Goal: Task Accomplishment & Management: Complete application form

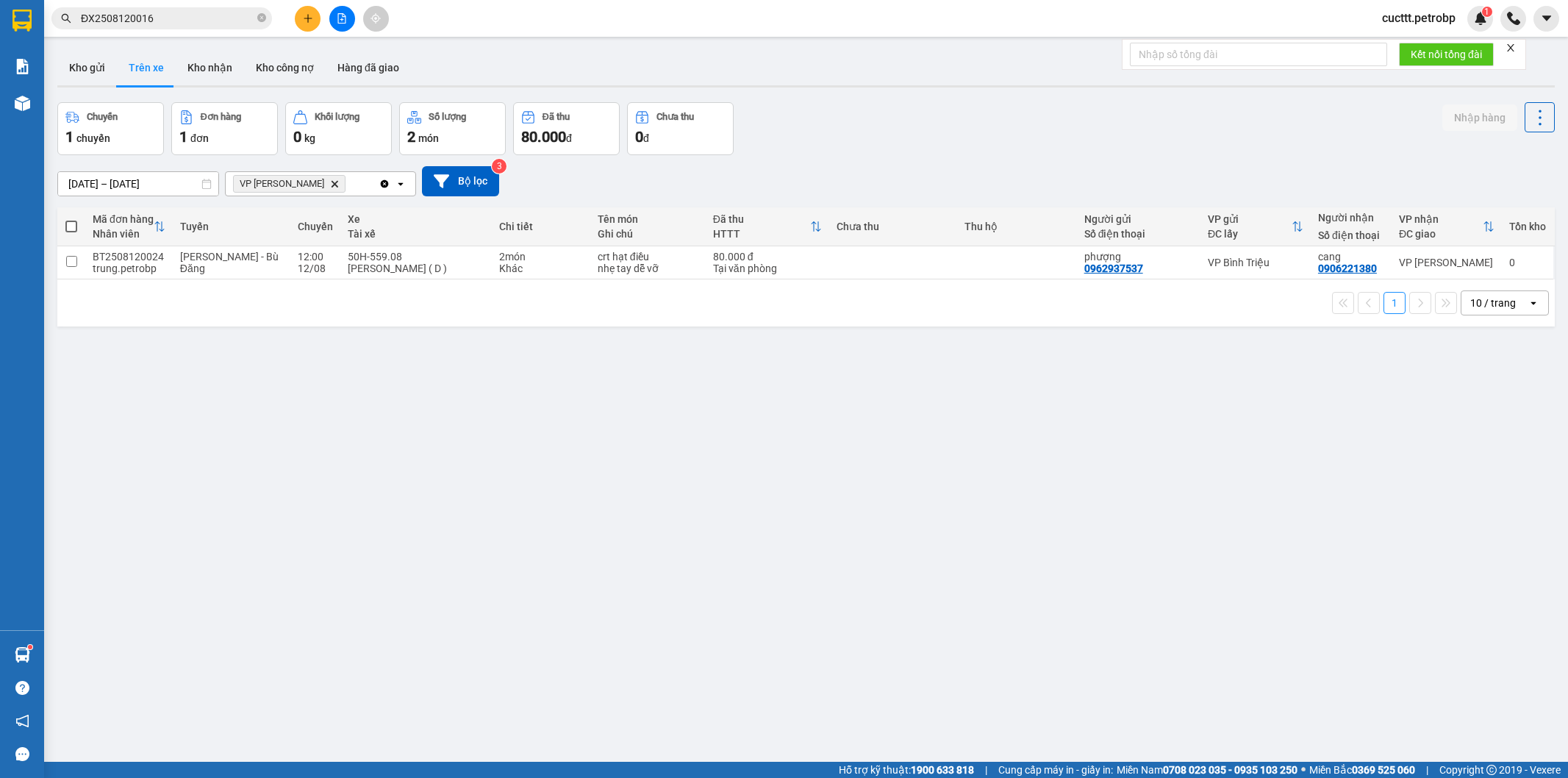
click at [82, 73] on button "Kho gửi" at bounding box center [87, 68] width 59 height 35
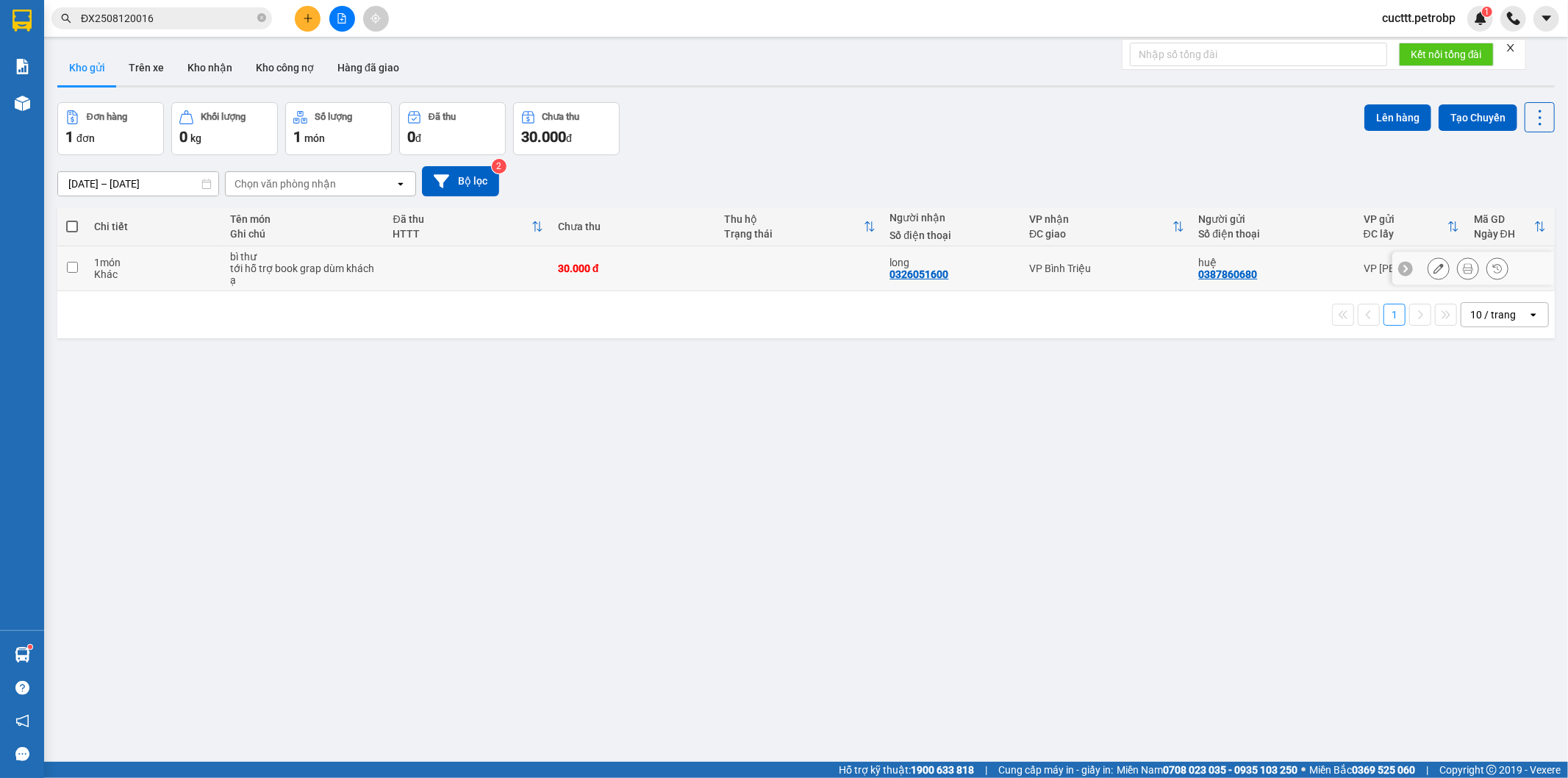
click at [490, 265] on td at bounding box center [469, 269] width 165 height 44
checkbox input "true"
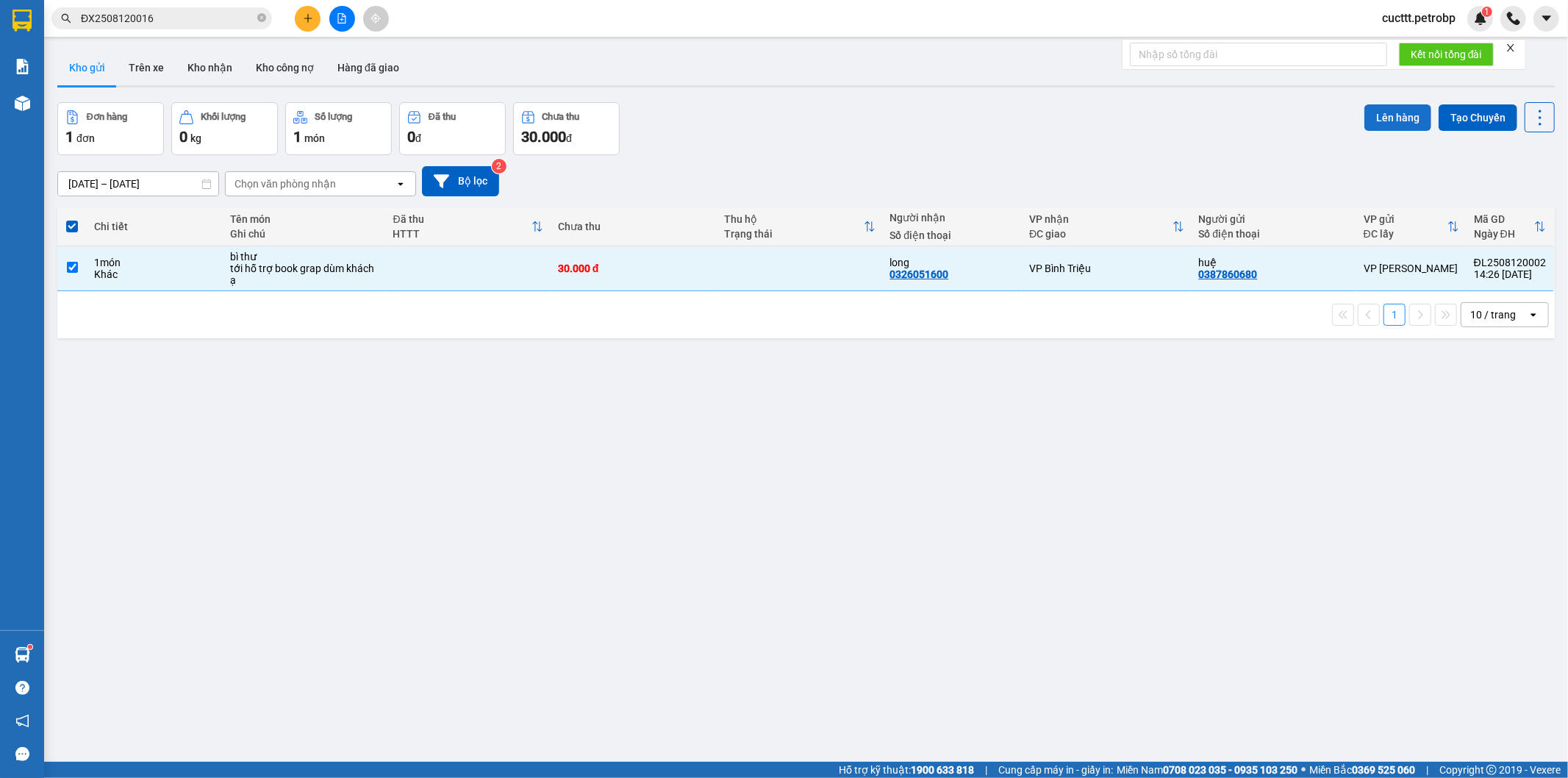
click at [1402, 105] on button "Lên hàng" at bounding box center [1398, 118] width 67 height 27
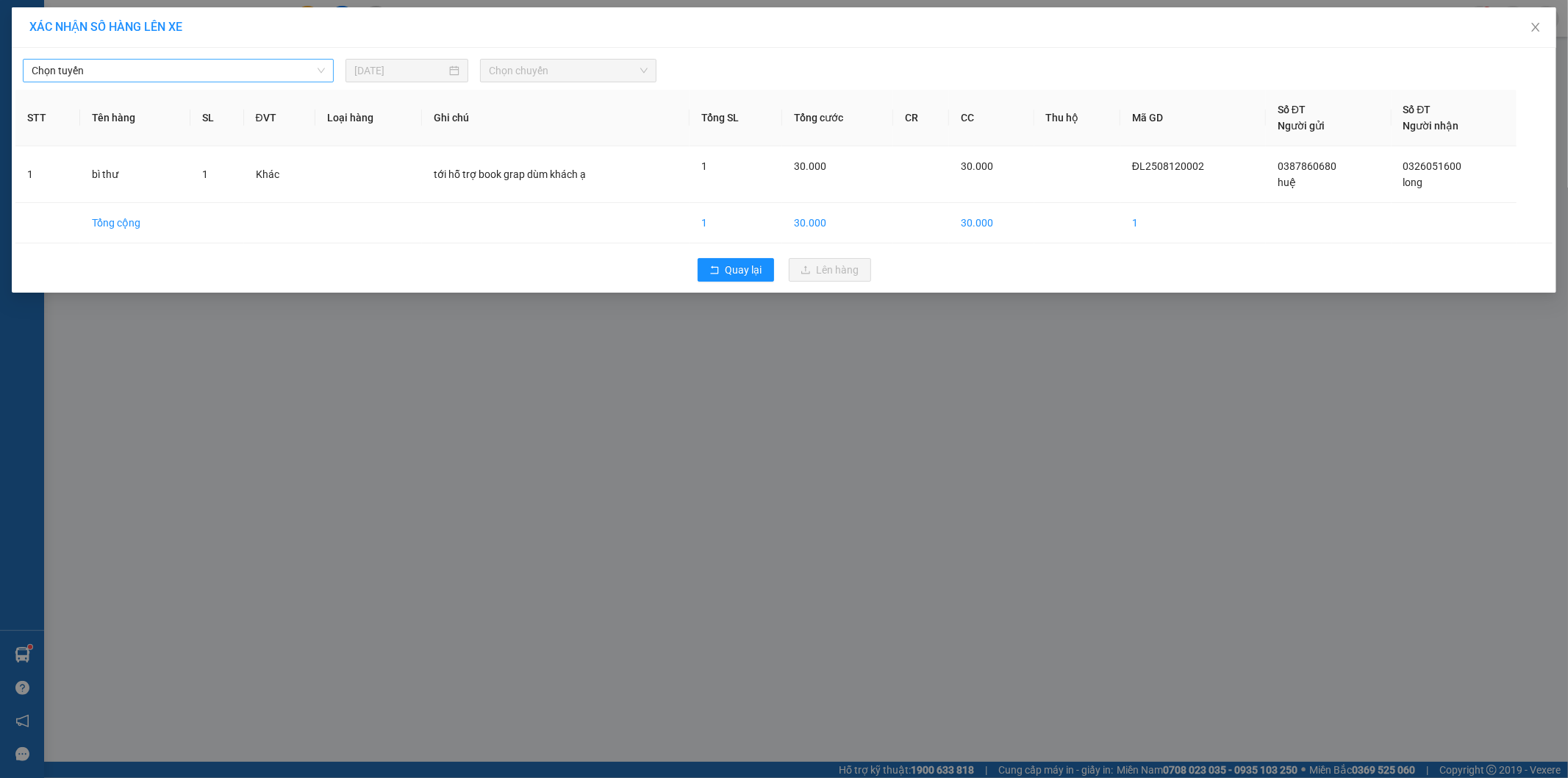
click at [131, 64] on span "Chọn tuyến" at bounding box center [178, 70] width 294 height 22
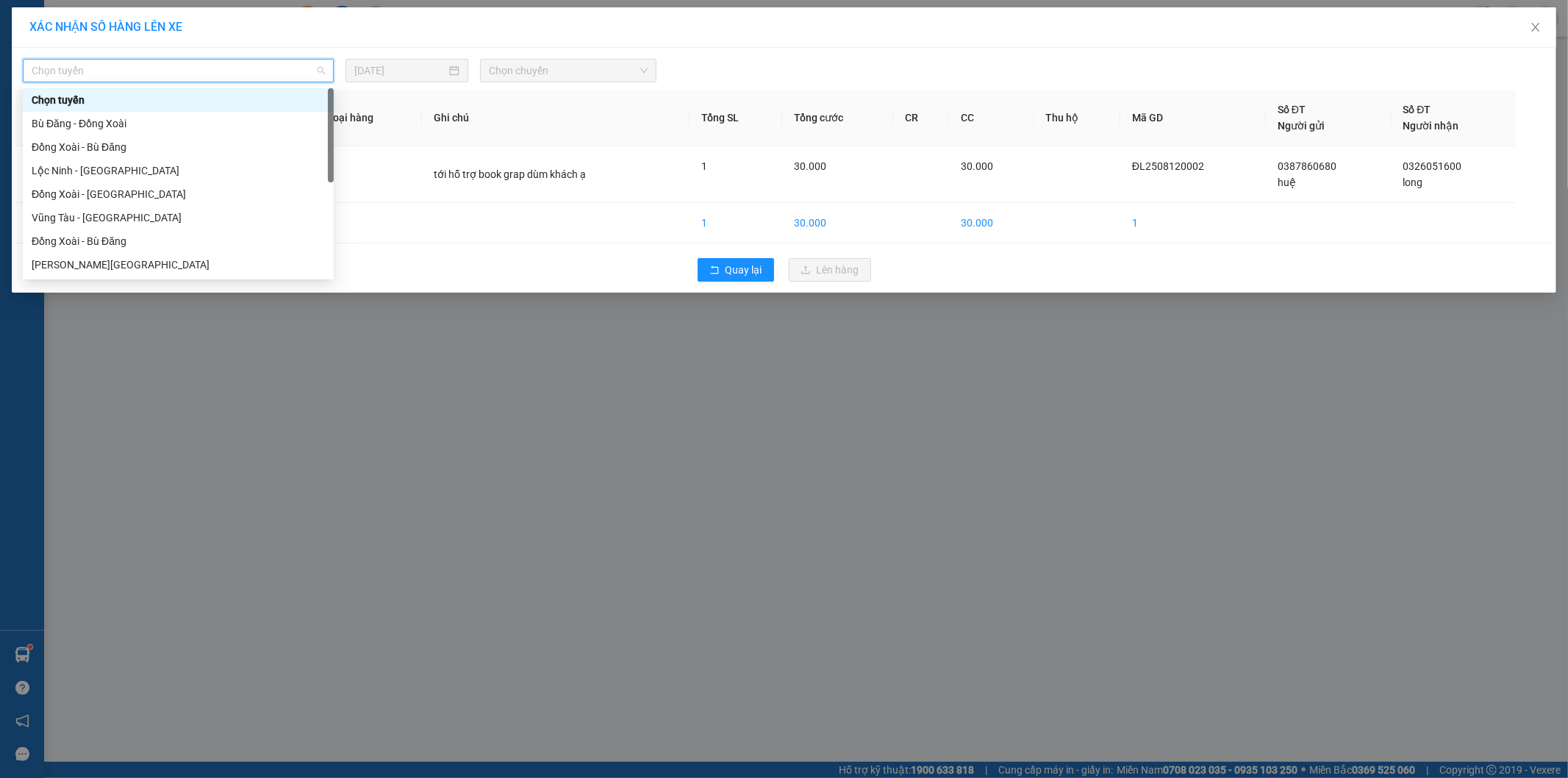
type input "b"
click at [143, 260] on div "Bù Đăng - [PERSON_NAME]" at bounding box center [178, 264] width 294 height 16
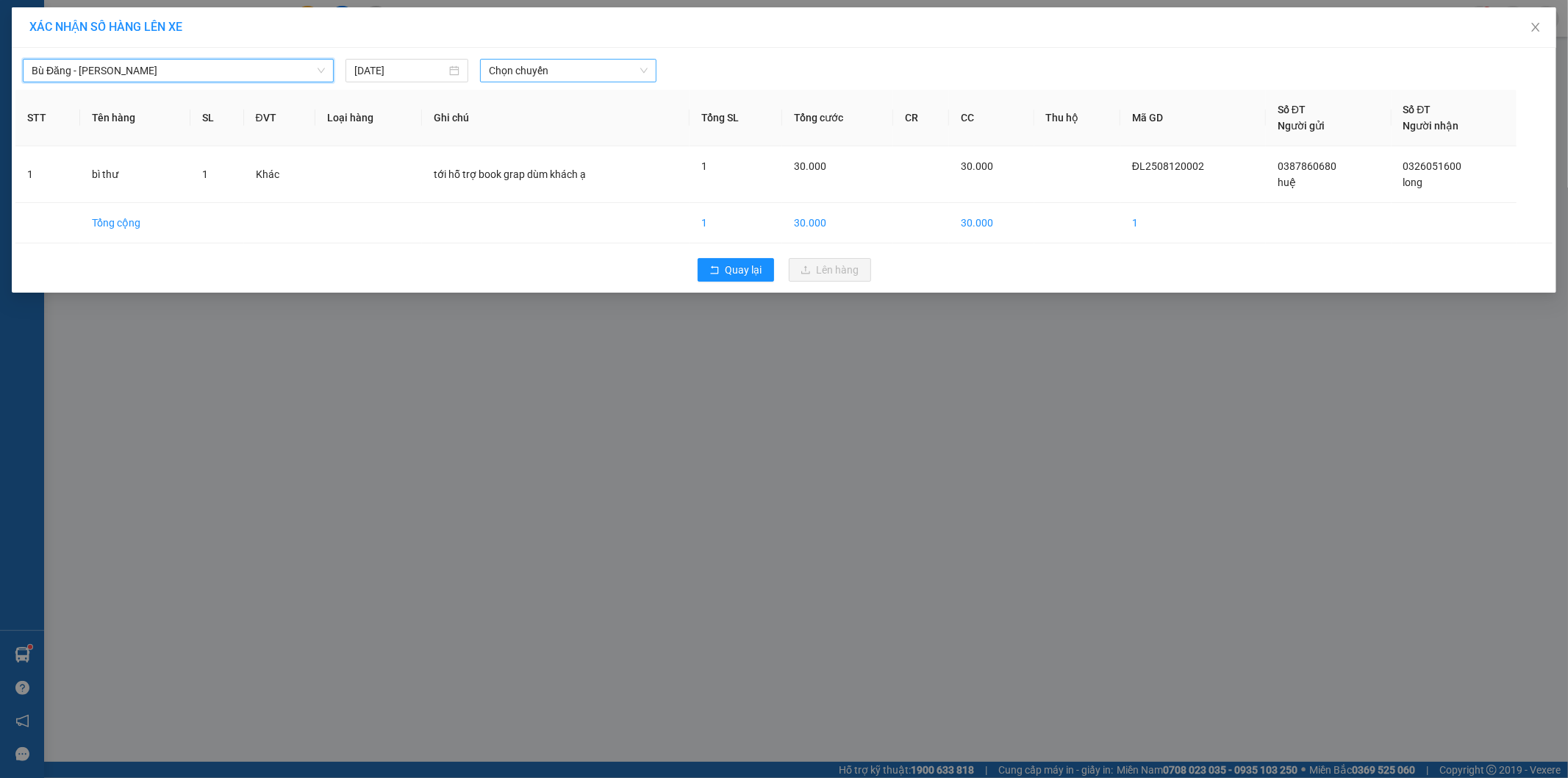
click at [576, 69] on span "Chọn chuyến" at bounding box center [568, 70] width 158 height 22
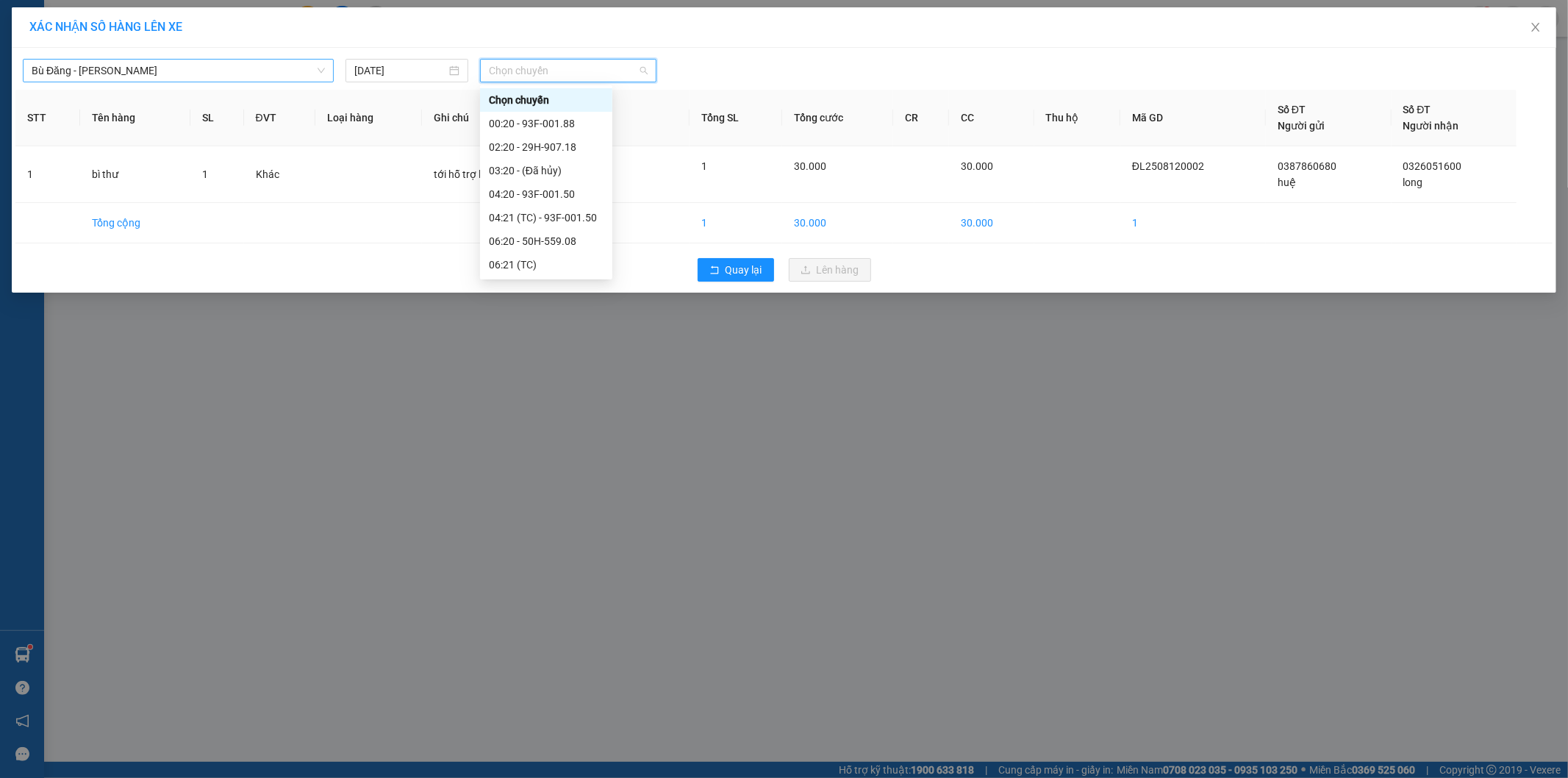
scroll to position [235, 0]
click at [570, 220] on div "15:20 - 29H-907.18" at bounding box center [546, 217] width 115 height 16
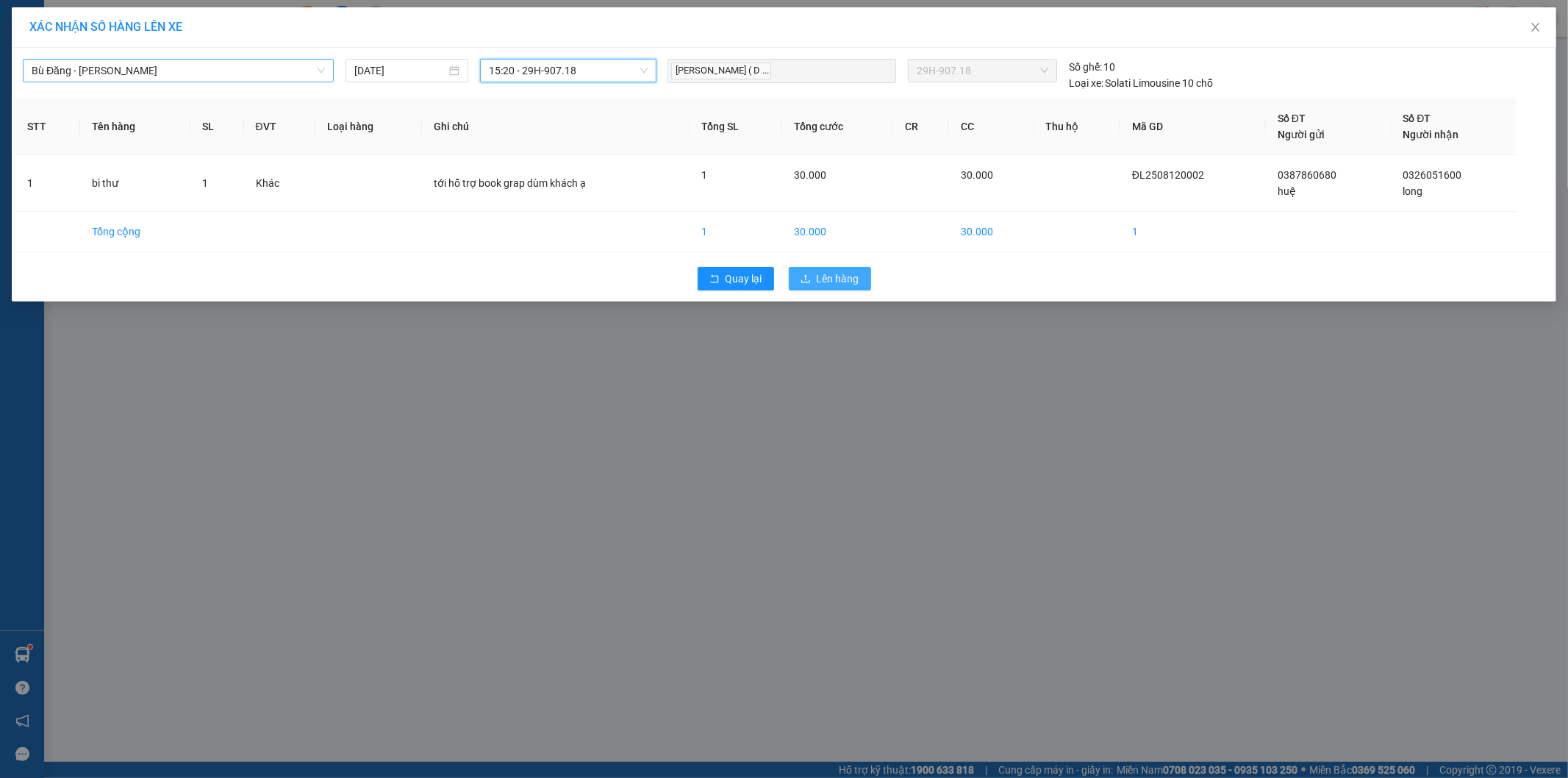
click at [849, 277] on span "Lên hàng" at bounding box center [838, 278] width 43 height 16
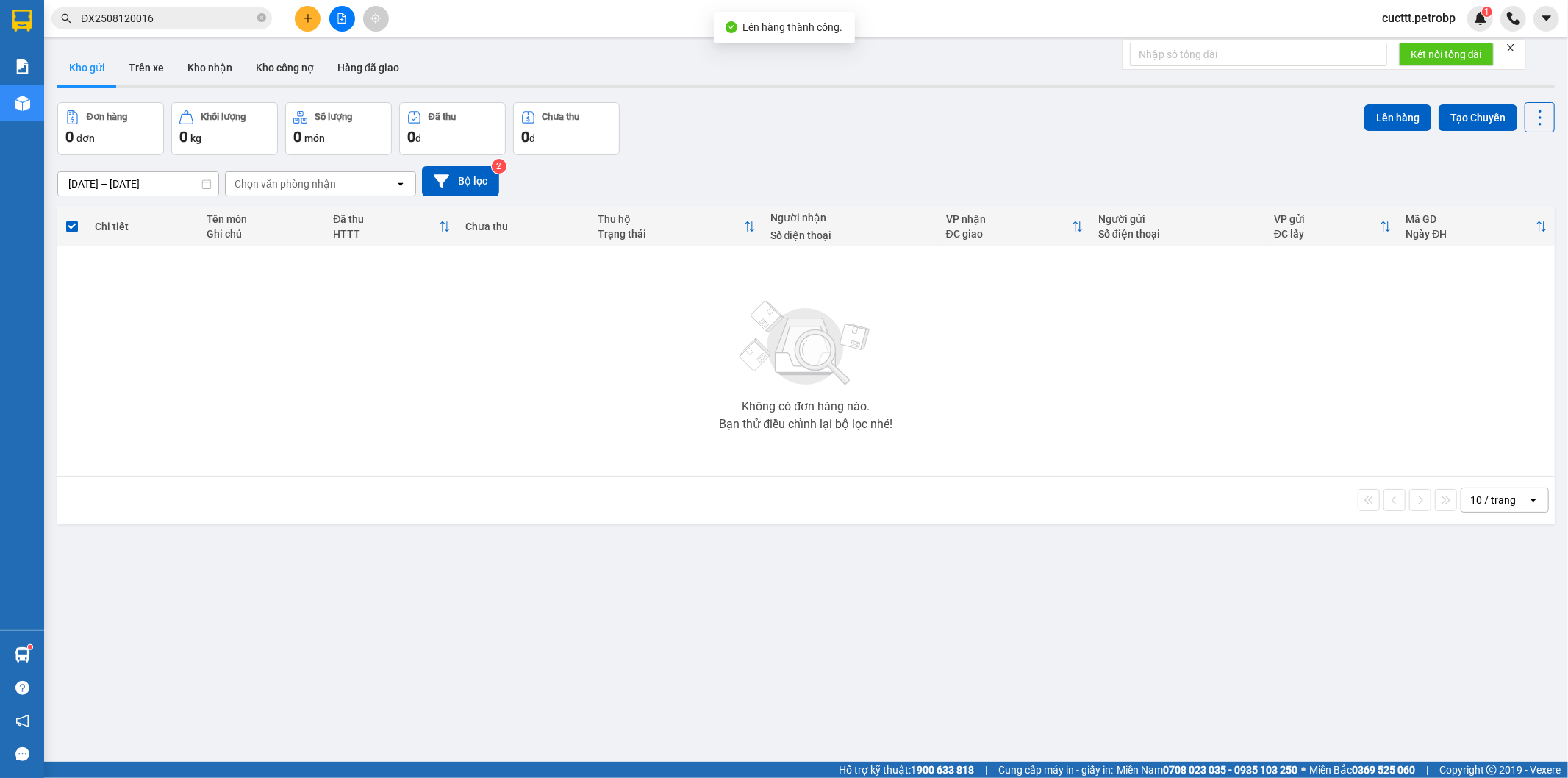
click at [337, 19] on icon "file-add" at bounding box center [342, 18] width 10 height 10
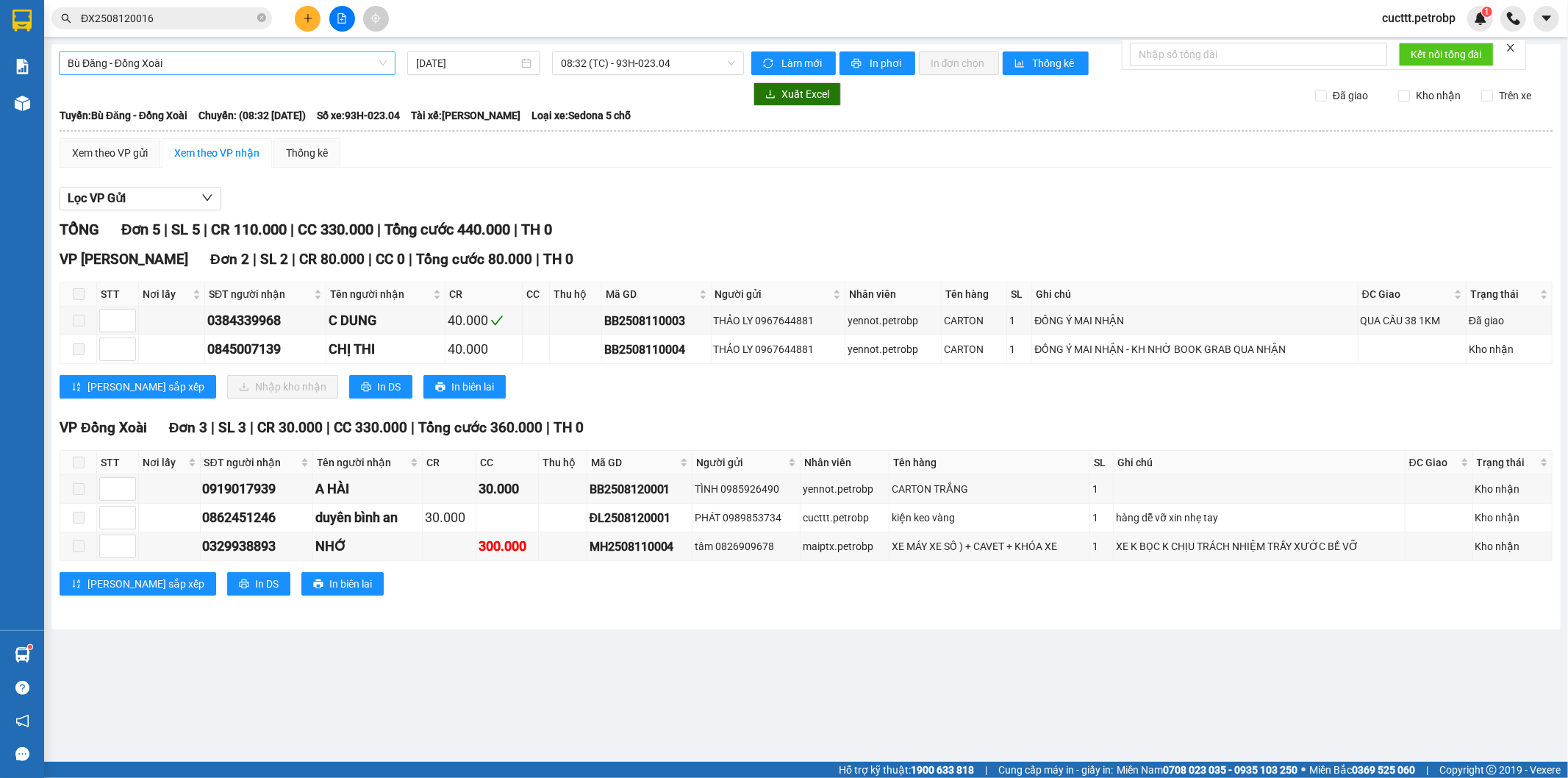
click at [247, 62] on span "Bù Đăng - Đồng Xoài" at bounding box center [227, 63] width 319 height 22
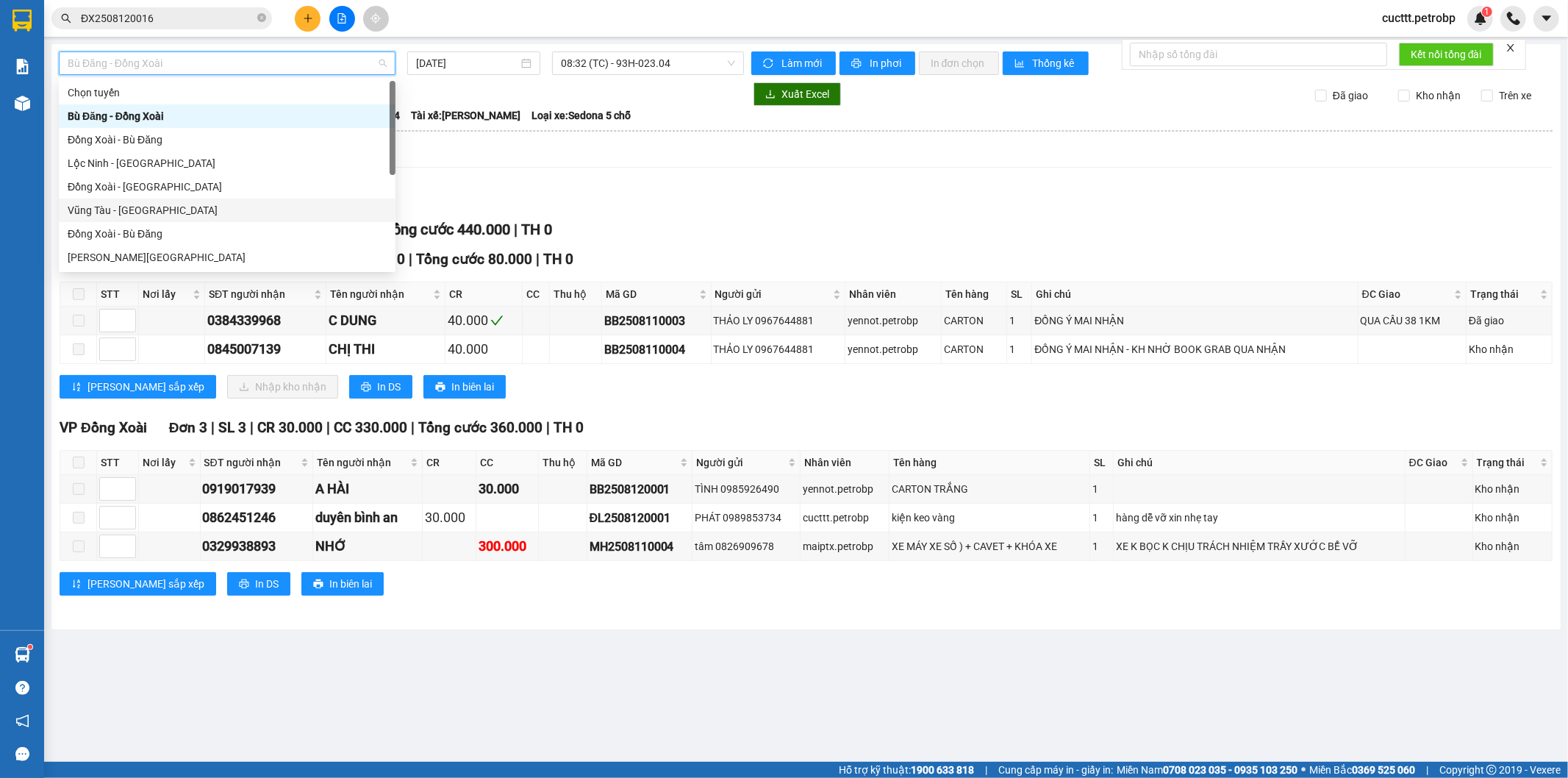
scroll to position [282, 0]
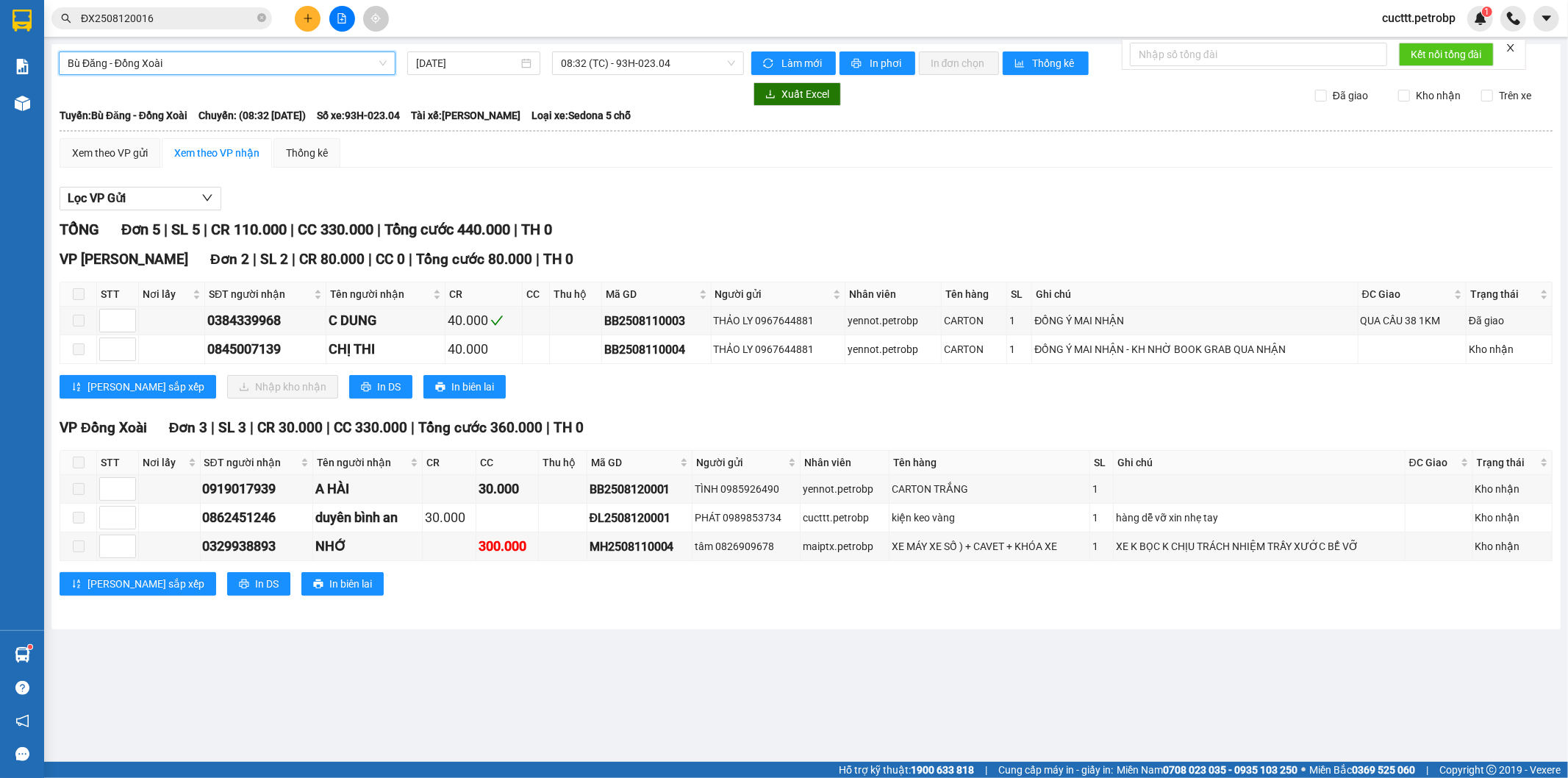
click at [176, 63] on span "Bù Đăng - Đồng Xoài" at bounding box center [227, 63] width 319 height 22
type input "b"
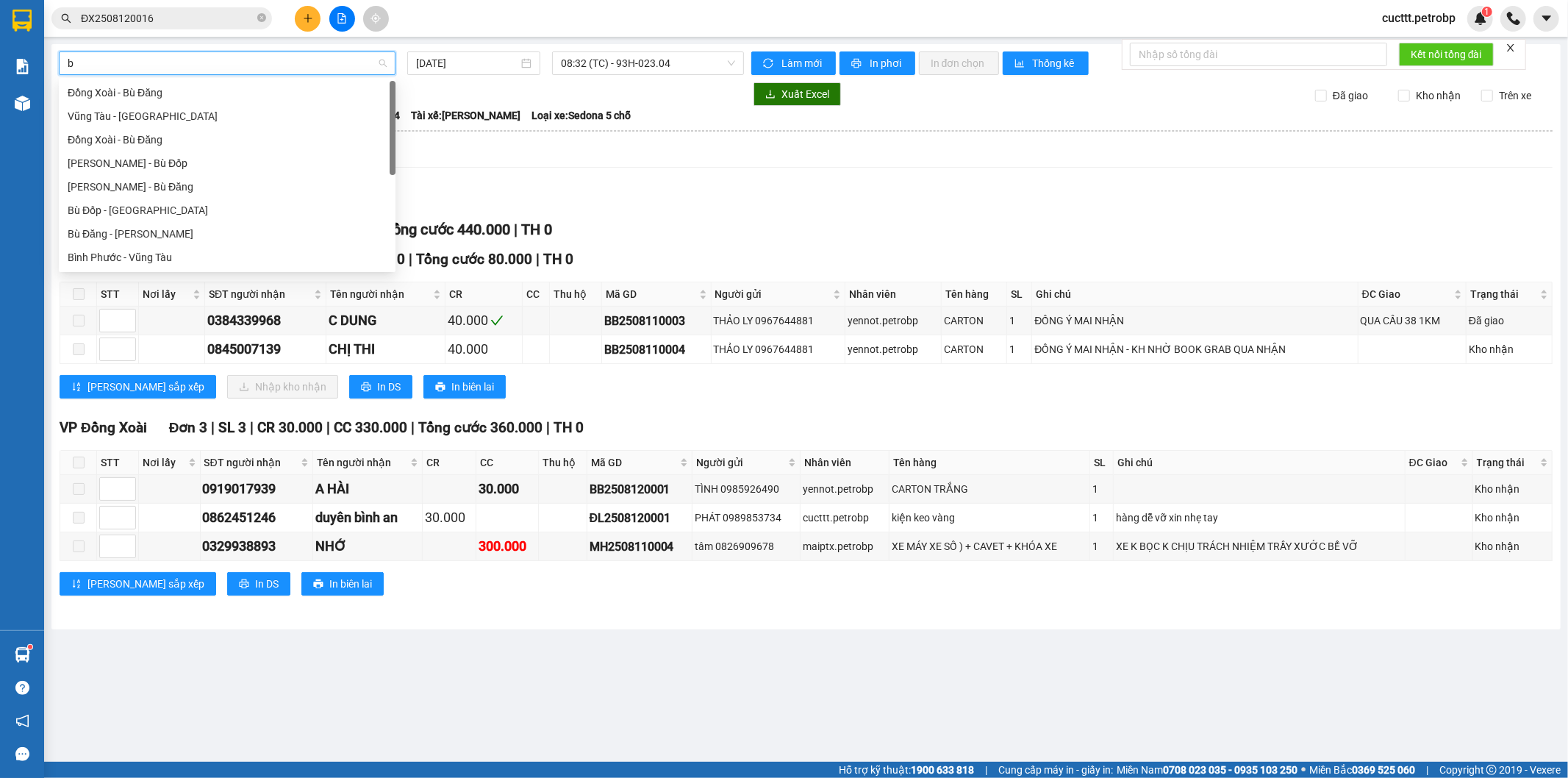
scroll to position [0, 0]
click at [180, 254] on div "Bù Đăng - [PERSON_NAME]" at bounding box center [227, 257] width 319 height 16
type input "[DATE]"
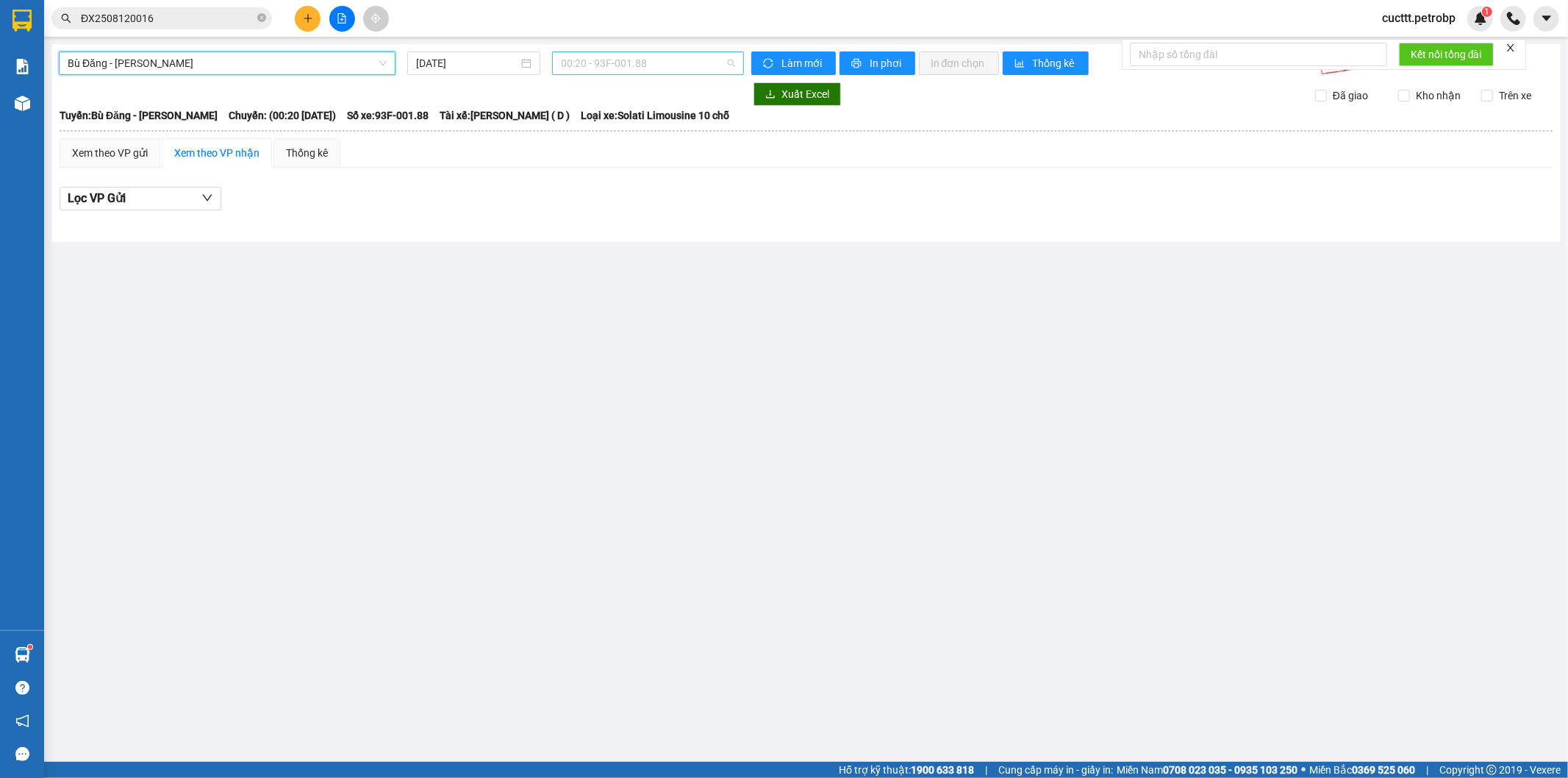
click at [629, 53] on span "00:20 - 93F-001.88" at bounding box center [647, 63] width 173 height 22
click at [620, 201] on div "15:20 - 29H-907.18" at bounding box center [618, 209] width 132 height 23
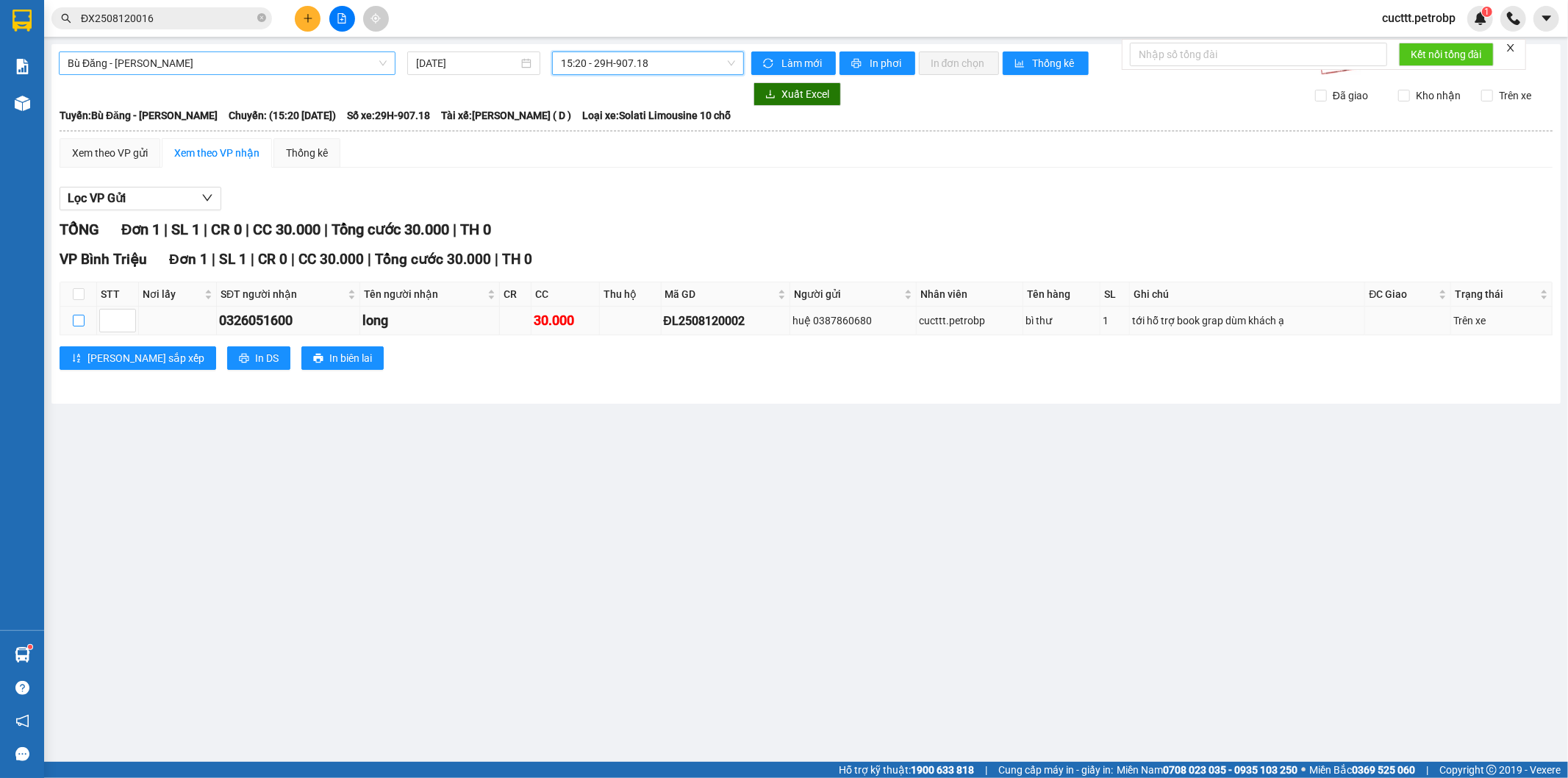
click at [83, 321] on input "checkbox" at bounding box center [79, 320] width 12 height 12
checkbox input "true"
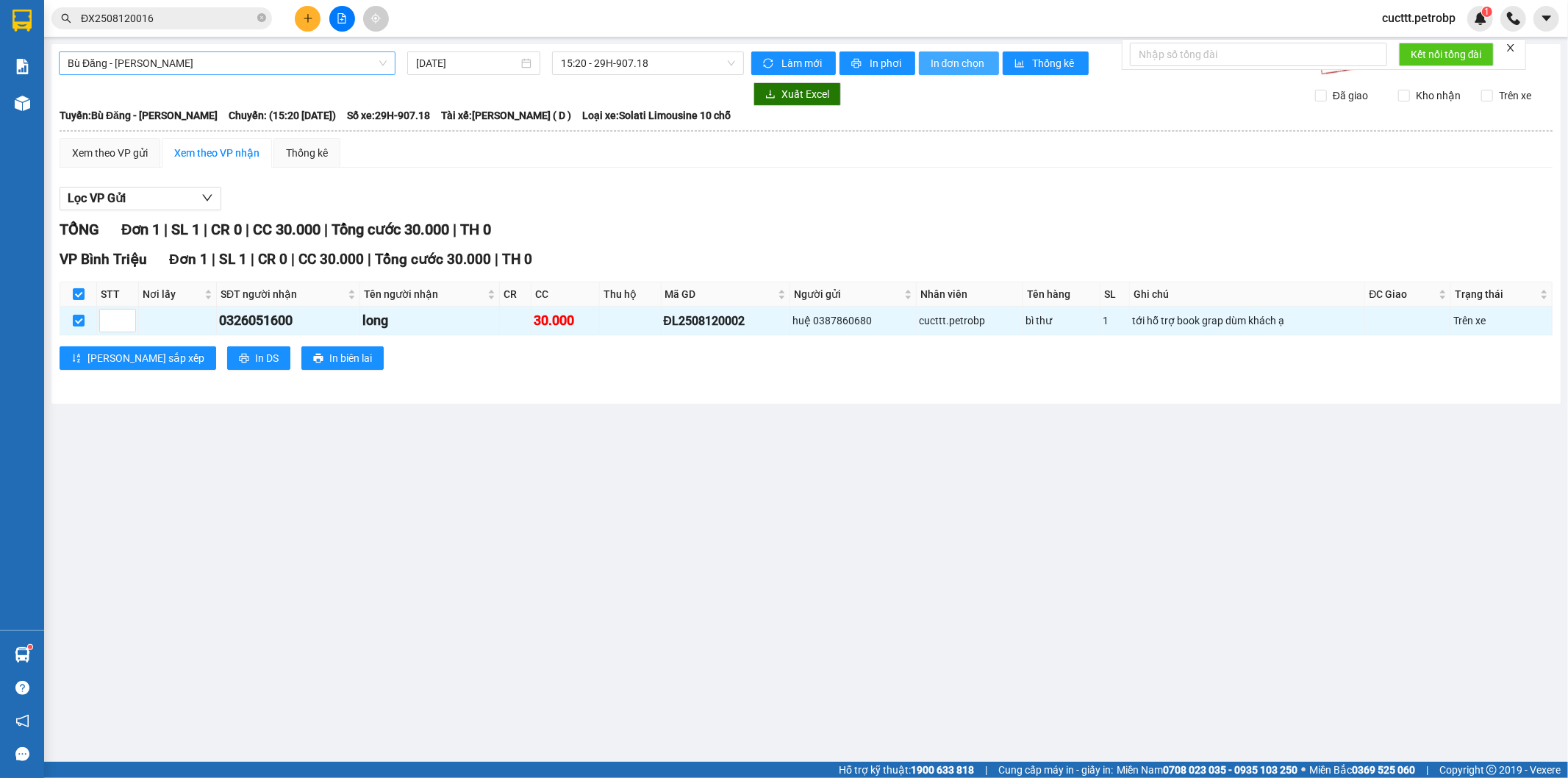
click at [981, 62] on span "In đơn chọn" at bounding box center [959, 63] width 56 height 16
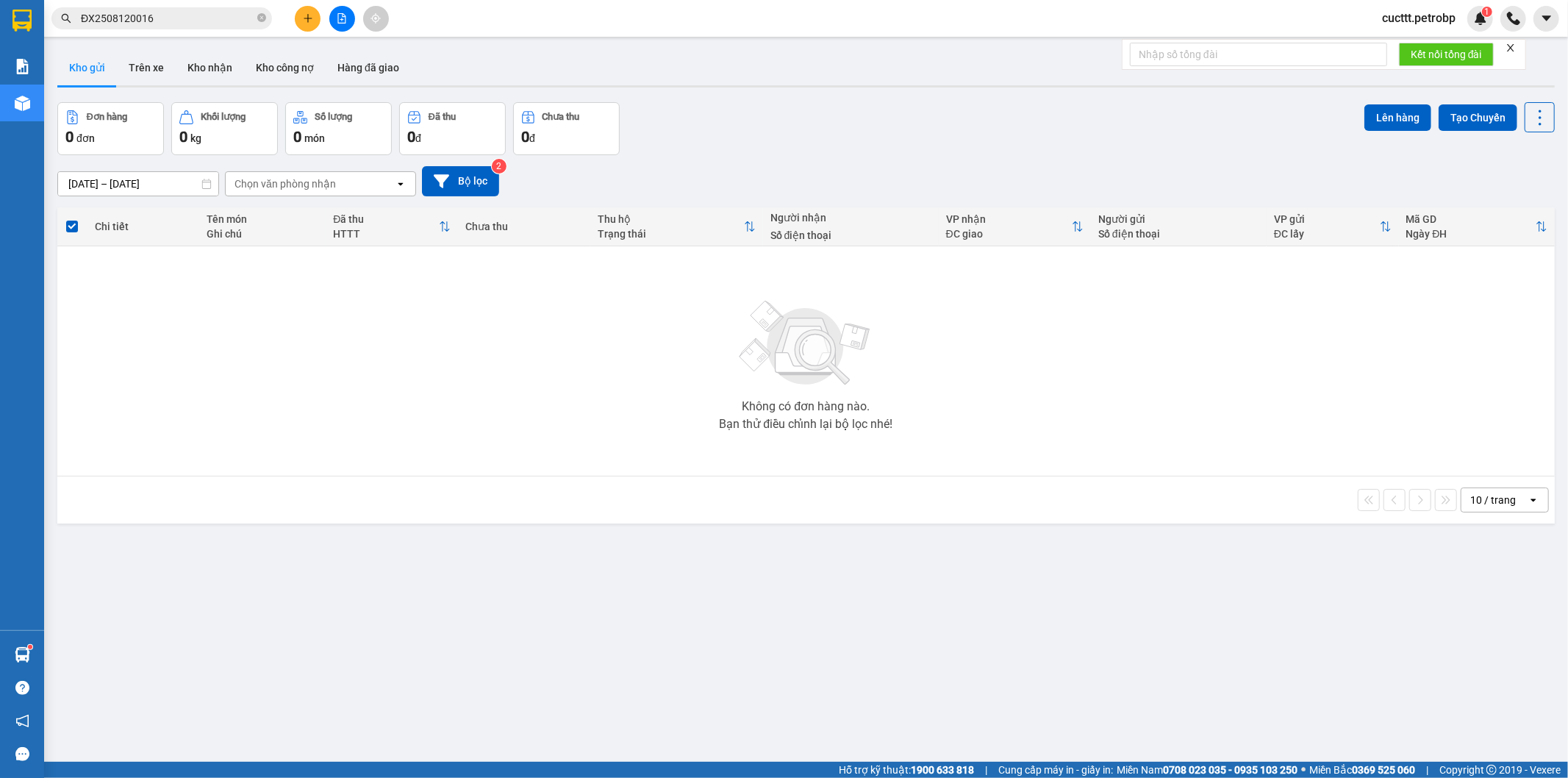
click at [317, 22] on button at bounding box center [307, 19] width 26 height 26
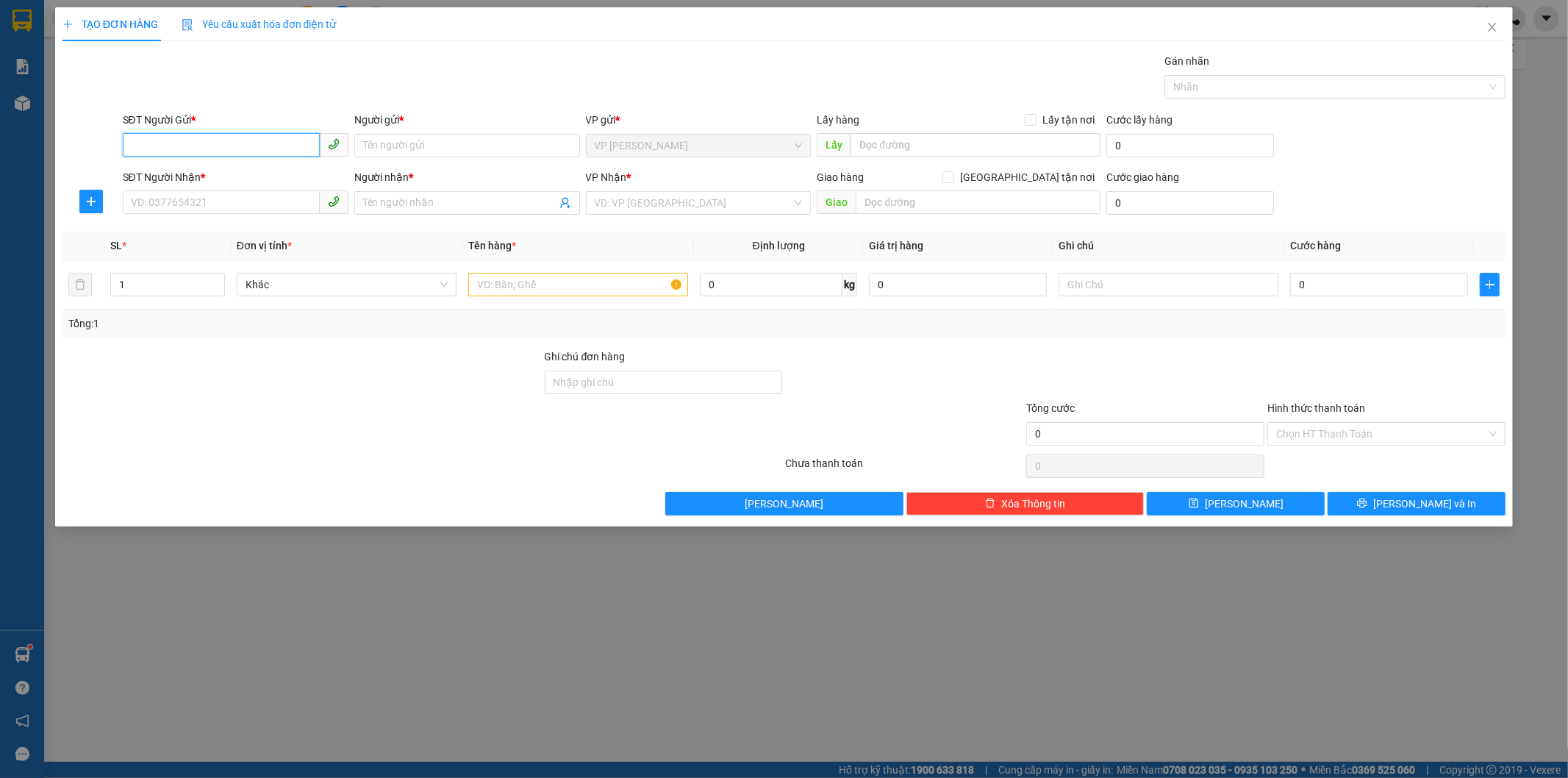
click at [164, 145] on input "SĐT Người Gửi *" at bounding box center [221, 144] width 197 height 23
paste input "0345139457"
type input "0345139457"
click at [217, 169] on div "0345139457 - [PERSON_NAME]" at bounding box center [235, 174] width 208 height 16
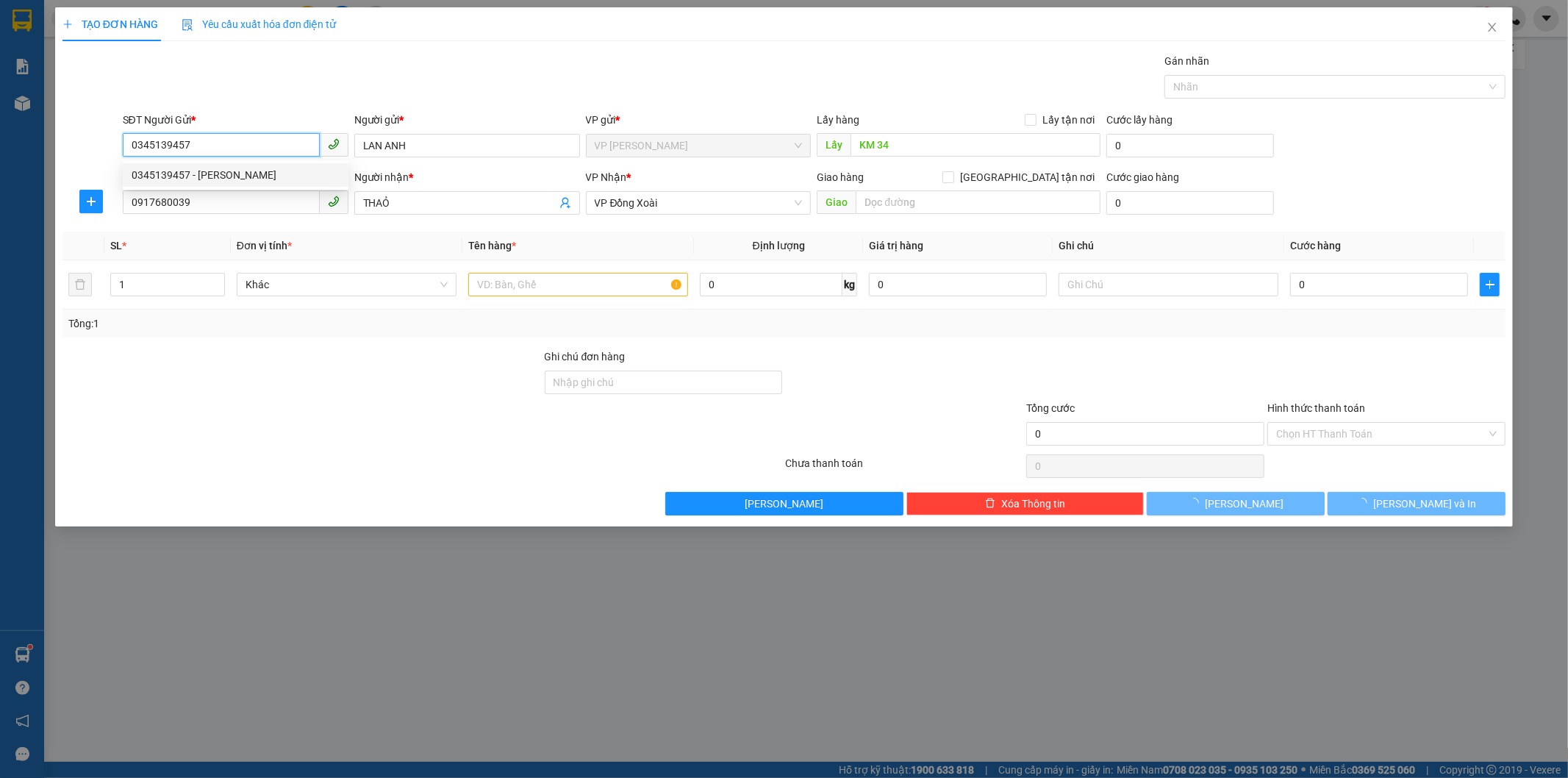
type input "LAN ANH"
type input "KM 34"
type input "0917680039"
type input "THAỎ"
type input "40.000"
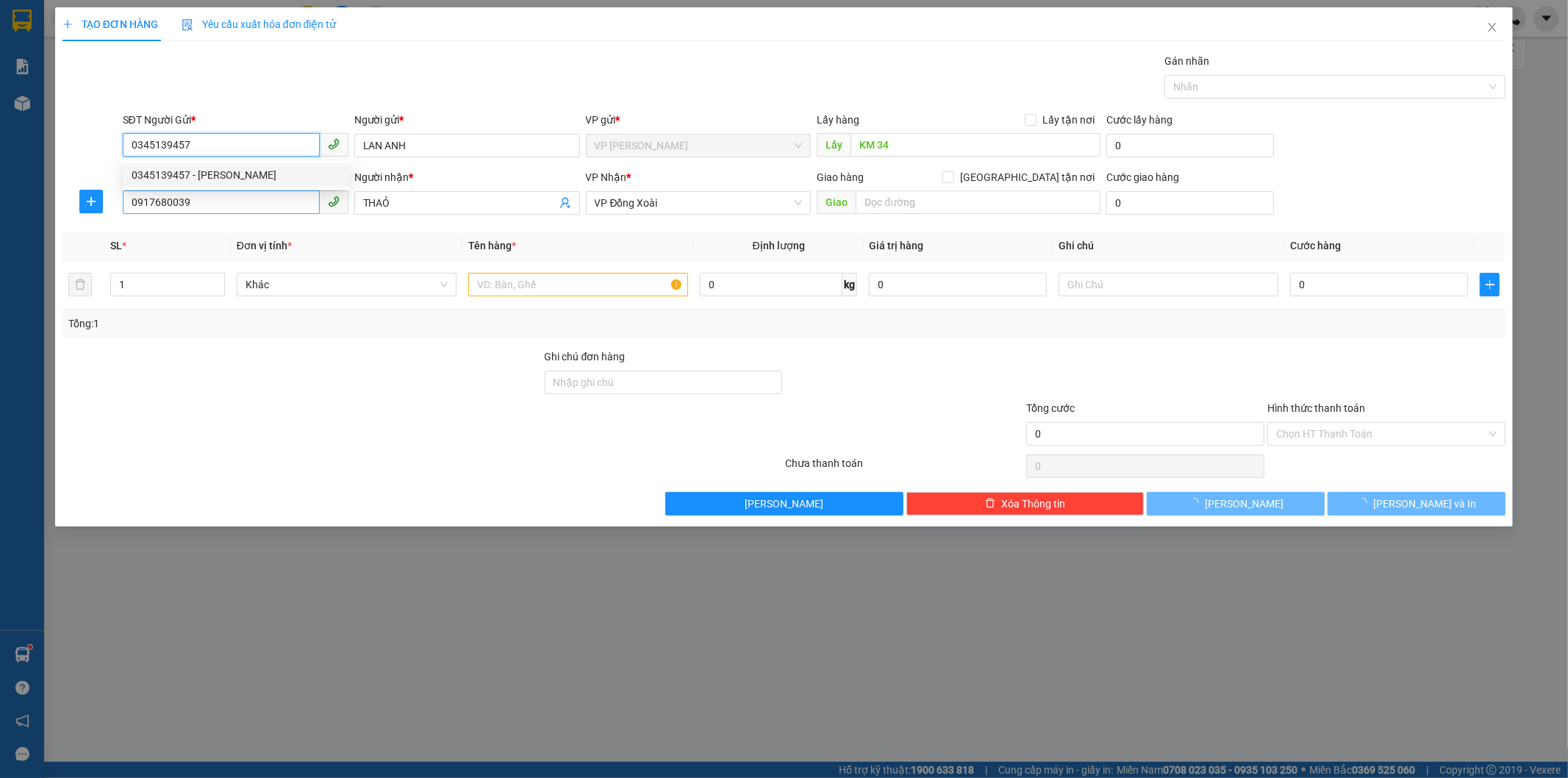
type input "40.000"
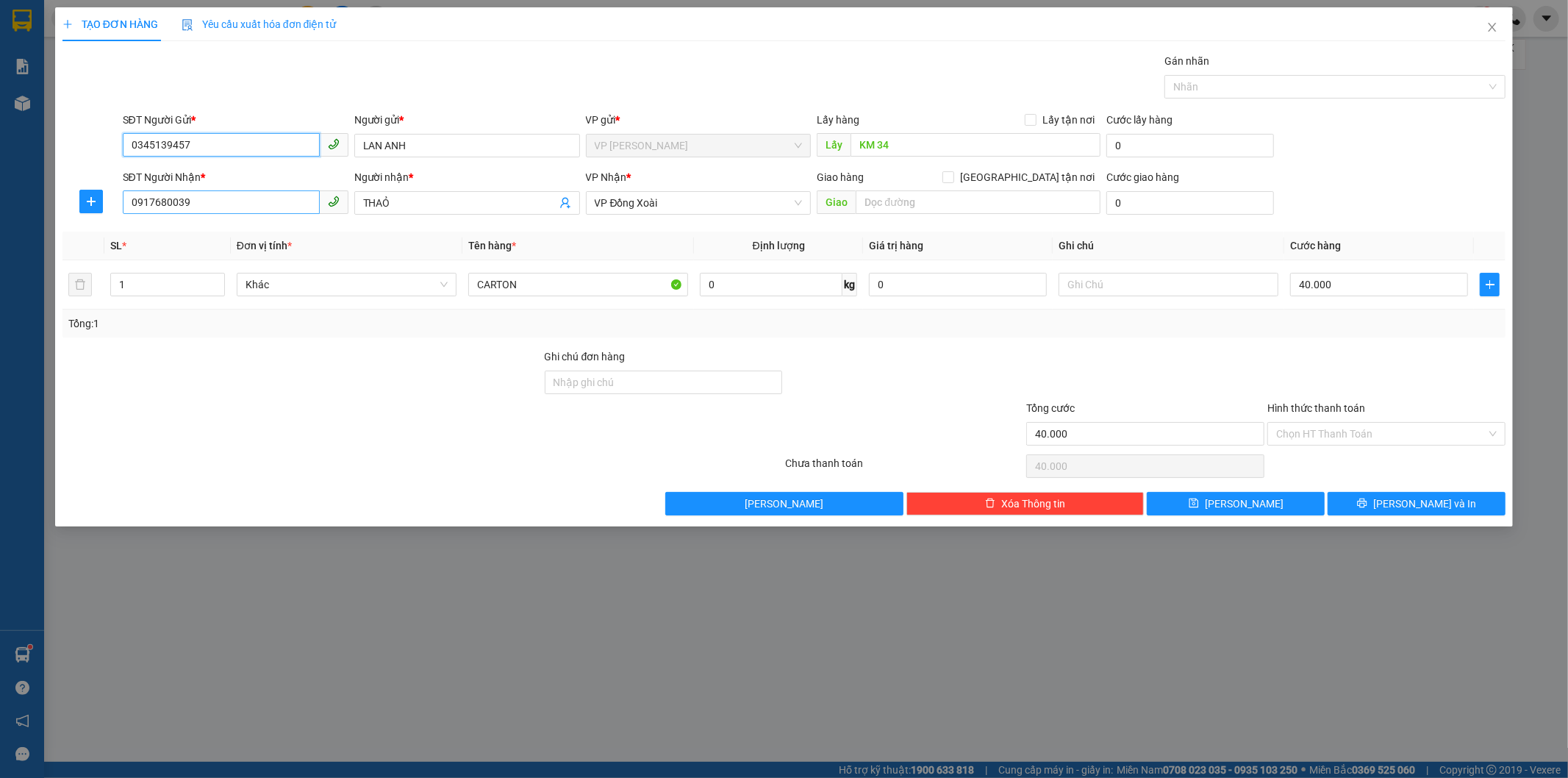
type input "0345139457"
click at [214, 201] on input "0917680039" at bounding box center [221, 202] width 197 height 23
type input "0"
click at [184, 233] on div "0902570688 - TRÀ" at bounding box center [235, 232] width 208 height 16
type input "0902570688"
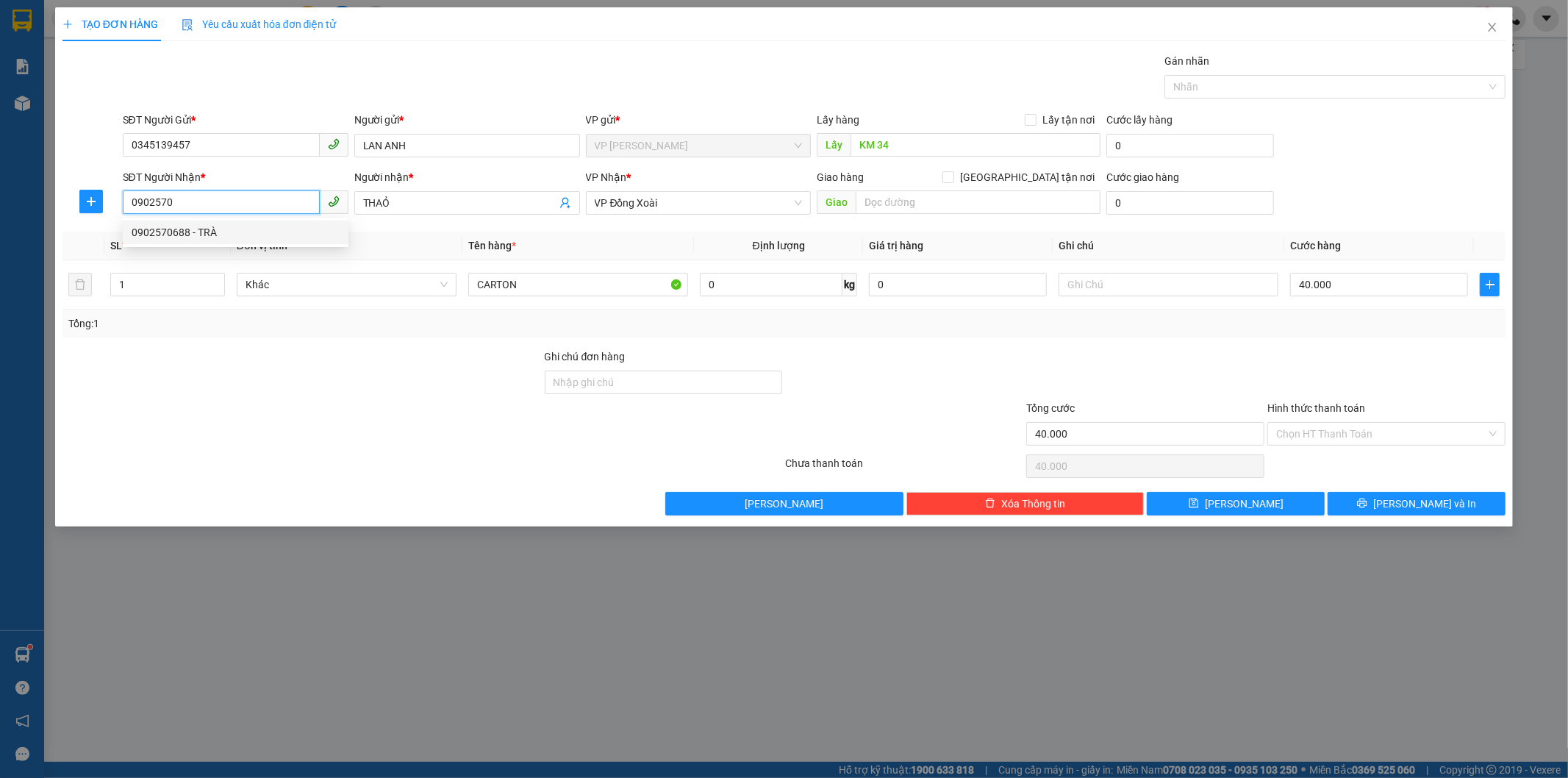
type input "TRÀ"
type input "N4 BP"
type input "0902570688"
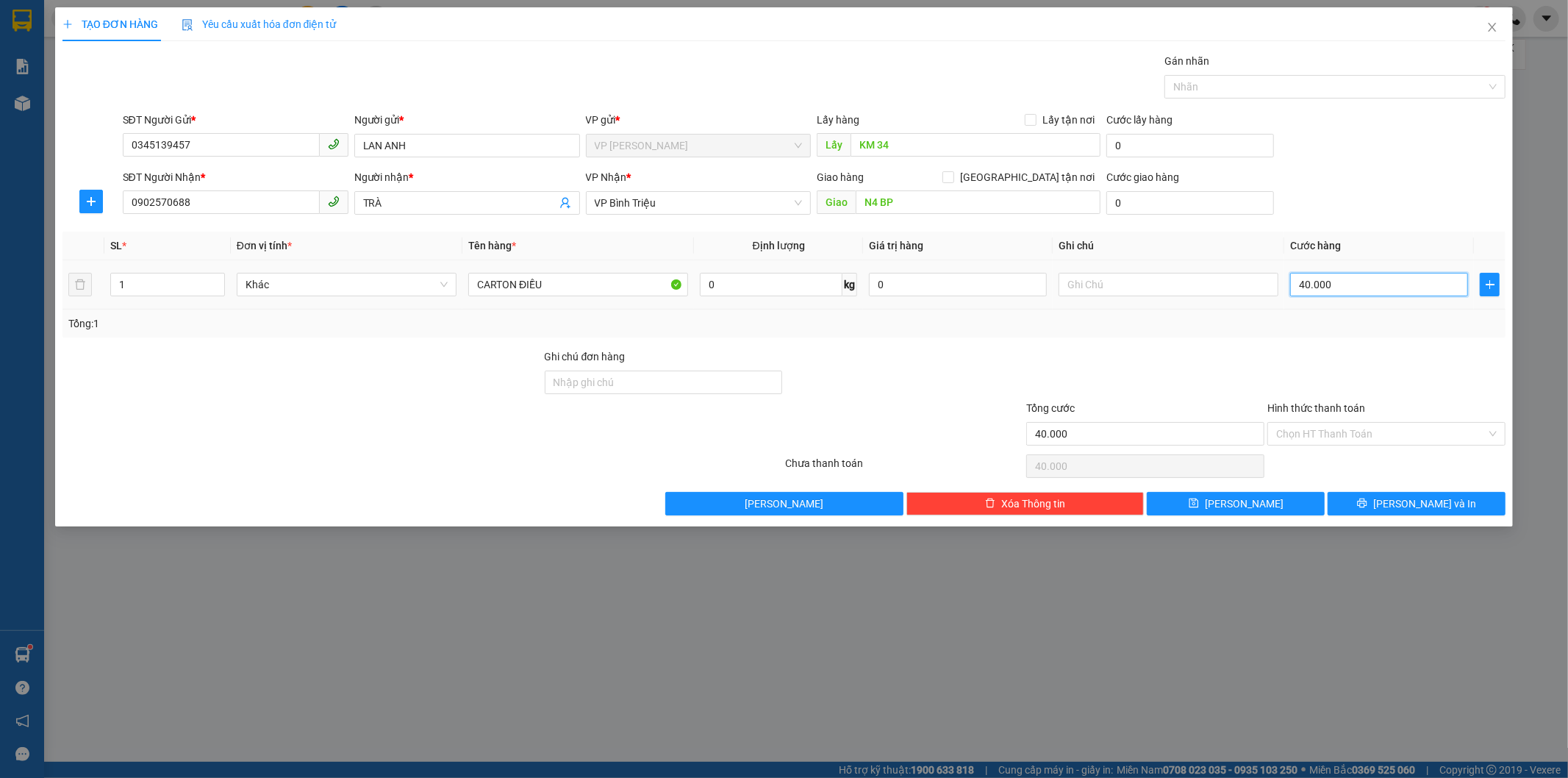
click at [1356, 282] on input "40.000" at bounding box center [1379, 283] width 178 height 23
type input "8"
type input "80"
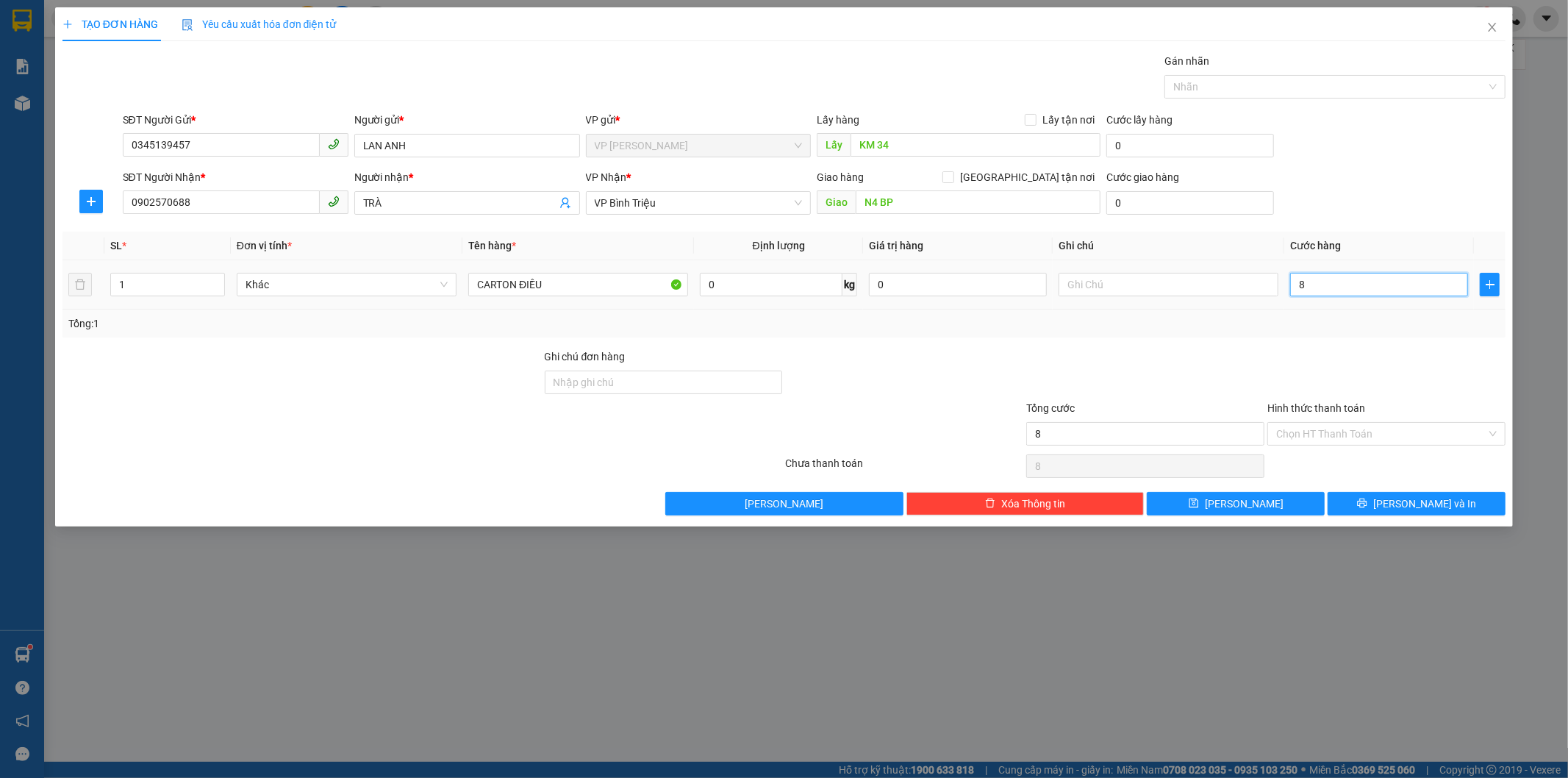
type input "80"
type input "800"
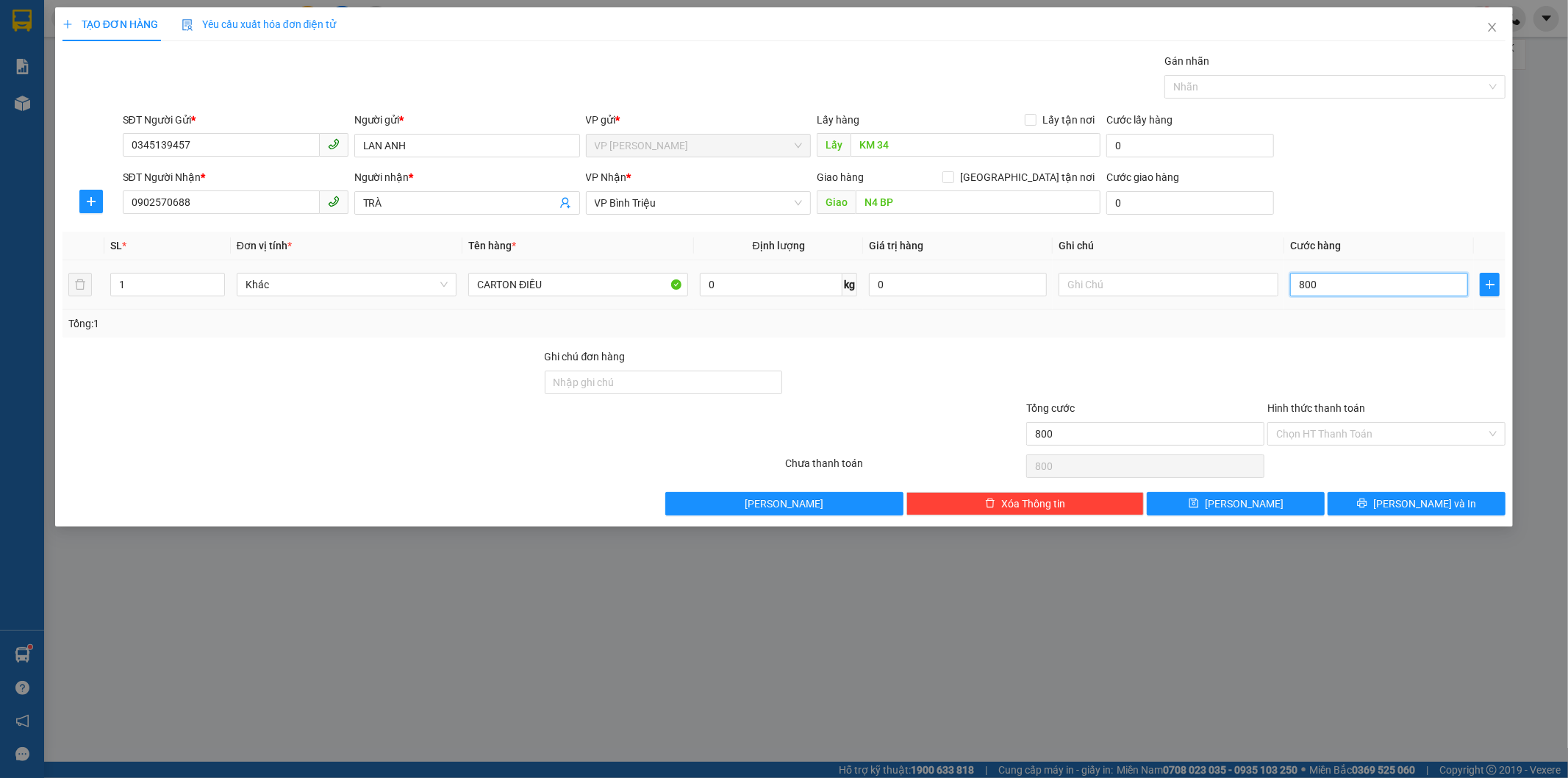
type input "8.000"
type input "80.000"
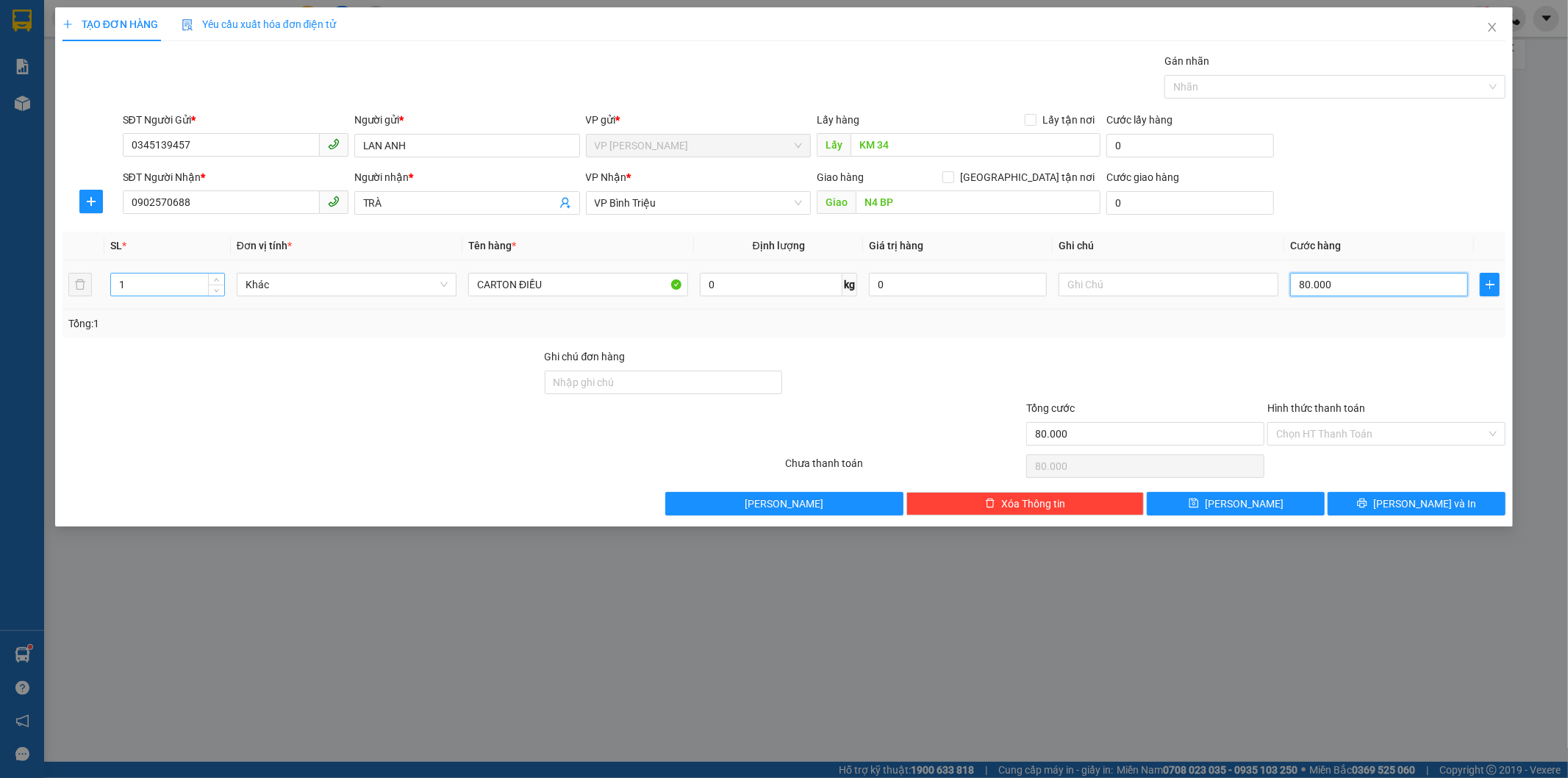
type input "80.000"
click at [158, 289] on input "1" at bounding box center [168, 284] width 113 height 22
type input "2"
click at [1356, 370] on div at bounding box center [1386, 374] width 241 height 52
type input "0"
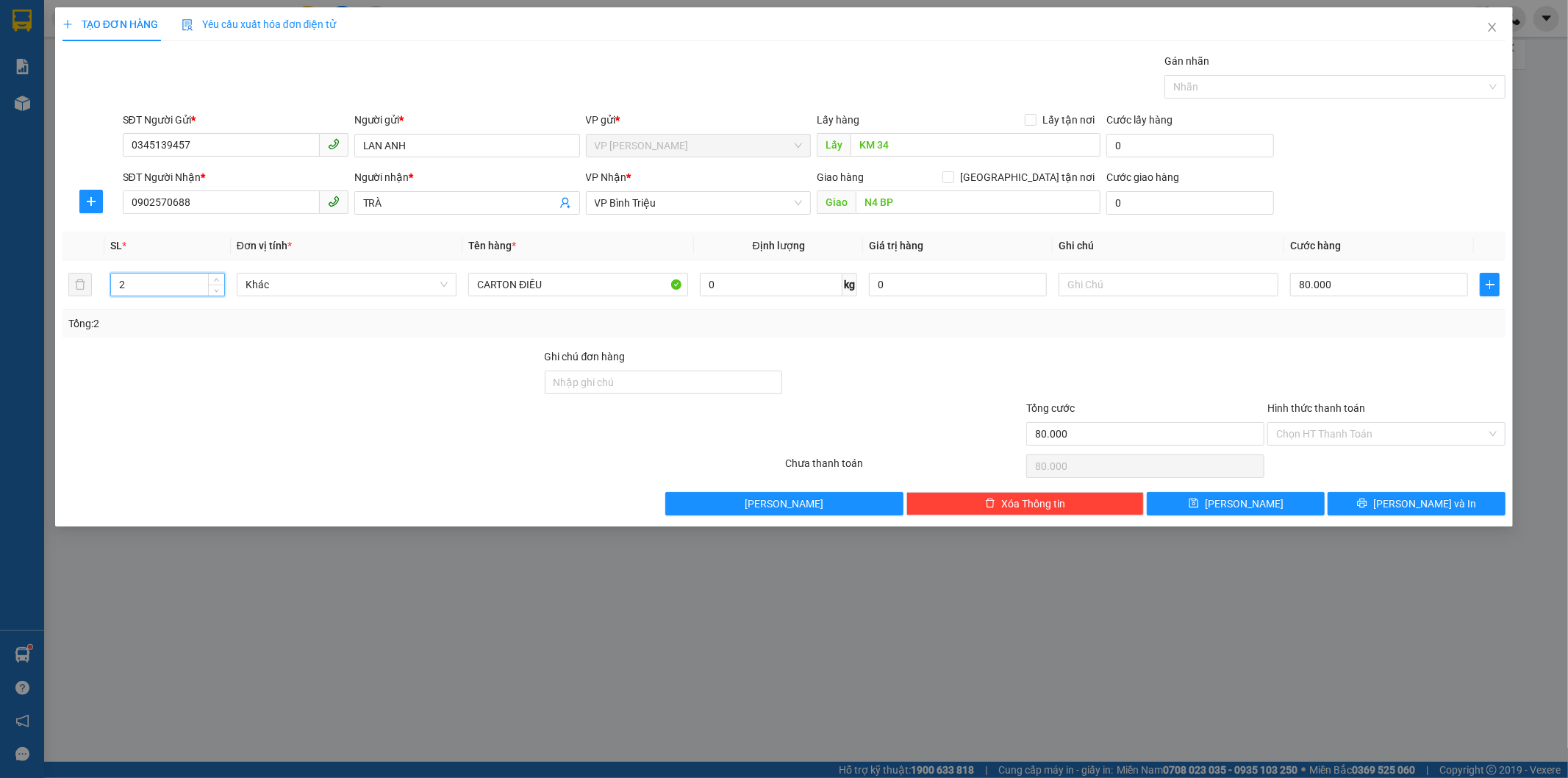
type input "0"
click at [1335, 276] on input "0" at bounding box center [1379, 283] width 178 height 23
type input "8"
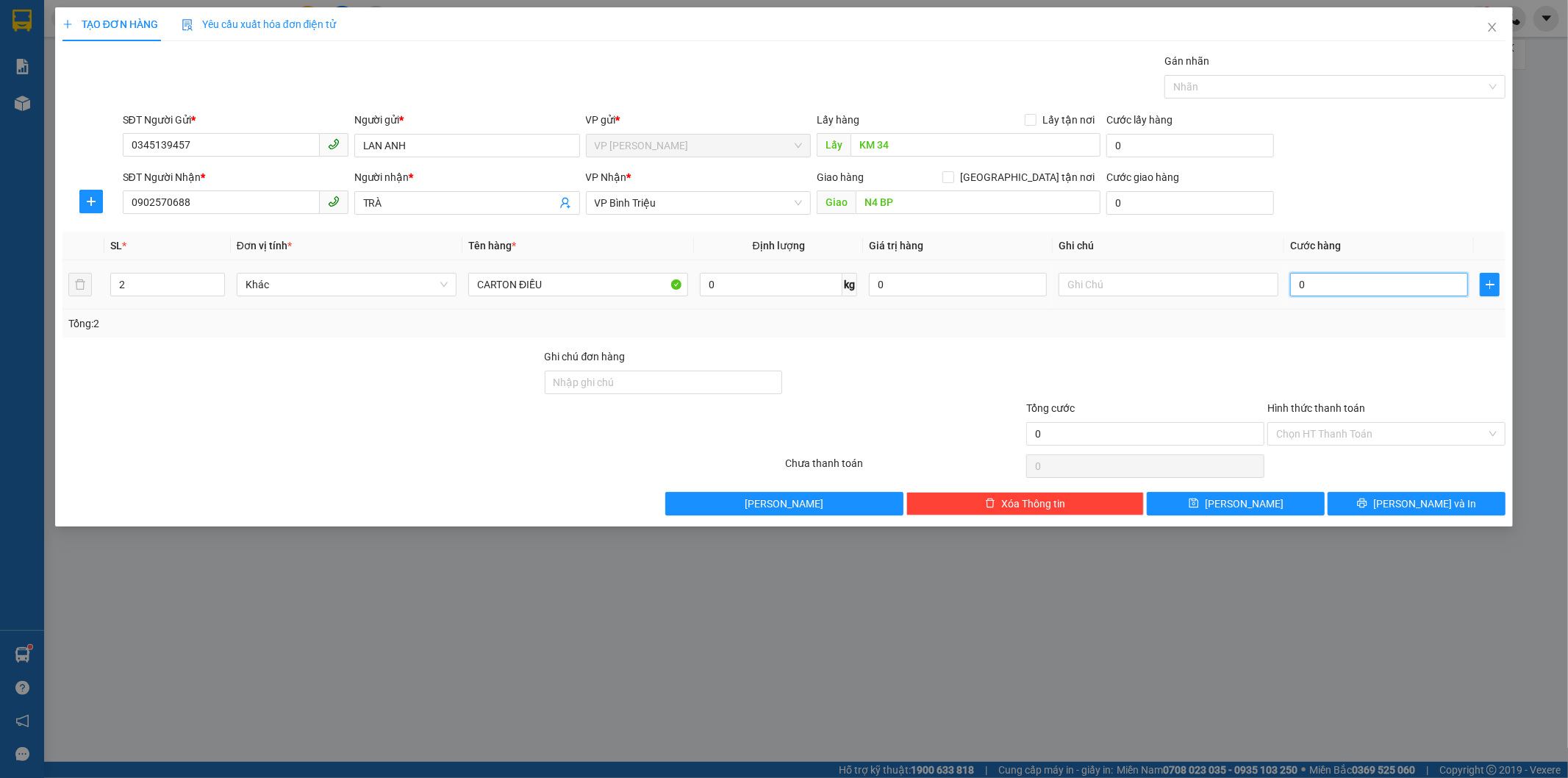
type input "8"
type input "80"
type input "800"
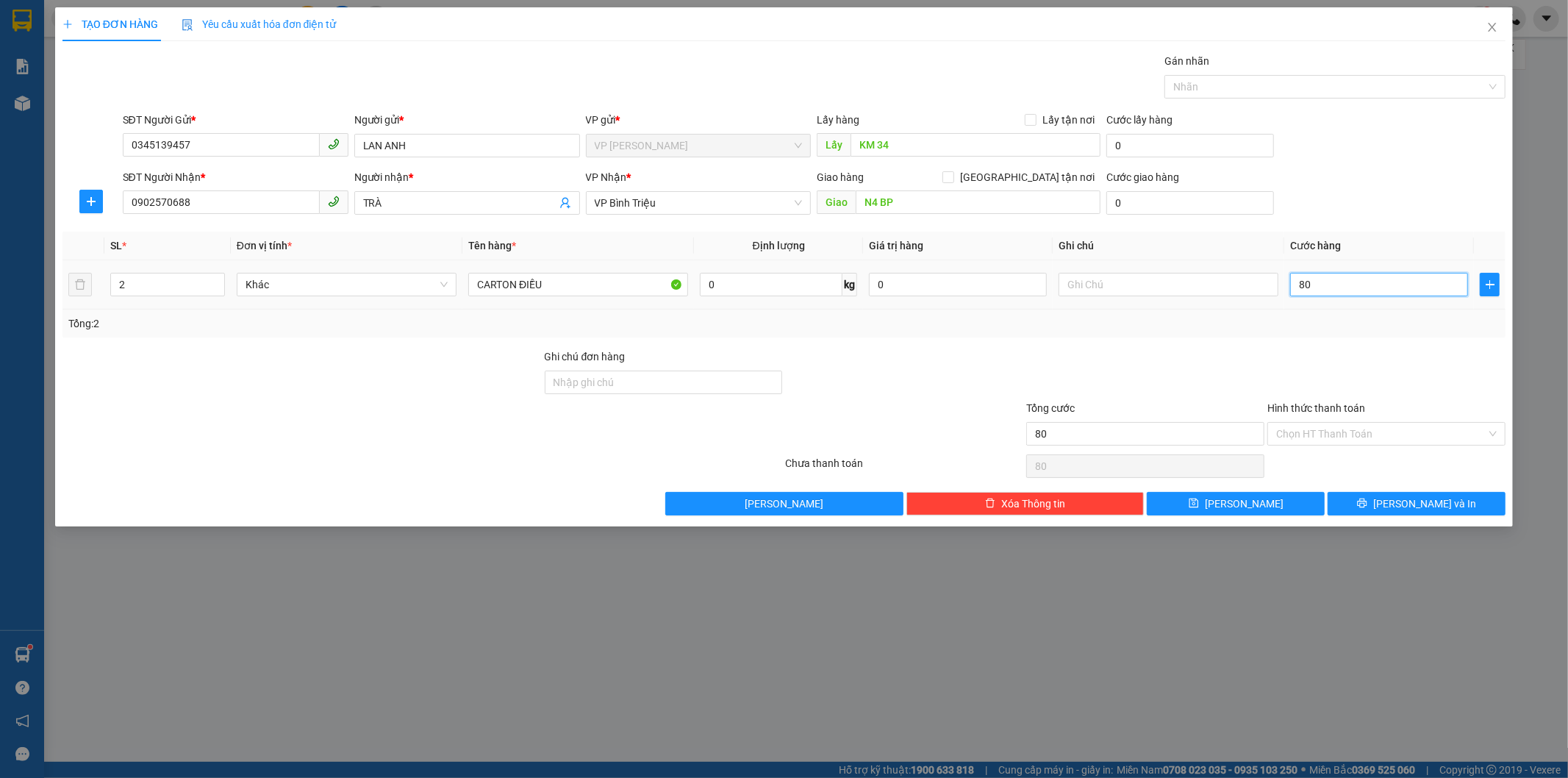
type input "800"
type input "8.000"
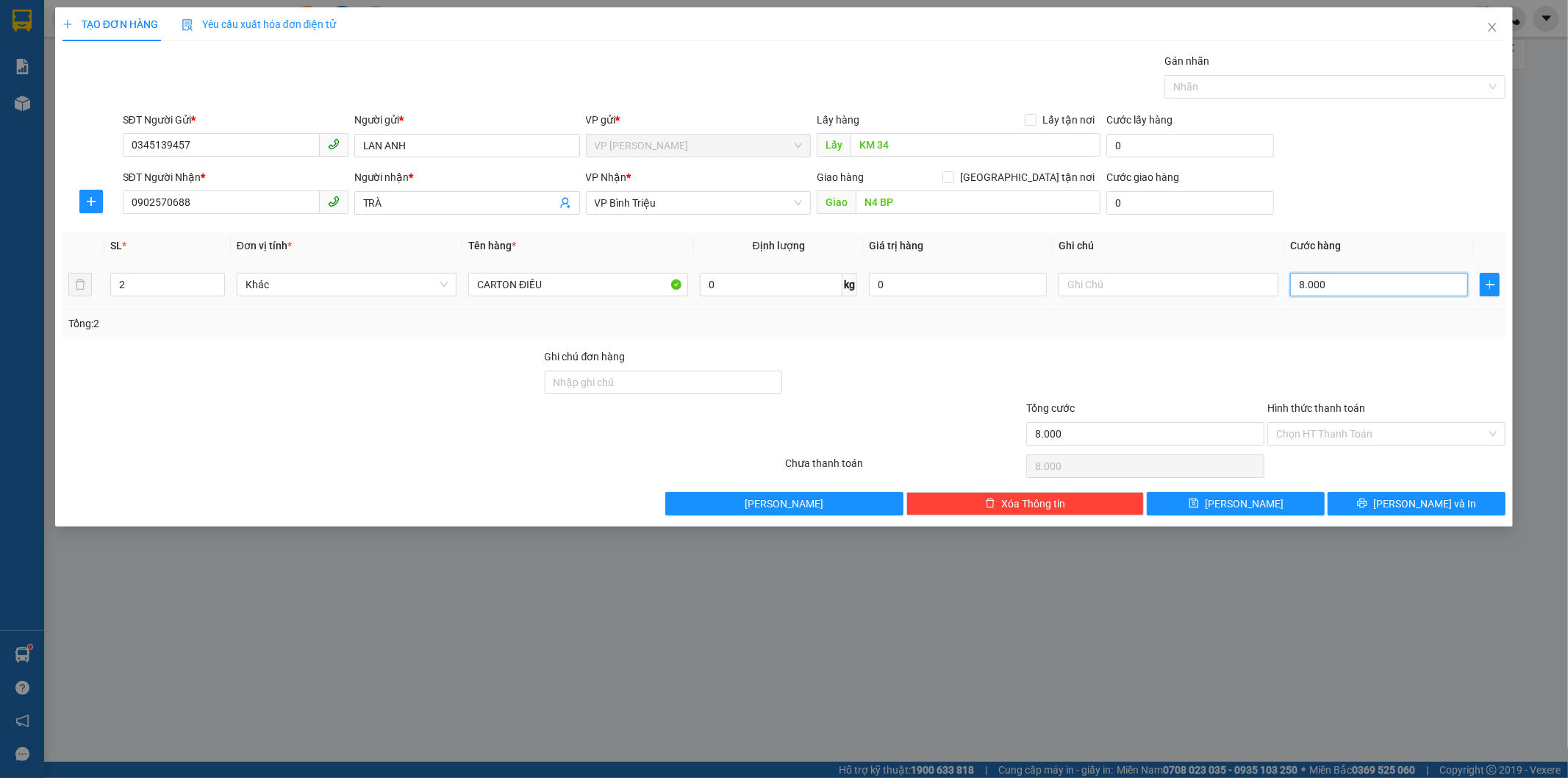
type input "80.000"
click at [89, 207] on button "button" at bounding box center [91, 201] width 23 height 23
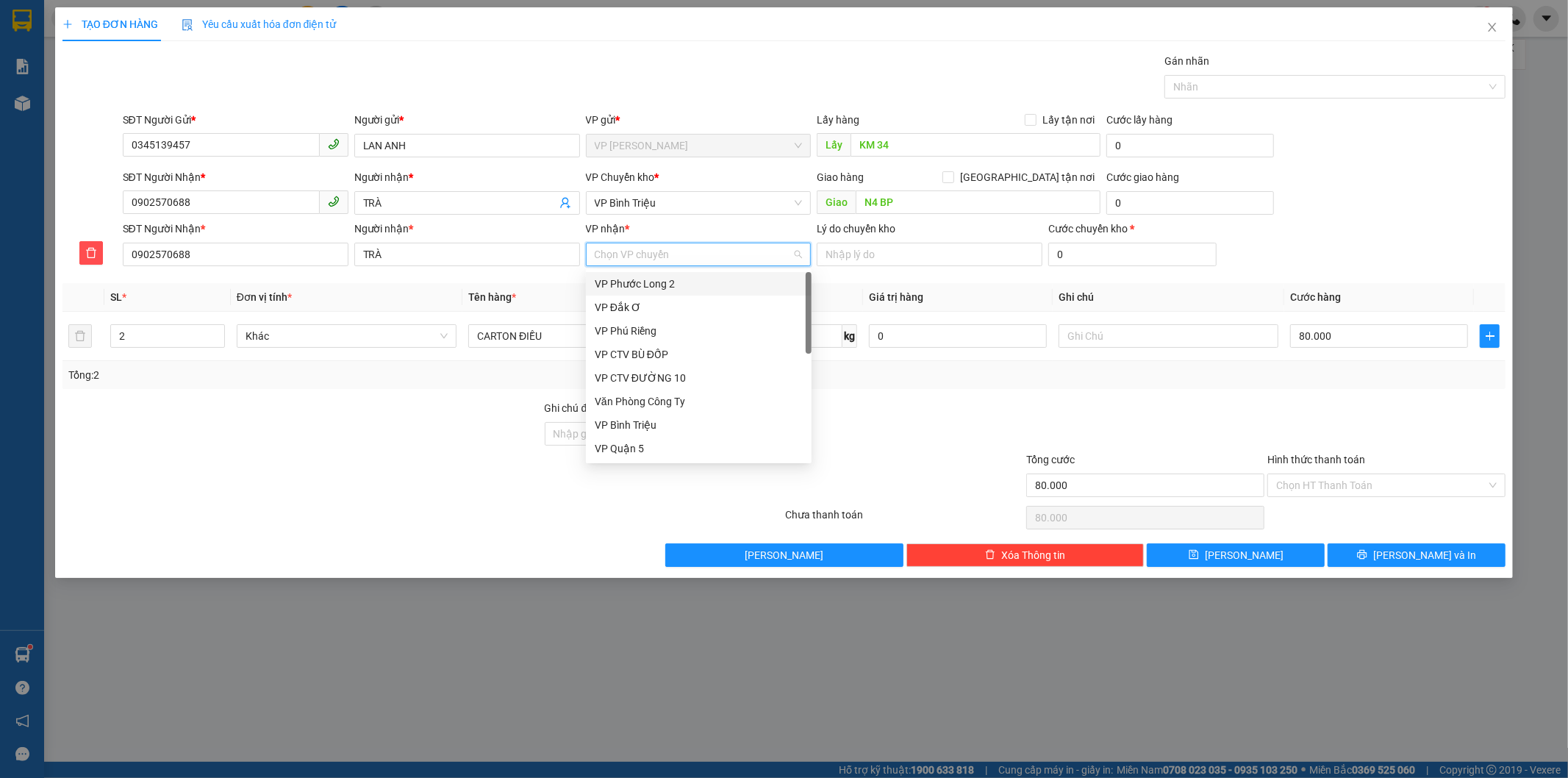
click at [659, 254] on input "VP nhận *" at bounding box center [694, 255] width 198 height 22
type input "b"
click at [653, 303] on div "VP Bình Triệu" at bounding box center [698, 307] width 208 height 16
click at [665, 200] on span "VP Bình Triệu" at bounding box center [698, 203] width 208 height 22
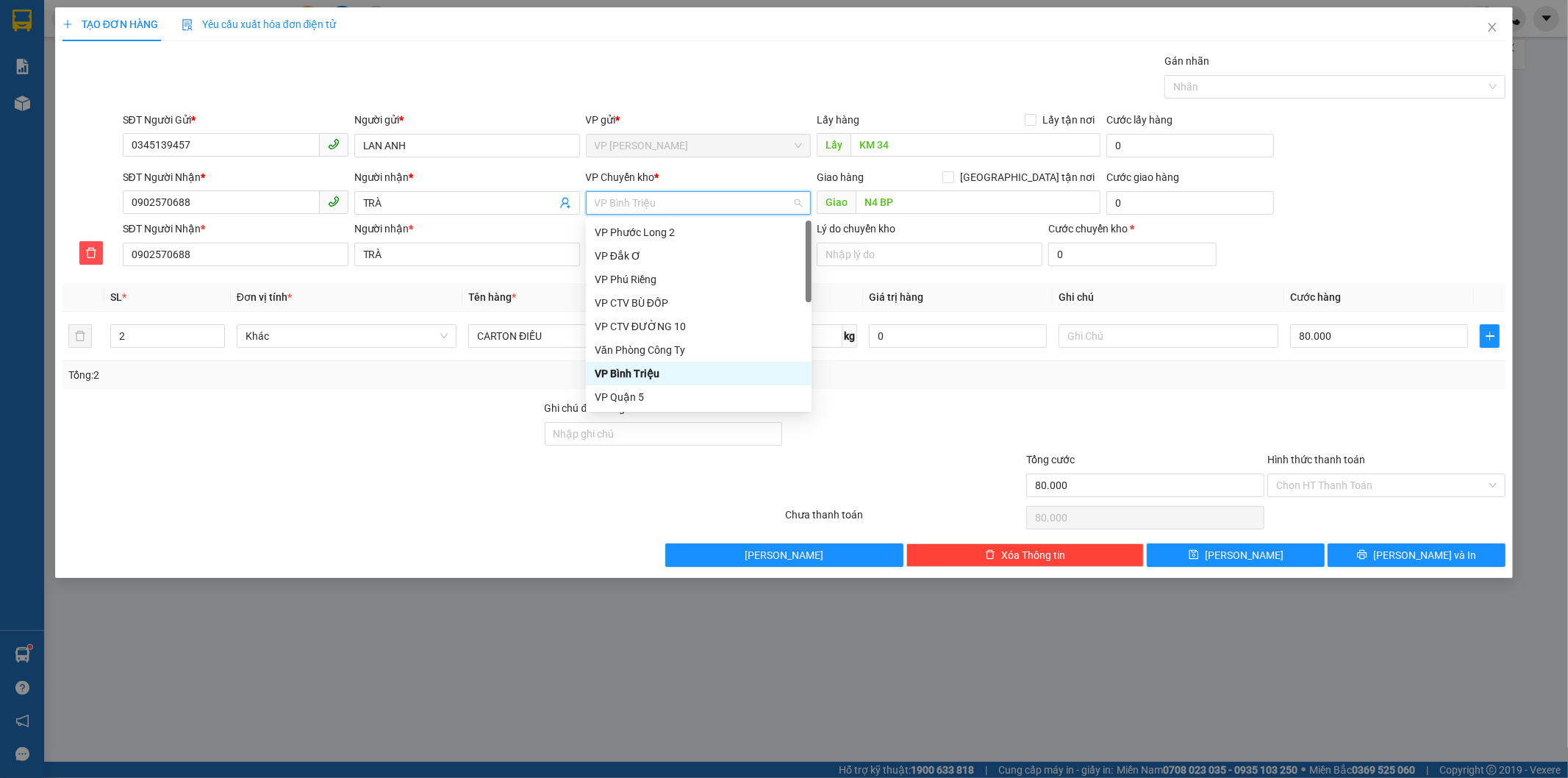
type input "d"
click at [658, 393] on div "VP Đồng Xoài" at bounding box center [698, 396] width 208 height 16
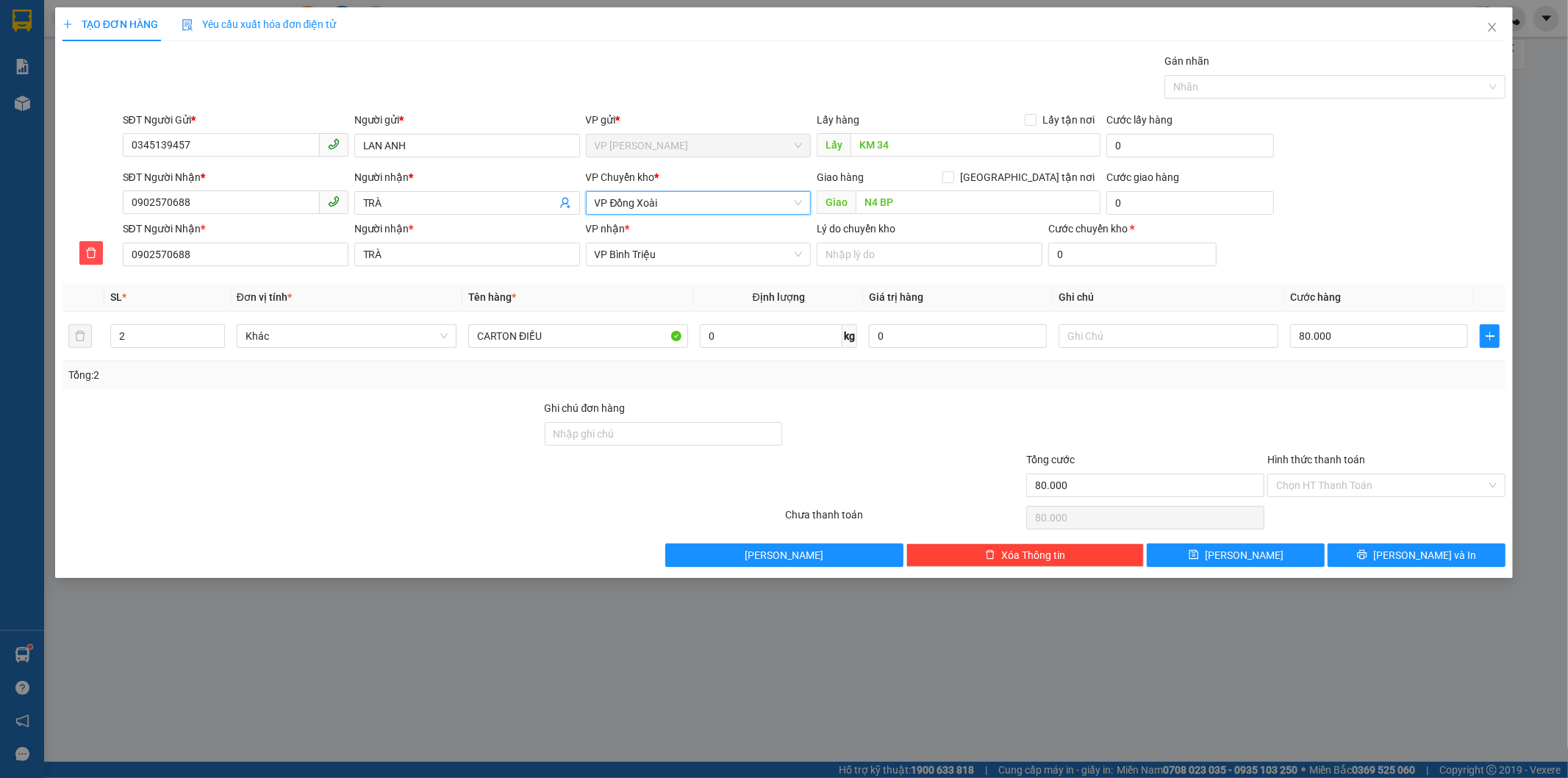
click at [1386, 402] on div at bounding box center [1386, 426] width 241 height 52
click at [1373, 558] on button "[PERSON_NAME] và In" at bounding box center [1417, 555] width 178 height 23
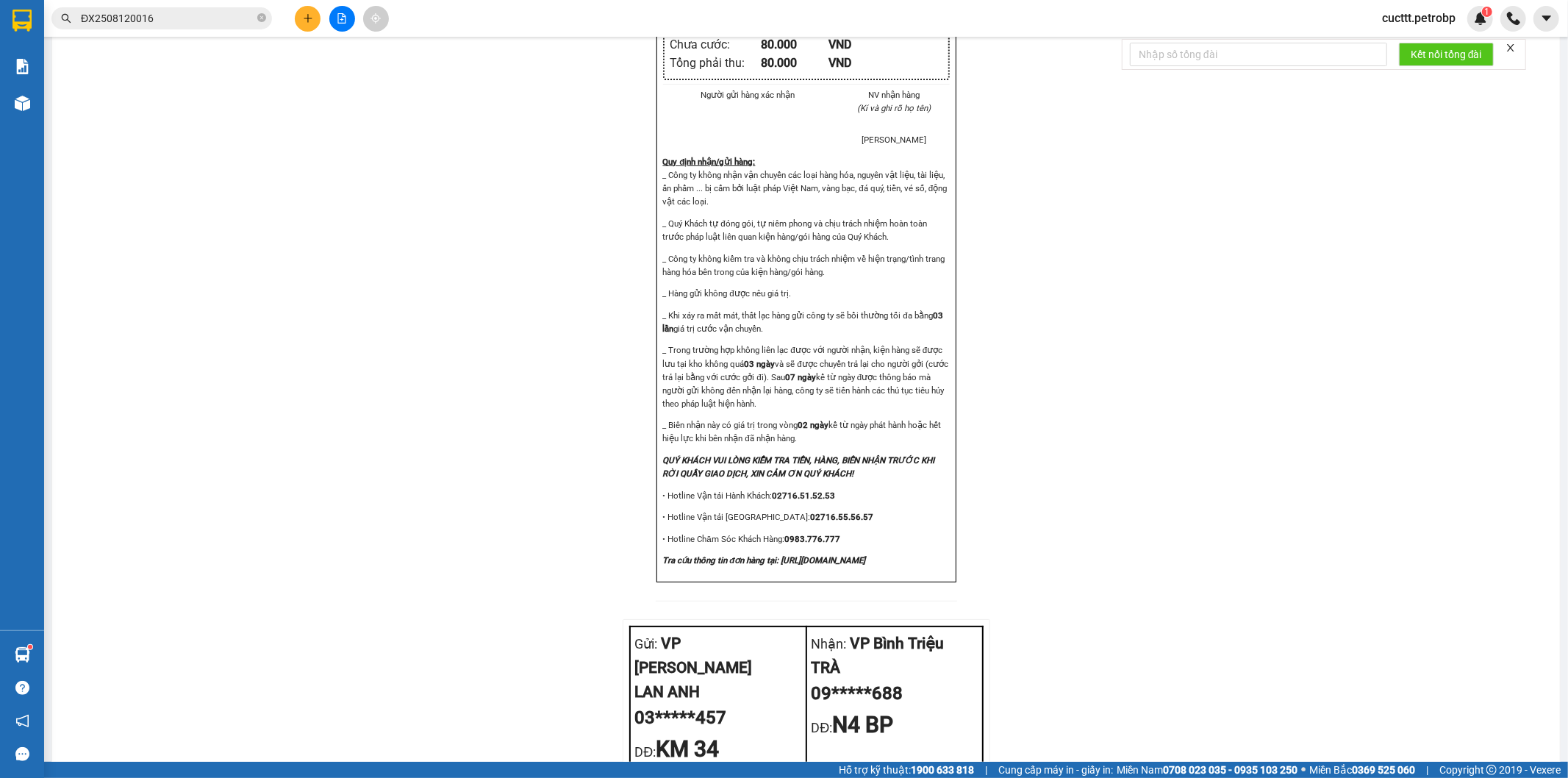
scroll to position [1482, 0]
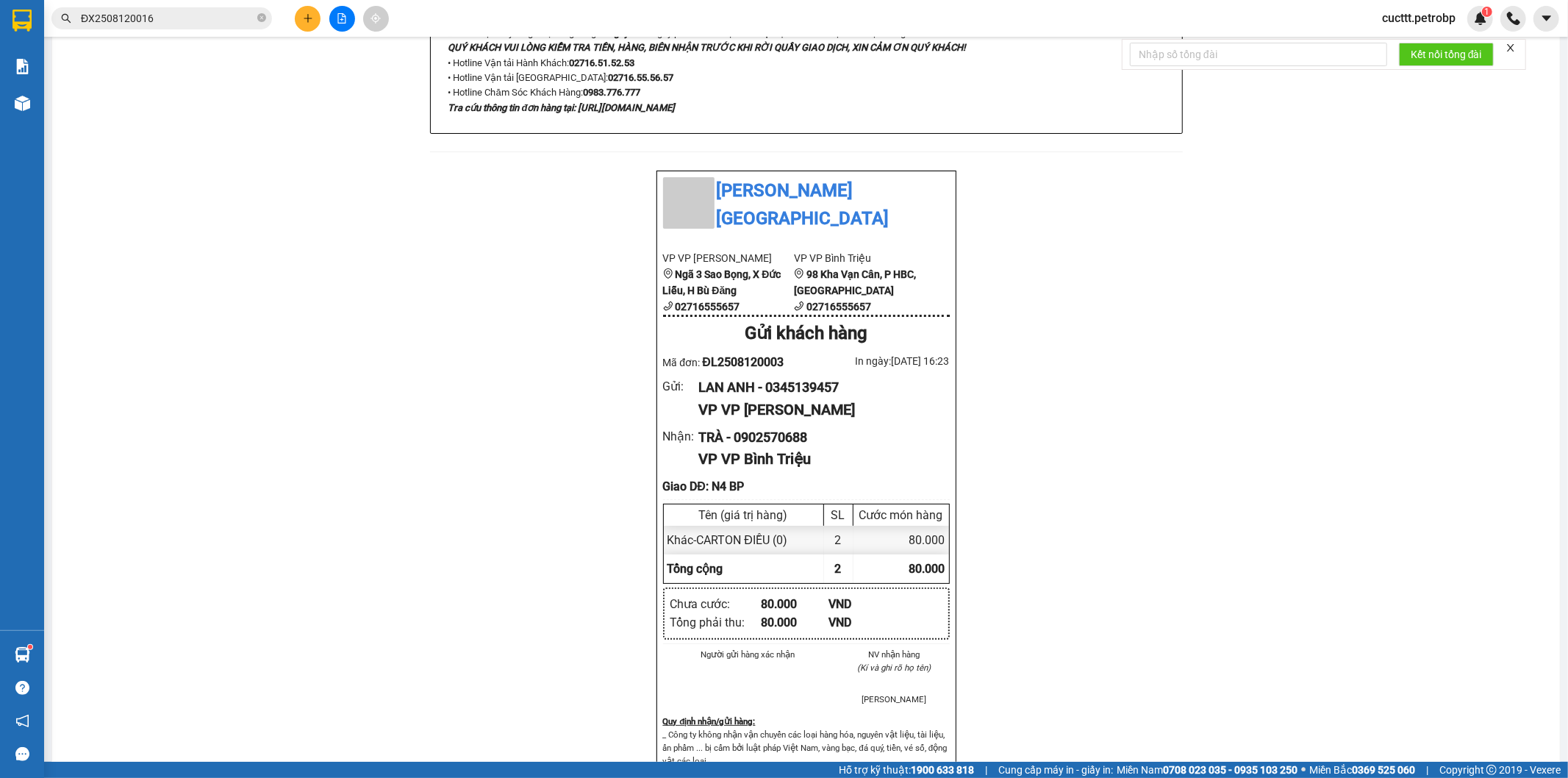
scroll to position [665, 0]
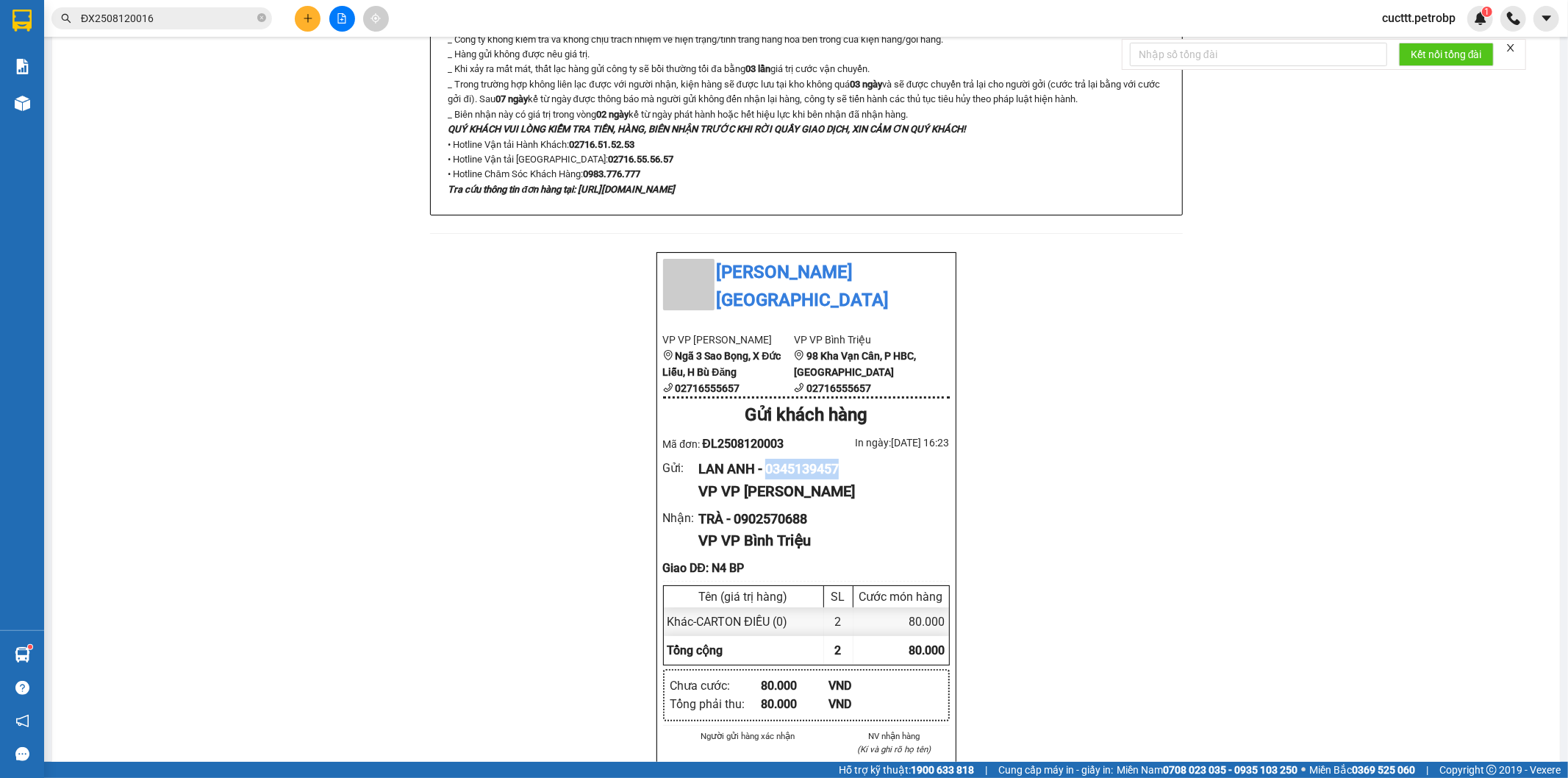
drag, startPoint x: 767, startPoint y: 408, endPoint x: 856, endPoint y: 408, distance: 89.0
click at [856, 458] on div "LAN ANH - 0345139457" at bounding box center [818, 469] width 239 height 20
copy div "0345139457"
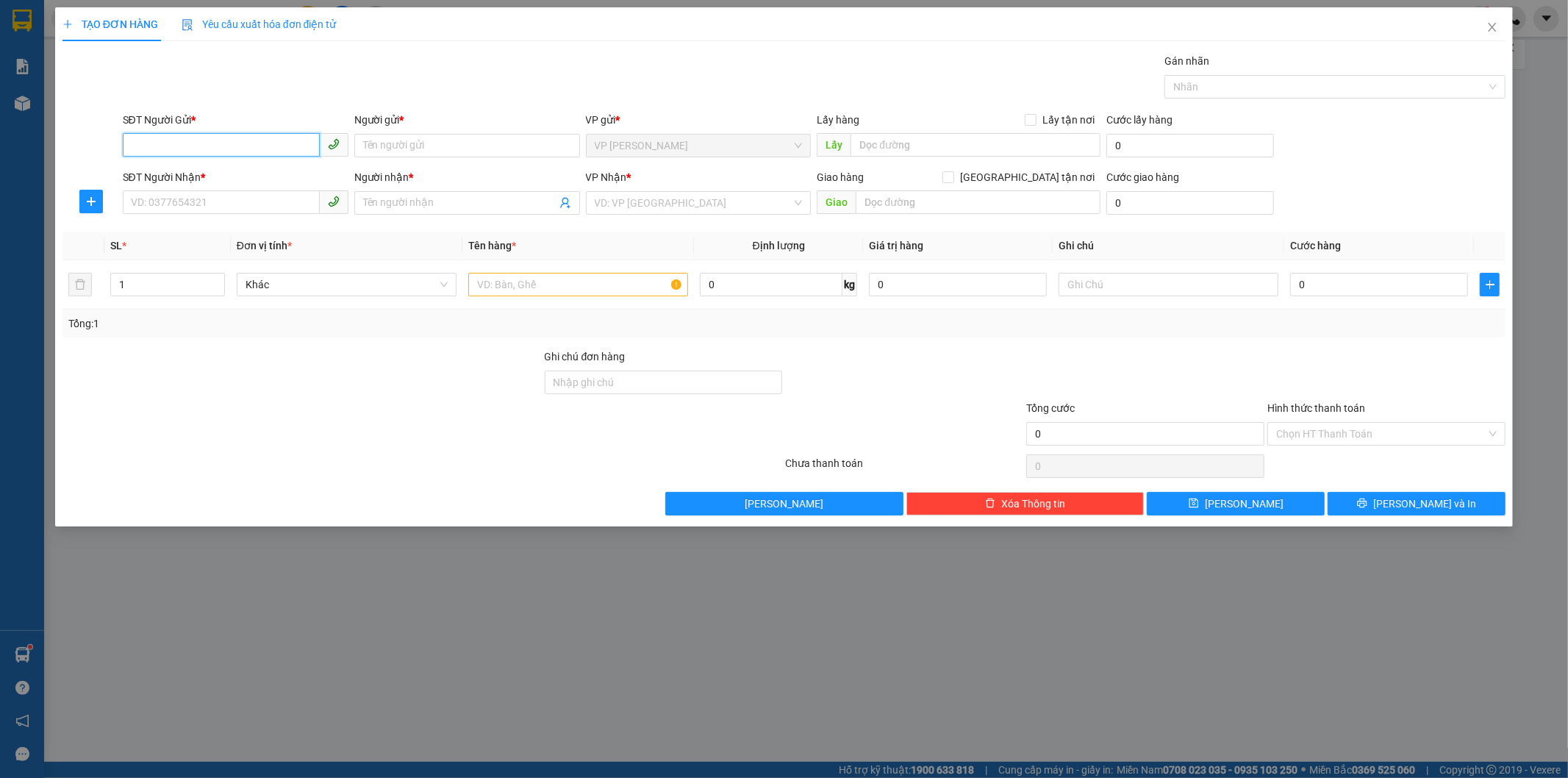
click at [222, 150] on input "SĐT Người Gửi *" at bounding box center [221, 144] width 197 height 23
paste input "0345139457"
type input "0345139457"
click at [218, 169] on div "0345139457 - [PERSON_NAME]" at bounding box center [235, 174] width 208 height 16
type input "LAN ANH"
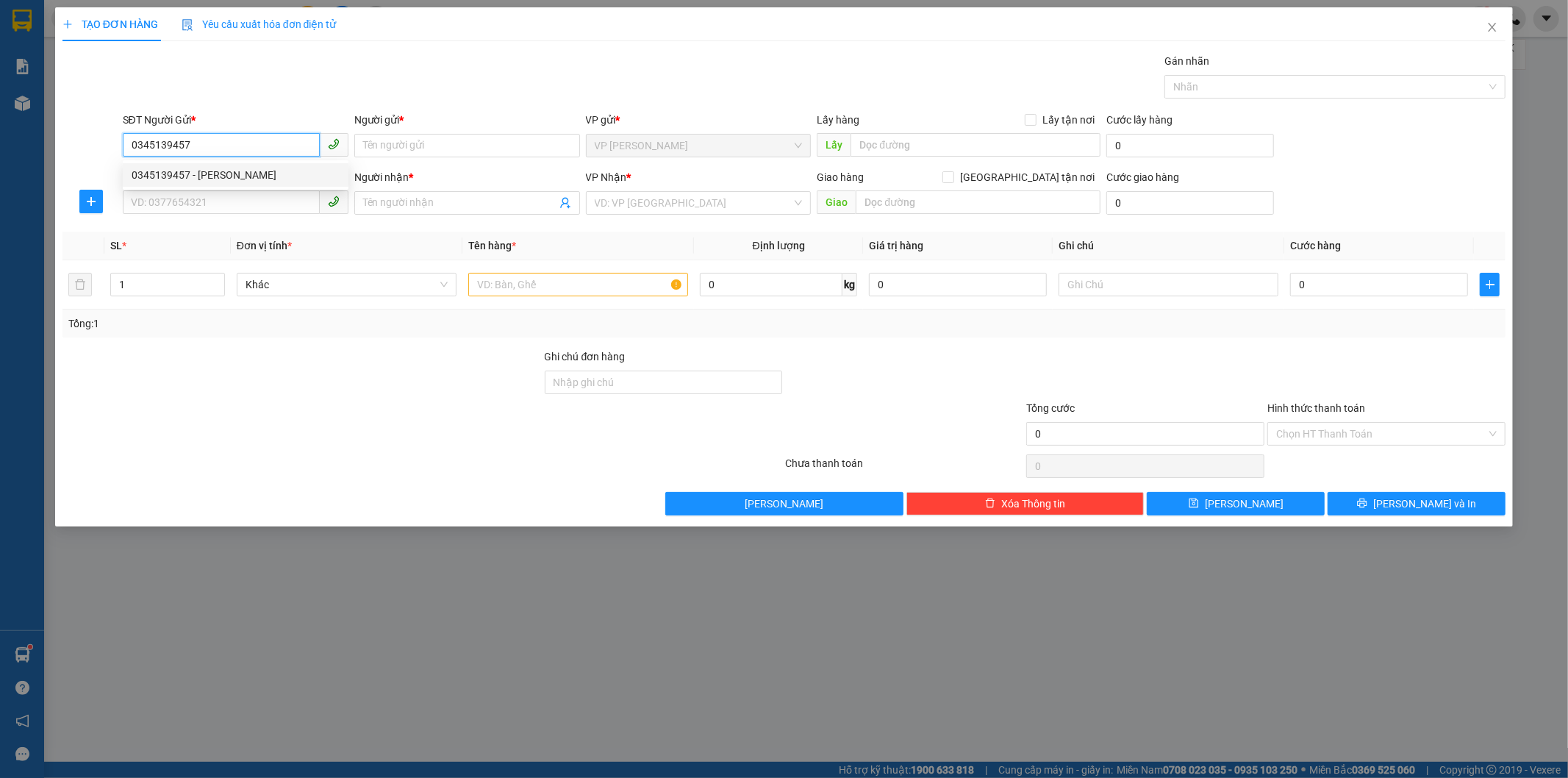
type input "KM 34"
type input "0902570688"
type input "TRÀ"
type input "N4 BP"
type input "80.000"
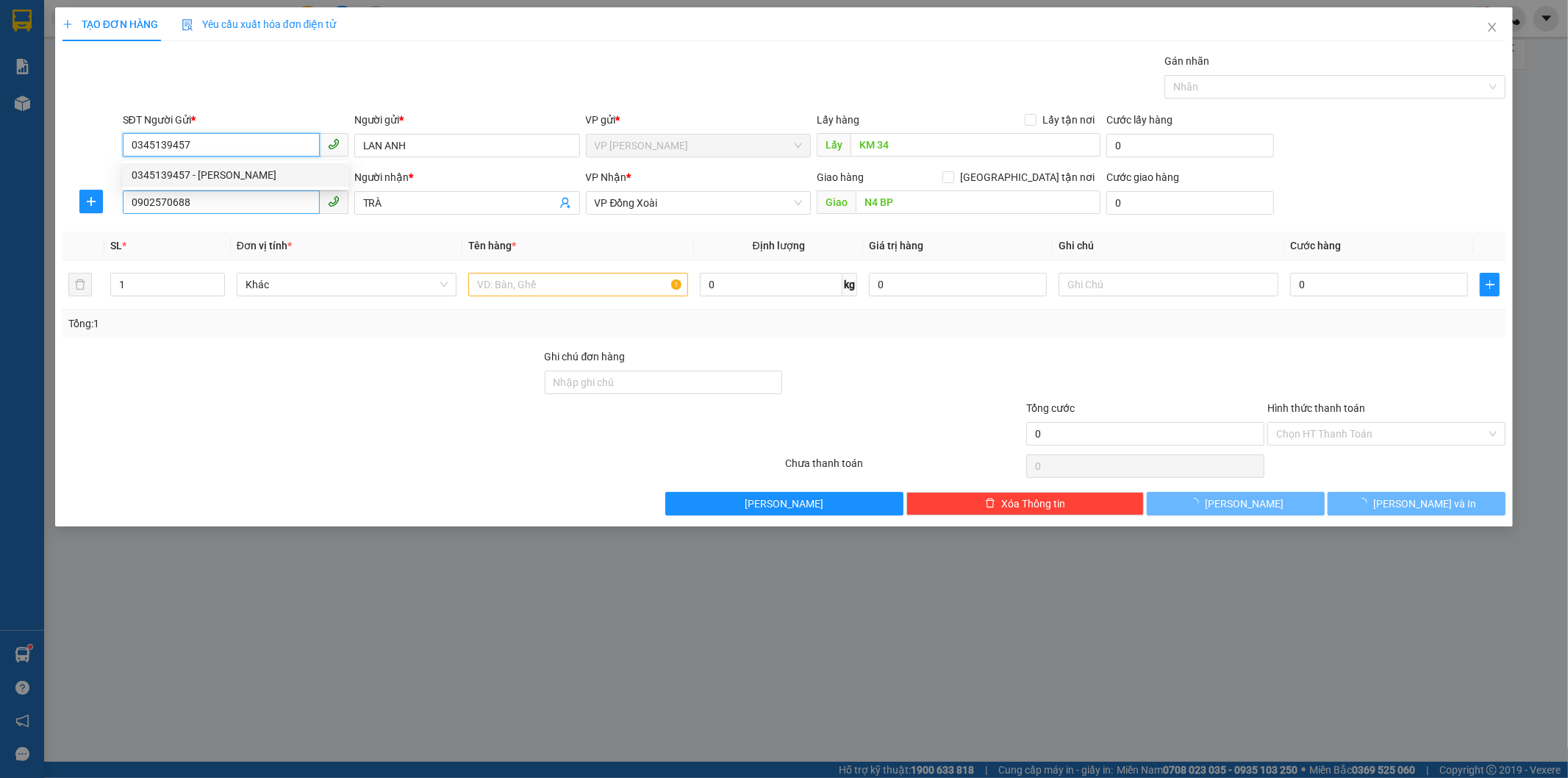
type input "80.000"
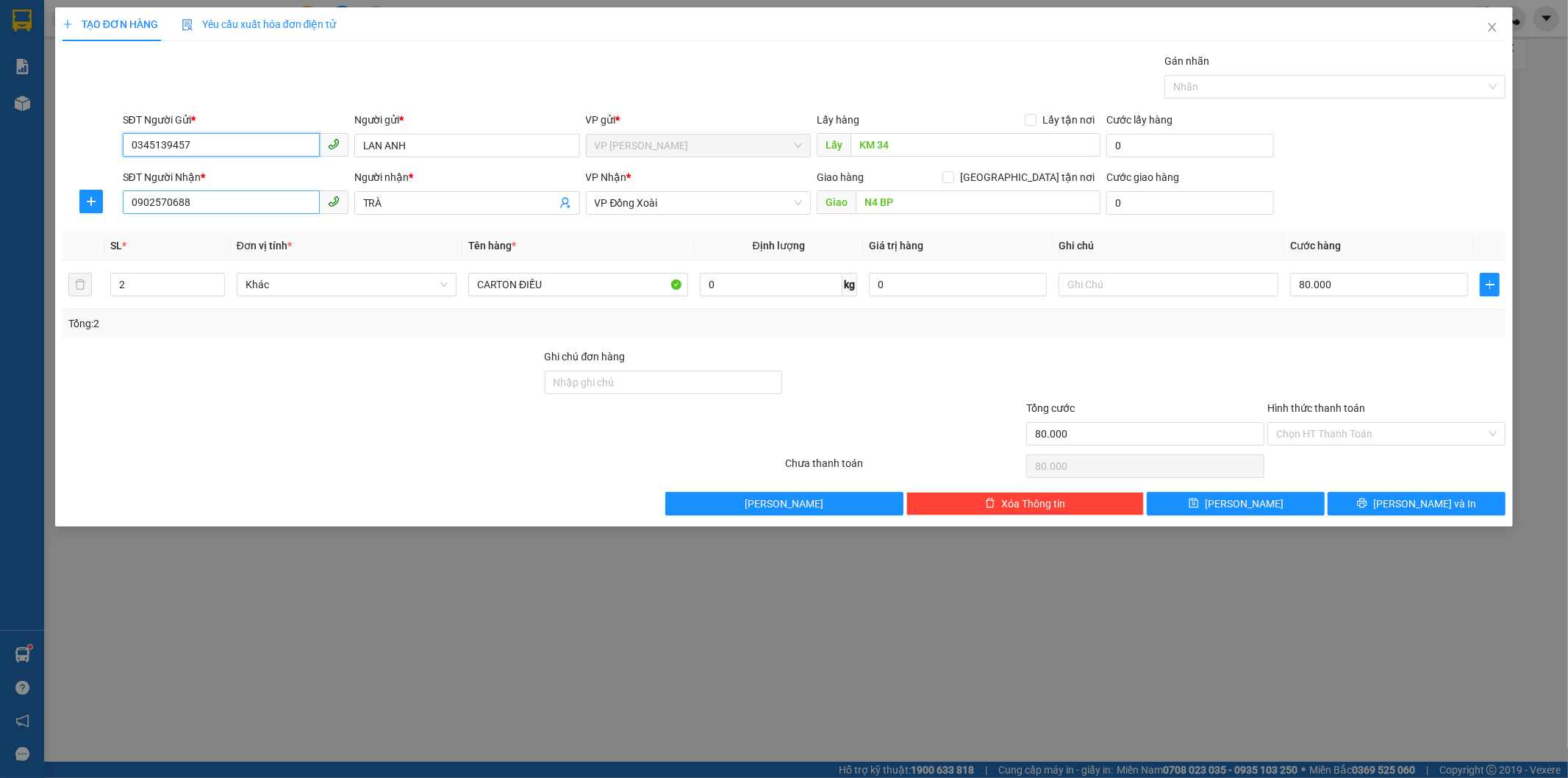
type input "0345139457"
click at [215, 194] on input "0902570688" at bounding box center [221, 202] width 197 height 23
type input "0"
click at [201, 233] on div "0986965179 - nương" at bounding box center [235, 232] width 208 height 16
type input "0986965179"
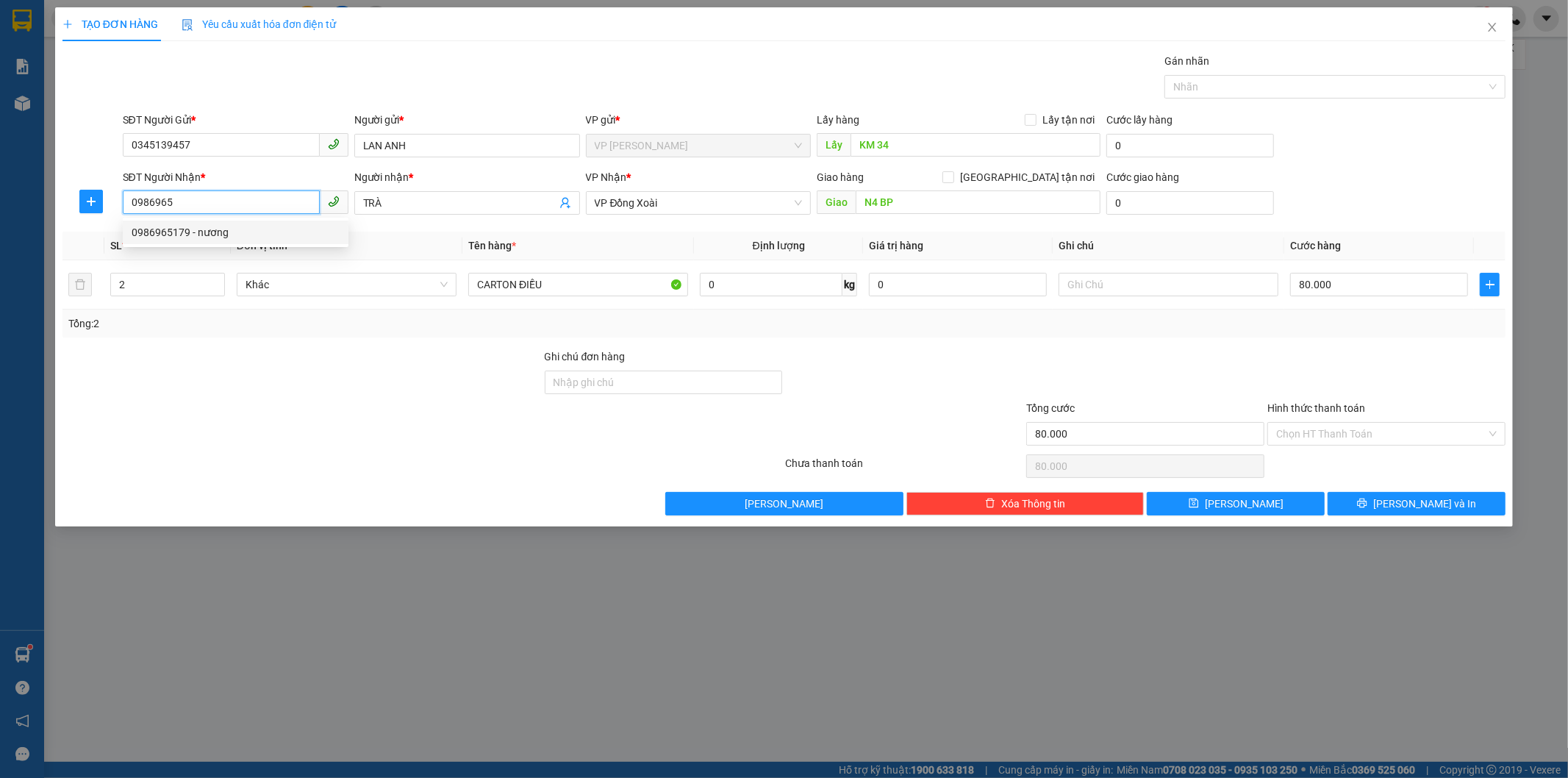
type input "nương"
type input "40.000"
type input "0986965179"
click at [1376, 501] on button "[PERSON_NAME] và In" at bounding box center [1417, 503] width 178 height 23
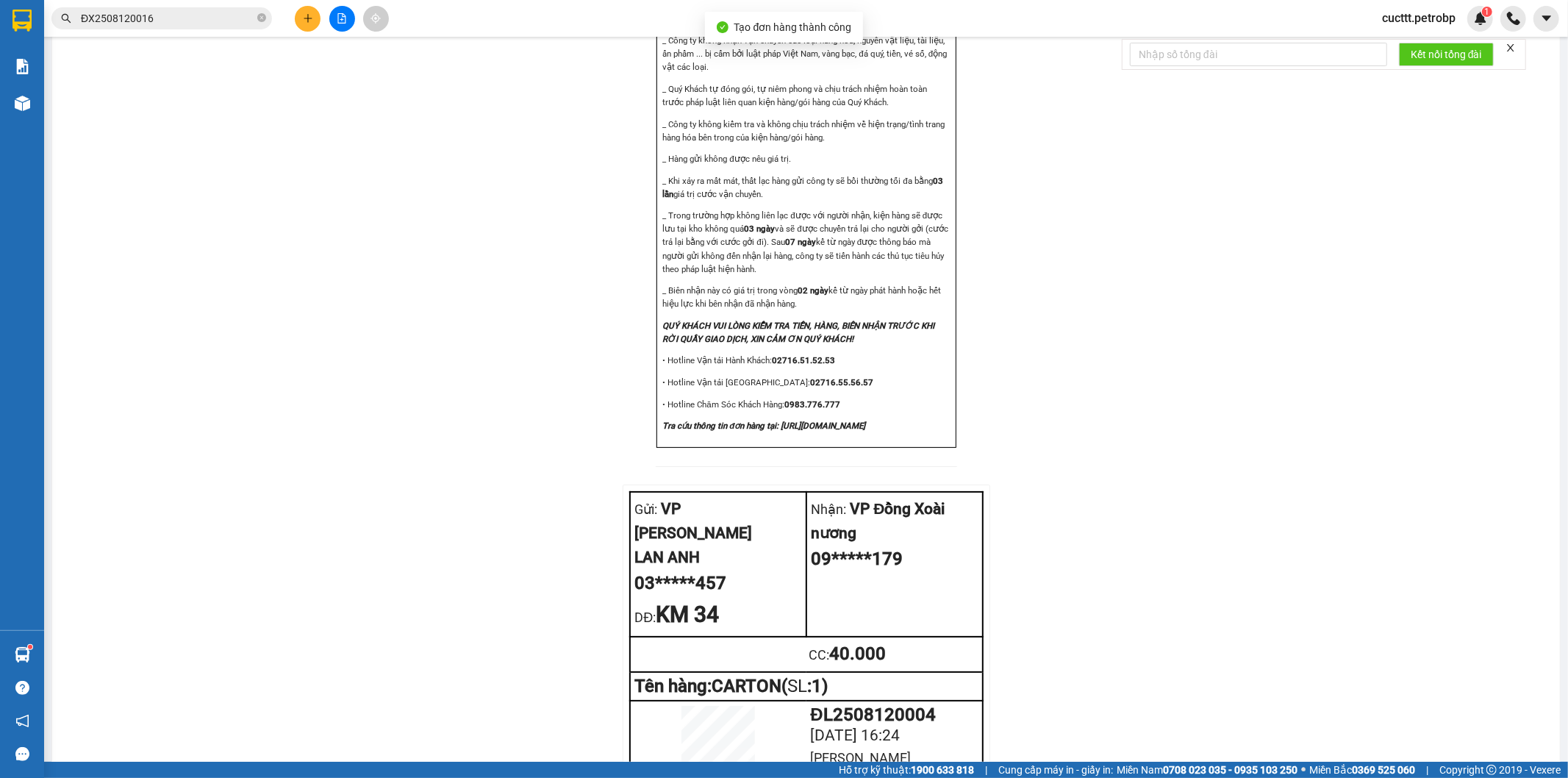
scroll to position [1492, 0]
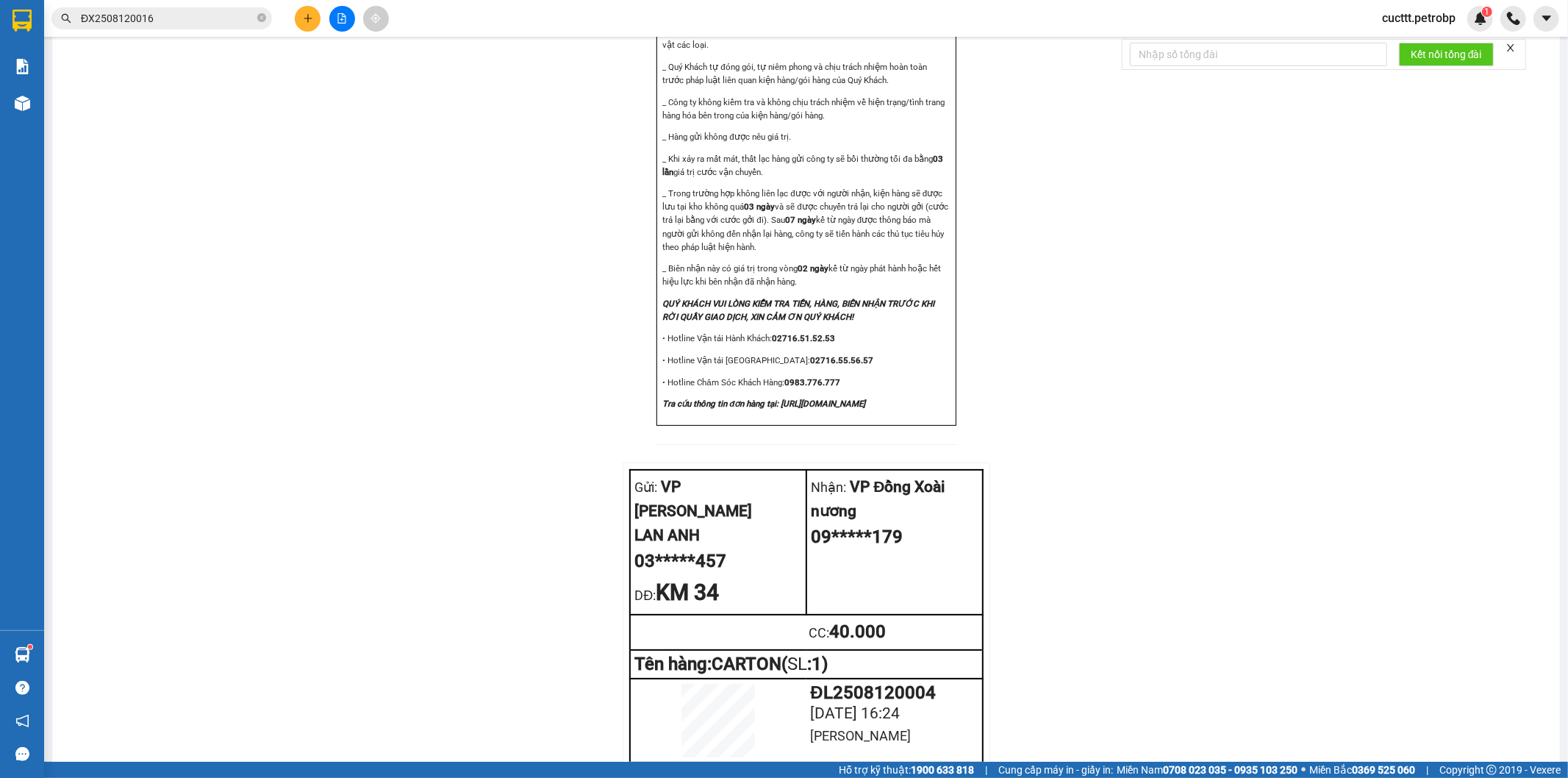
drag, startPoint x: 148, startPoint y: 287, endPoint x: 258, endPoint y: 297, distance: 110.5
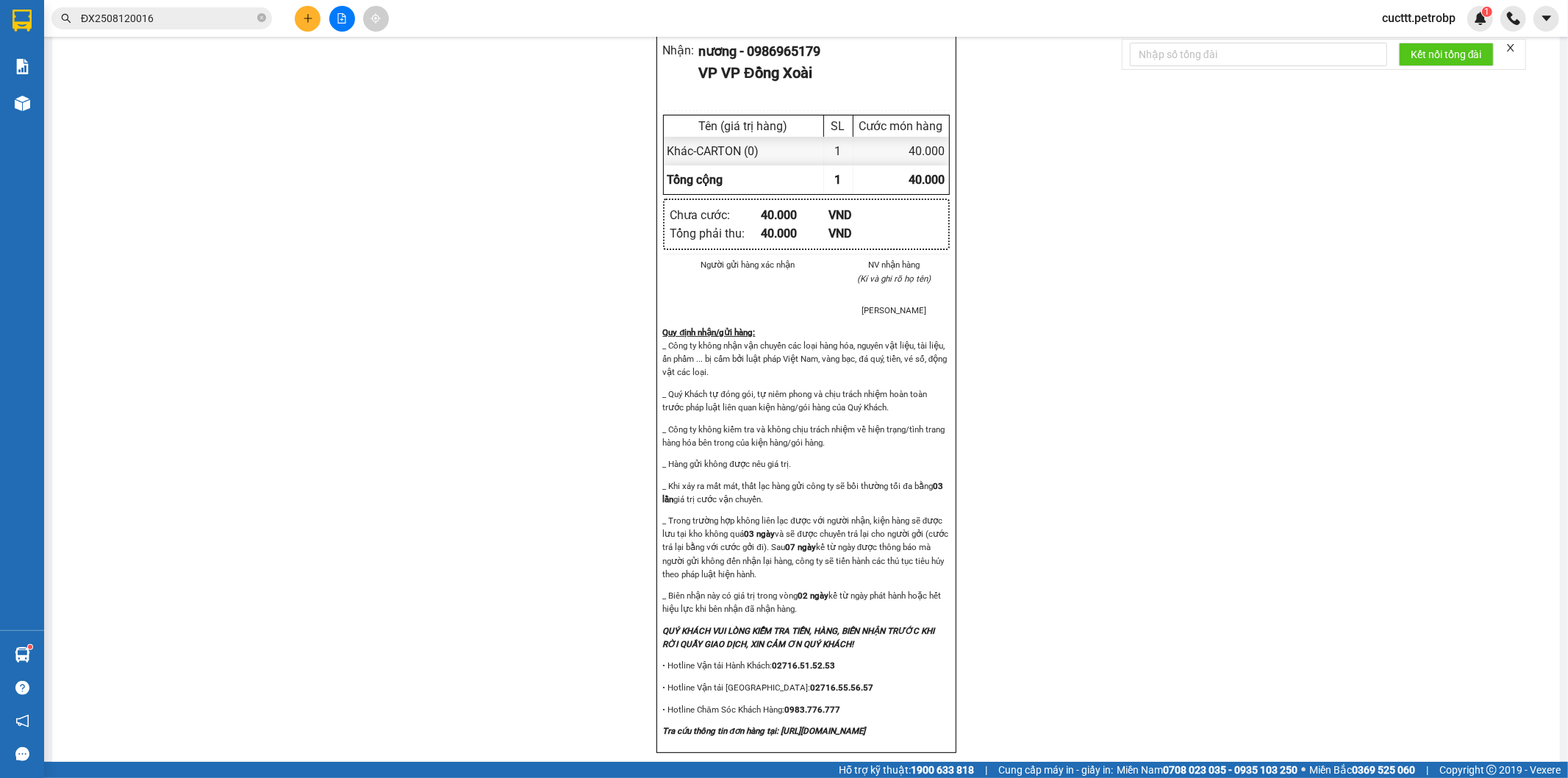
scroll to position [839, 0]
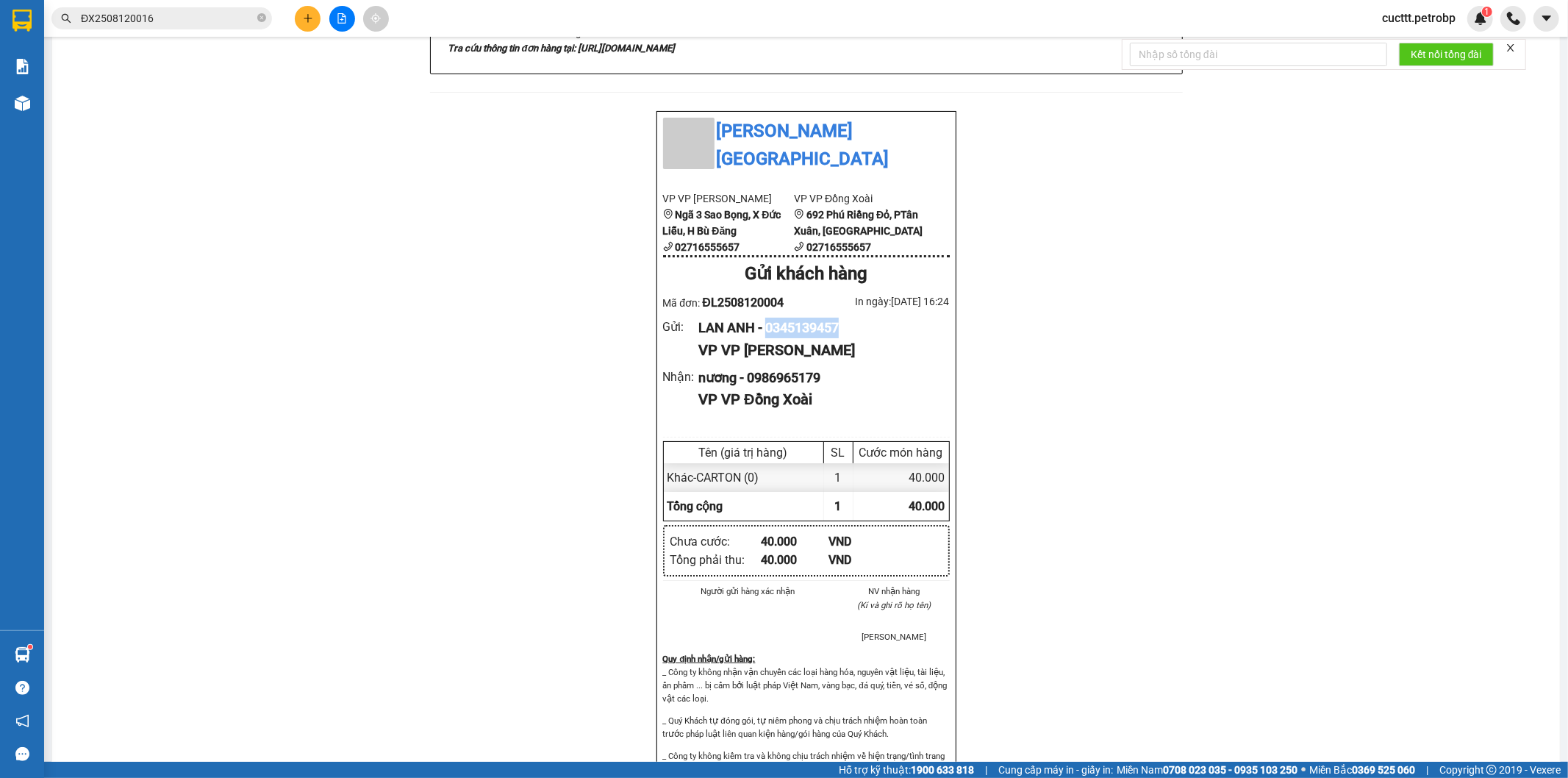
drag, startPoint x: 768, startPoint y: 247, endPoint x: 856, endPoint y: 247, distance: 88.0
click at [856, 318] on div "LAN ANH - 0345139457" at bounding box center [818, 328] width 239 height 20
copy div "0345139457"
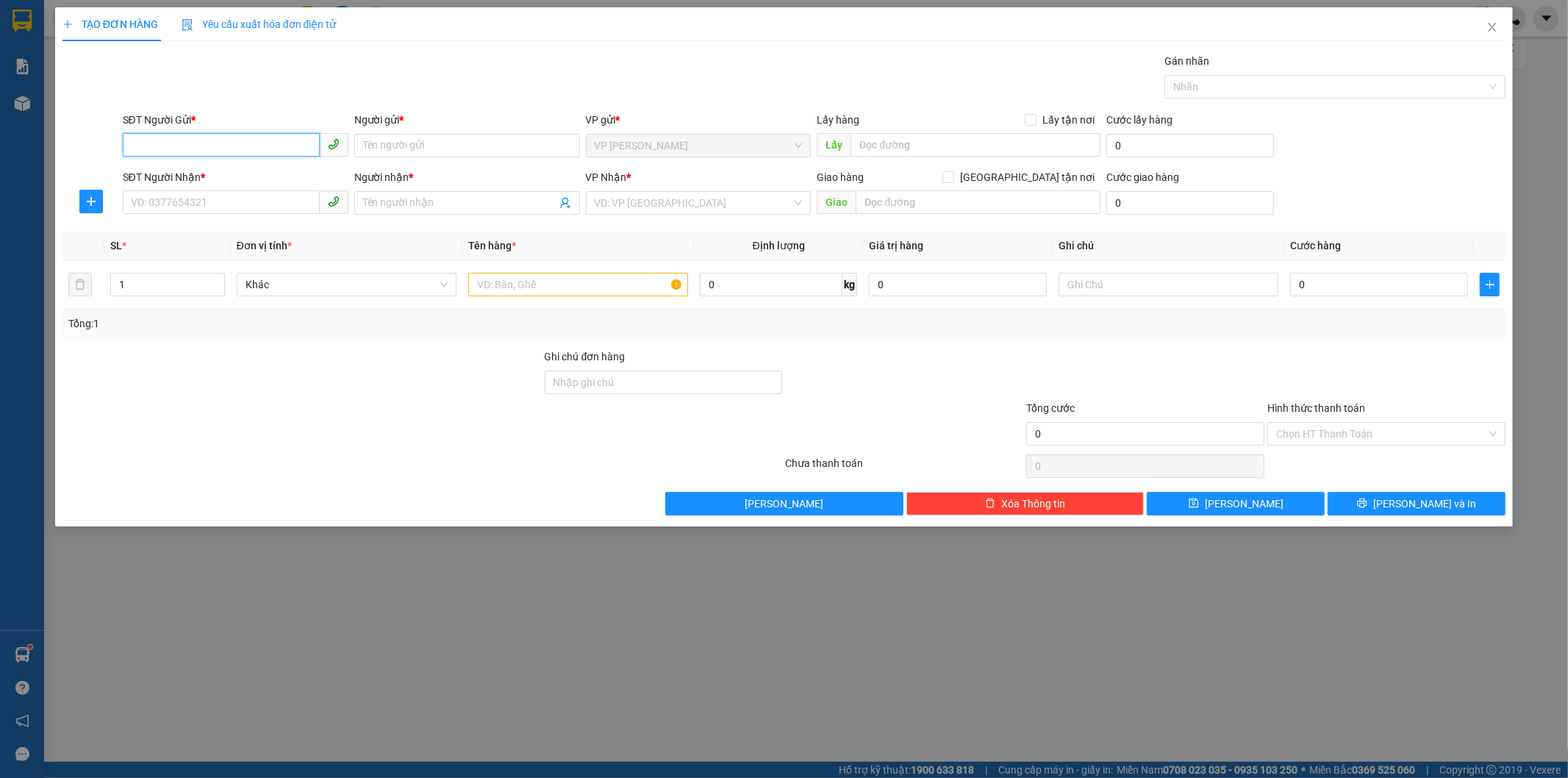
click at [210, 145] on input "SĐT Người Gửi *" at bounding box center [221, 144] width 197 height 23
paste input "0345139457"
type input "0345139457"
click at [222, 176] on div "0345139457 - [PERSON_NAME]" at bounding box center [235, 174] width 208 height 16
type input "LAN ANH"
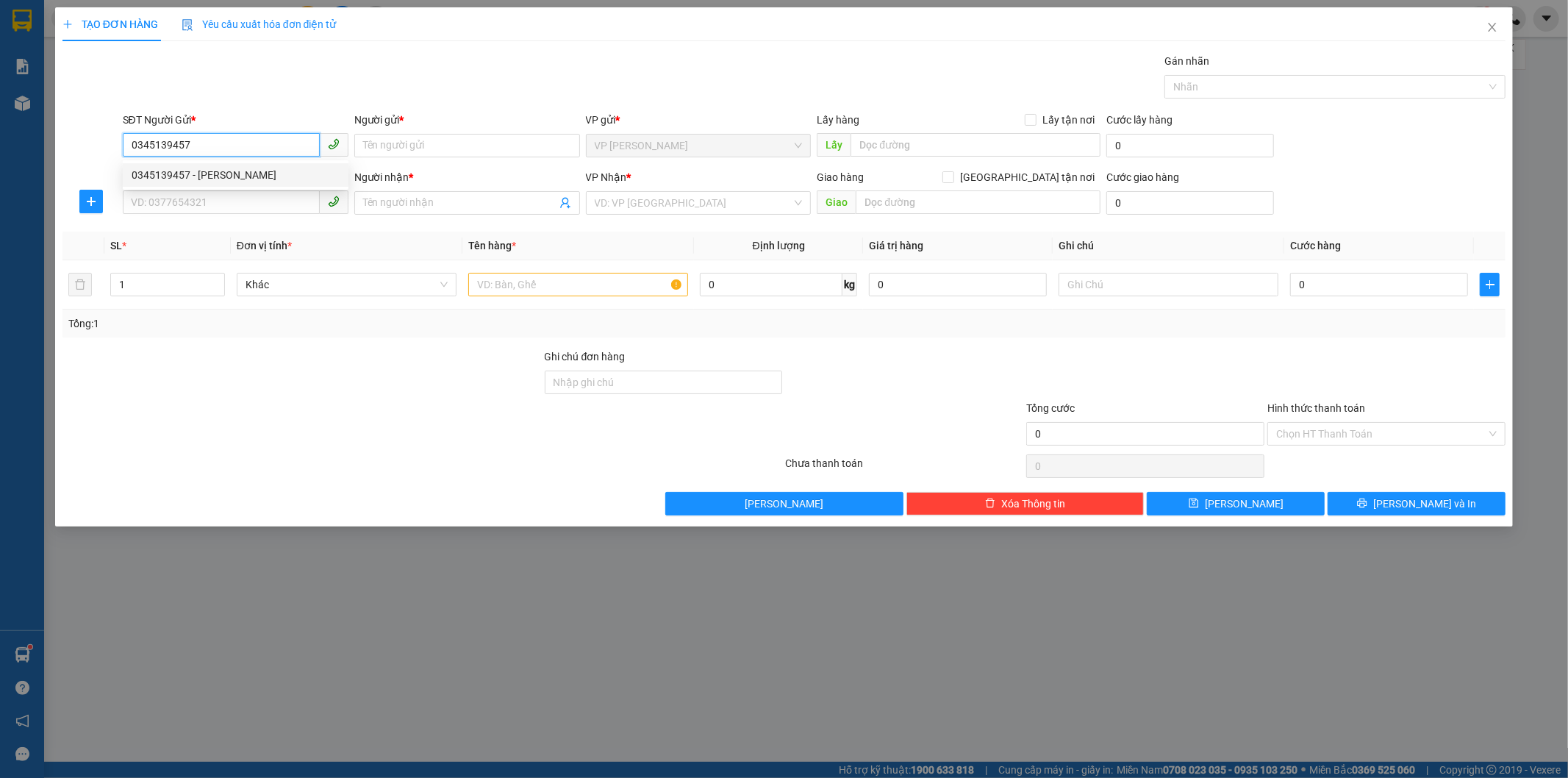
type input "KM 34"
type input "0986965179"
type input "nương"
type input "40.000"
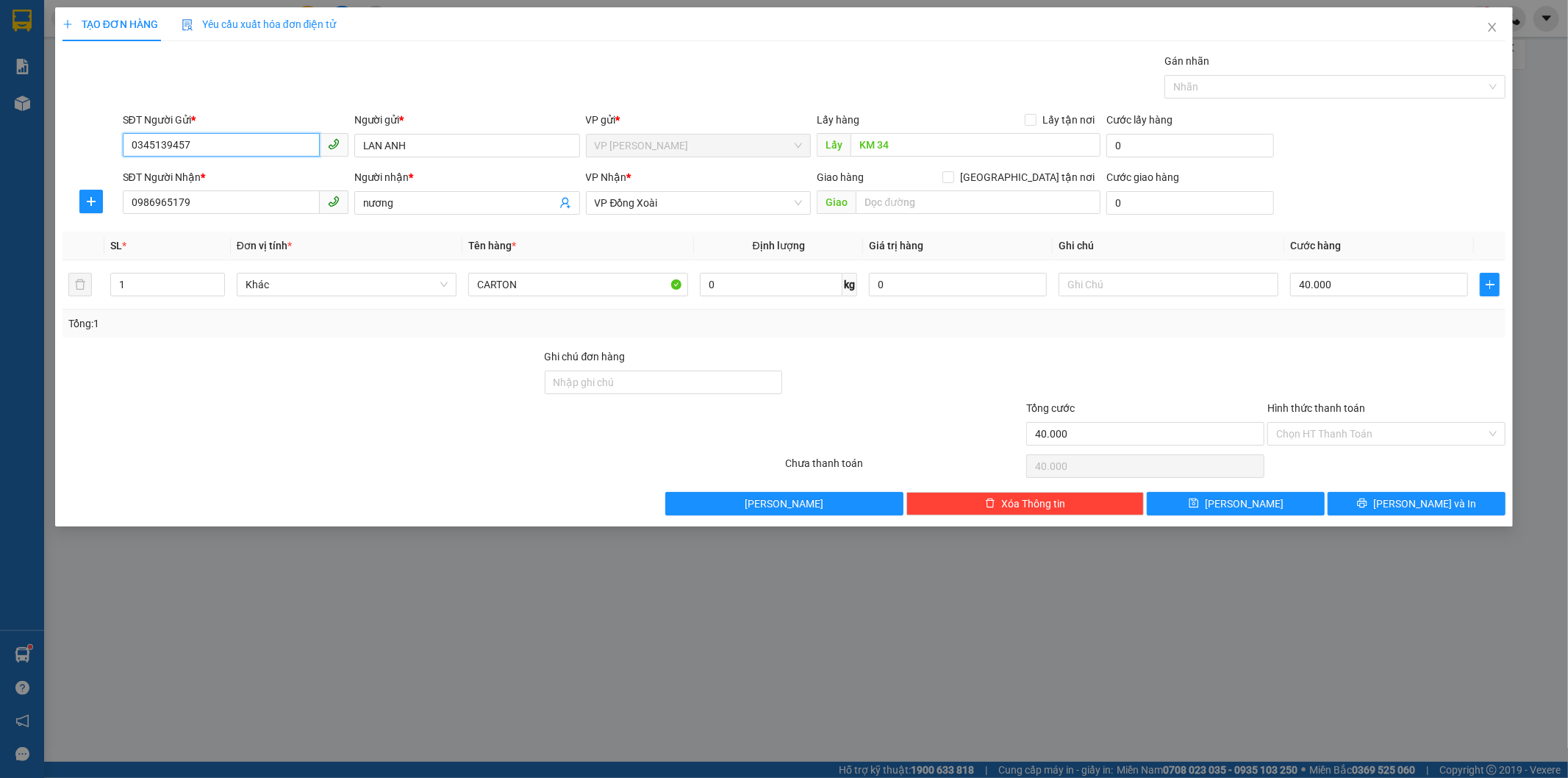
type input "0345139457"
click at [223, 189] on div "SĐT Người Nhận *" at bounding box center [236, 181] width 226 height 22
click at [223, 196] on input "0986965179" at bounding box center [221, 202] width 197 height 23
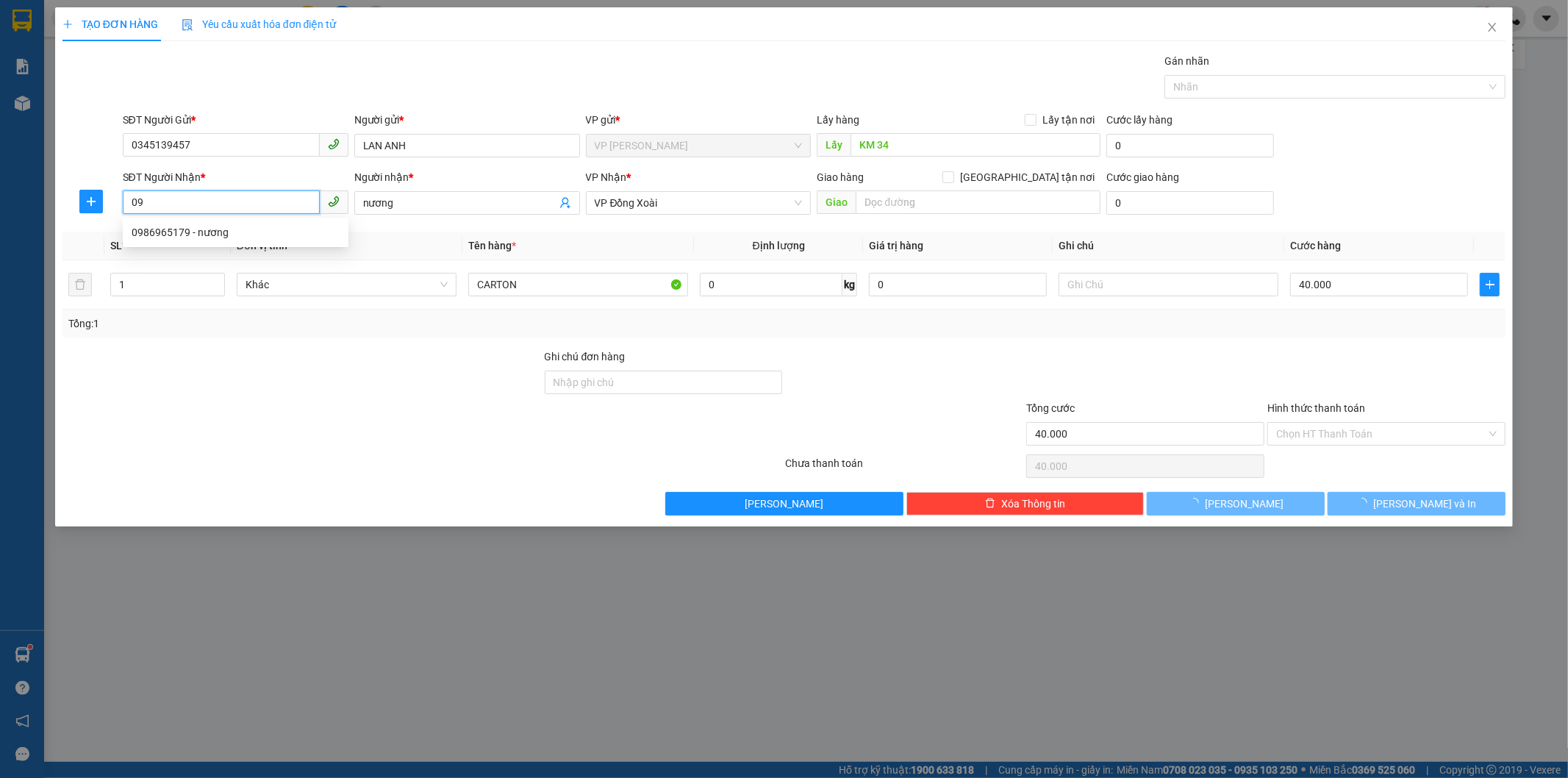
type input "0"
click at [182, 201] on input "SĐT Người Nhận *" at bounding box center [221, 202] width 197 height 23
click at [186, 198] on input "0913" at bounding box center [221, 202] width 197 height 23
click at [210, 230] on div "0913375139 - CHIẾN NGUYỄN" at bounding box center [235, 232] width 208 height 16
type input "0913375139"
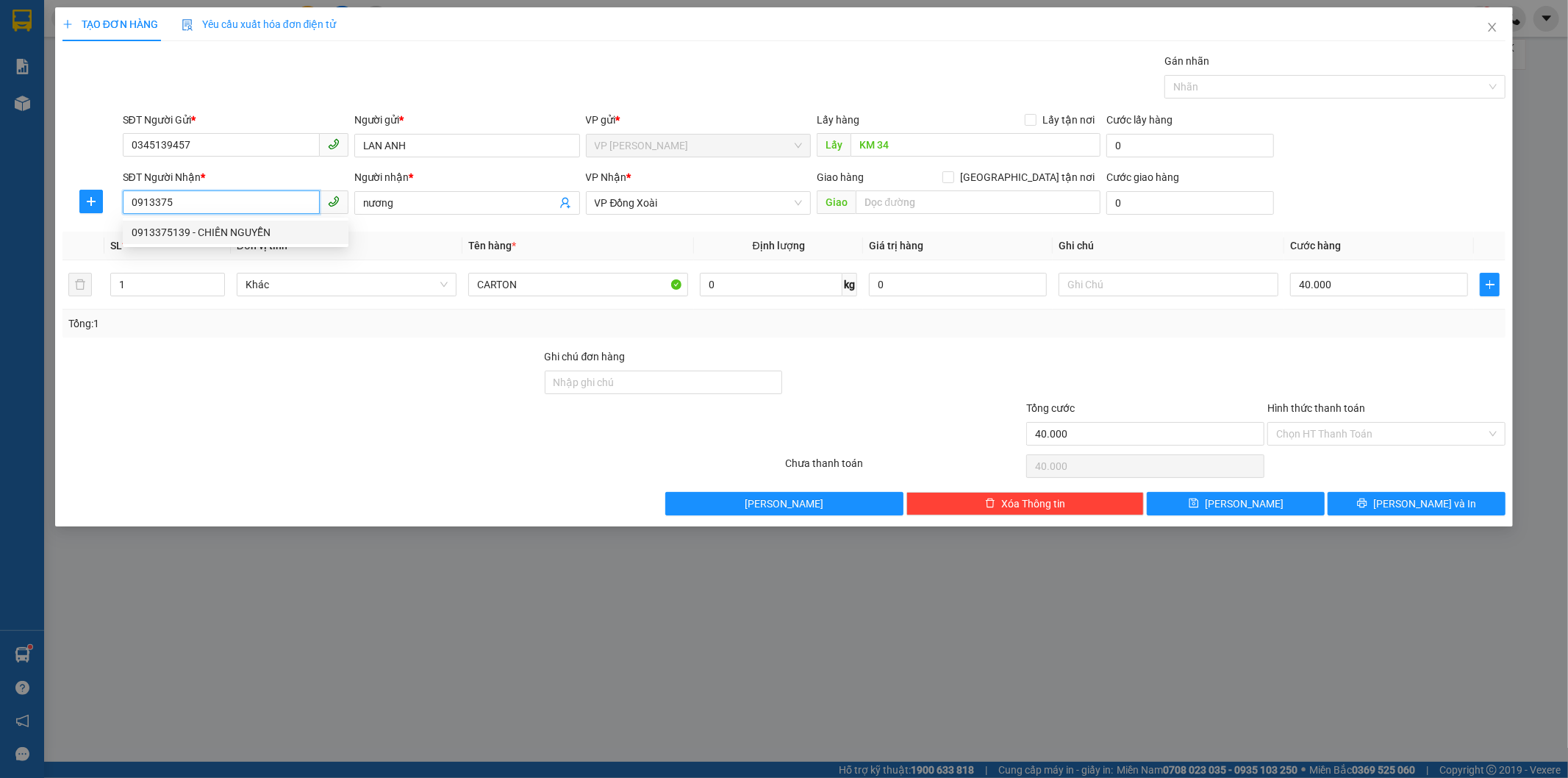
type input "CHIẾN NGUYỄN"
type input "240.000"
type input "0913375139"
click at [173, 284] on input "3" at bounding box center [168, 284] width 113 height 22
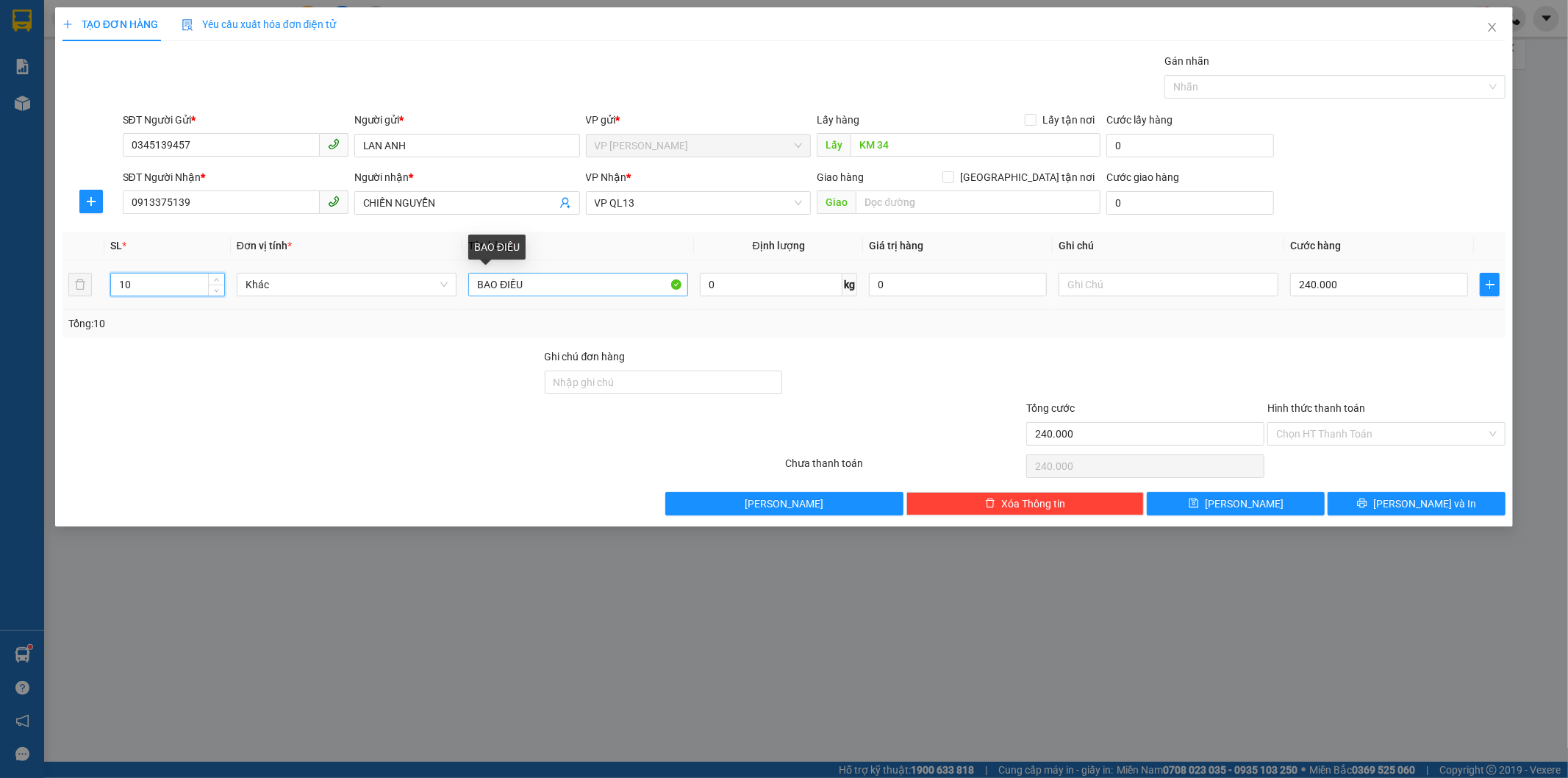
type input "10"
click at [549, 283] on input "BAO ĐIỀU" at bounding box center [578, 283] width 220 height 23
type input "0"
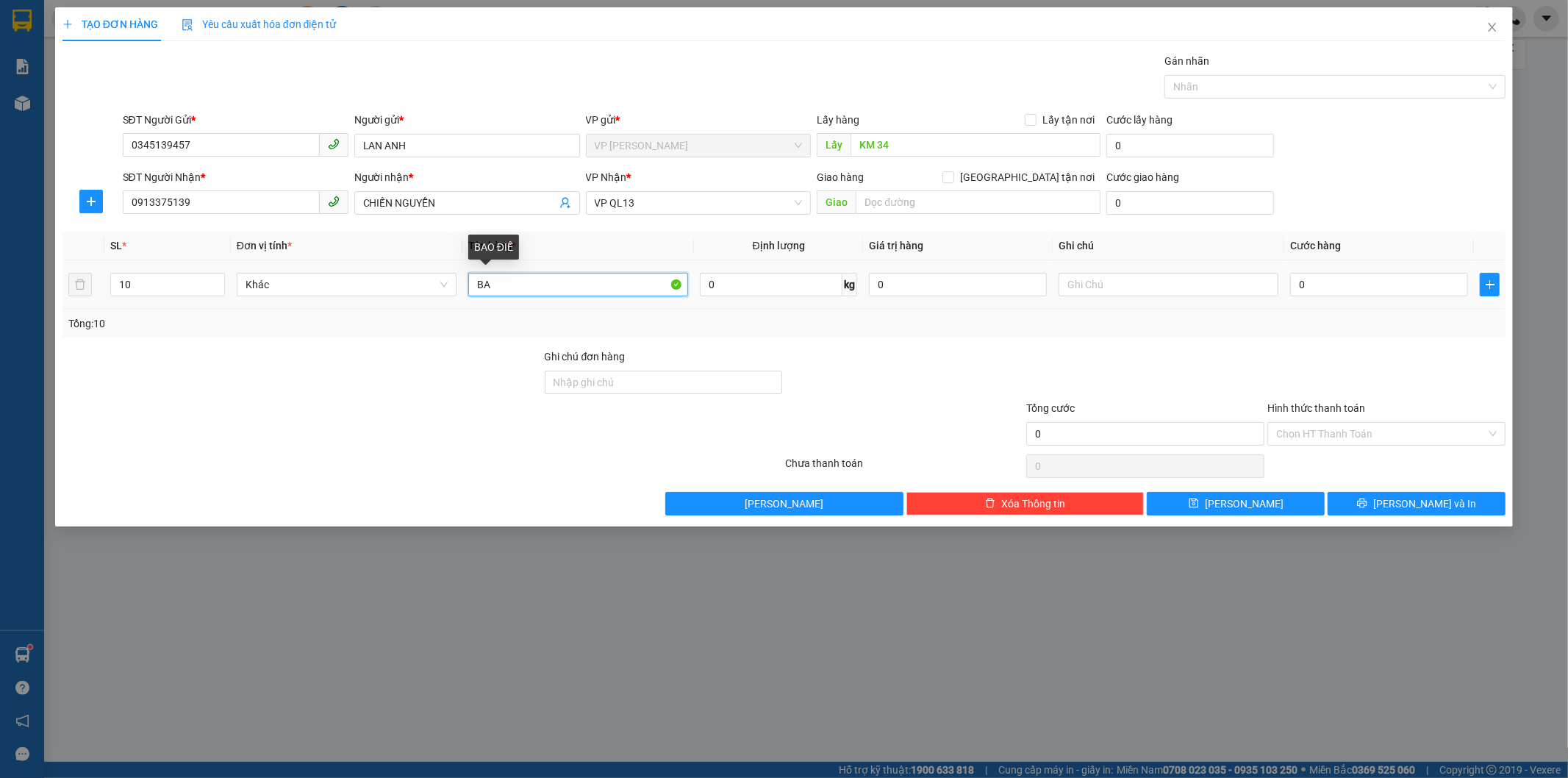
type input "B"
type input "carton điều"
click at [1324, 283] on input "0" at bounding box center [1379, 283] width 178 height 23
click at [506, 173] on div "Người nhận *" at bounding box center [468, 177] width 226 height 16
click at [506, 194] on input "CHIẾN NGUYỄN" at bounding box center [459, 202] width 194 height 16
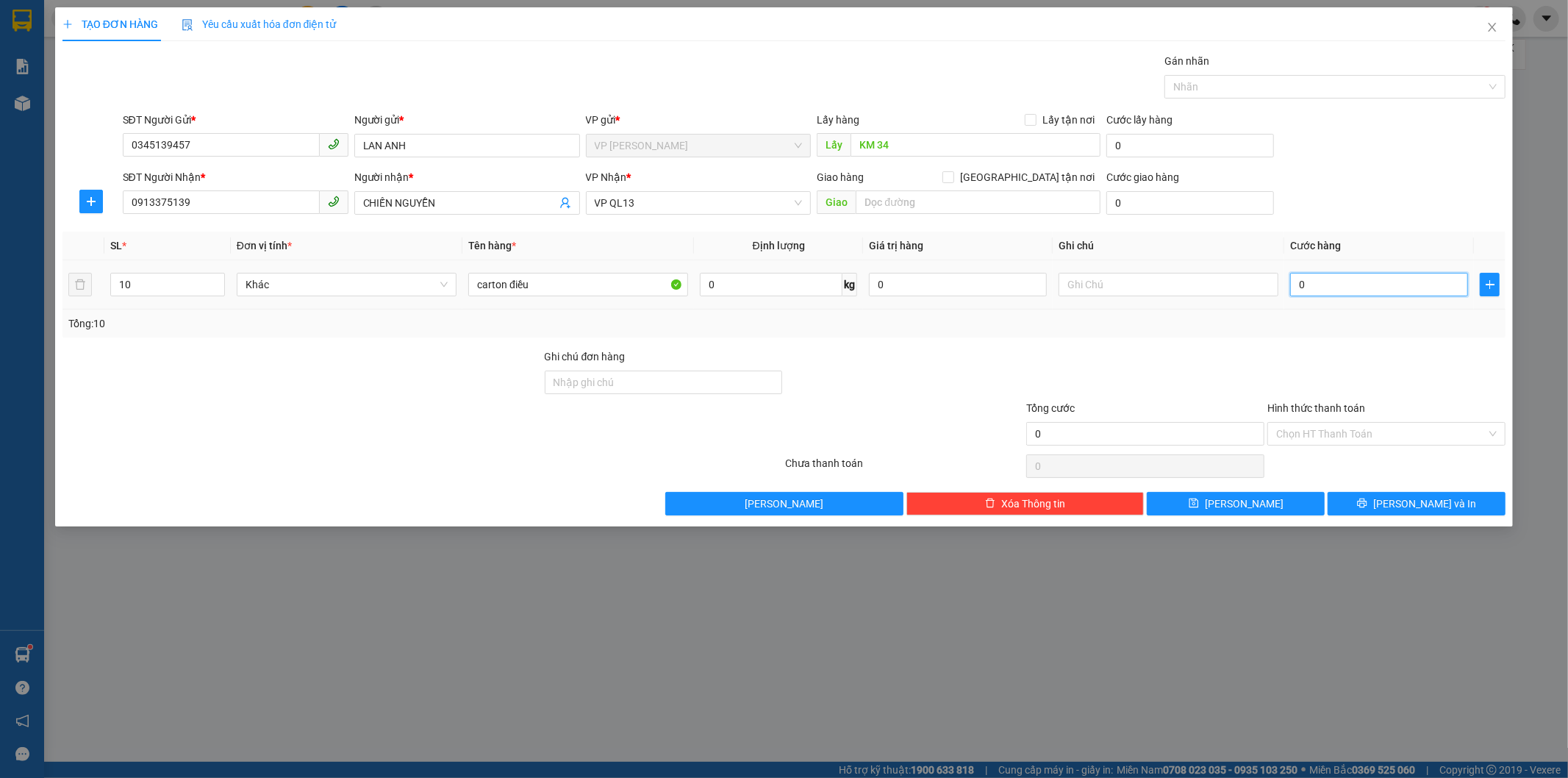
click at [1322, 287] on input "0" at bounding box center [1379, 283] width 178 height 23
type input "3"
type input "32"
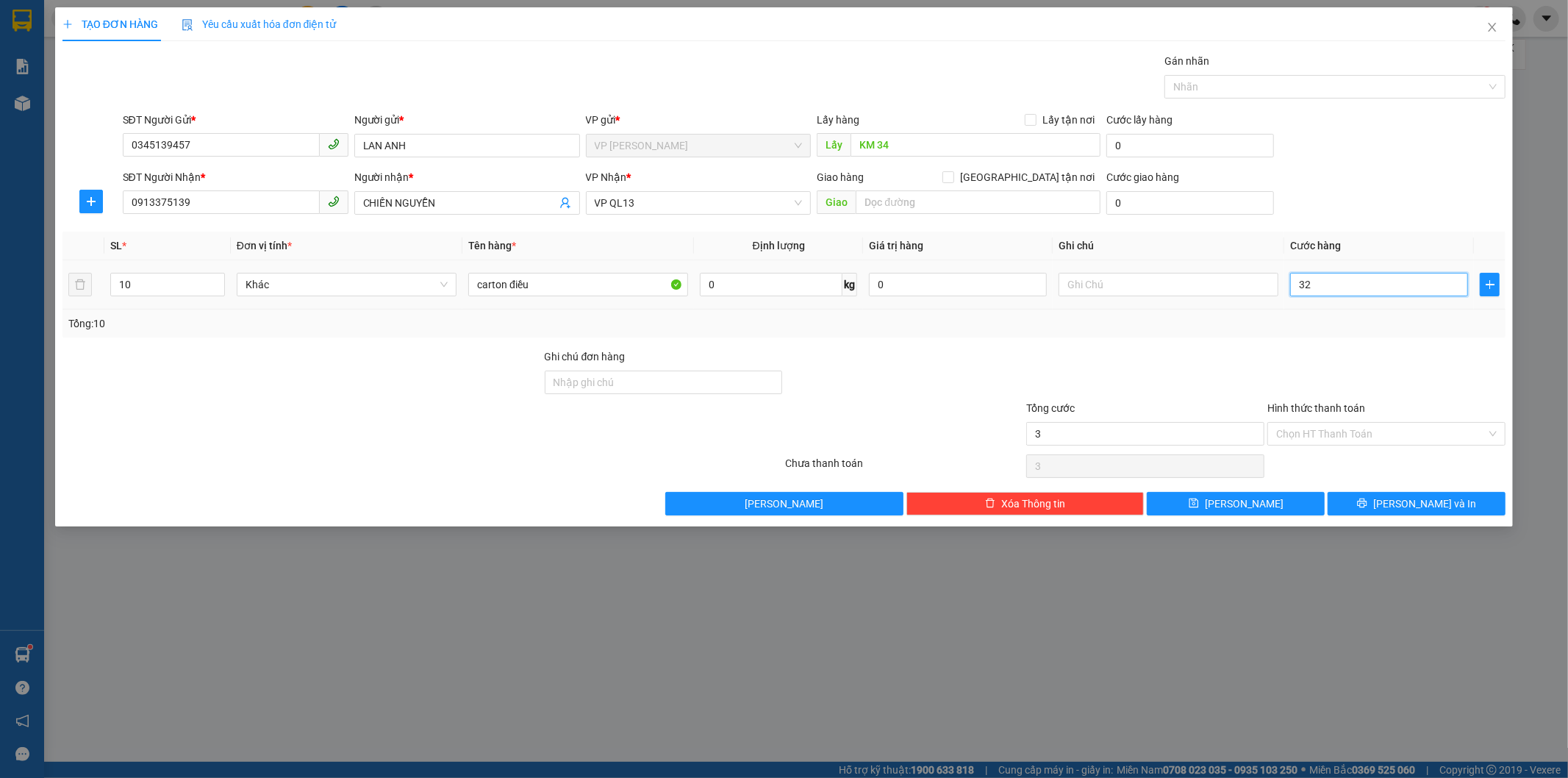
type input "32"
type input "320"
type input "3.200"
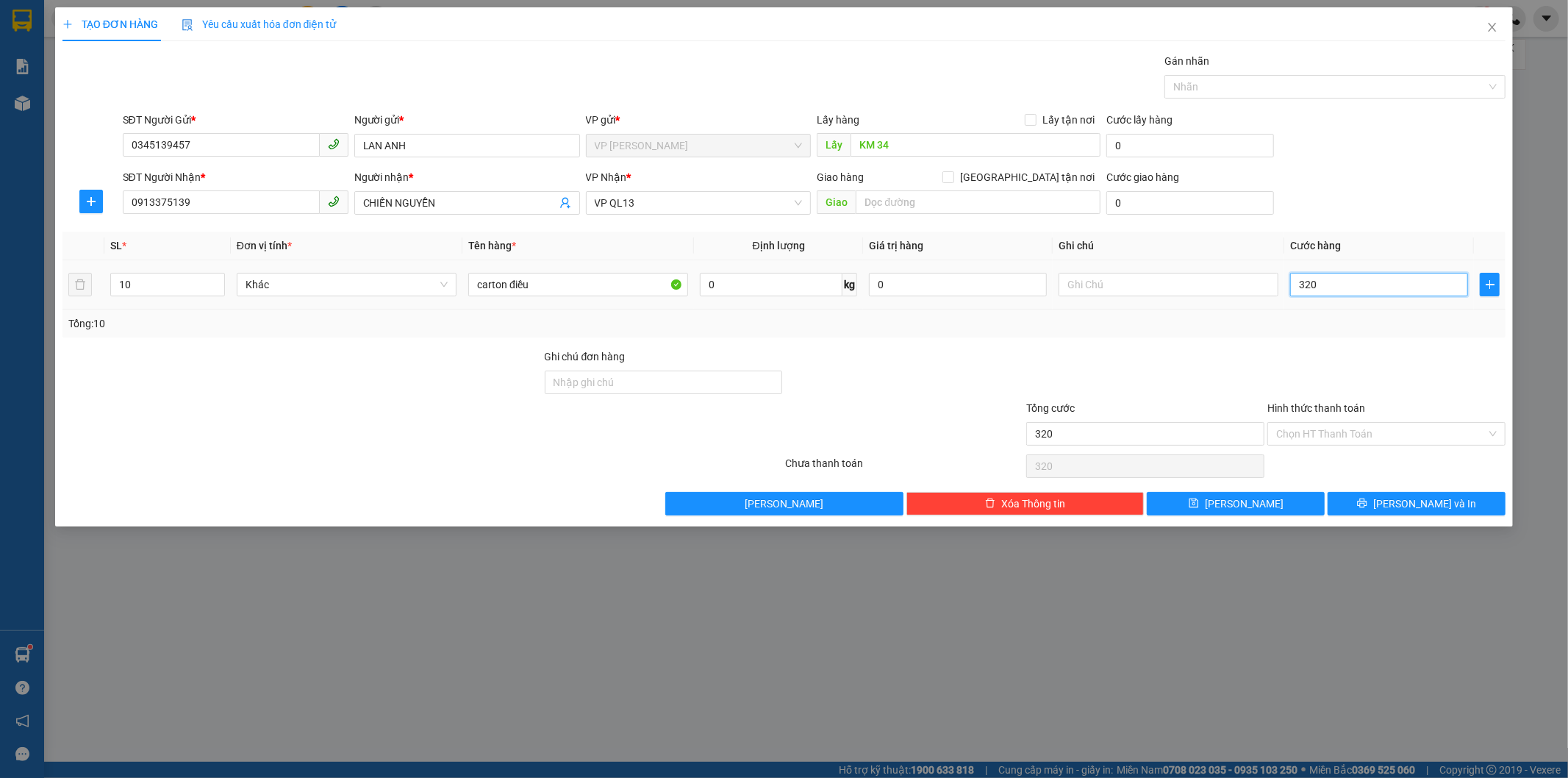
type input "3.200"
type input "32.000"
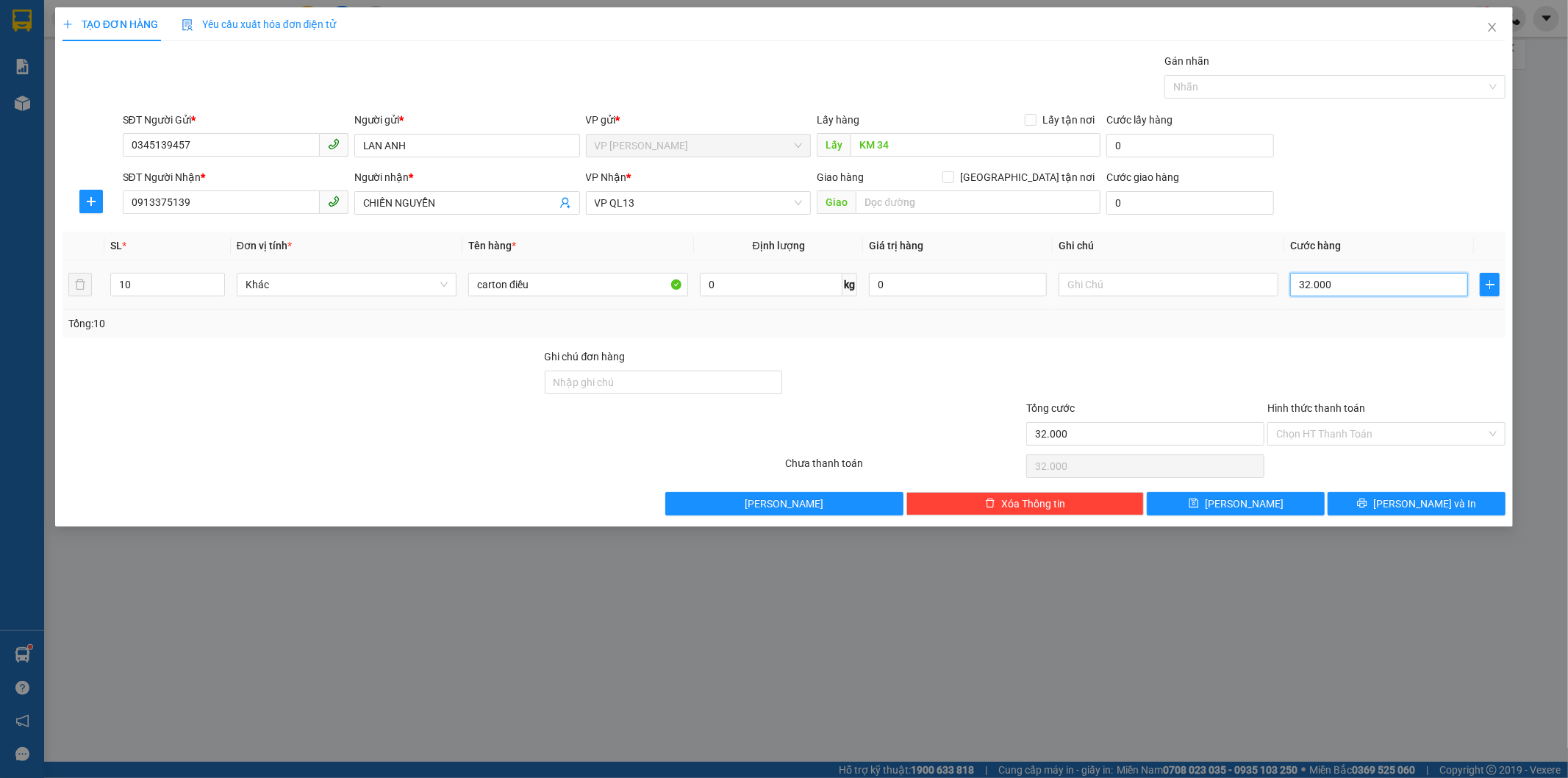
type input "320.000"
click at [1355, 333] on div "Tổng: 10" at bounding box center [784, 323] width 1444 height 28
click at [88, 201] on icon "plus" at bounding box center [91, 201] width 12 height 12
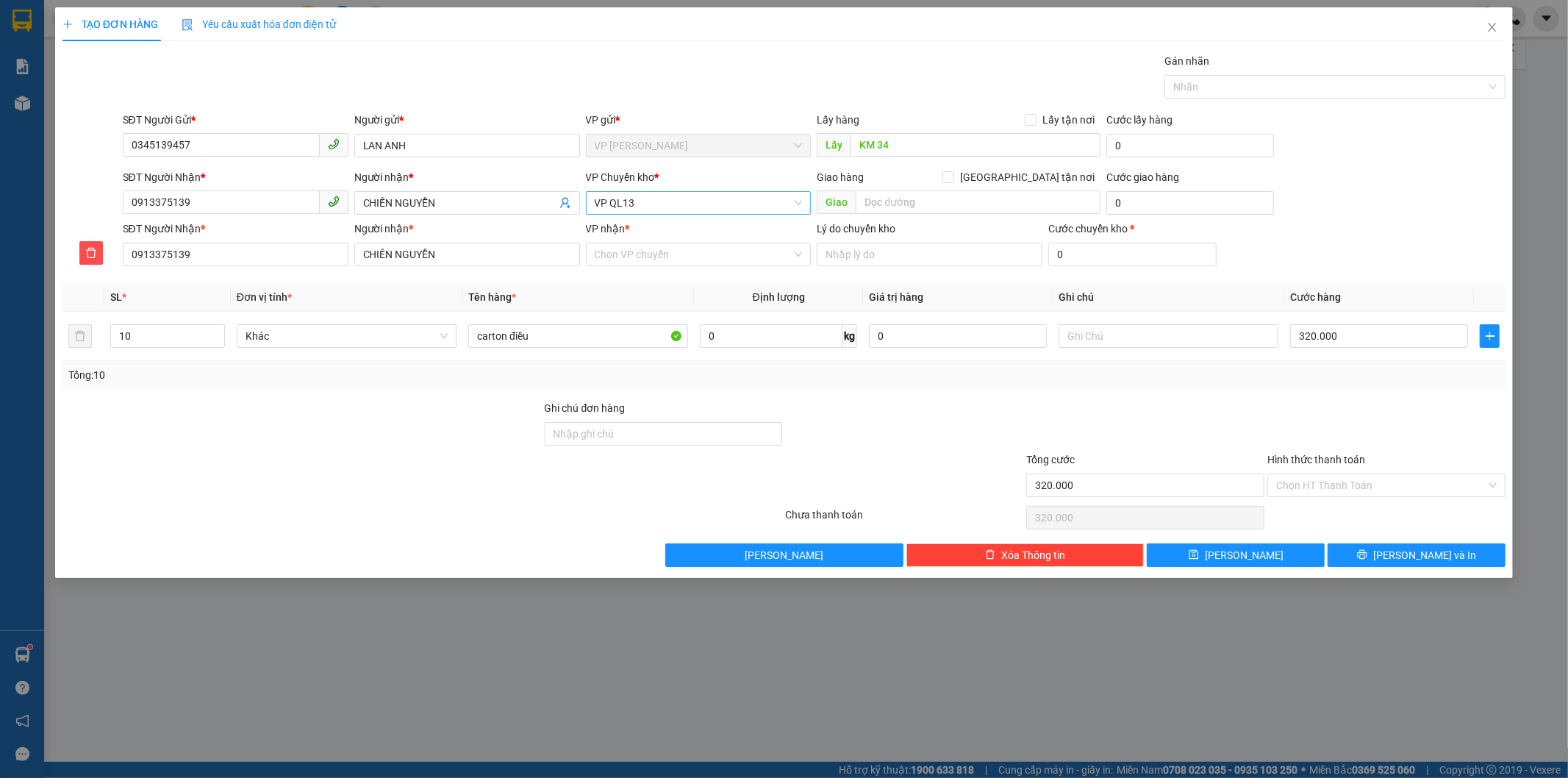
click at [669, 206] on span "VP QL13" at bounding box center [698, 203] width 208 height 22
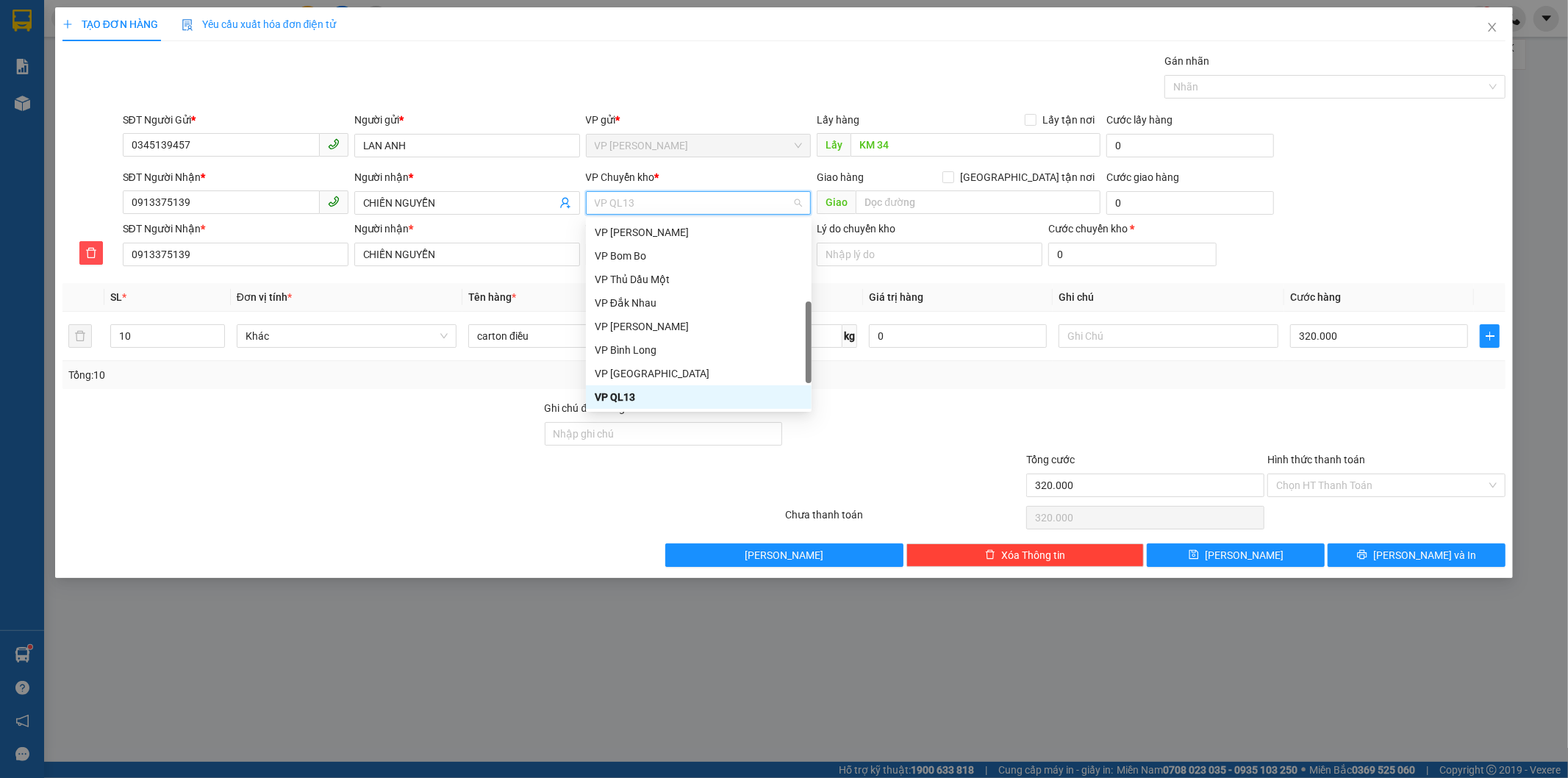
type input "d"
click at [670, 395] on div "VP Đồng Xoài" at bounding box center [698, 396] width 208 height 16
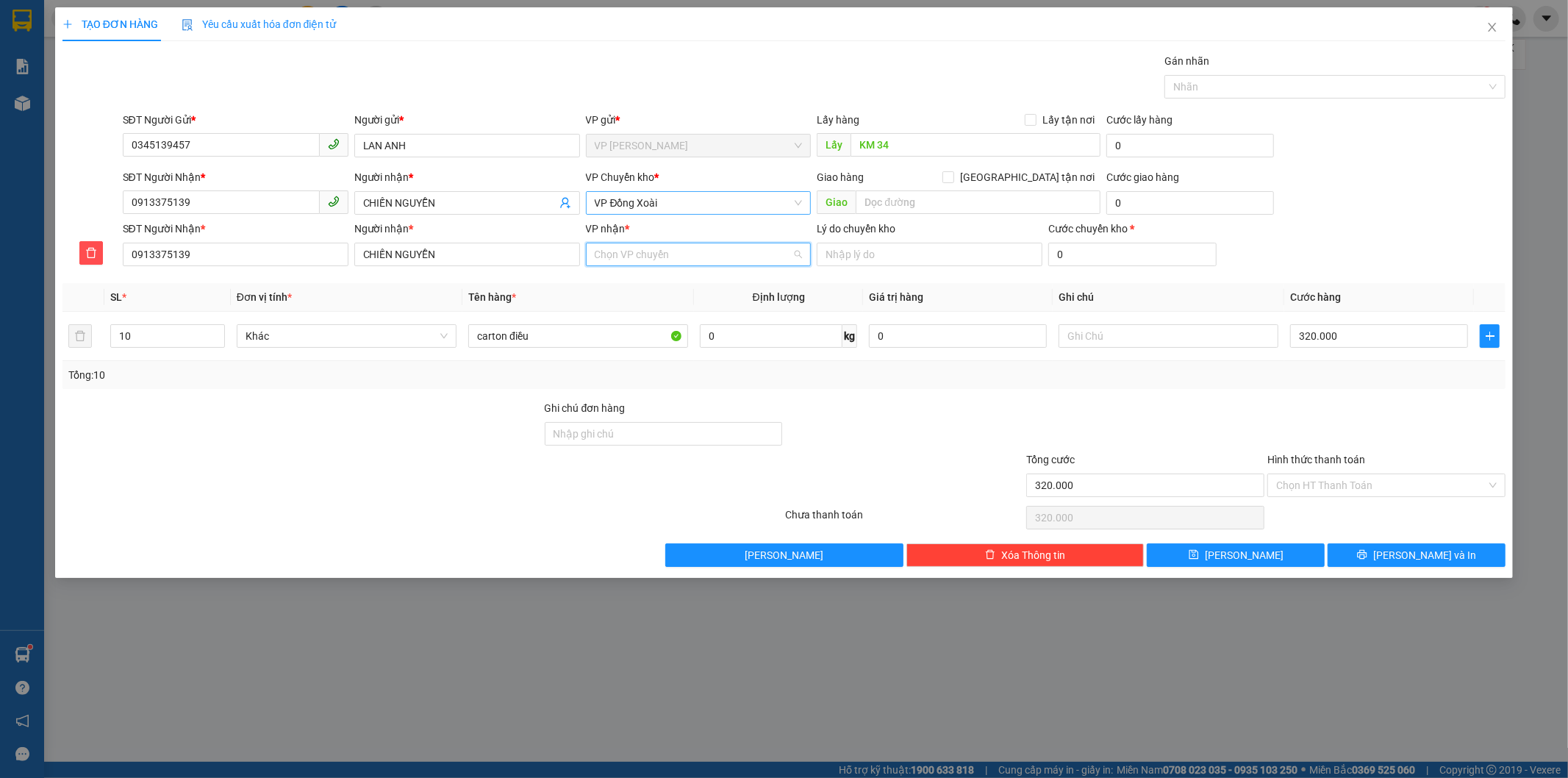
click at [680, 248] on input "VP nhận *" at bounding box center [694, 255] width 198 height 22
type input "1"
drag, startPoint x: 127, startPoint y: 198, endPoint x: 208, endPoint y: 208, distance: 81.6
click at [208, 208] on input "0913375139" at bounding box center [221, 202] width 197 height 23
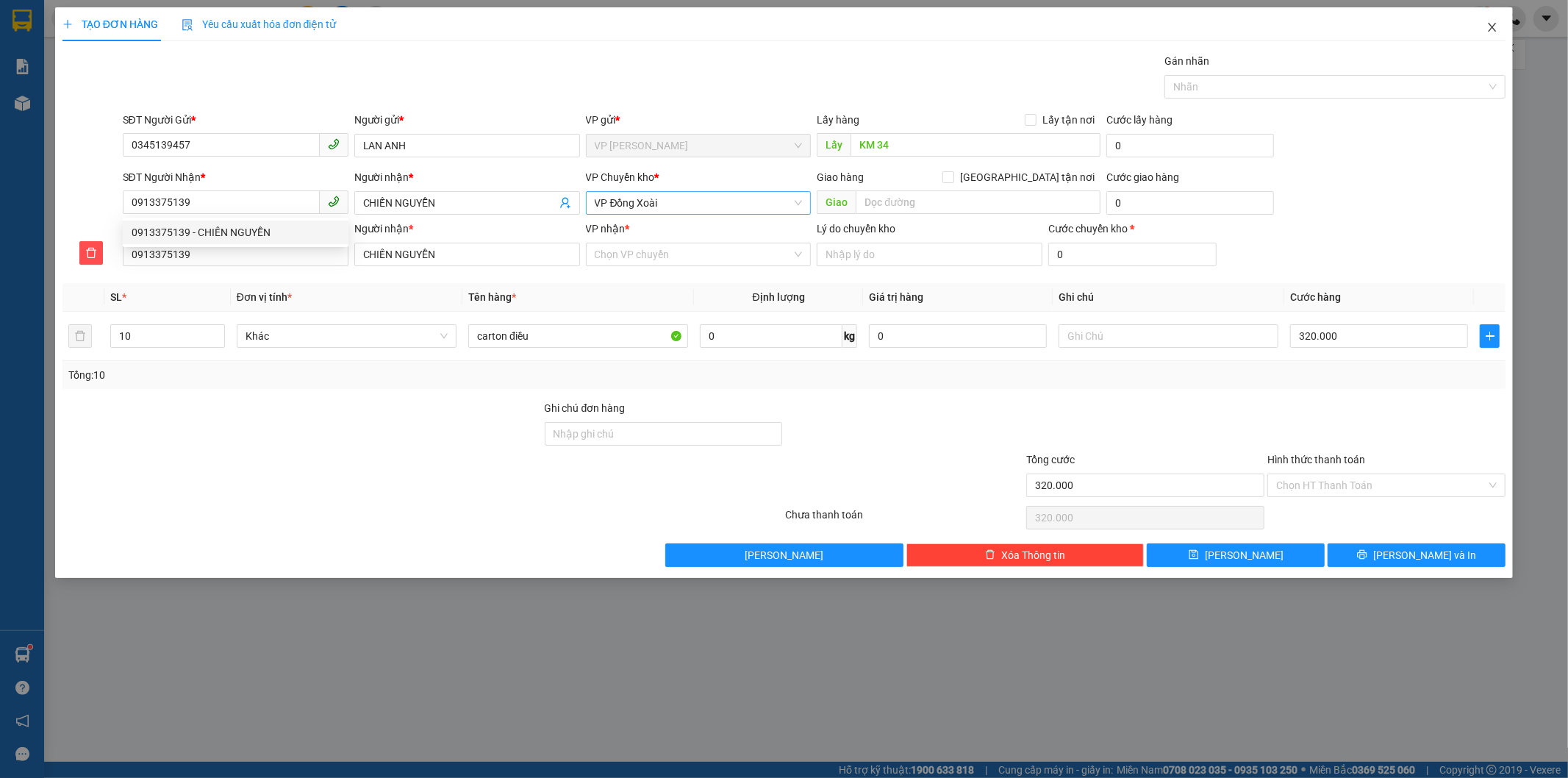
click at [1493, 27] on icon "close" at bounding box center [1492, 27] width 12 height 12
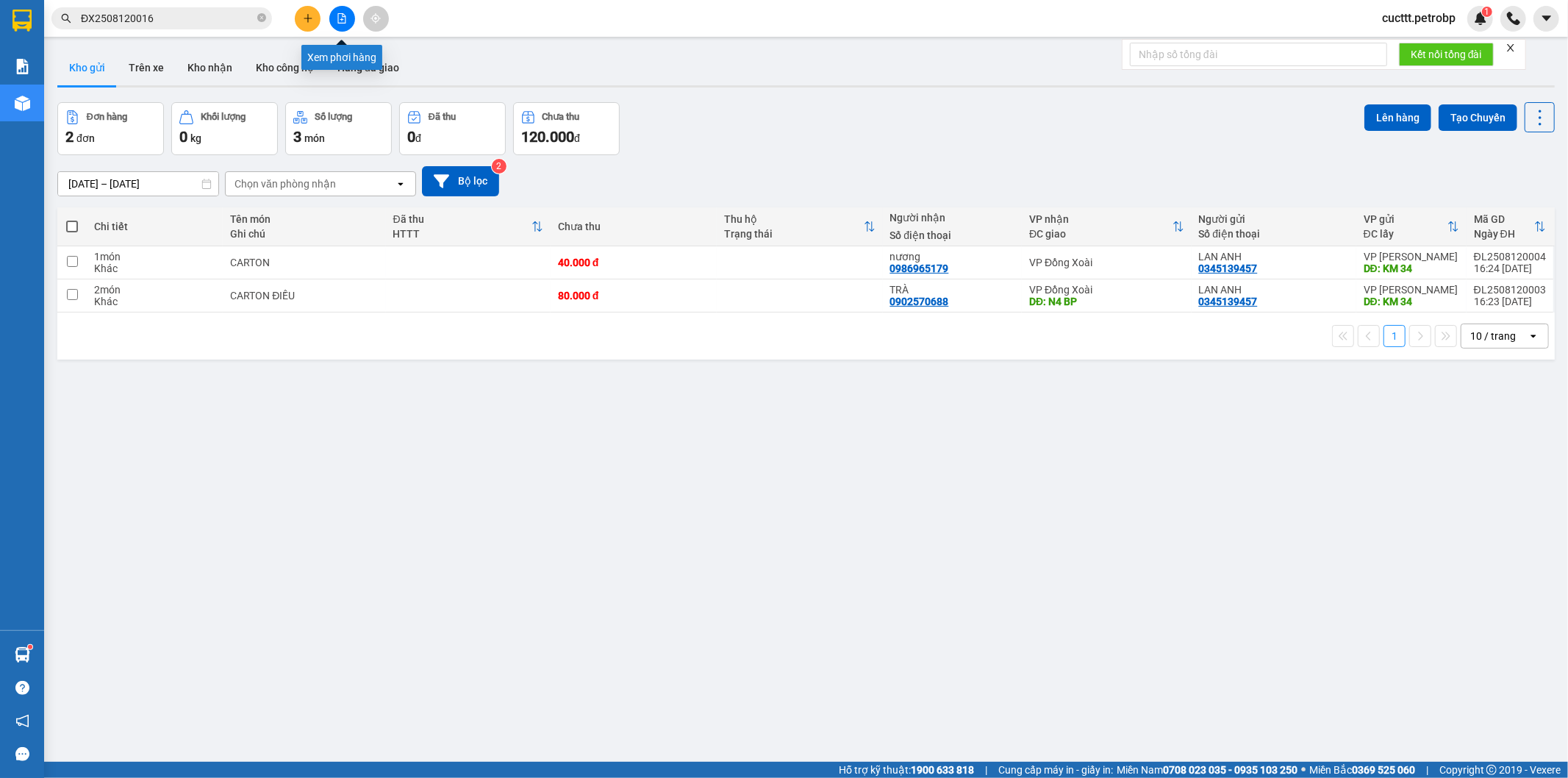
click at [337, 19] on icon "file-add" at bounding box center [342, 18] width 10 height 10
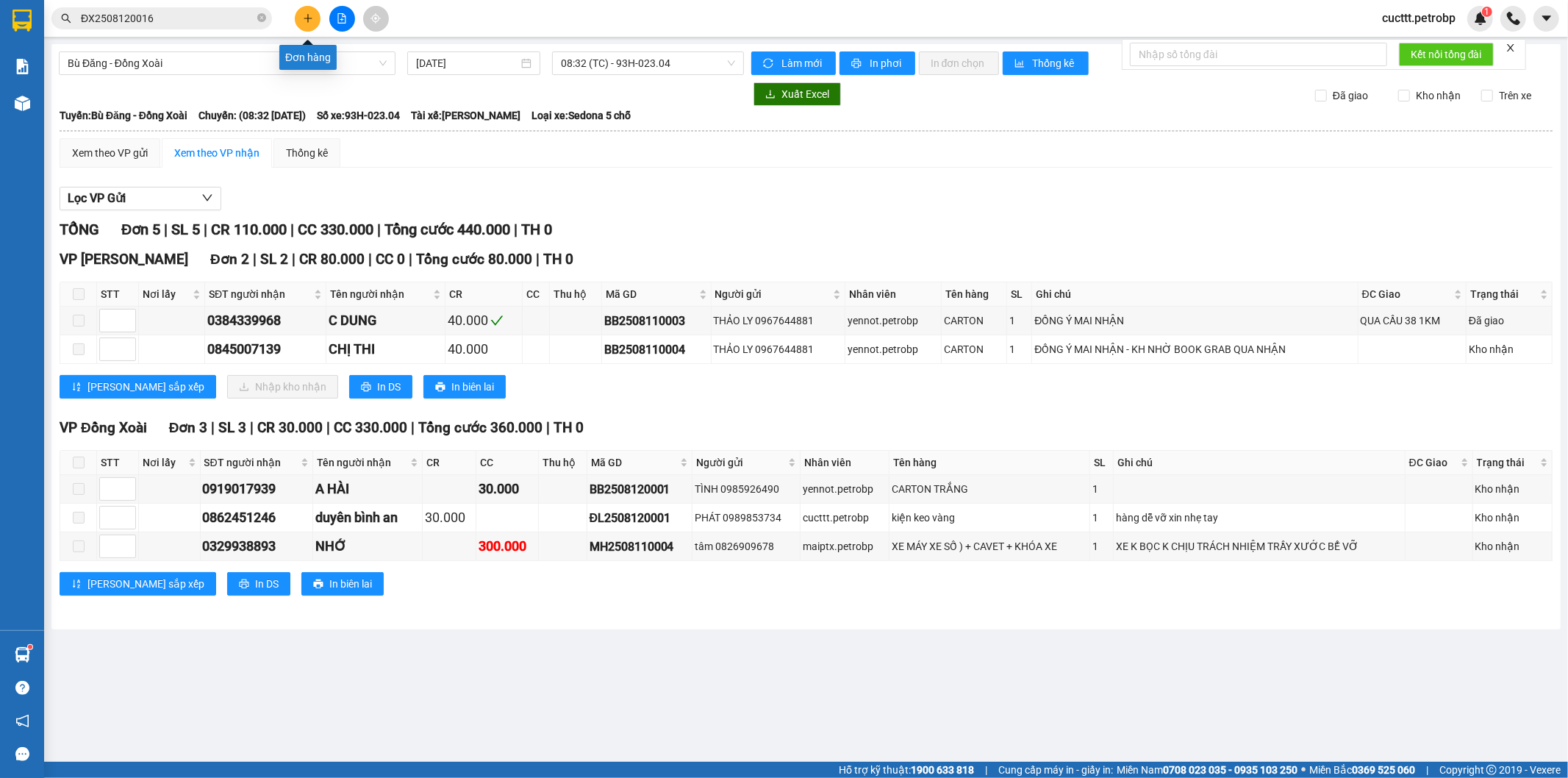
click at [305, 22] on icon "plus" at bounding box center [307, 18] width 10 height 10
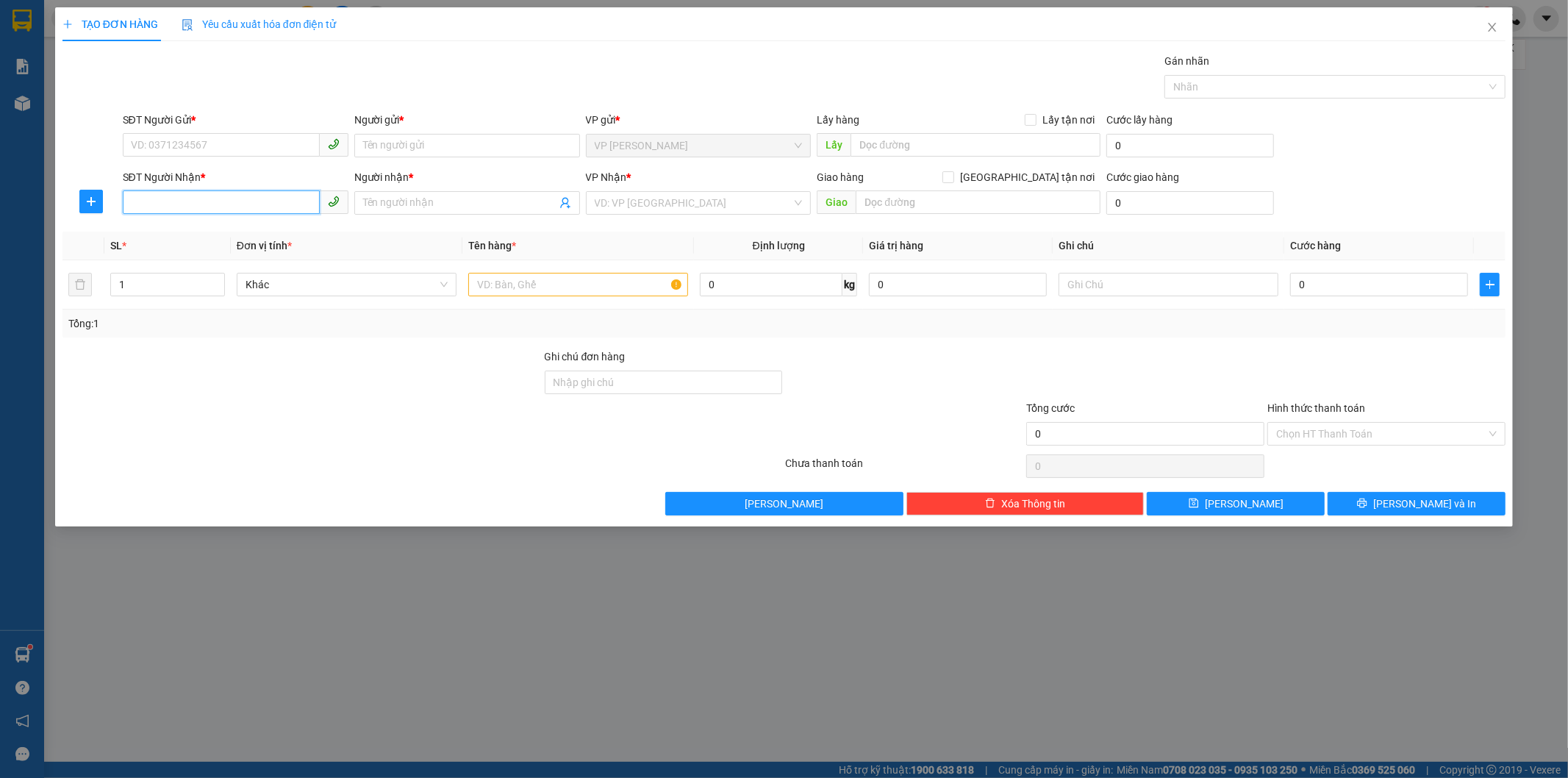
click at [218, 194] on input "SĐT Người Nhận *" at bounding box center [221, 202] width 197 height 23
paste input "0913375139"
type input "0913375139"
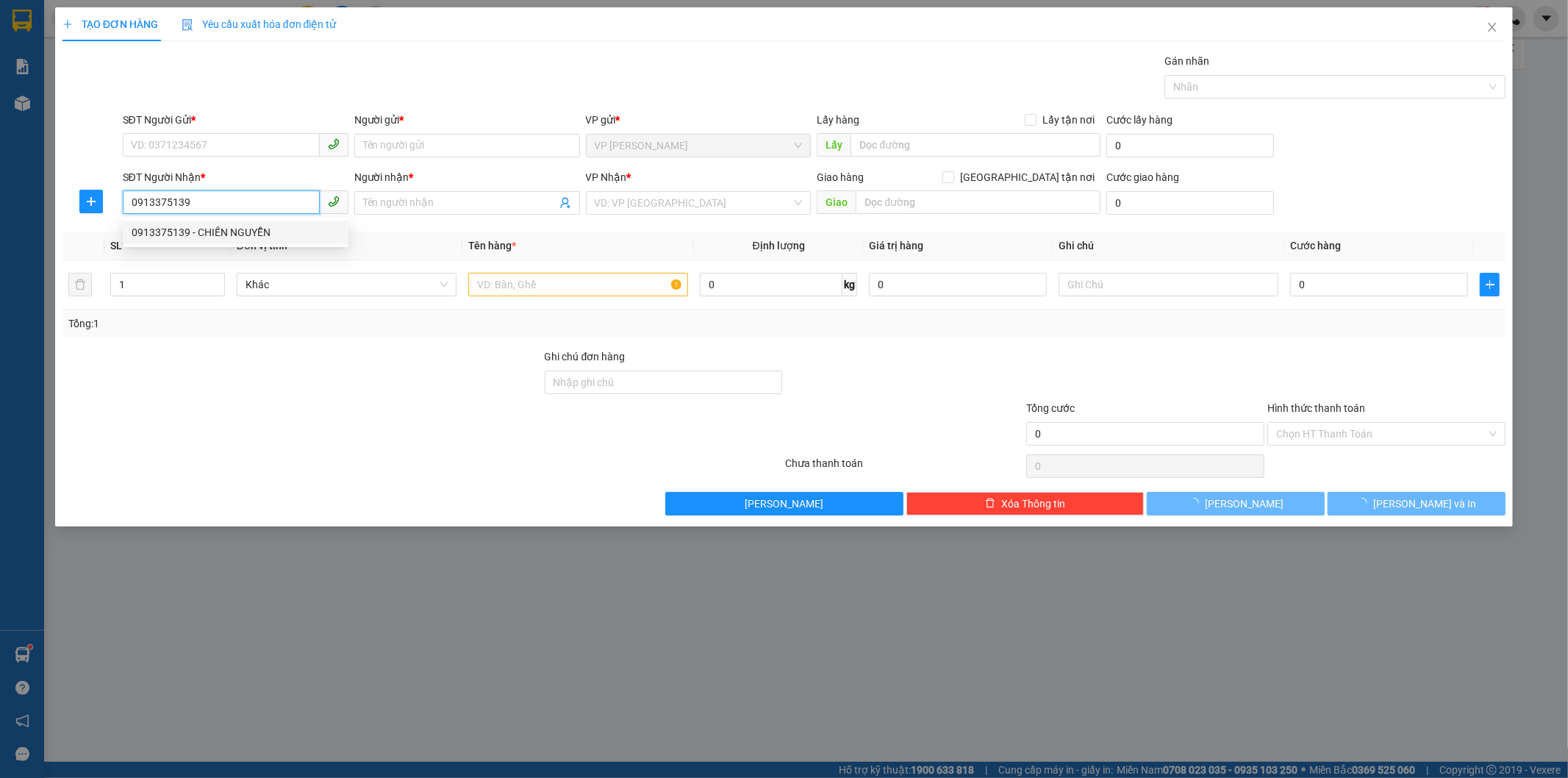
click at [221, 232] on div "0913375139 - CHIẾN NGUYỄN" at bounding box center [235, 232] width 208 height 16
type input "CHIẾN NGUYỄN"
type input "240.000"
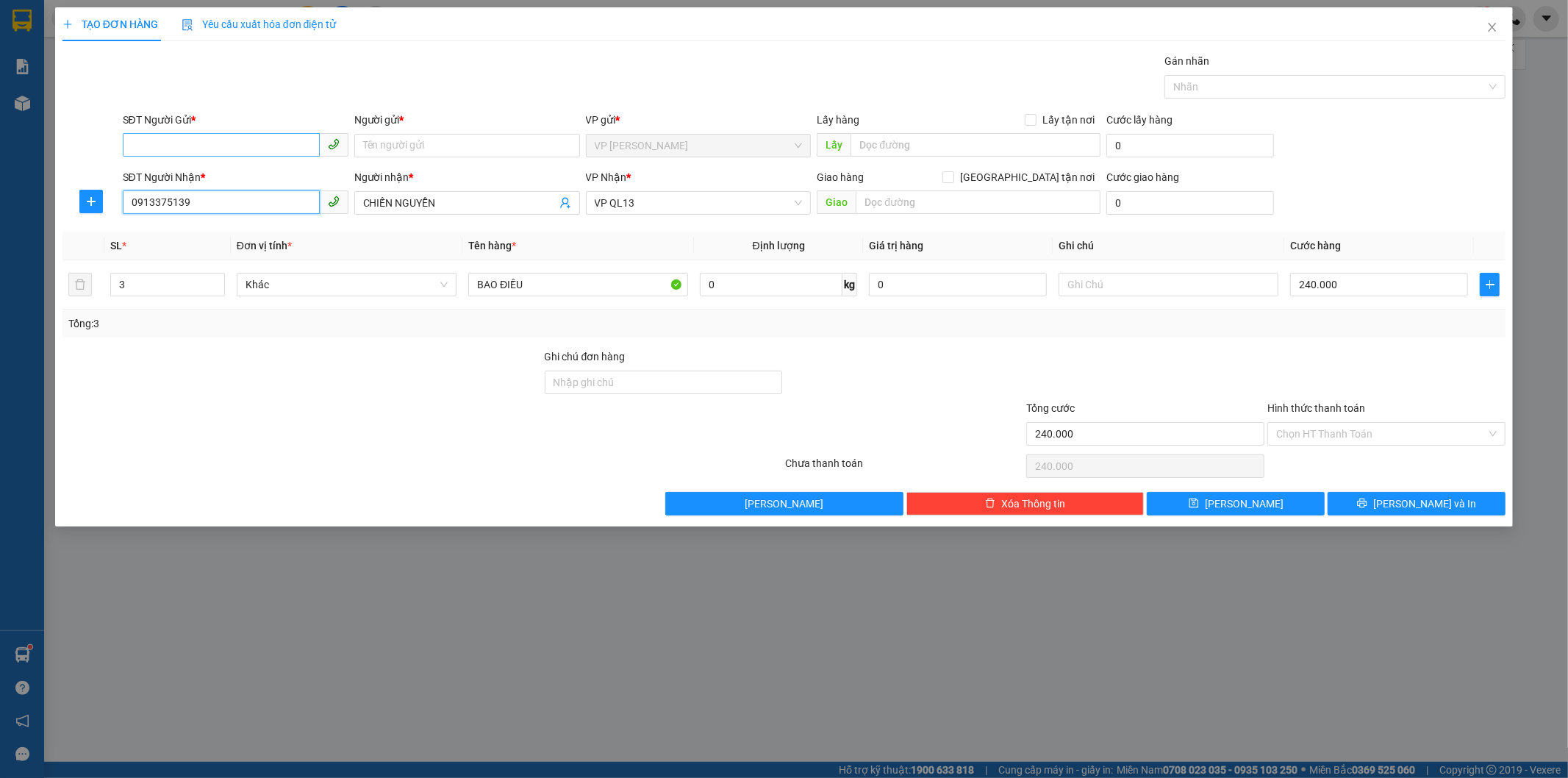
type input "0913375139"
click at [194, 142] on input "SĐT Người Gửi *" at bounding box center [221, 144] width 197 height 23
click at [202, 180] on div "0345139457 - [PERSON_NAME]" at bounding box center [235, 174] width 208 height 16
type input "0345139457"
type input "LAN ANH"
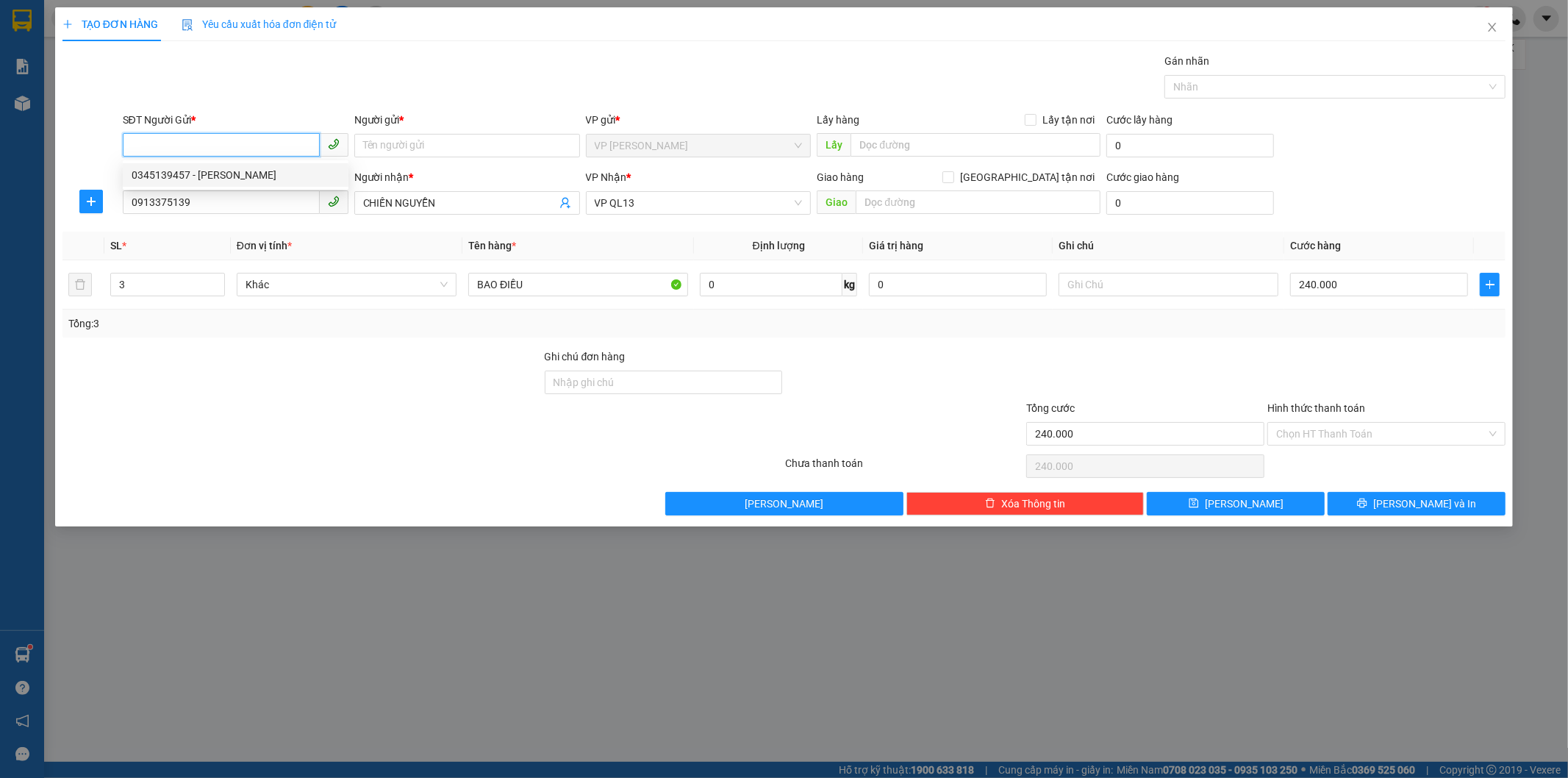
type input "KM 34"
click at [155, 282] on input "3" at bounding box center [168, 284] width 113 height 22
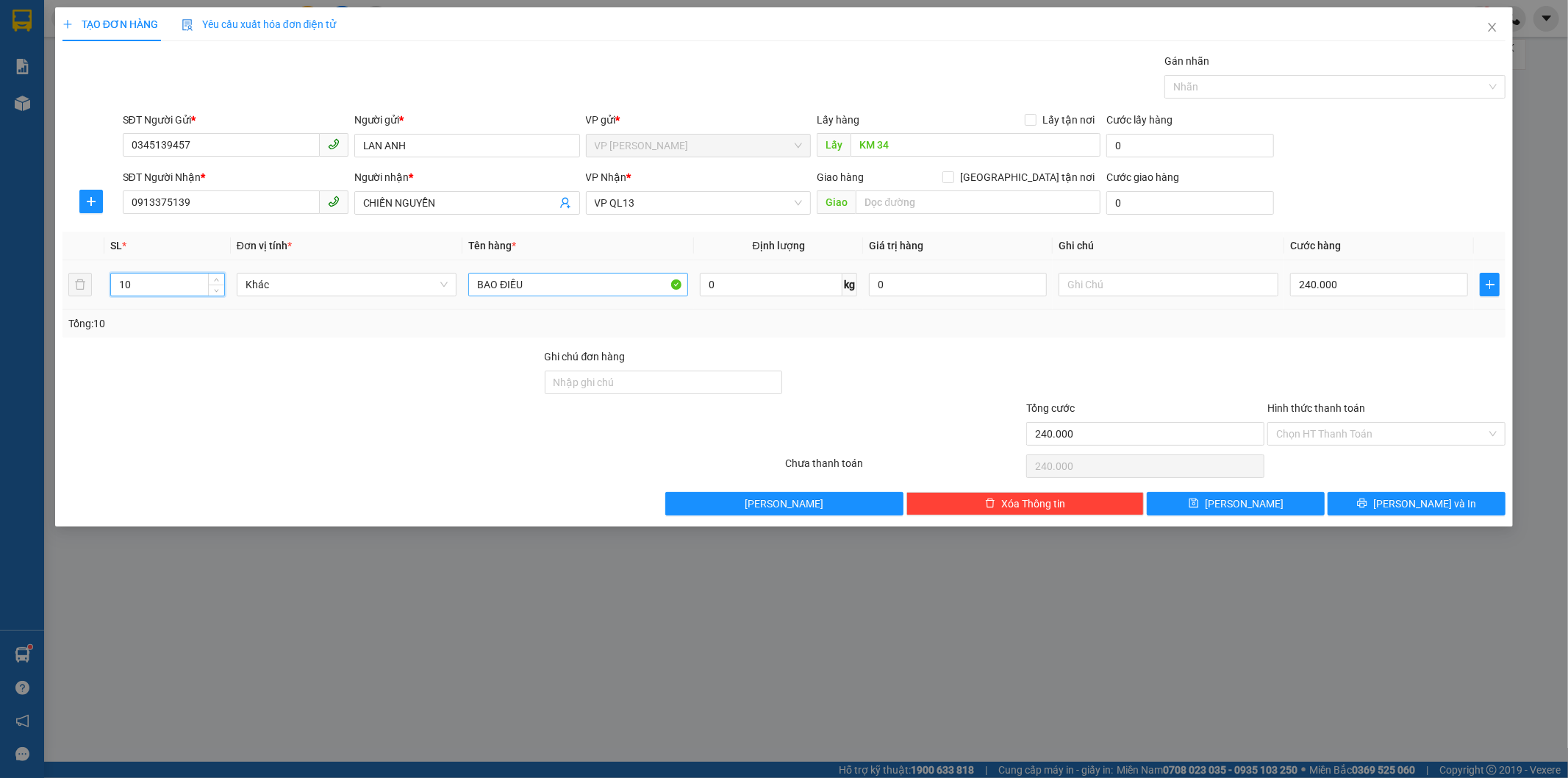
type input "10"
click at [552, 276] on input "BAO ĐIỀU" at bounding box center [578, 283] width 220 height 23
type input "0"
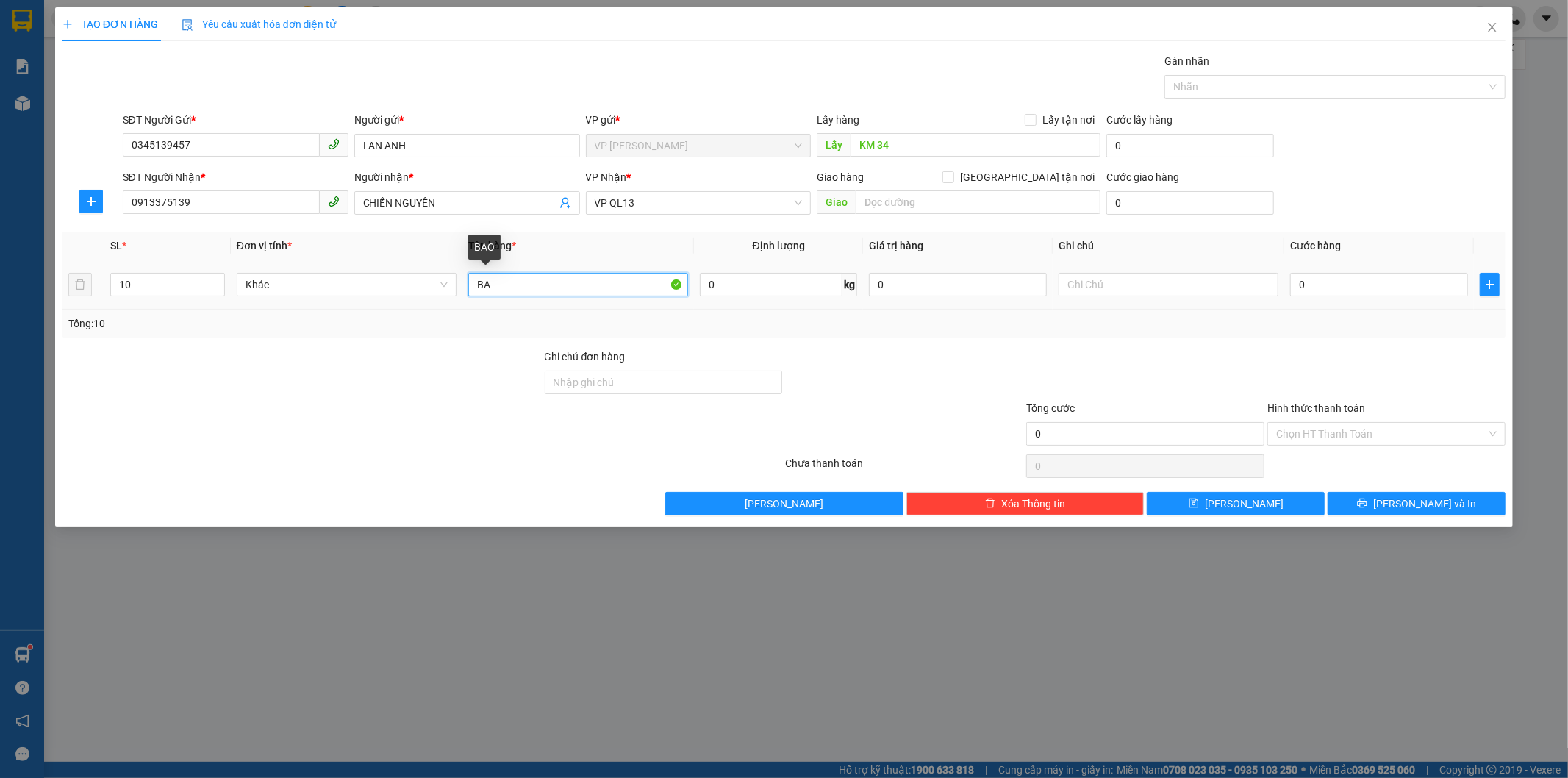
type input "B"
type input "carton điều"
click at [89, 208] on button "button" at bounding box center [91, 201] width 23 height 23
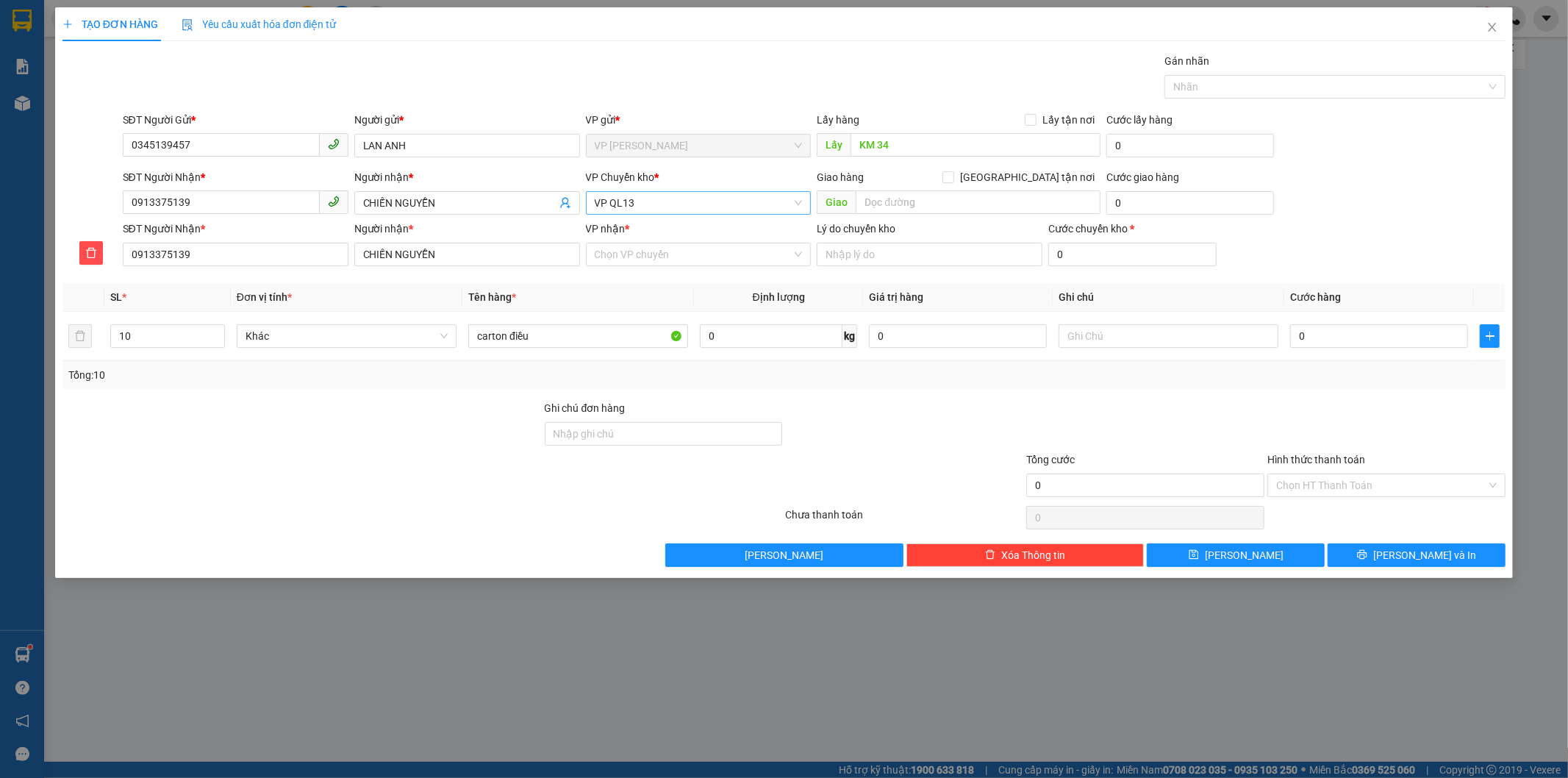
click at [679, 199] on span "VP QL13" at bounding box center [698, 203] width 208 height 22
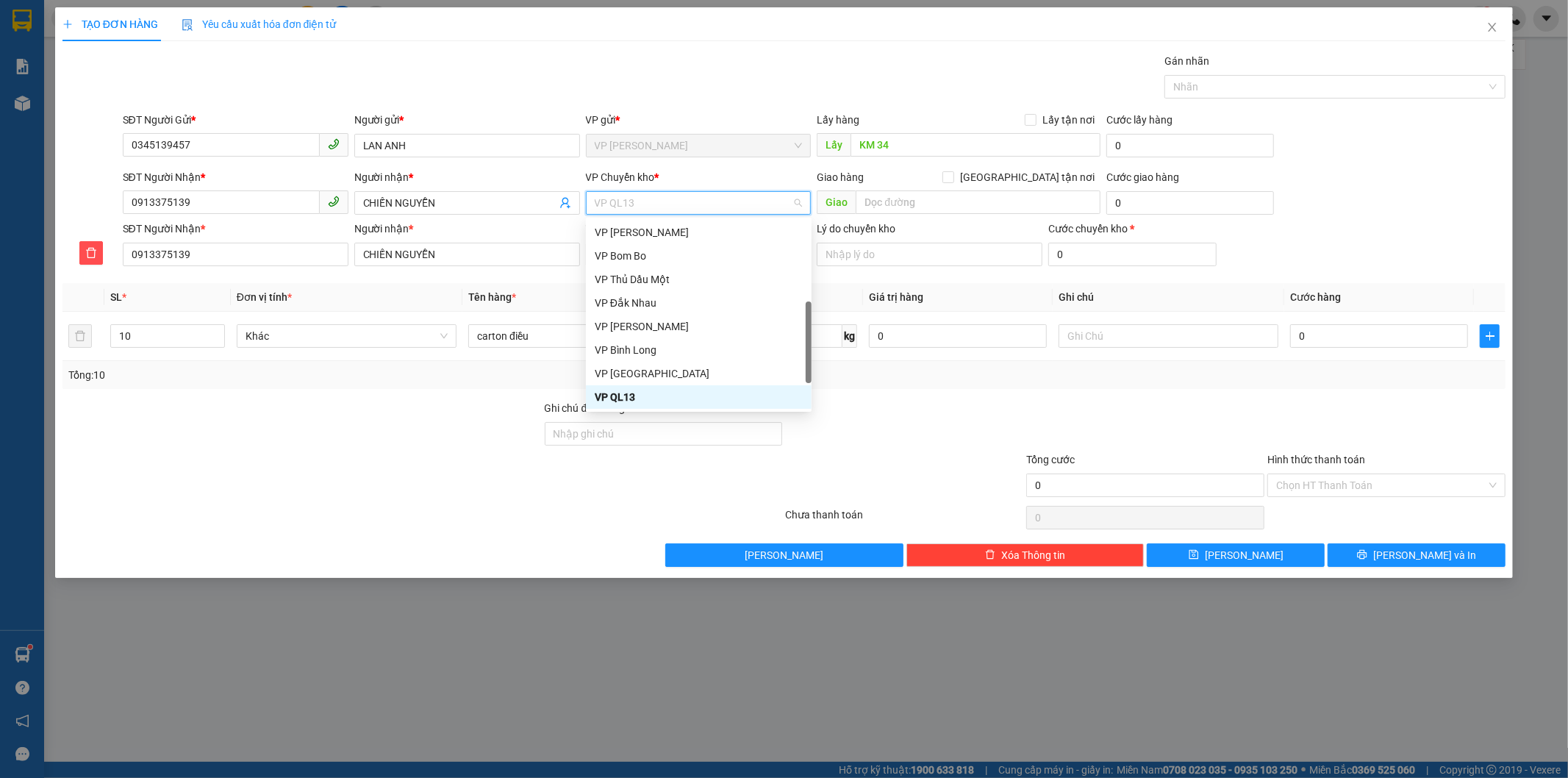
type input "d"
click at [645, 392] on div "VP Đồng Xoài" at bounding box center [698, 396] width 208 height 16
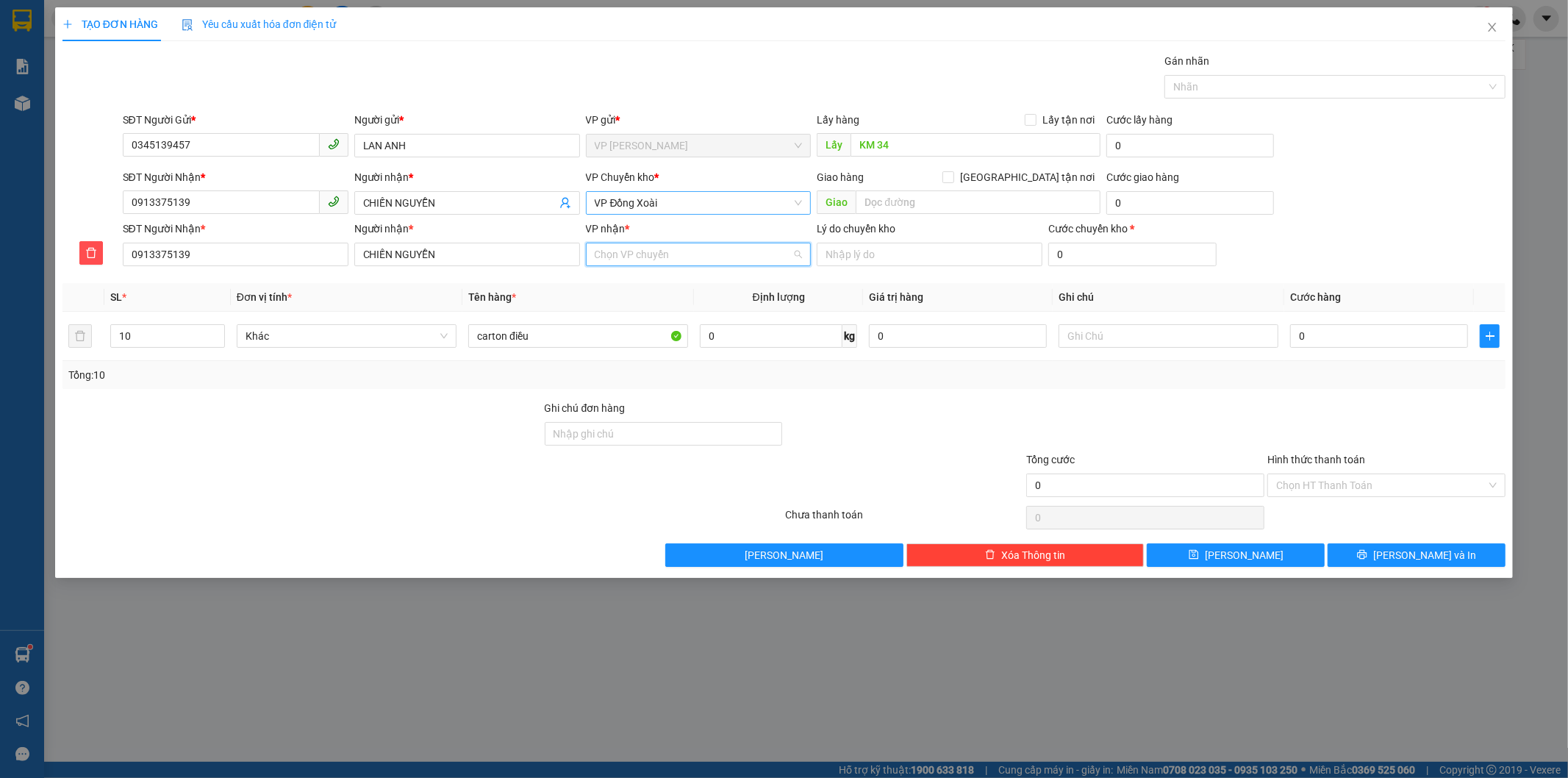
click at [652, 258] on input "VP nhận *" at bounding box center [694, 255] width 198 height 22
type input "13"
click at [656, 277] on div "VP QL13" at bounding box center [698, 283] width 208 height 16
click at [1332, 341] on input "0" at bounding box center [1379, 335] width 178 height 23
type input "3"
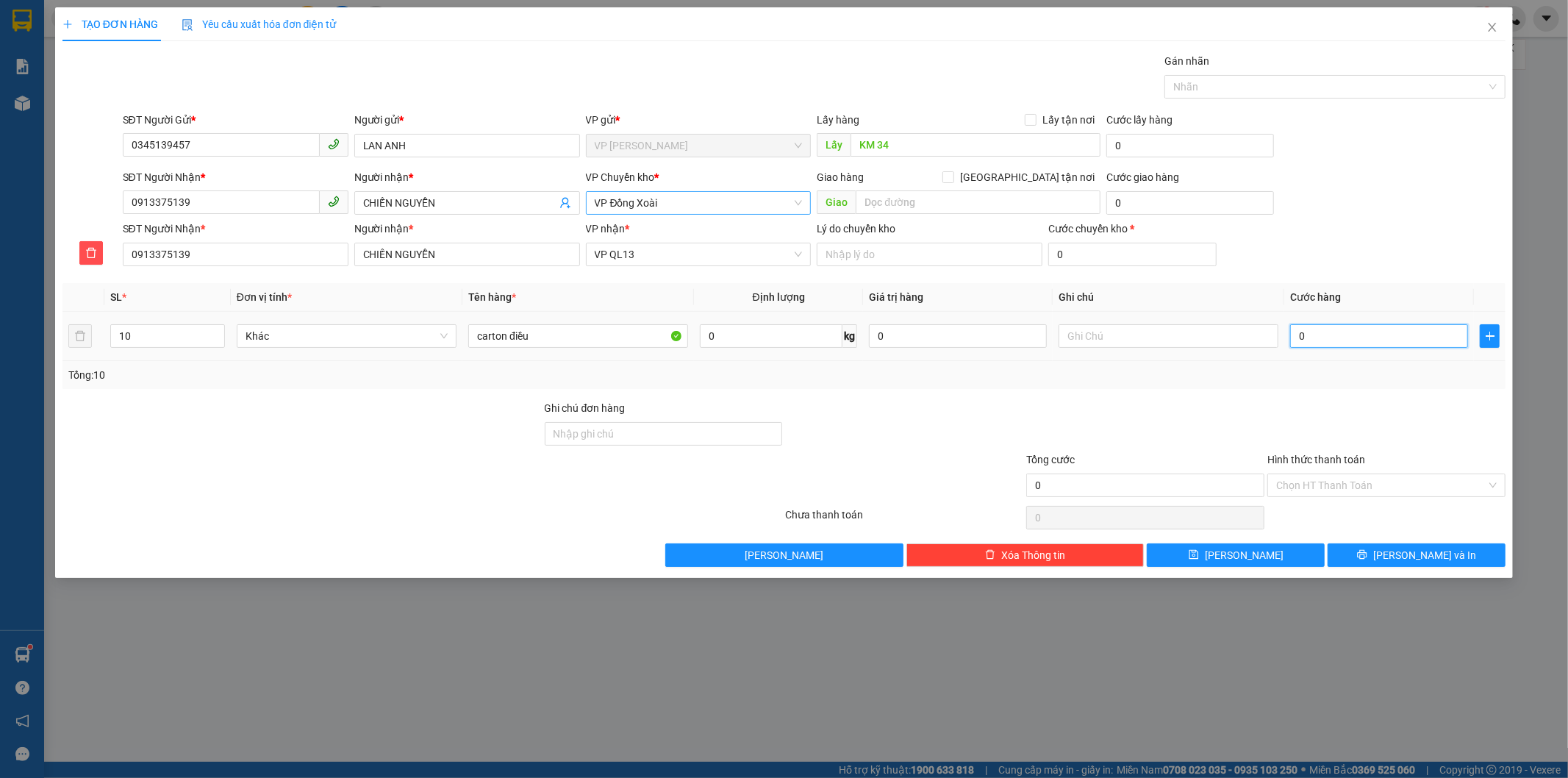
type input "3"
type input "32"
type input "320"
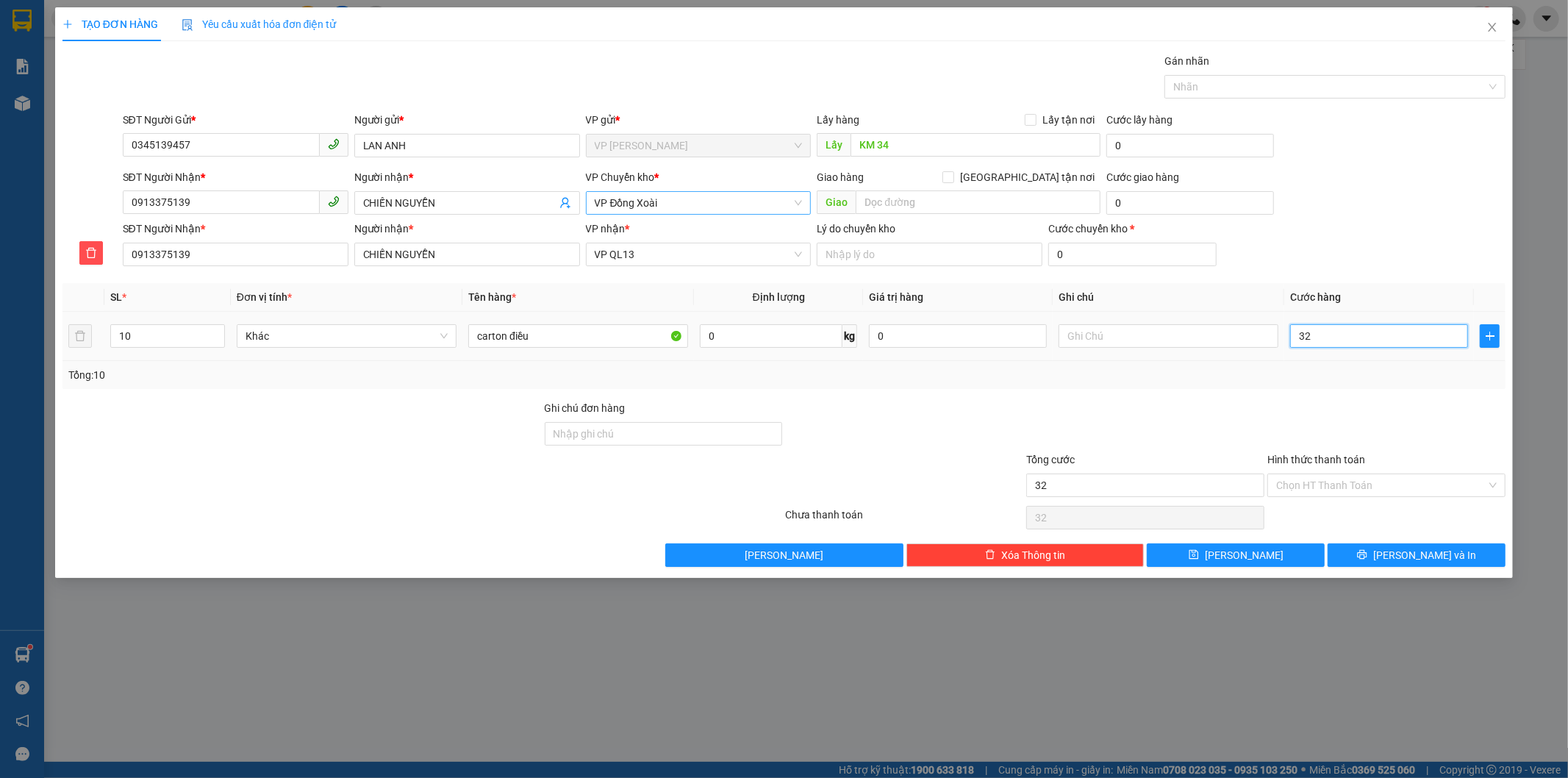
type input "320"
type input "3.200"
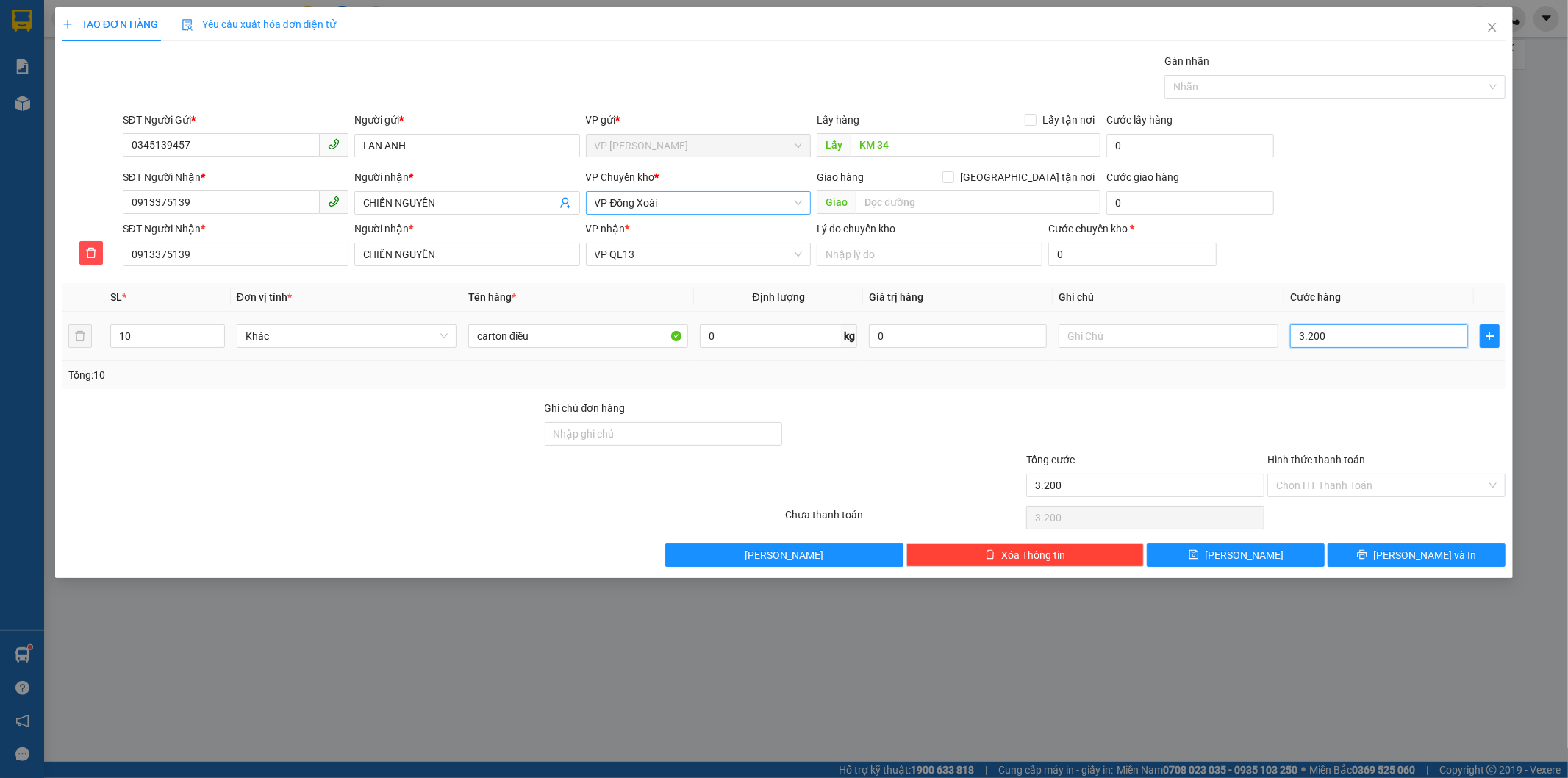
type input "32.000"
type input "320.000"
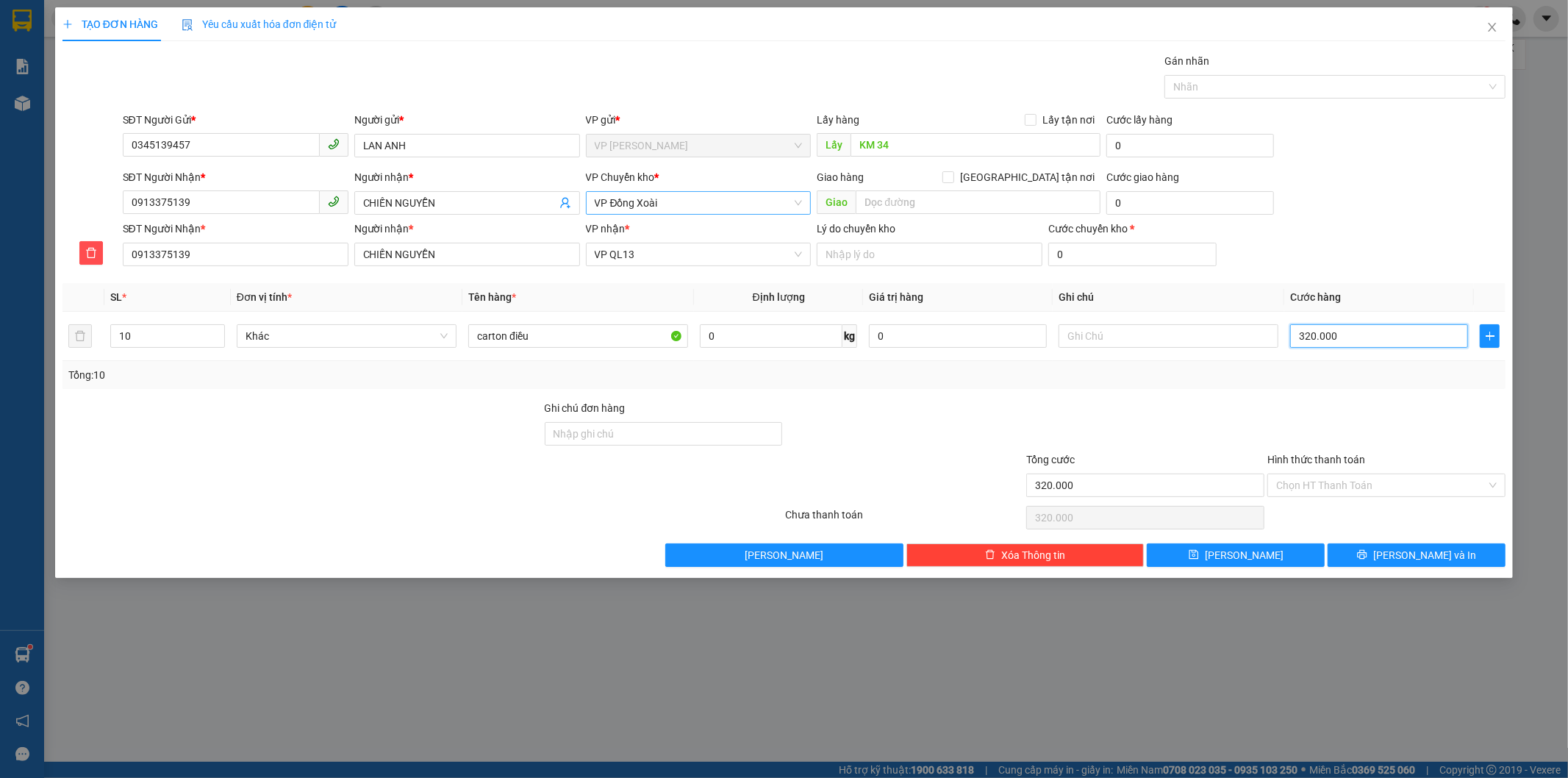
type input "320.000"
click at [1322, 403] on div at bounding box center [1386, 426] width 241 height 52
click at [1374, 556] on button "[PERSON_NAME] và In" at bounding box center [1417, 555] width 178 height 23
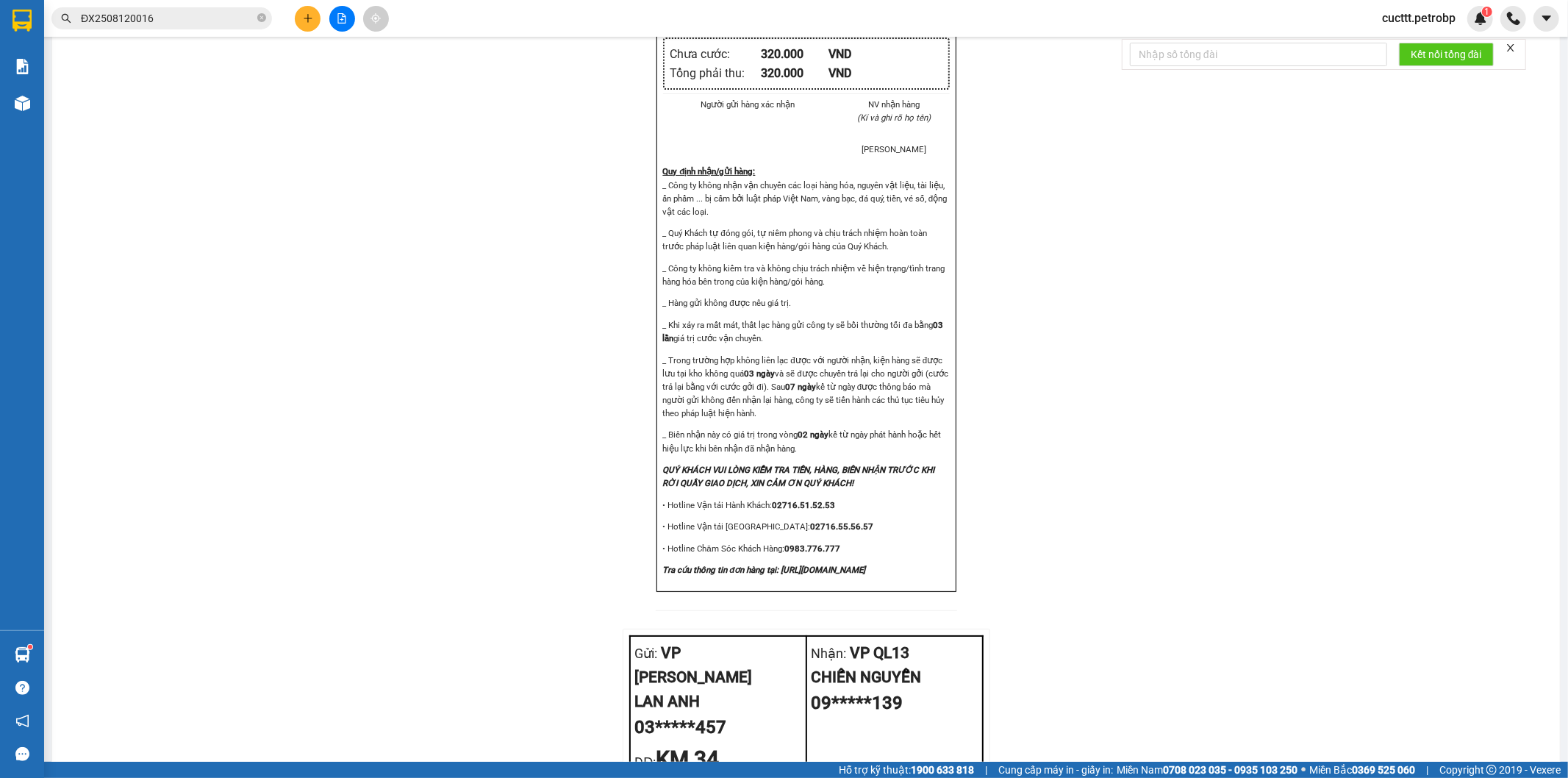
scroll to position [1492, 0]
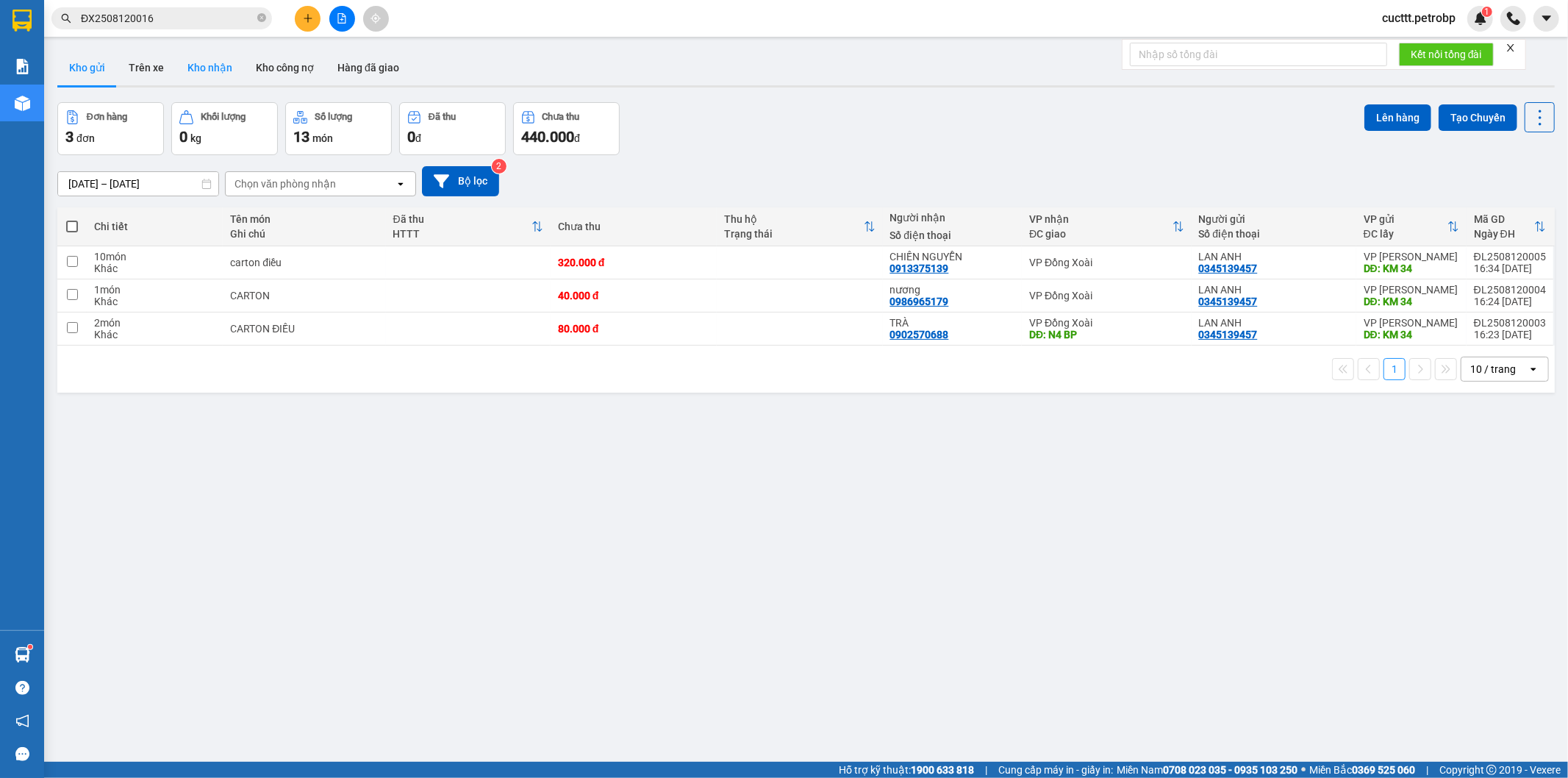
click at [185, 64] on button "Kho nhận" at bounding box center [210, 68] width 69 height 35
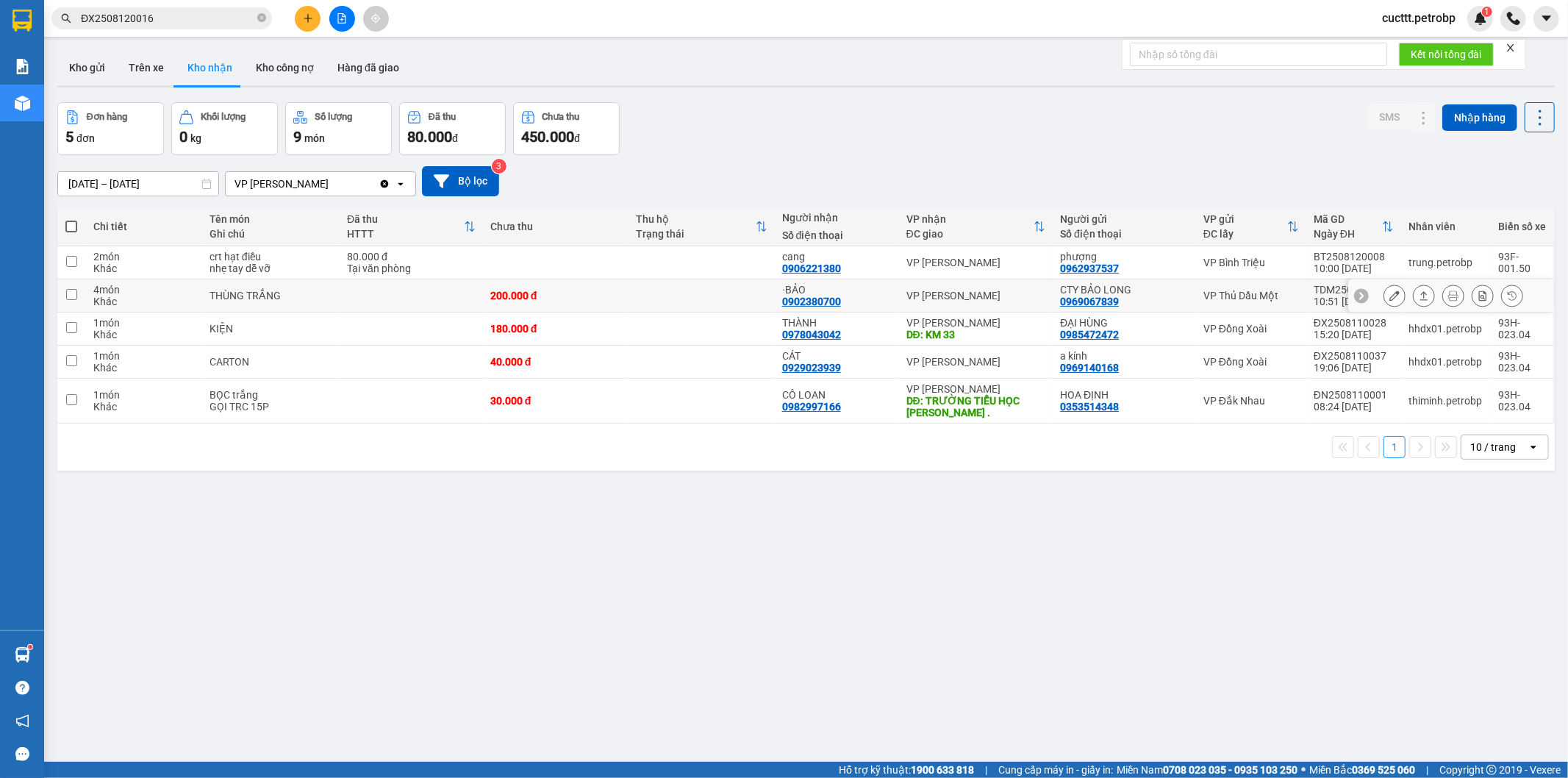
click at [740, 300] on td at bounding box center [701, 296] width 145 height 33
checkbox input "true"
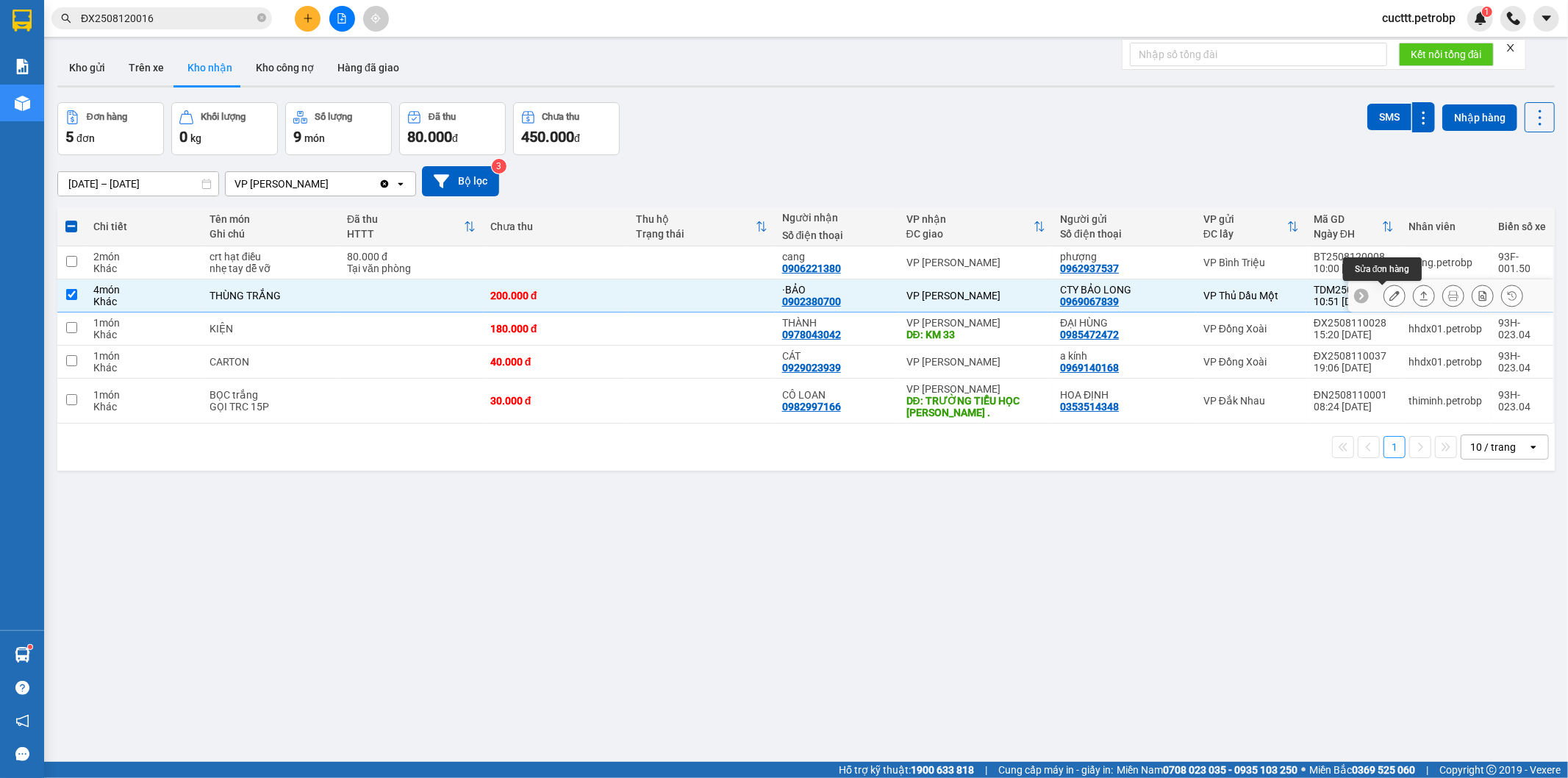
click at [1385, 294] on button at bounding box center [1395, 296] width 20 height 26
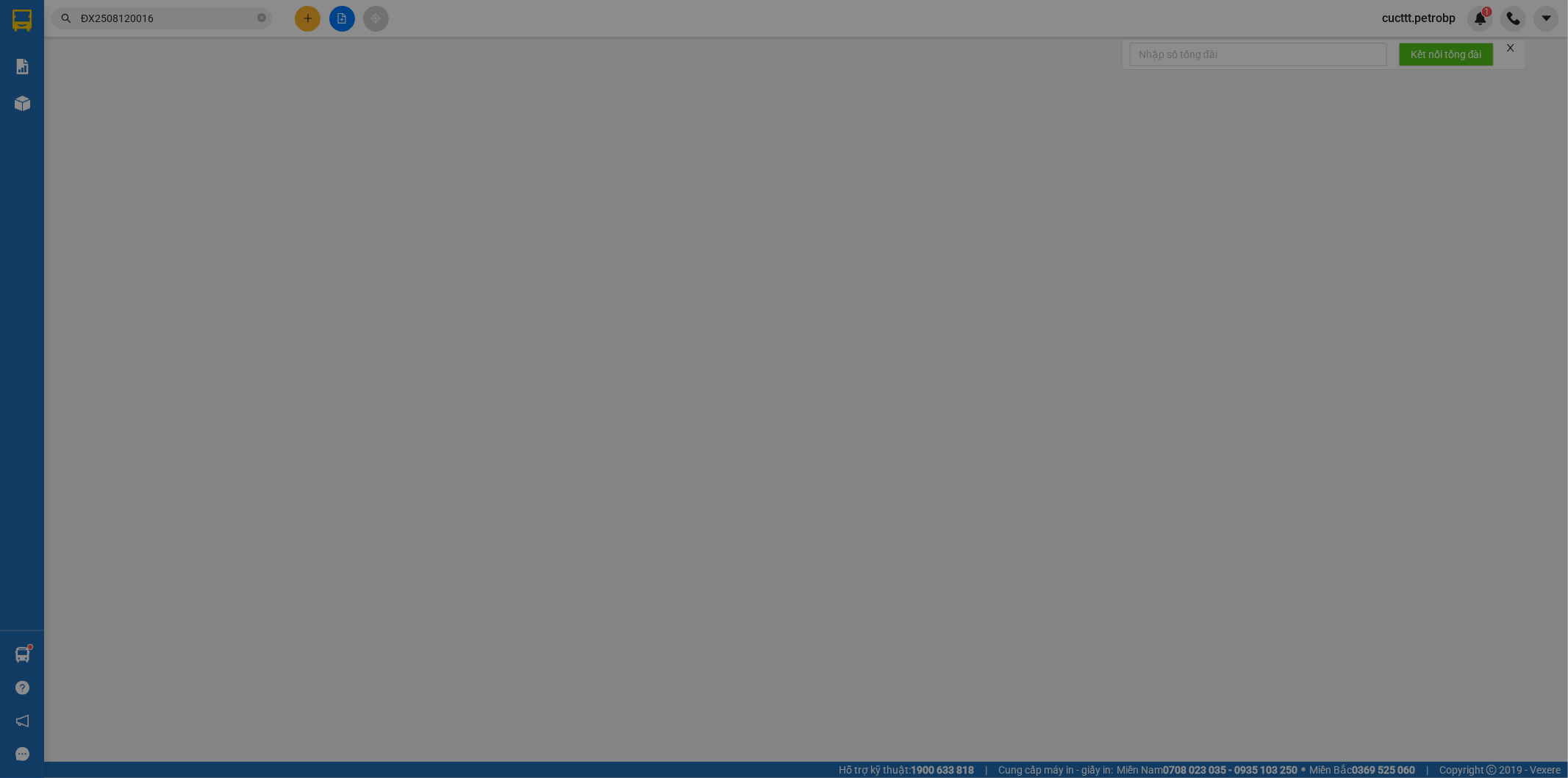
type input "0969067839"
type input "CTY BẢO LONG"
type input "0902380700"
type input "·BẢO"
type input "200.000"
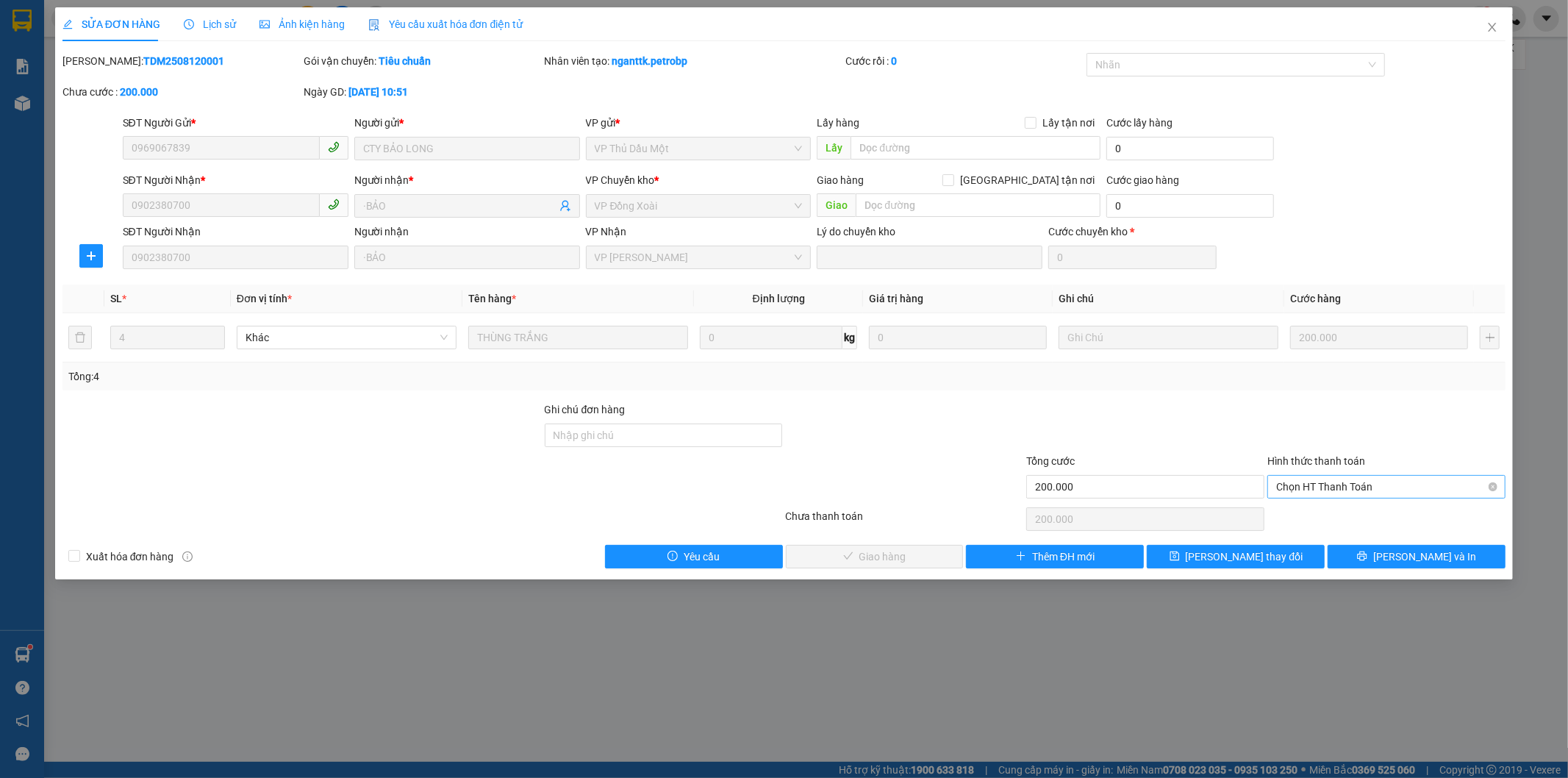
click at [1331, 483] on span "Chọn HT Thanh Toán" at bounding box center [1386, 487] width 220 height 22
click at [1309, 515] on div "Tại văn phòng" at bounding box center [1387, 515] width 220 height 16
type input "0"
click at [889, 561] on span "[PERSON_NAME] và Giao hàng" at bounding box center [884, 556] width 141 height 16
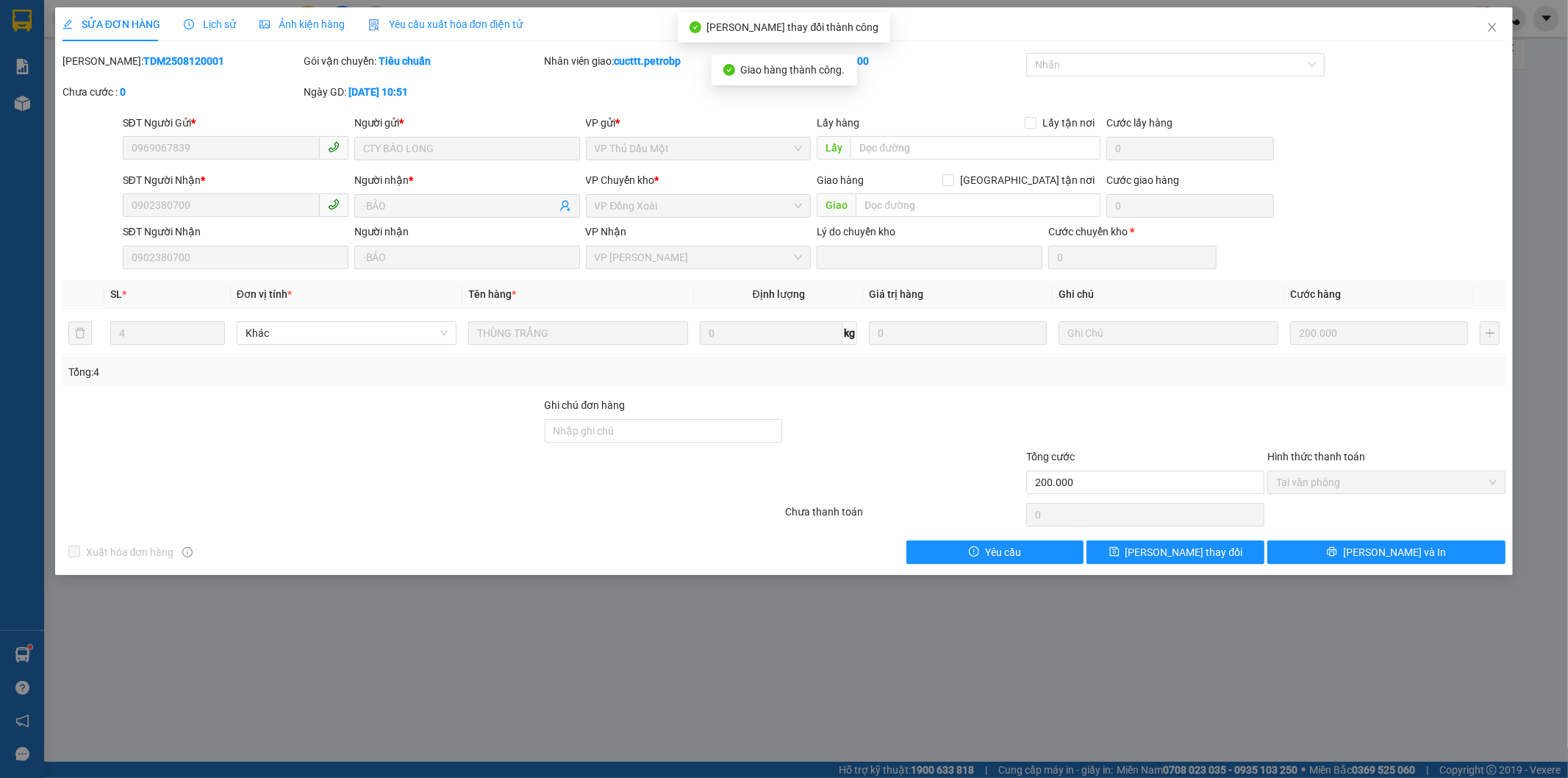
drag, startPoint x: 98, startPoint y: 52, endPoint x: 194, endPoint y: 64, distance: 96.7
click at [194, 64] on div "[PERSON_NAME]: TDM2508120001" at bounding box center [181, 60] width 238 height 16
copy b "TDM2508120001"
click at [1488, 25] on icon "close" at bounding box center [1492, 27] width 12 height 12
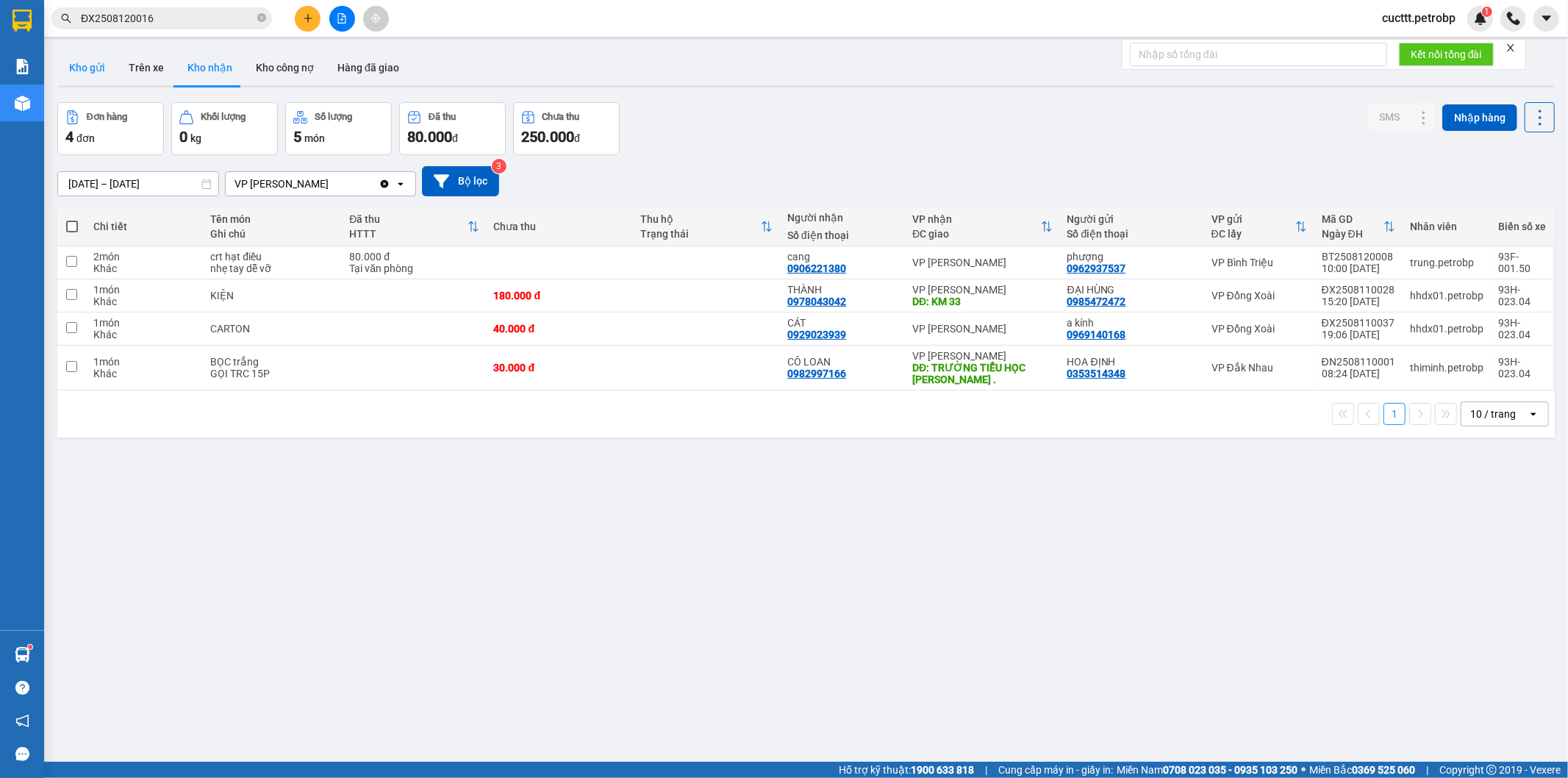
click at [95, 65] on button "Kho gửi" at bounding box center [87, 68] width 59 height 35
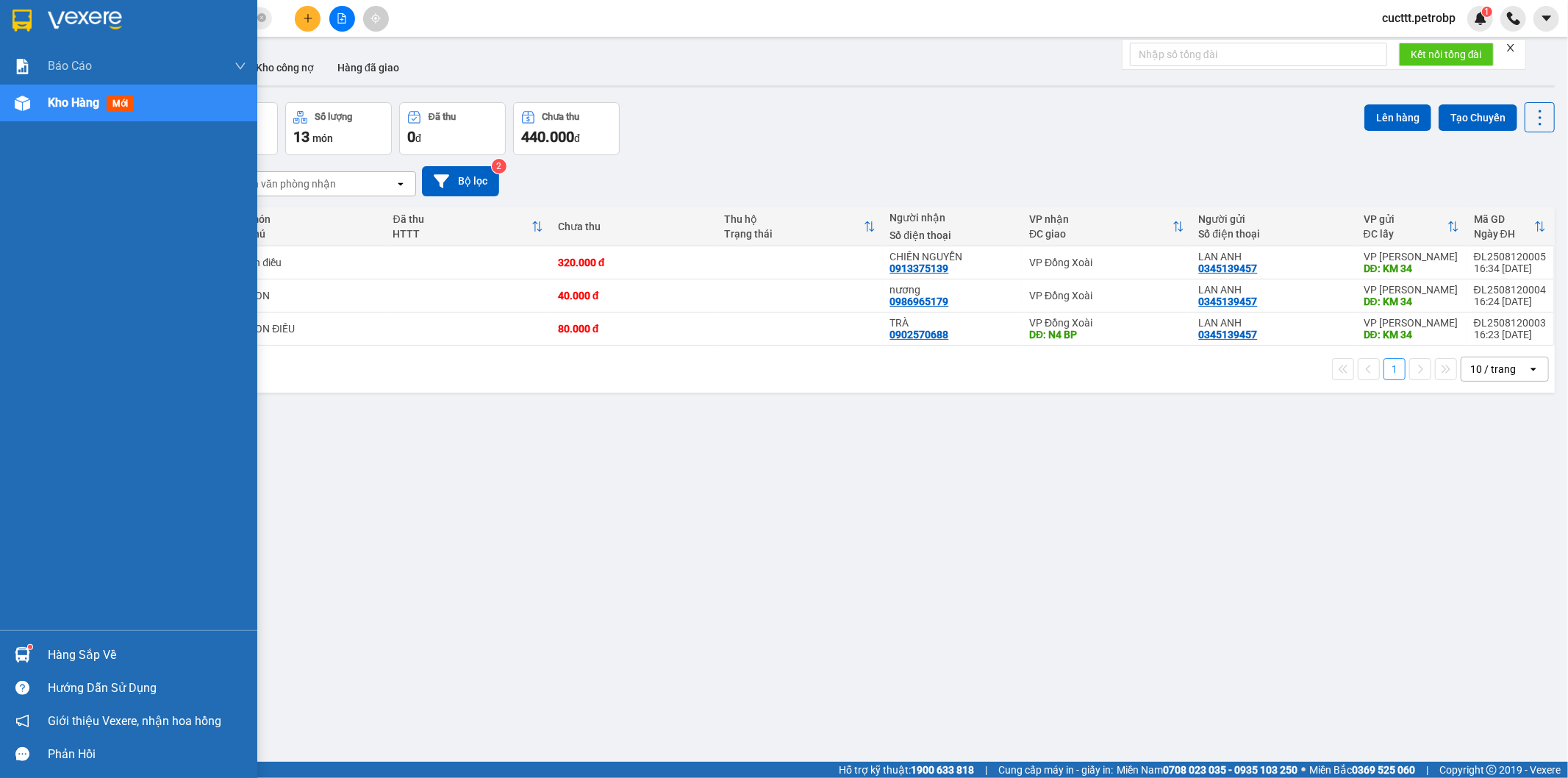
click at [69, 659] on div "Hàng sắp về" at bounding box center [147, 655] width 198 height 22
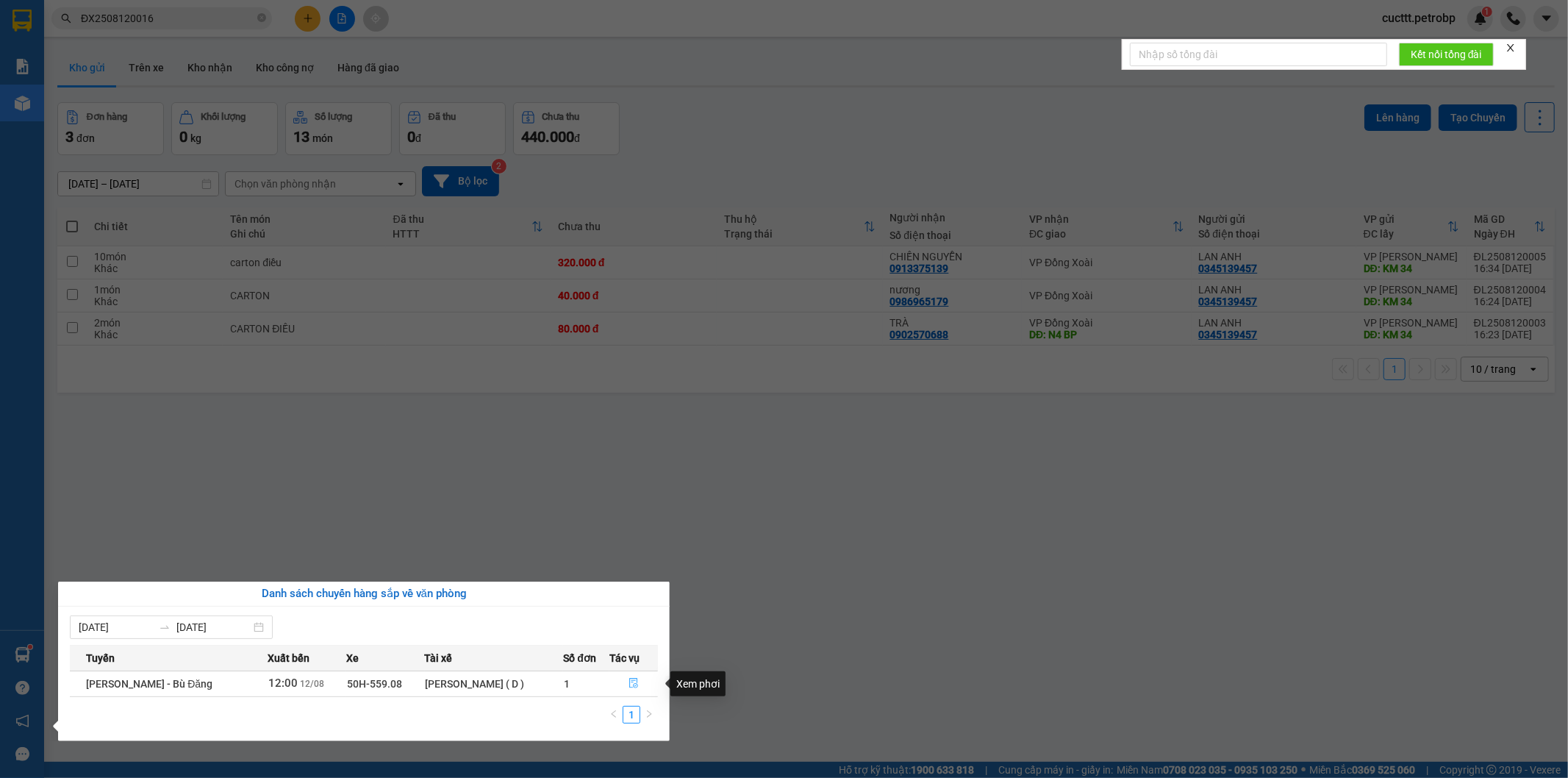
click at [633, 691] on button "button" at bounding box center [633, 683] width 47 height 23
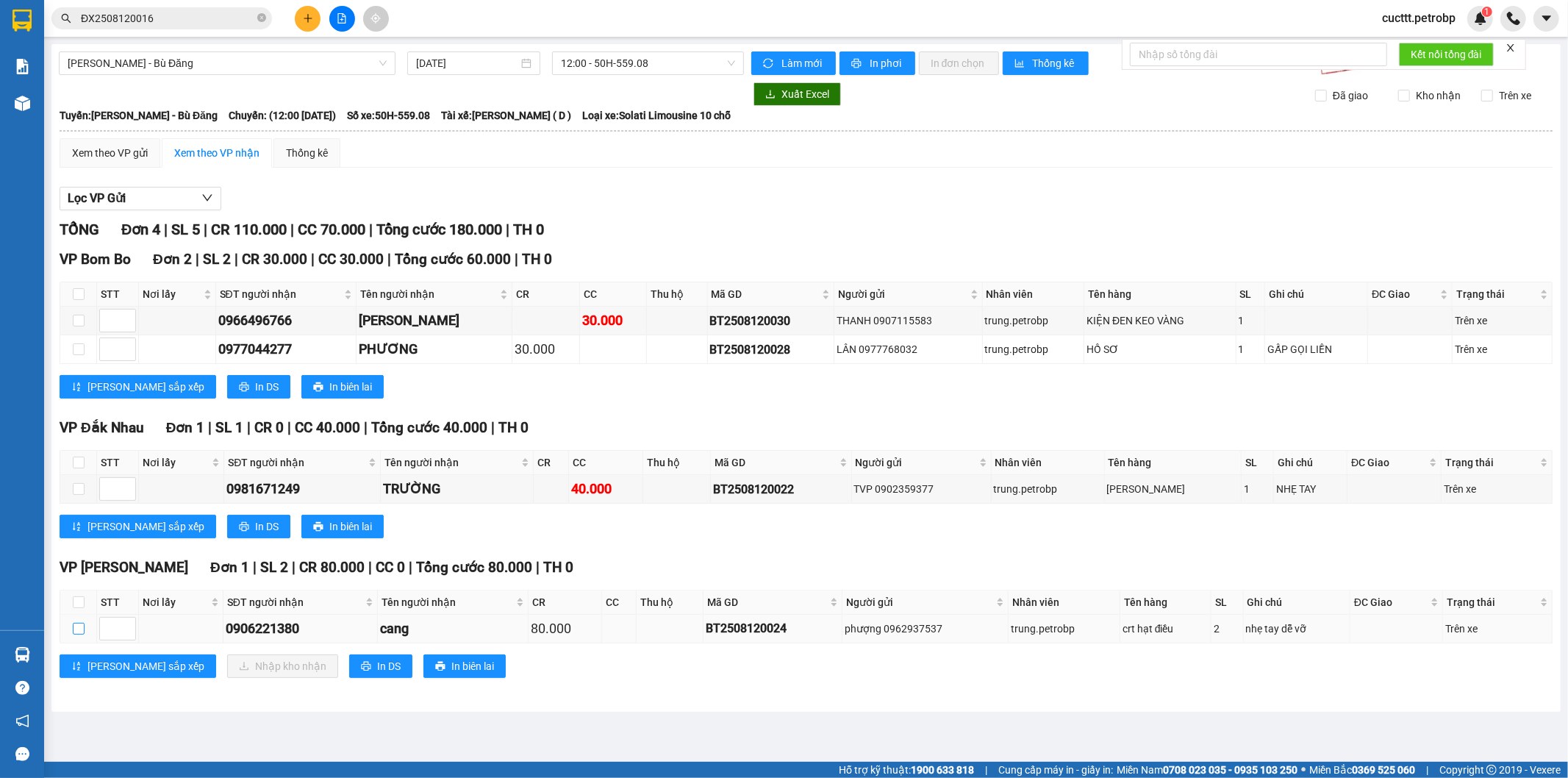
click at [78, 625] on input "checkbox" at bounding box center [79, 628] width 12 height 12
checkbox input "true"
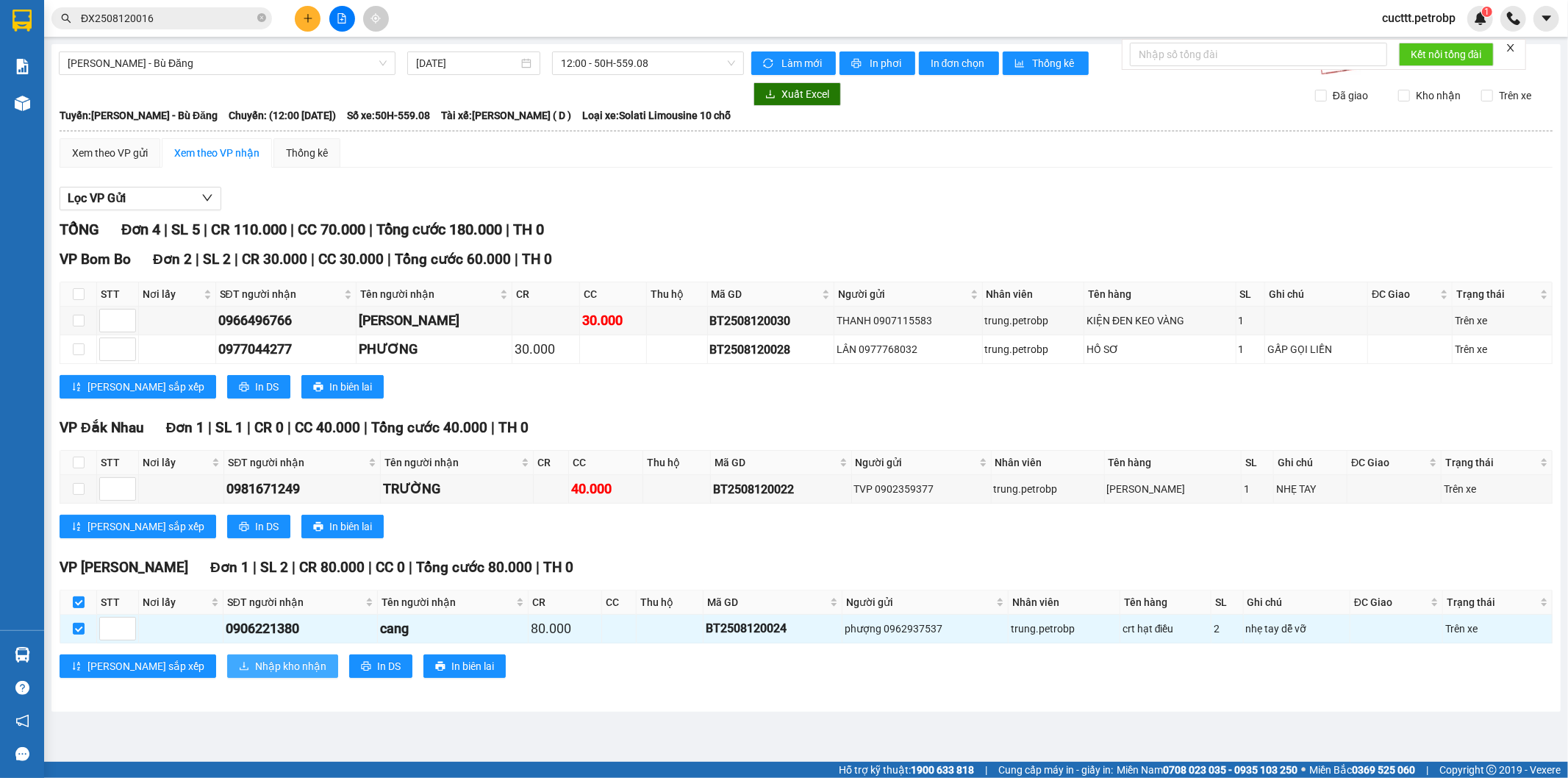
click at [255, 665] on span "Nhập kho nhận" at bounding box center [290, 665] width 71 height 16
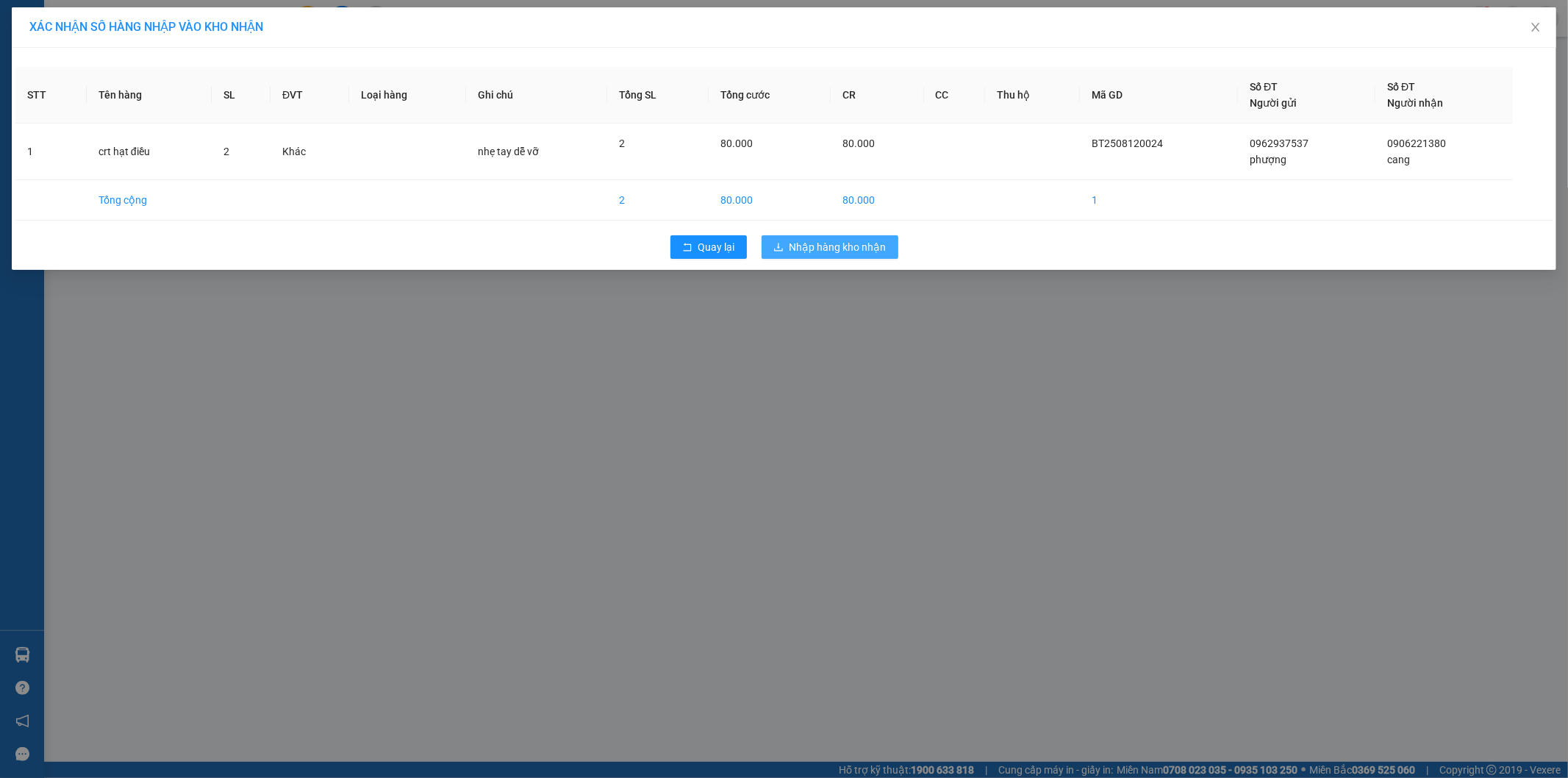
click at [836, 247] on span "Nhập hàng kho nhận" at bounding box center [837, 246] width 97 height 16
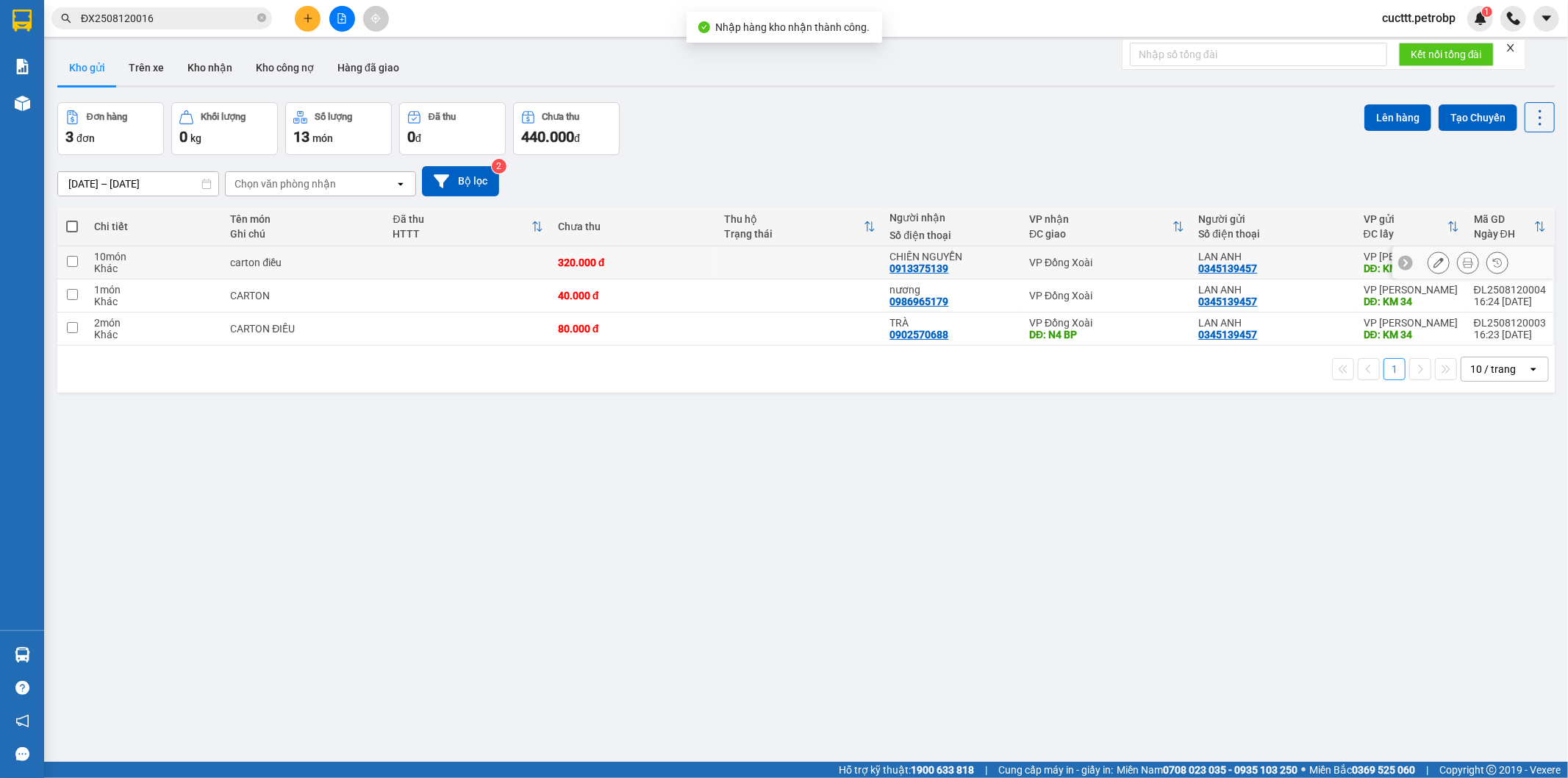
click at [671, 252] on td "320.000 đ" at bounding box center [633, 263] width 166 height 33
checkbox input "true"
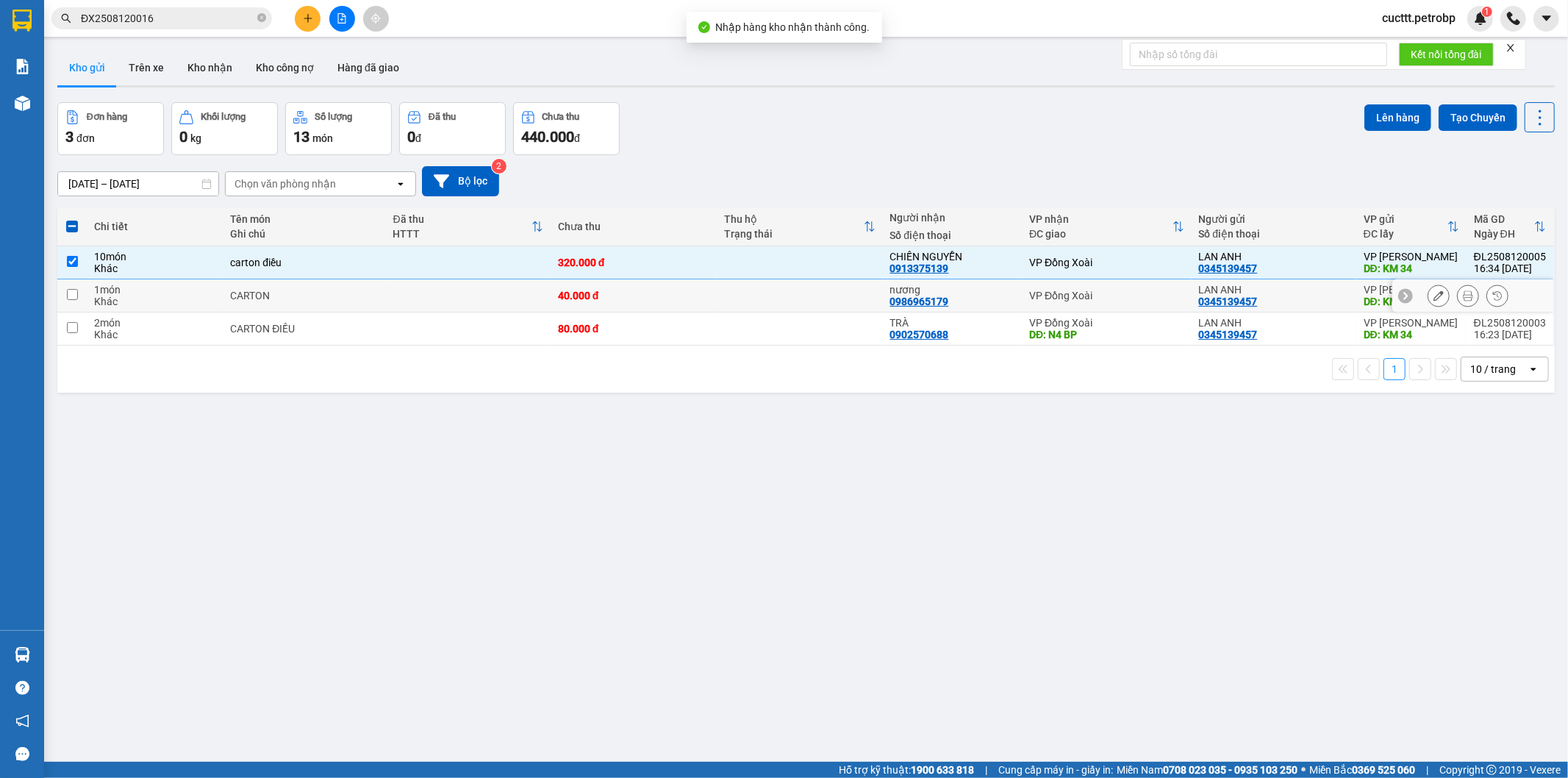
click at [671, 287] on td "40.000 đ" at bounding box center [633, 296] width 166 height 33
checkbox input "true"
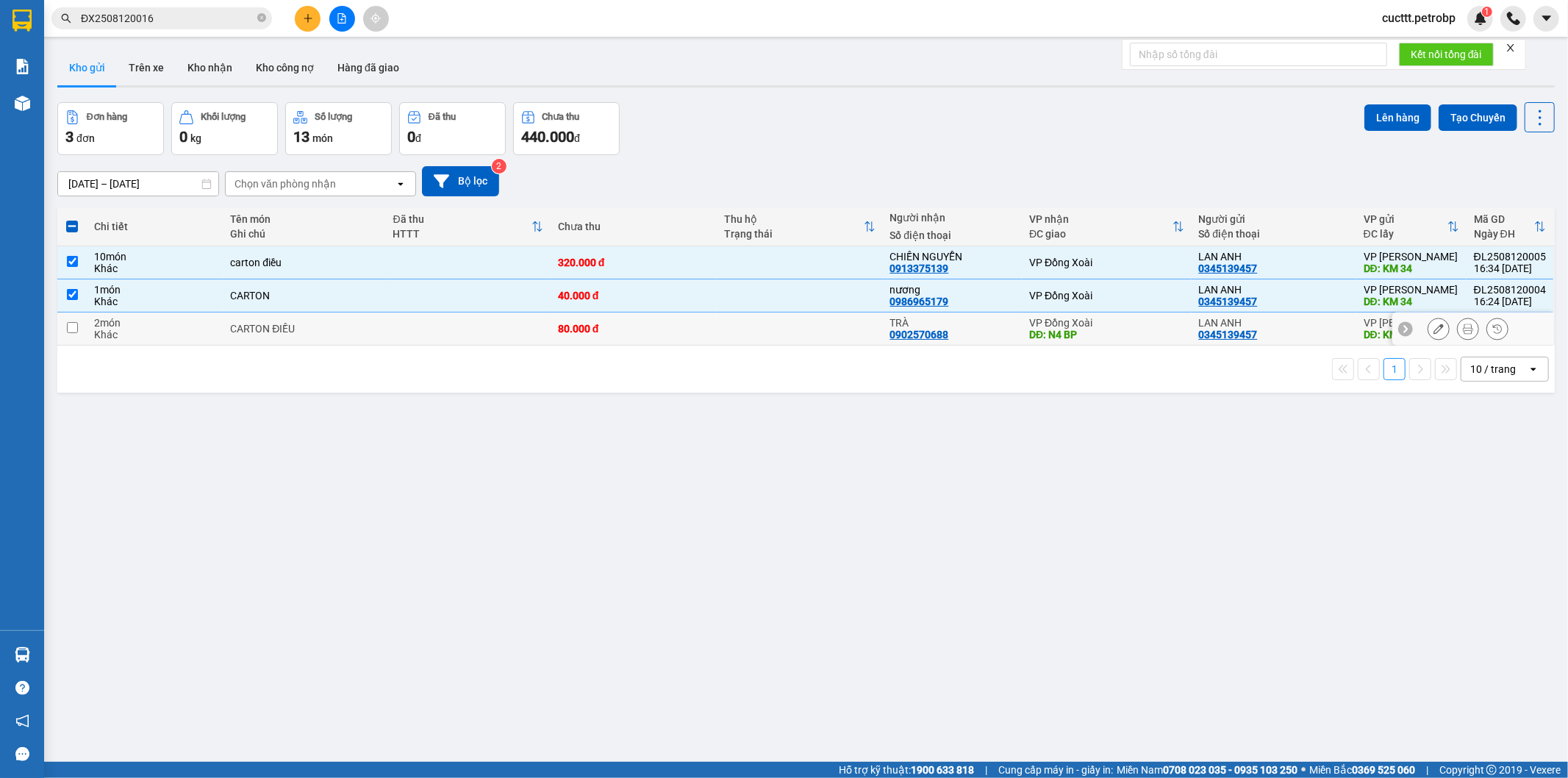
click at [696, 332] on div "80.000 đ" at bounding box center [633, 328] width 152 height 12
checkbox input "true"
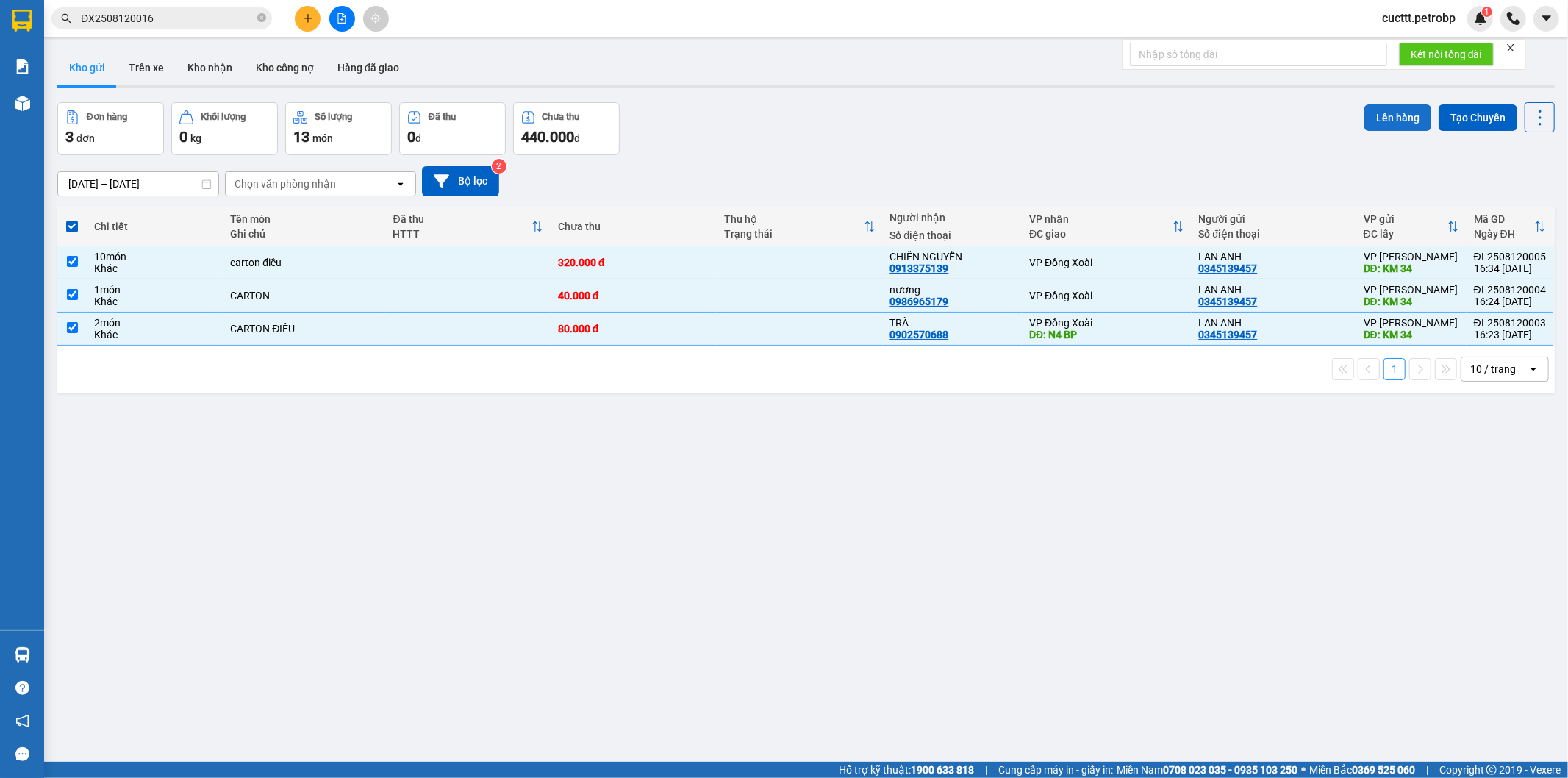
click at [1376, 115] on button "Lên hàng" at bounding box center [1398, 118] width 67 height 27
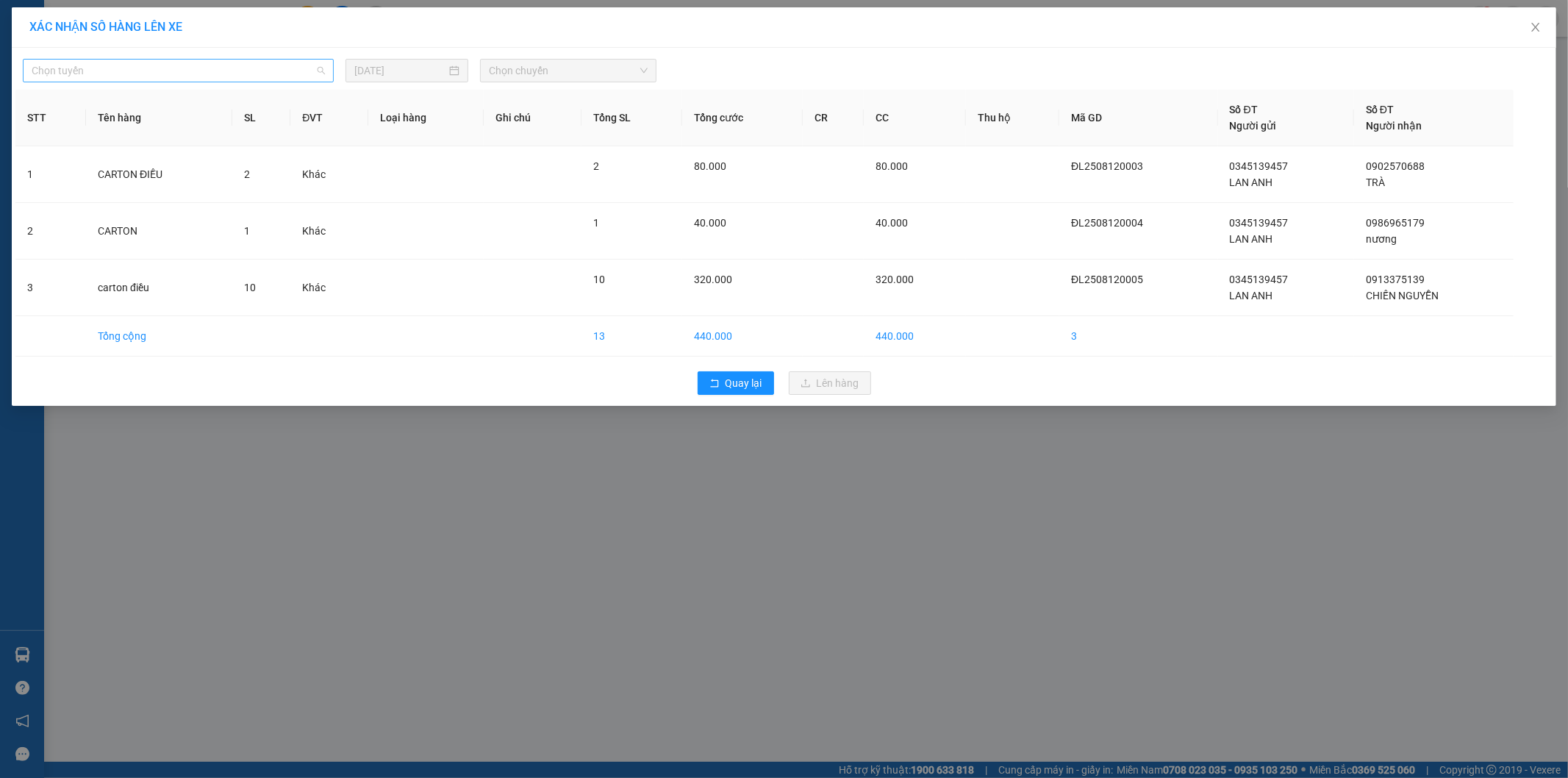
click at [182, 69] on span "Chọn tuyến" at bounding box center [178, 70] width 294 height 22
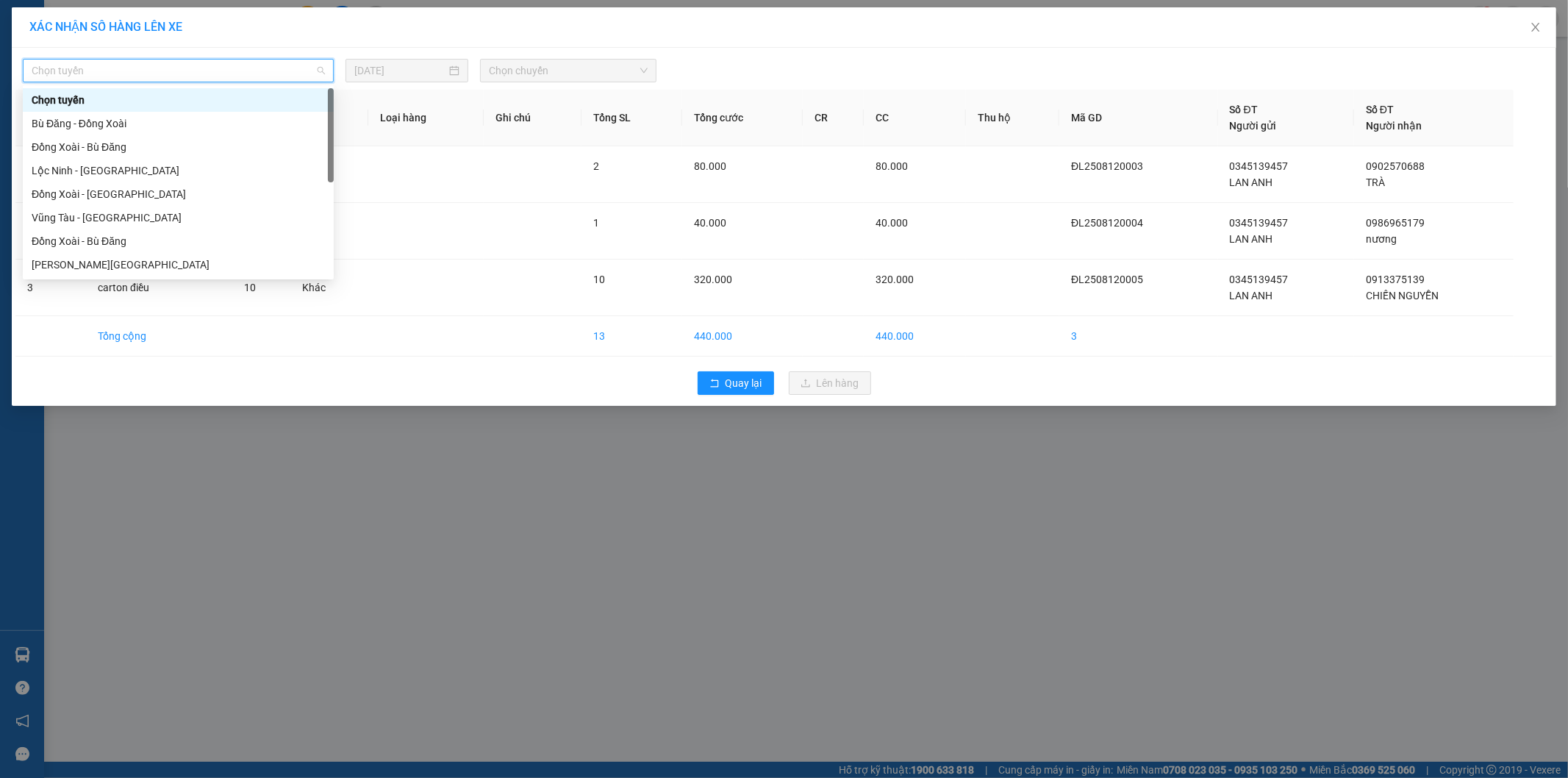
type input "b"
click at [132, 98] on div "Bù Đăng - Đồng Xoài" at bounding box center [178, 99] width 294 height 16
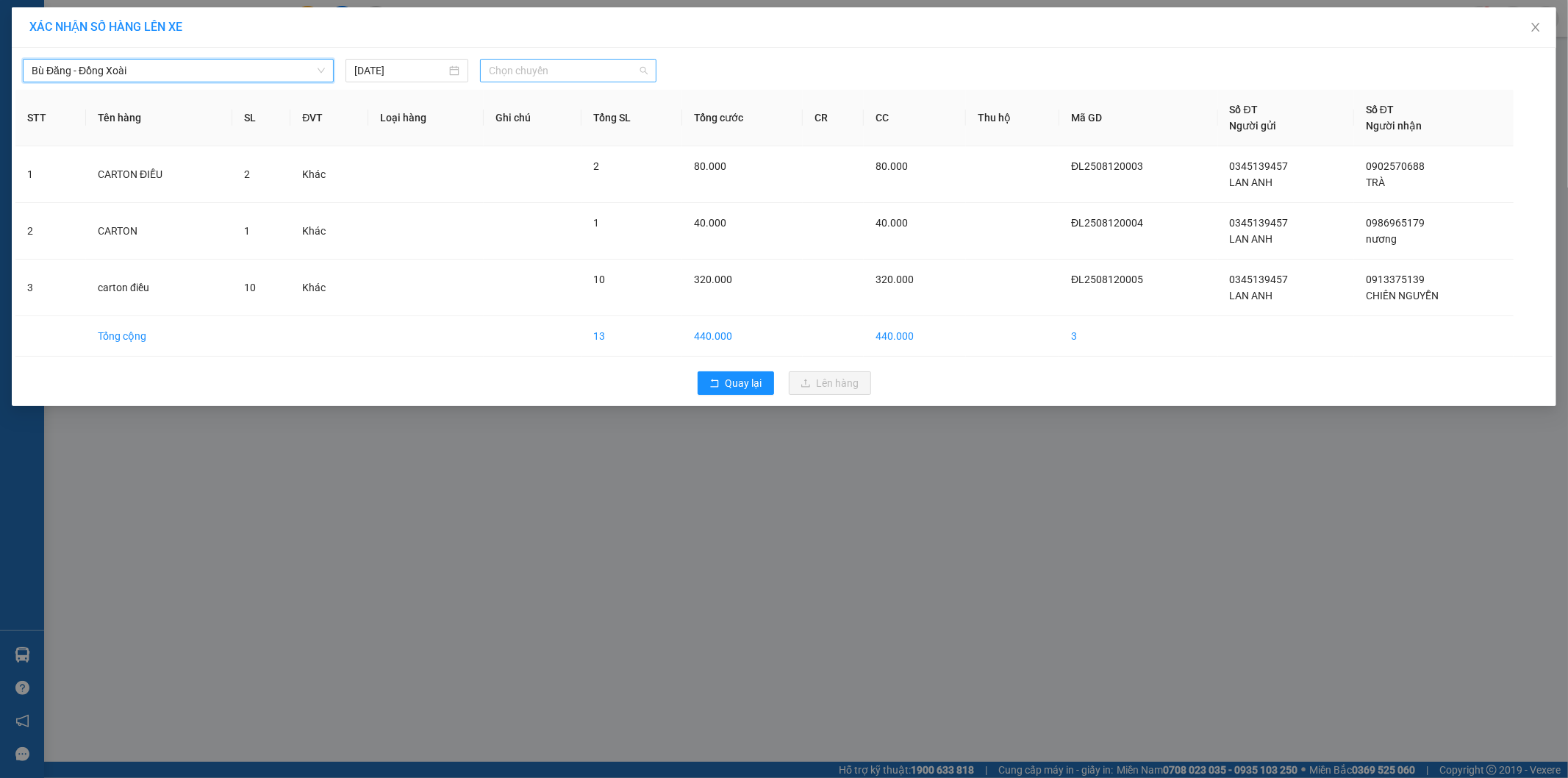
click at [528, 72] on span "Chọn chuyến" at bounding box center [568, 70] width 158 height 22
click at [540, 144] on div "14:32 (TC) - 93H-023.04" at bounding box center [546, 146] width 115 height 16
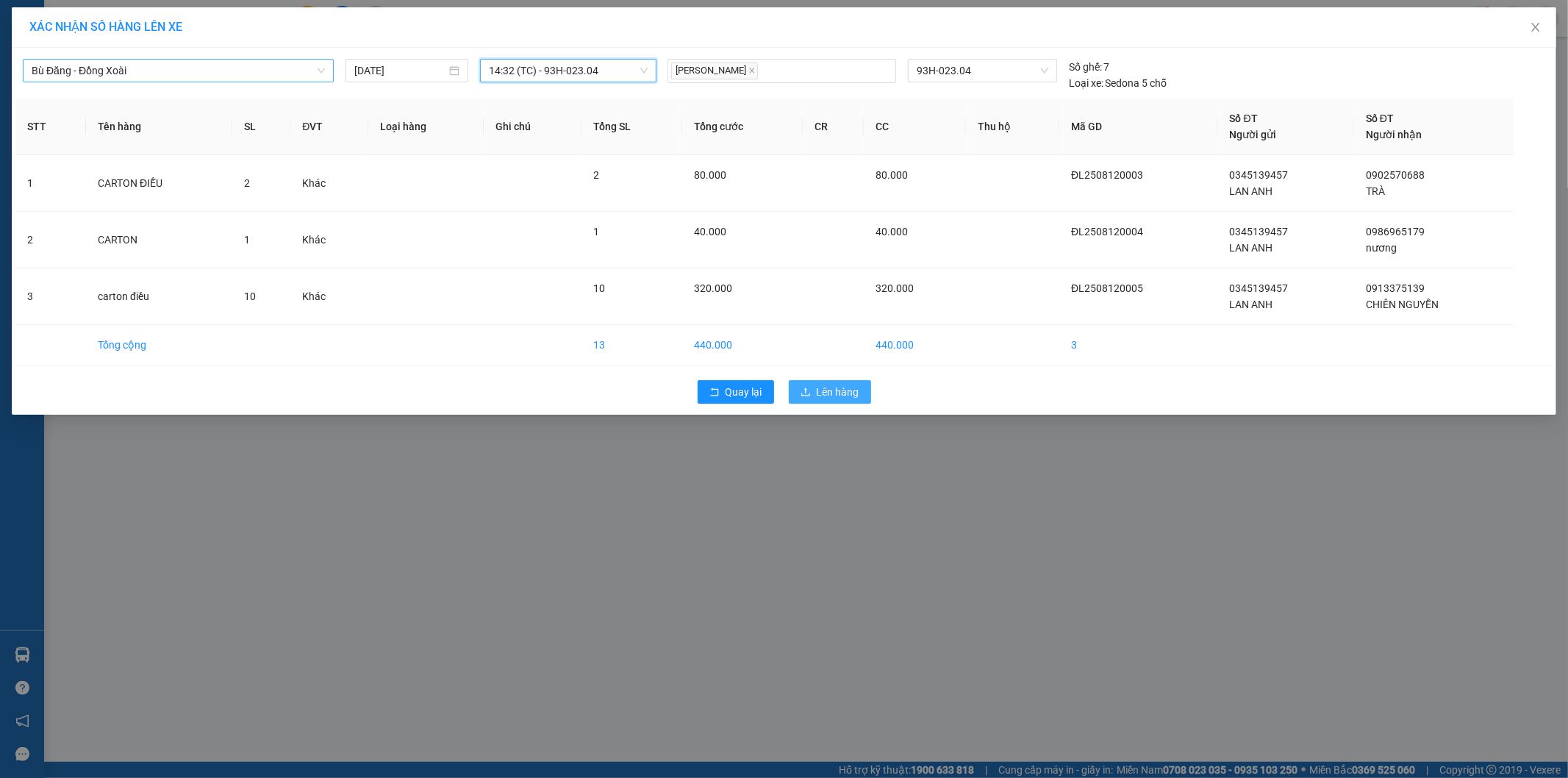
click at [847, 397] on span "Lên hàng" at bounding box center [838, 391] width 43 height 16
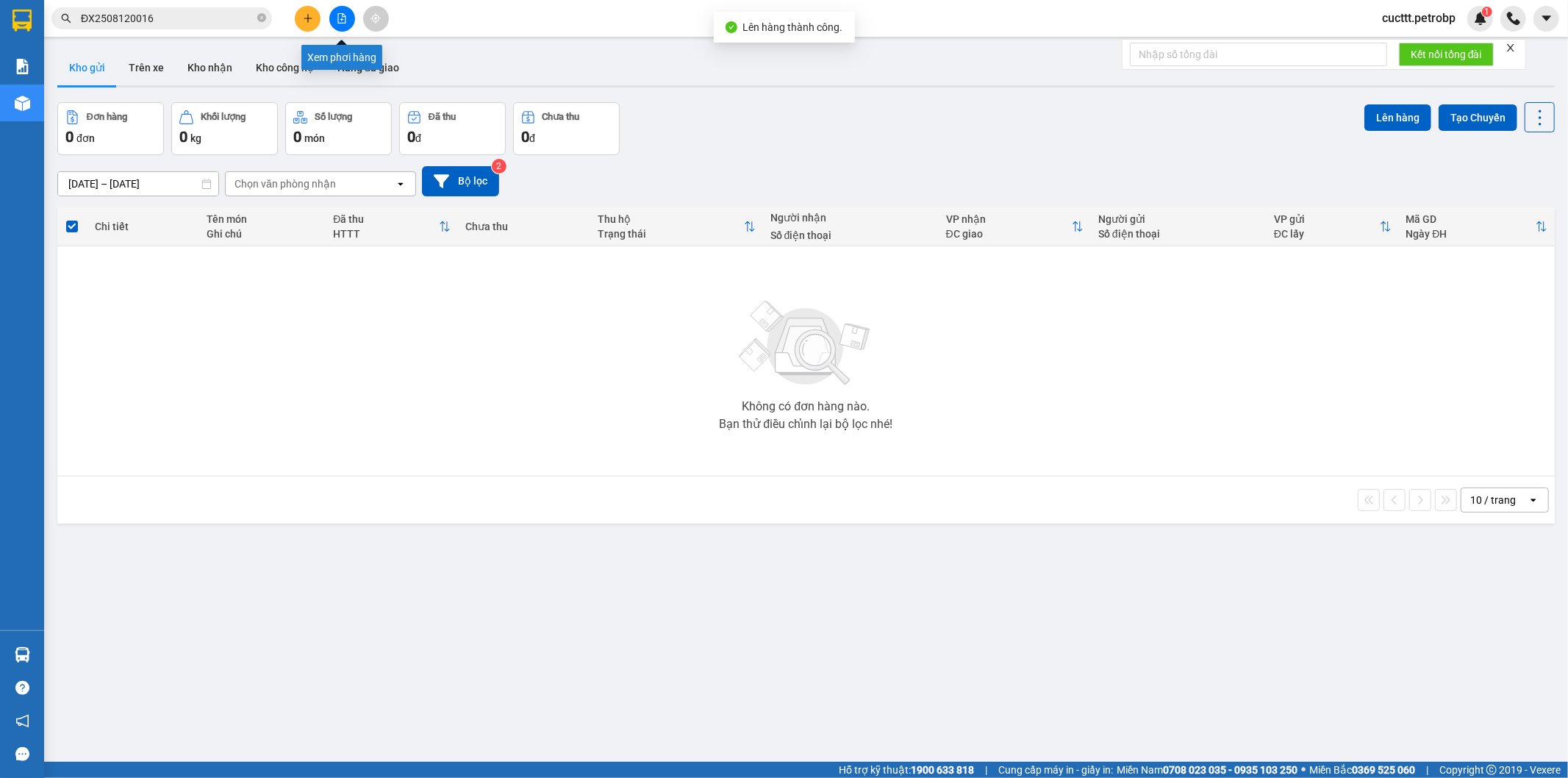
click at [342, 22] on icon "file-add" at bounding box center [342, 18] width 10 height 10
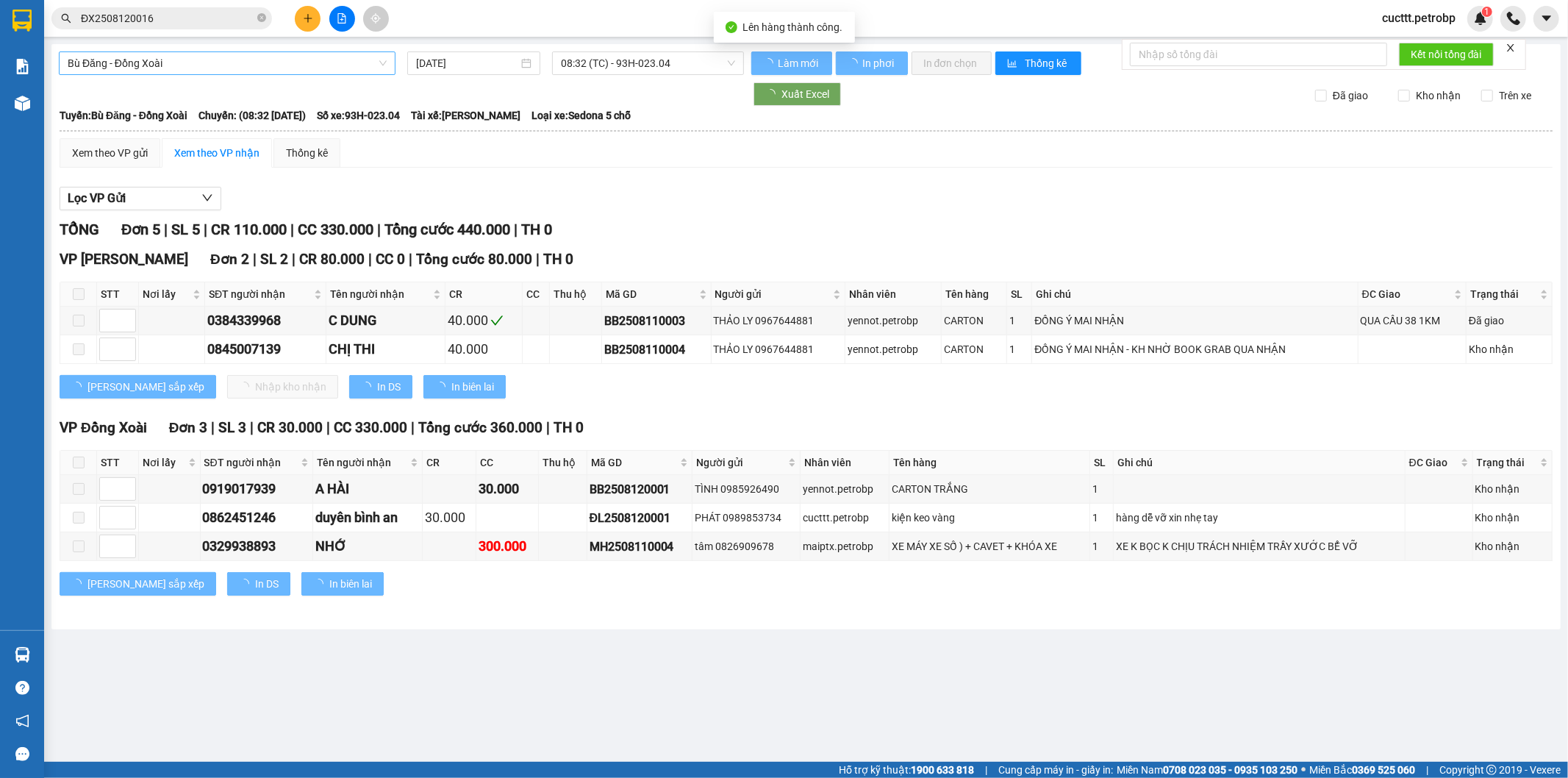
click at [233, 58] on span "Bù Đăng - Đồng Xoài" at bounding box center [227, 63] width 319 height 22
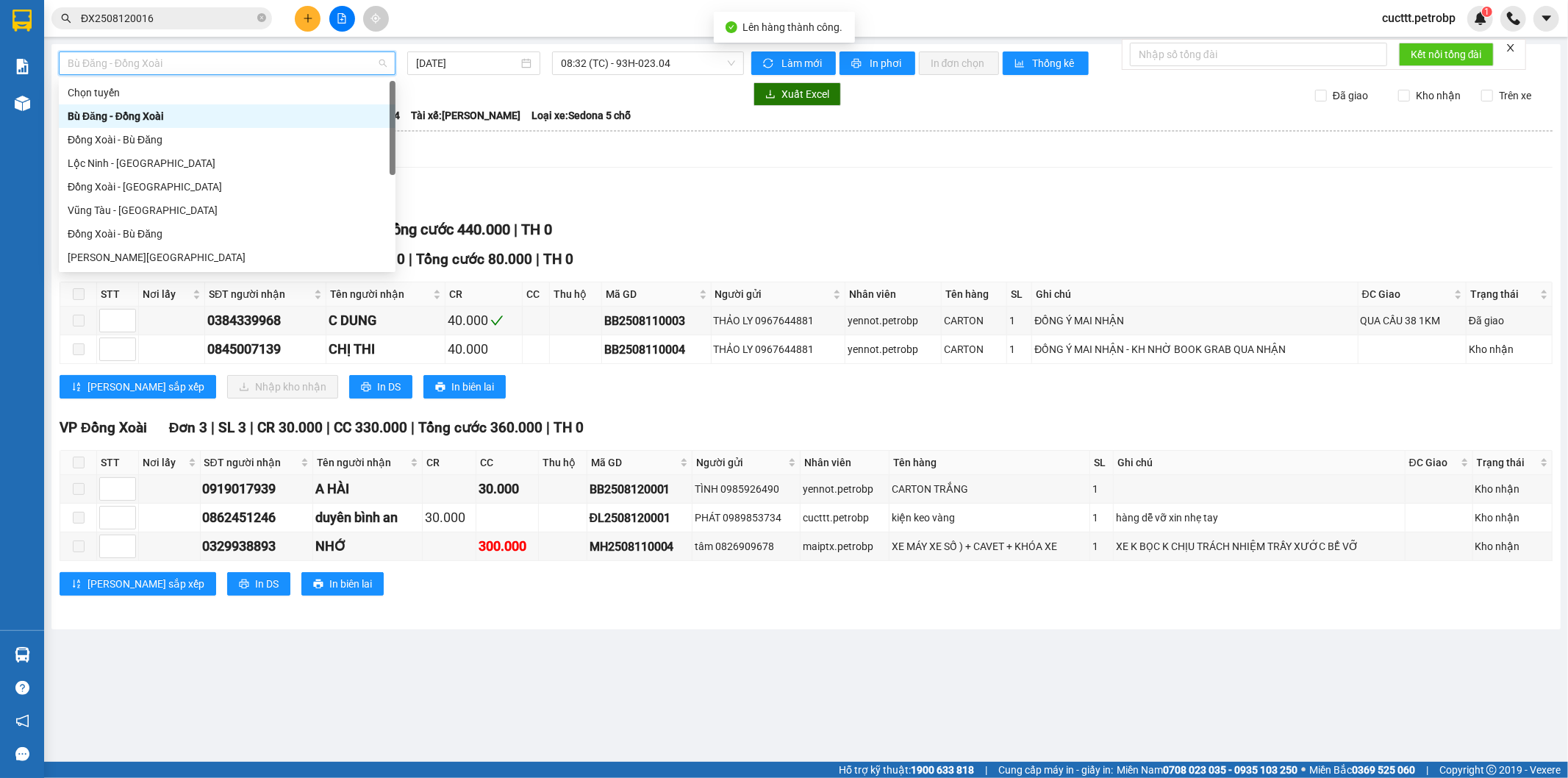
type input "b"
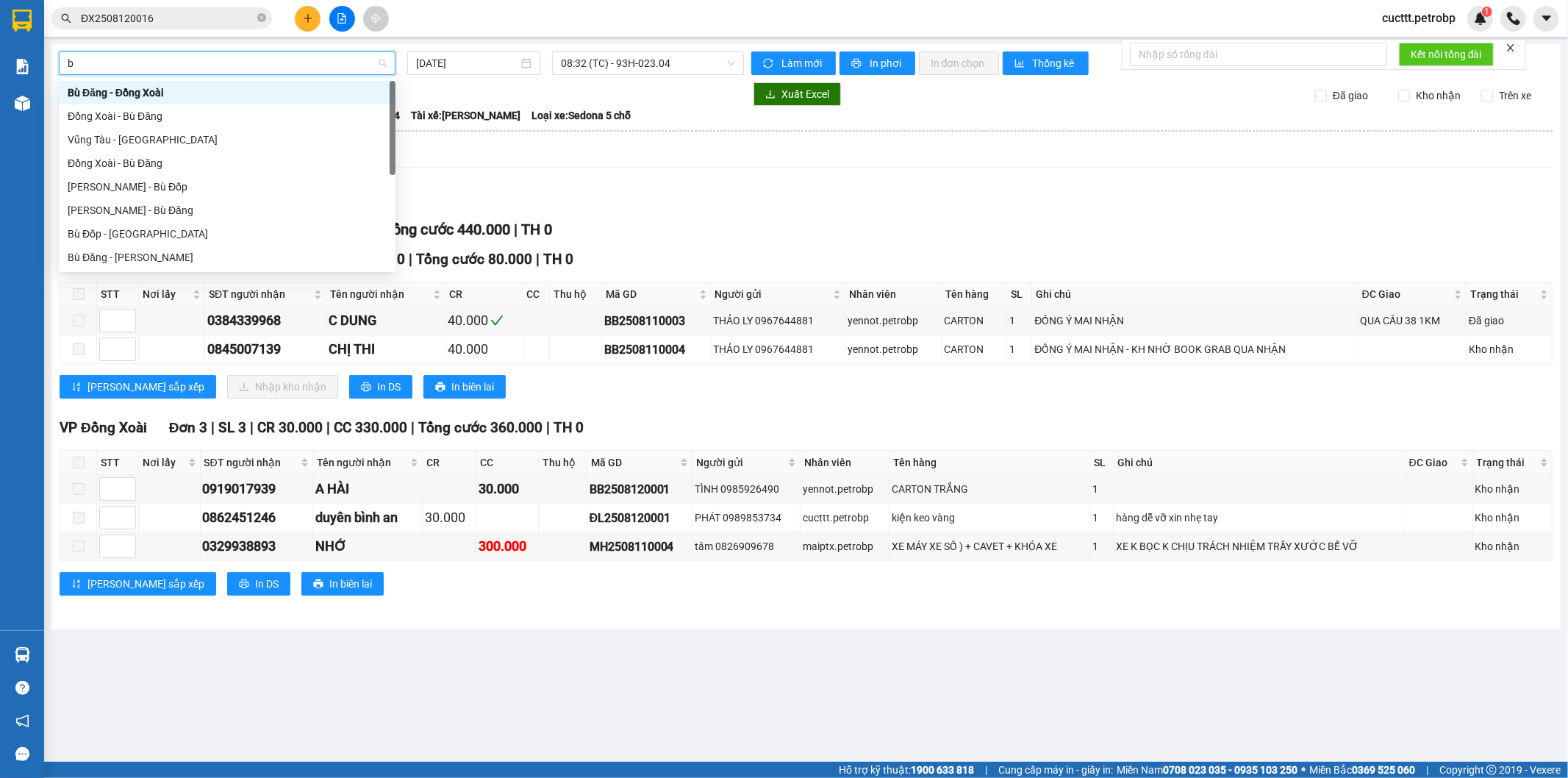
click at [172, 91] on div "Bù Đăng - Đồng Xoài" at bounding box center [227, 92] width 319 height 16
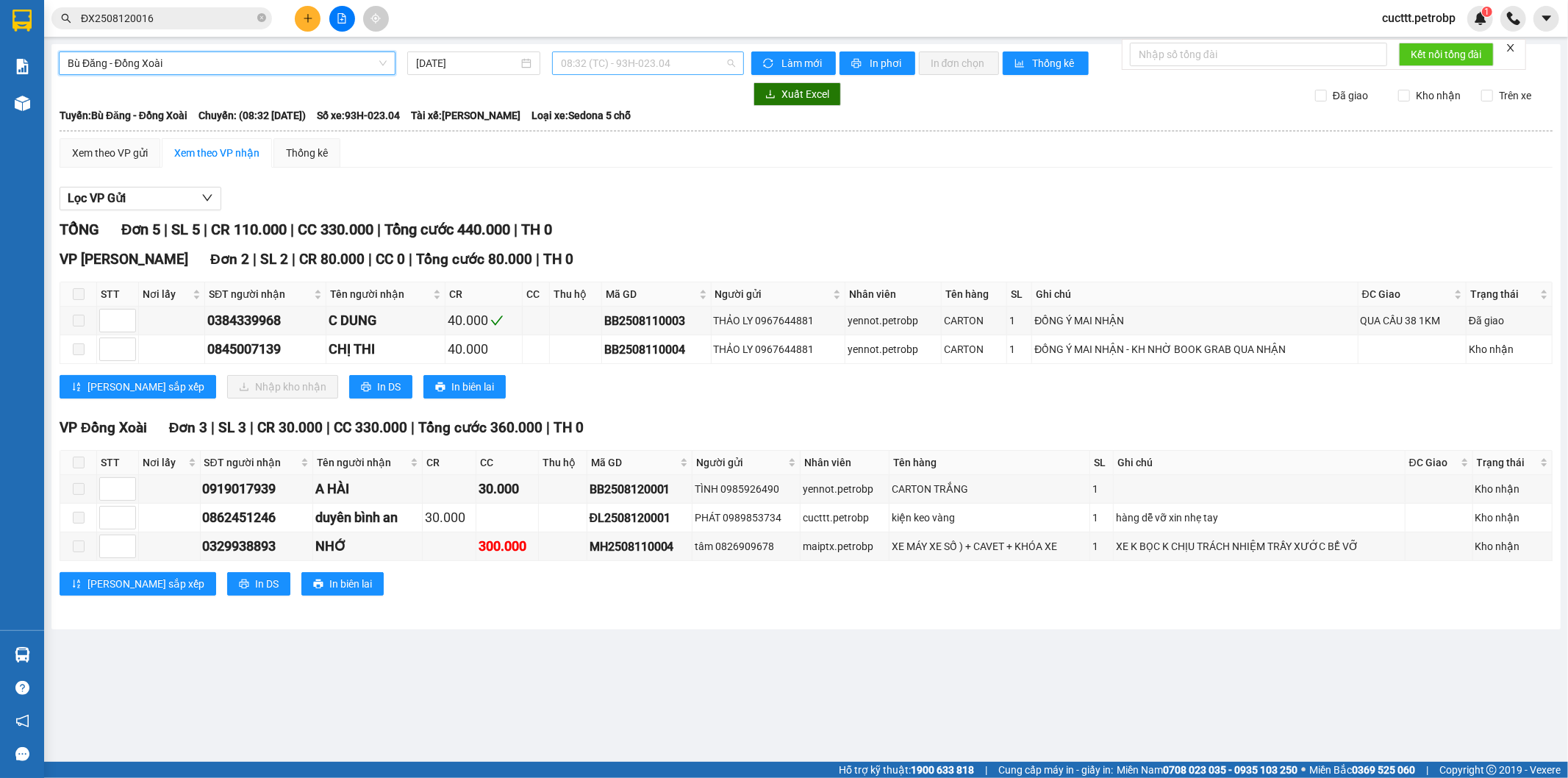
click at [597, 61] on span "08:32 (TC) - 93H-023.04" at bounding box center [647, 63] width 173 height 22
click at [608, 133] on div "14:32 (TC) - 93H-023.04" at bounding box center [619, 139] width 115 height 16
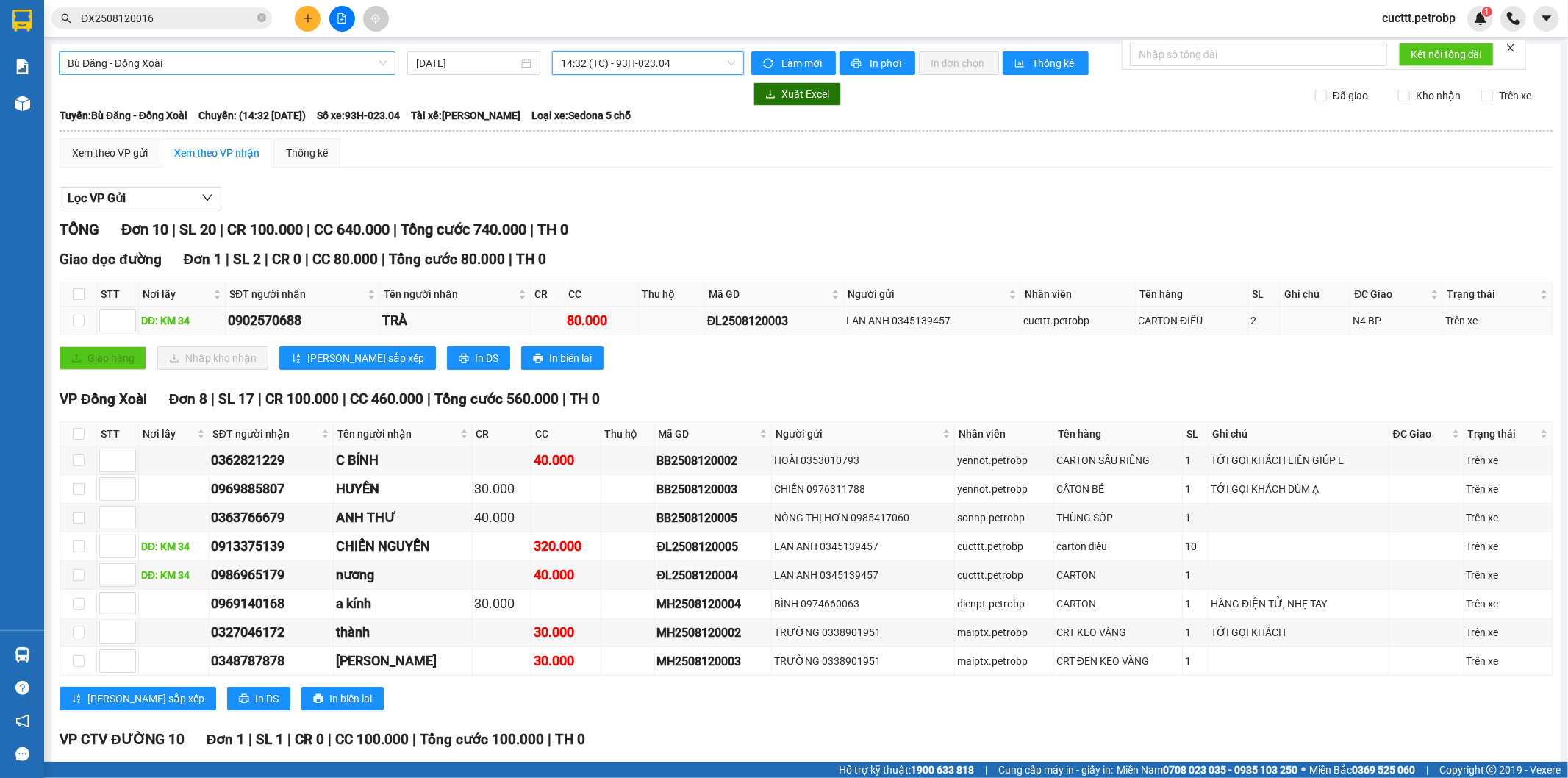
click at [70, 322] on td at bounding box center [79, 320] width 37 height 29
click at [73, 548] on input "checkbox" at bounding box center [79, 546] width 12 height 12
checkbox input "true"
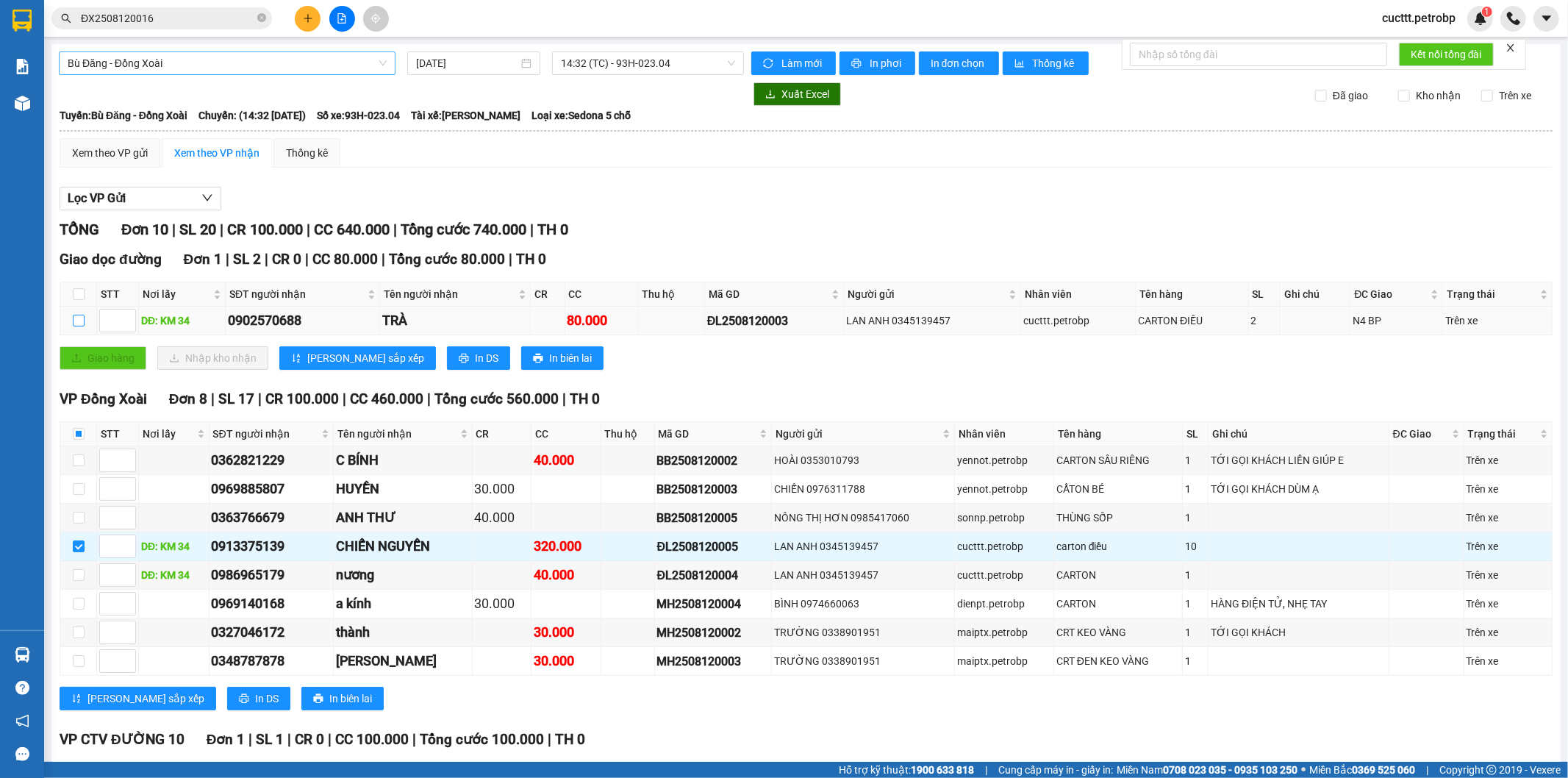
click at [77, 320] on input "checkbox" at bounding box center [79, 320] width 12 height 12
checkbox input "true"
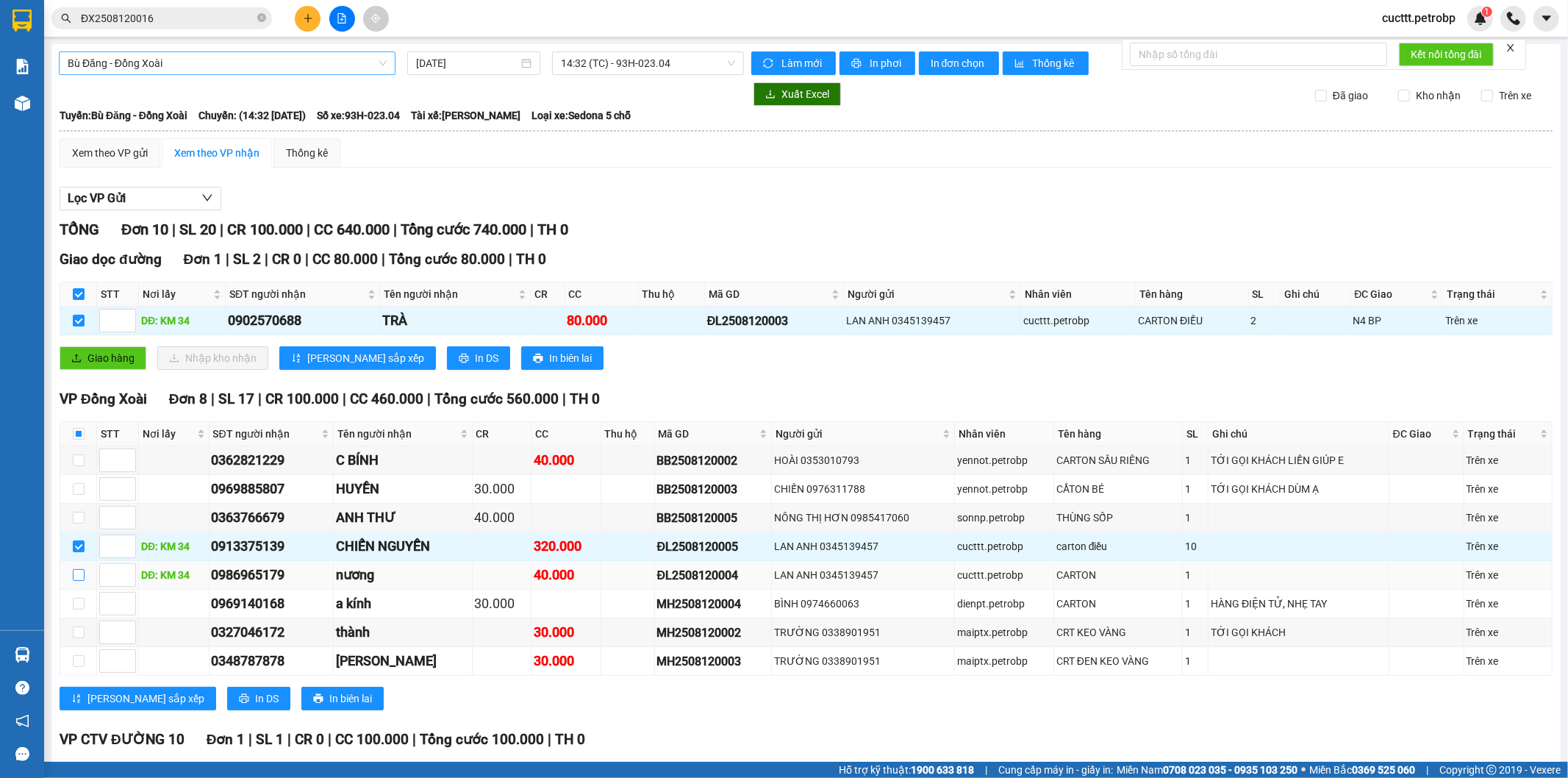
click at [77, 578] on input "checkbox" at bounding box center [79, 574] width 12 height 12
checkbox input "true"
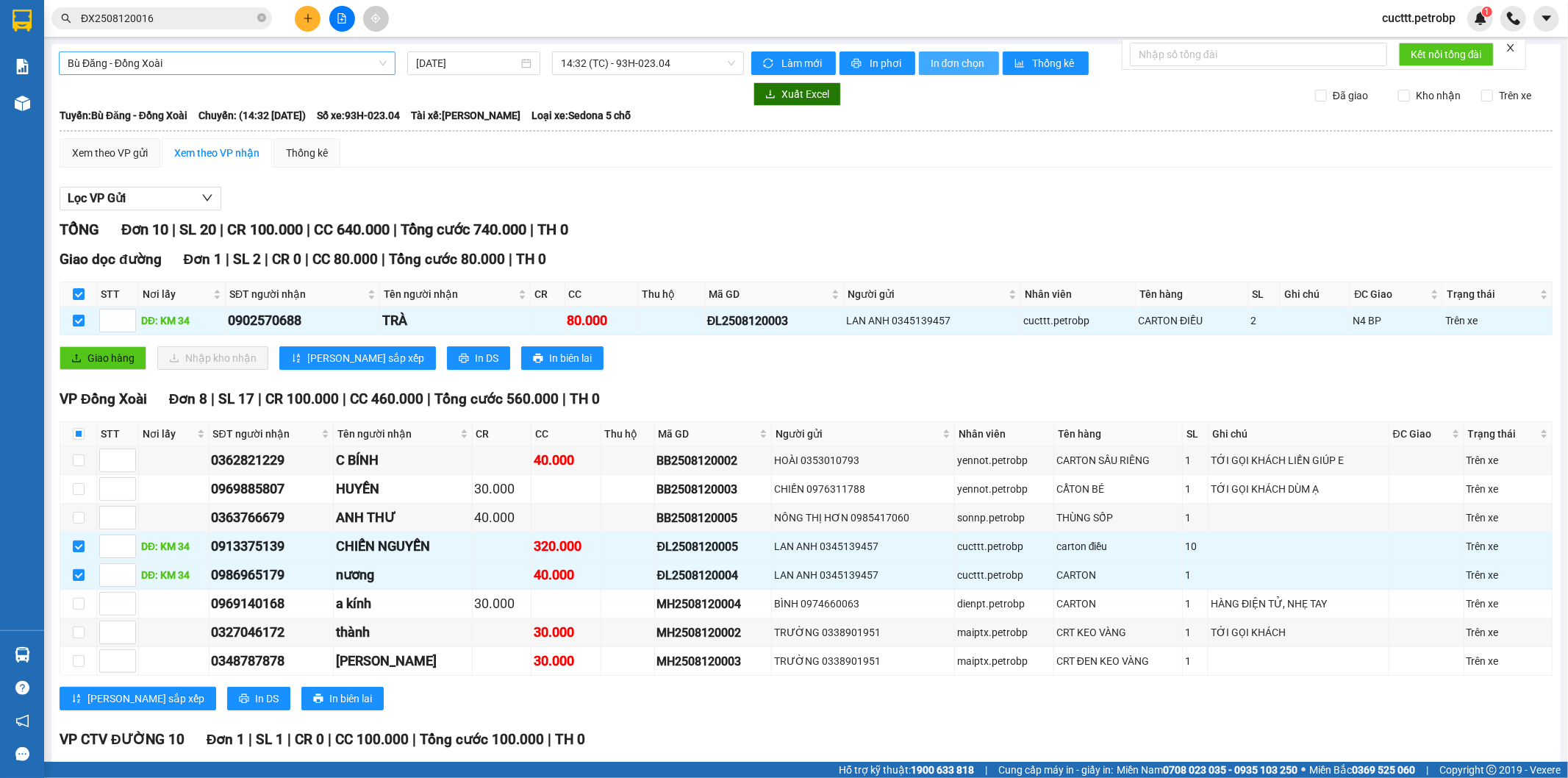
click at [960, 61] on span "In đơn chọn" at bounding box center [959, 63] width 56 height 16
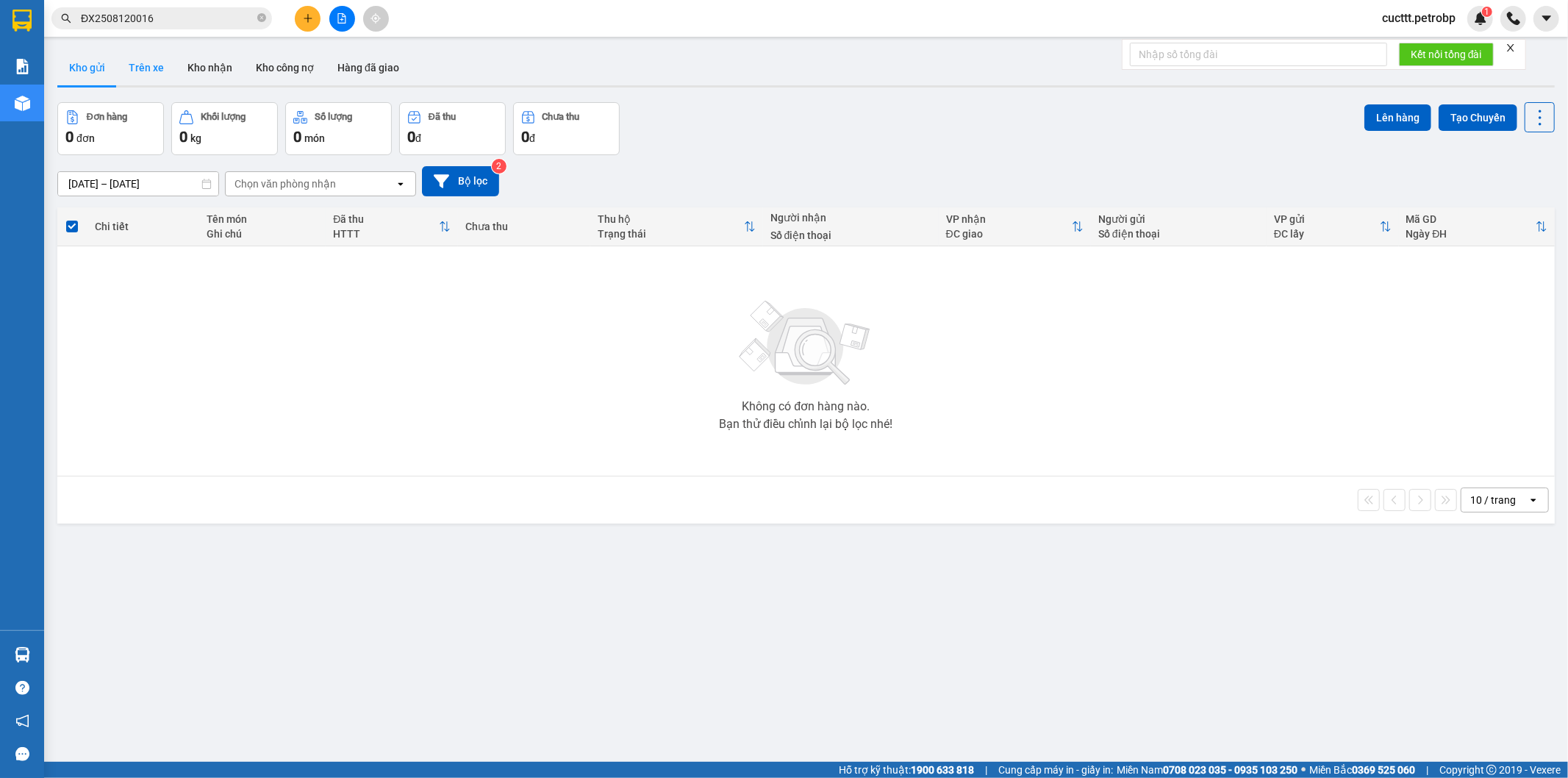
click at [144, 69] on button "Trên xe" at bounding box center [145, 68] width 58 height 35
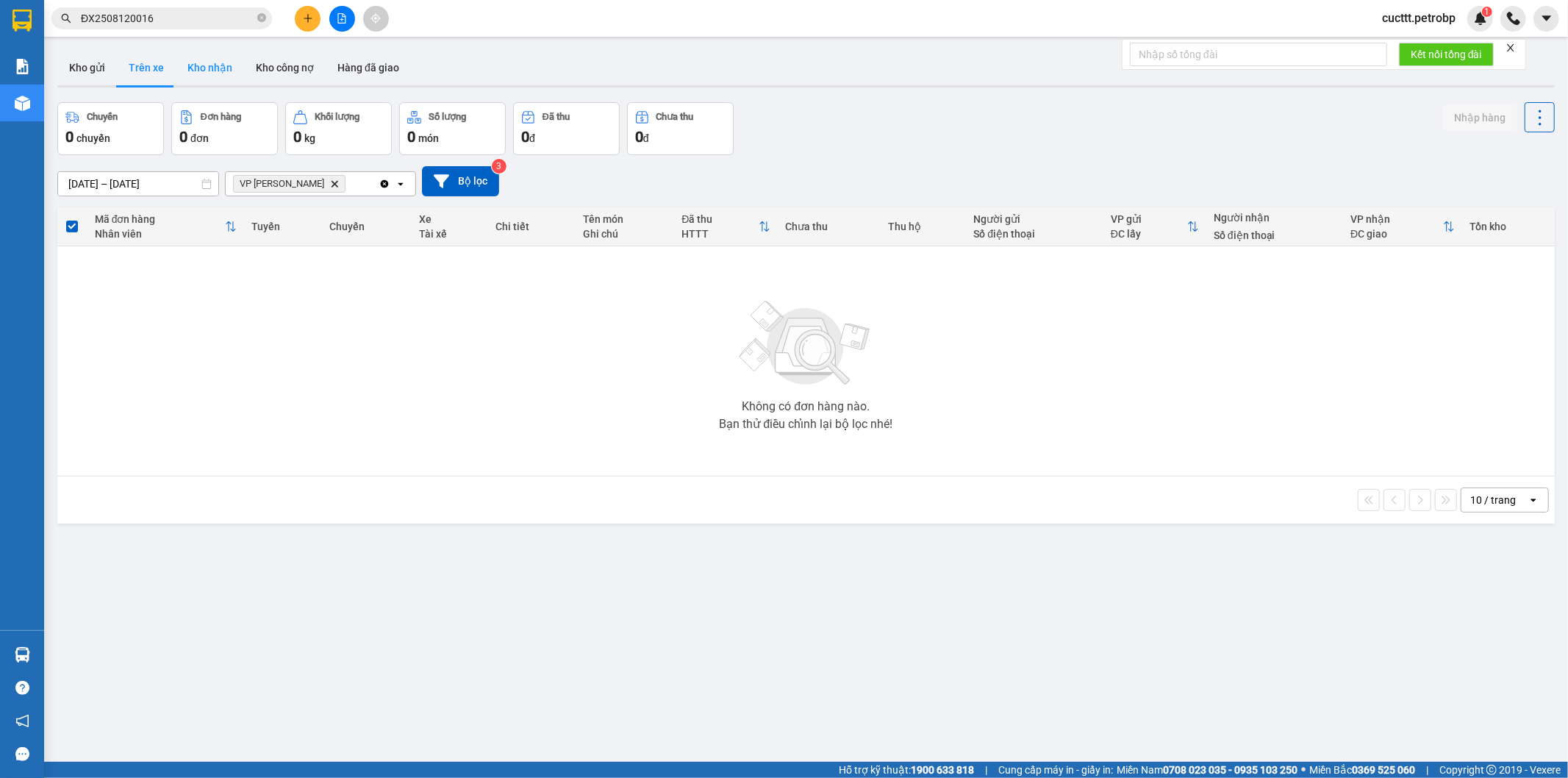
click at [191, 74] on button "Kho nhận" at bounding box center [210, 68] width 69 height 35
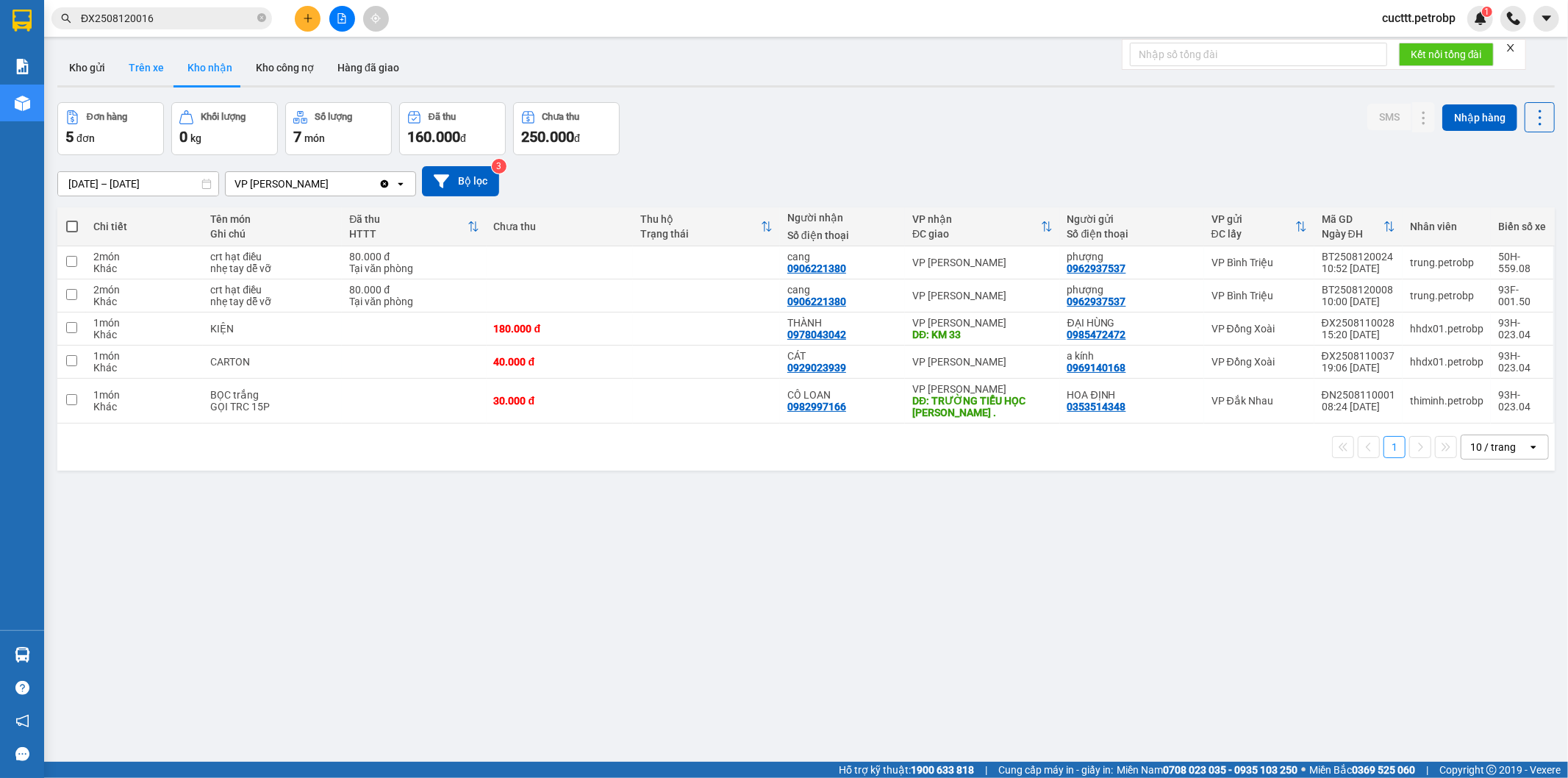
click at [150, 72] on button "Trên xe" at bounding box center [145, 68] width 58 height 35
type input "[DATE] – [DATE]"
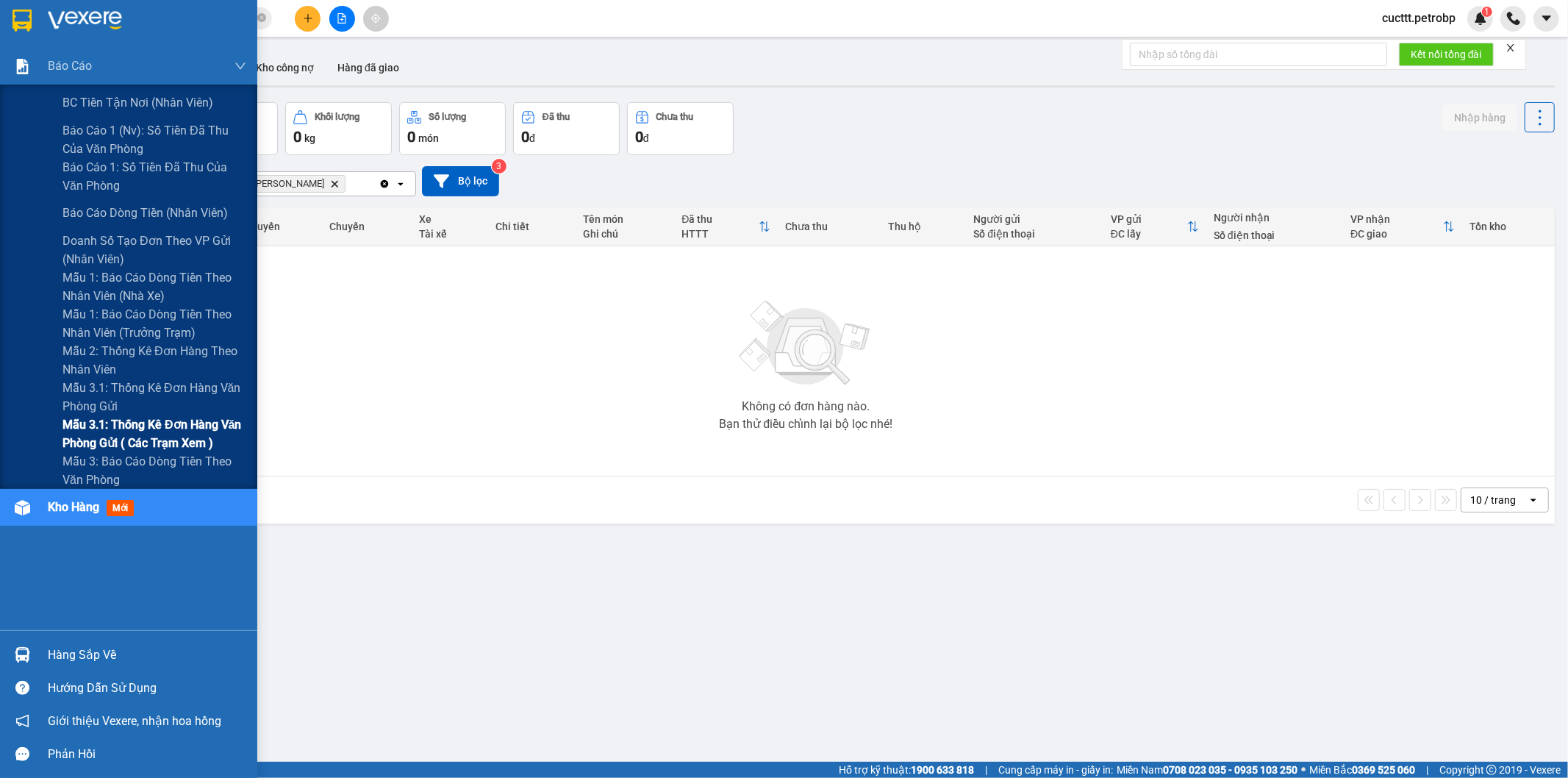
click at [199, 444] on span "Mẫu 3.1: Thống kê đơn hàng văn phòng gửi ( các trạm xem )" at bounding box center [154, 433] width 183 height 37
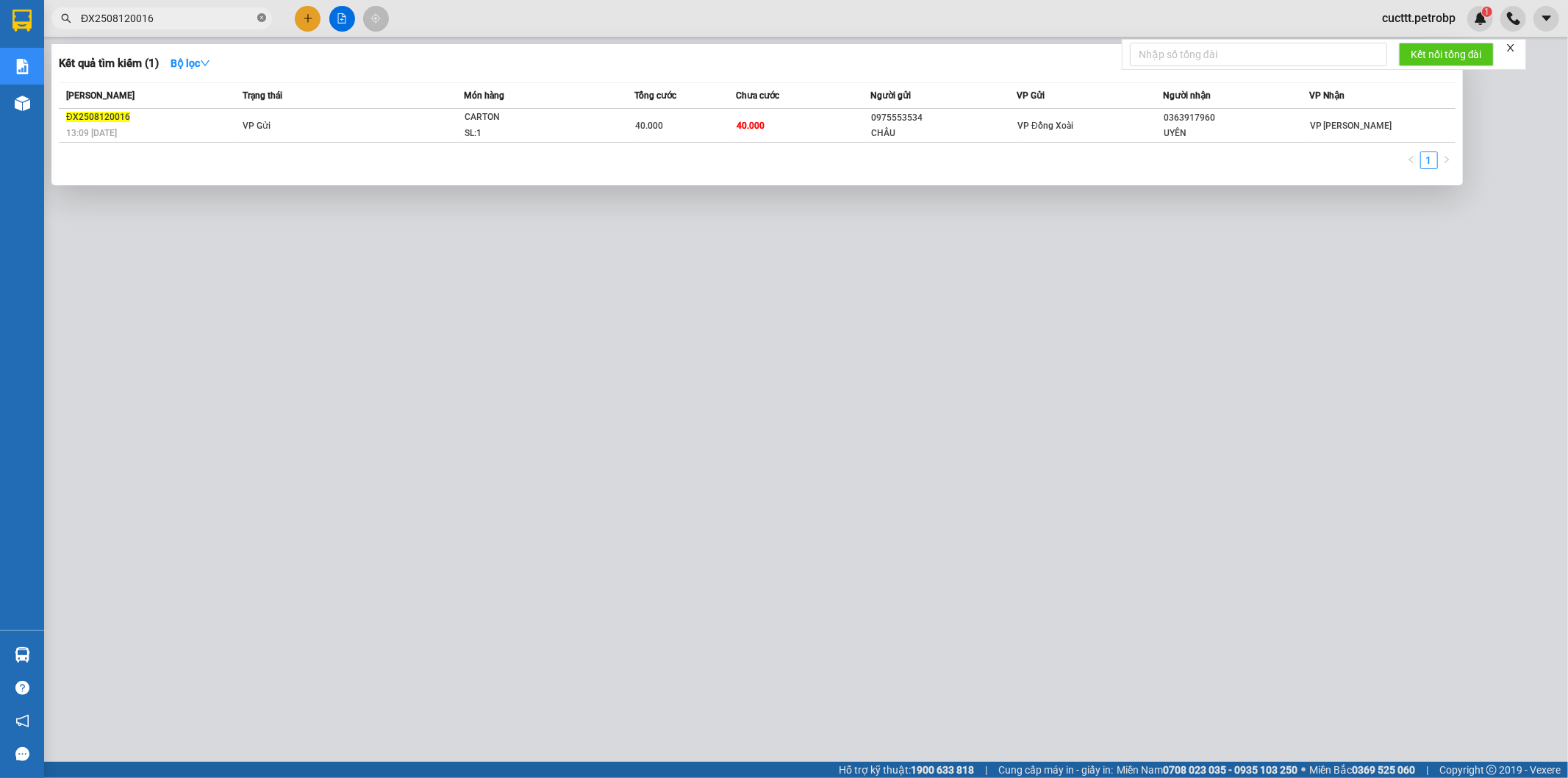
click at [260, 18] on icon "close-circle" at bounding box center [262, 18] width 9 height 9
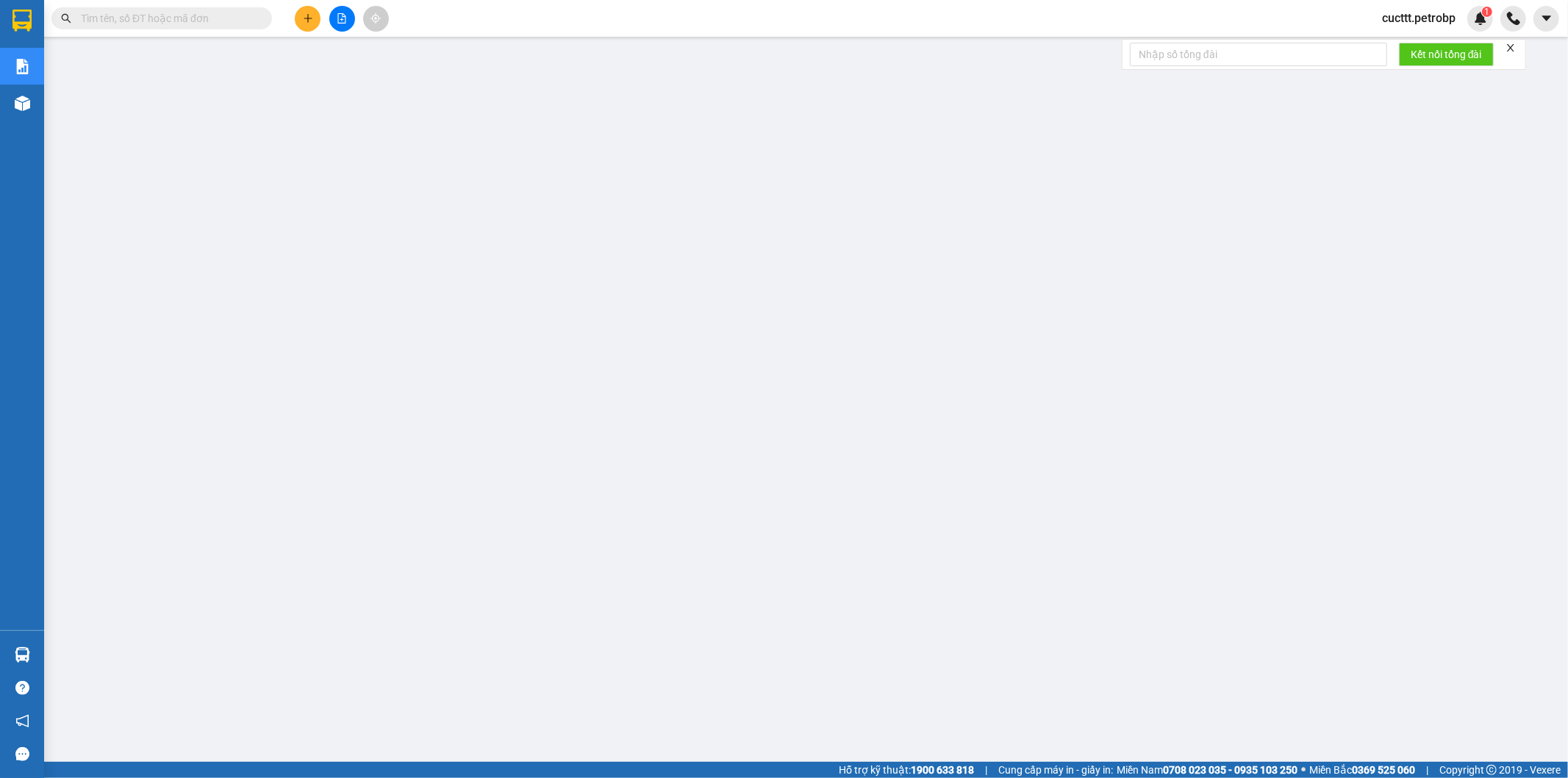
click at [226, 19] on input "text" at bounding box center [167, 18] width 173 height 16
paste input "QL132508120026"
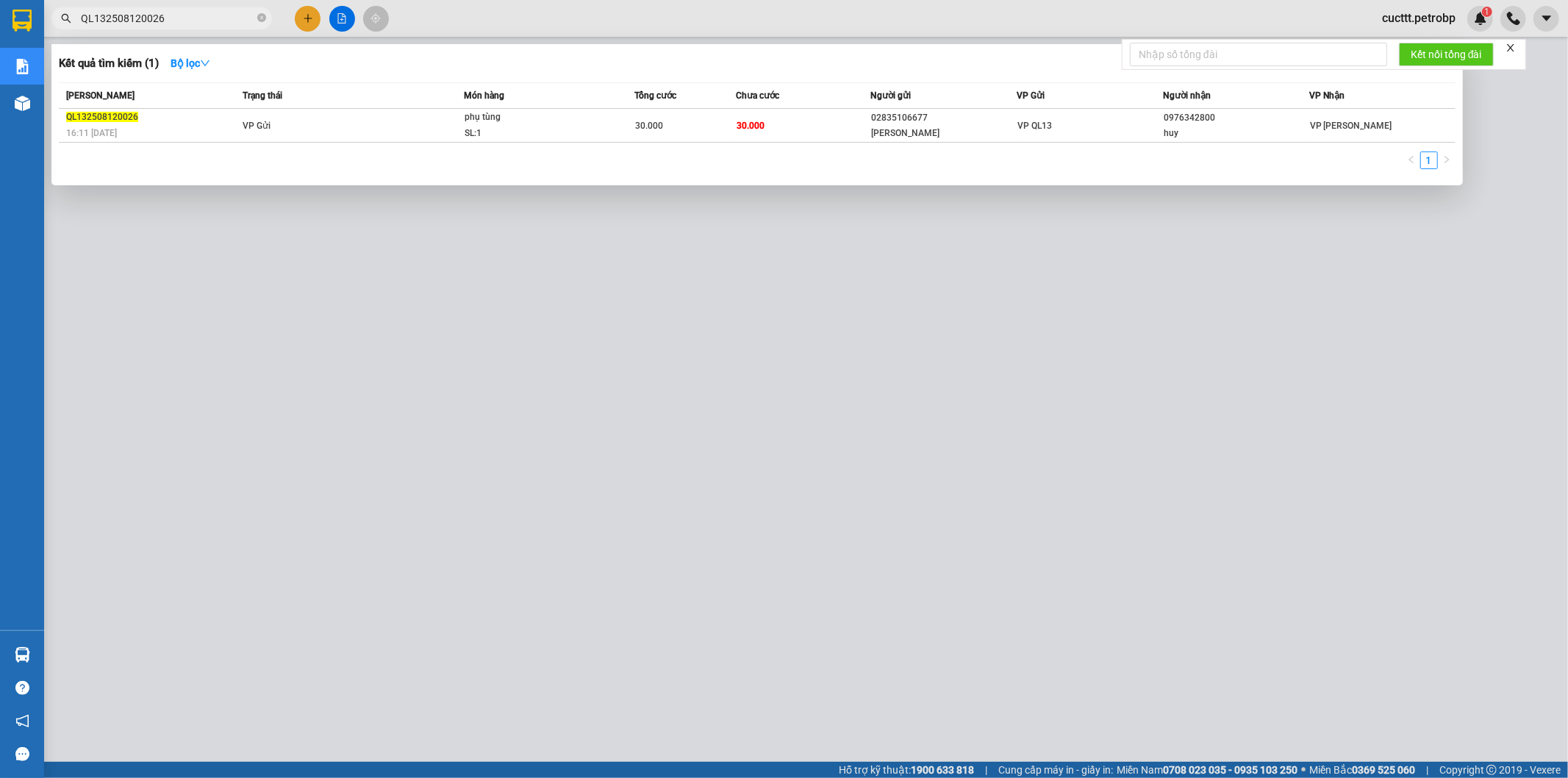
type input "QL132508120026"
click at [1359, 310] on div at bounding box center [784, 389] width 1568 height 778
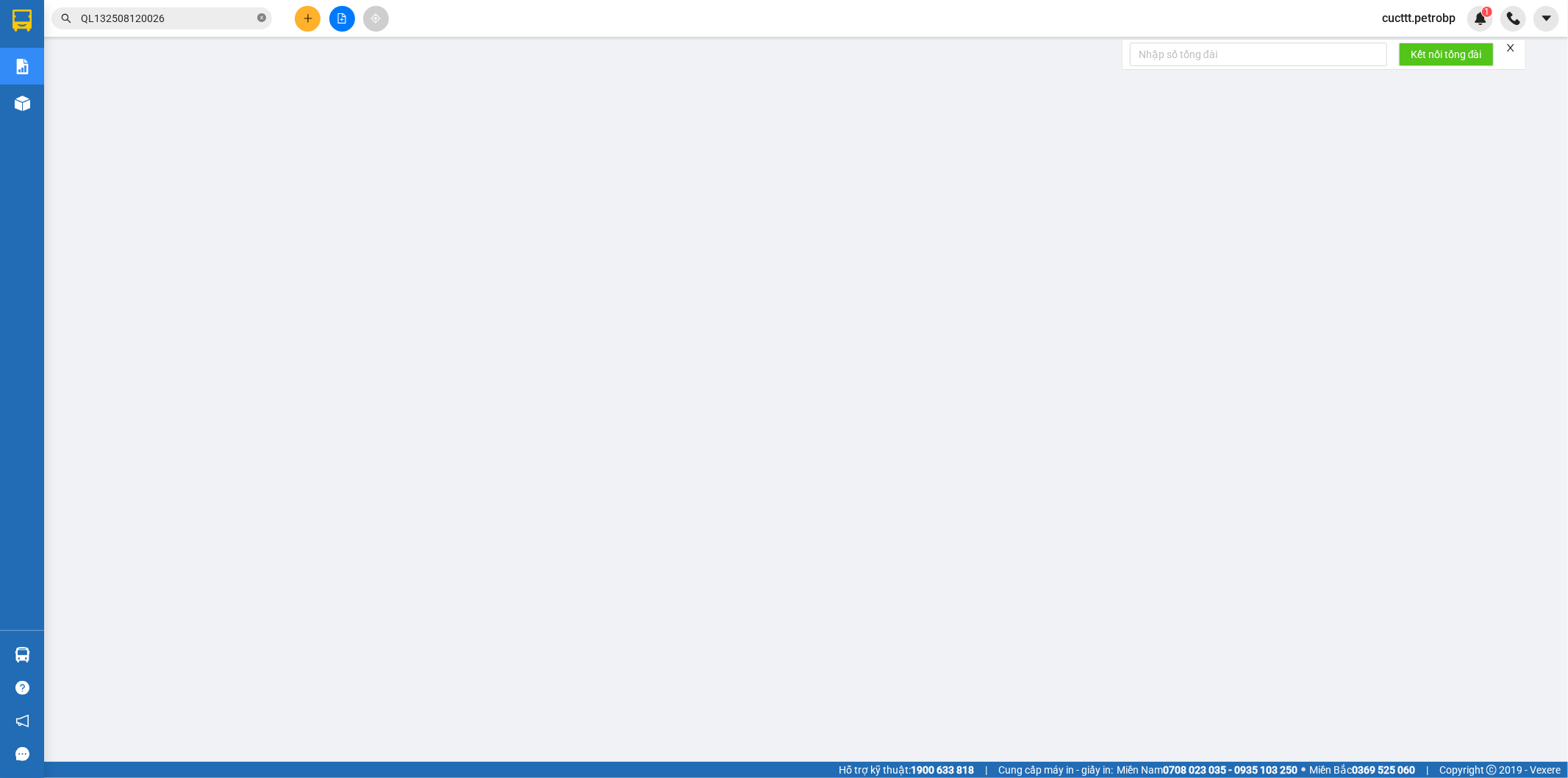
click at [259, 13] on icon "close-circle" at bounding box center [262, 18] width 9 height 9
click at [230, 12] on input "text" at bounding box center [167, 18] width 173 height 16
paste input "ĐX2508120016"
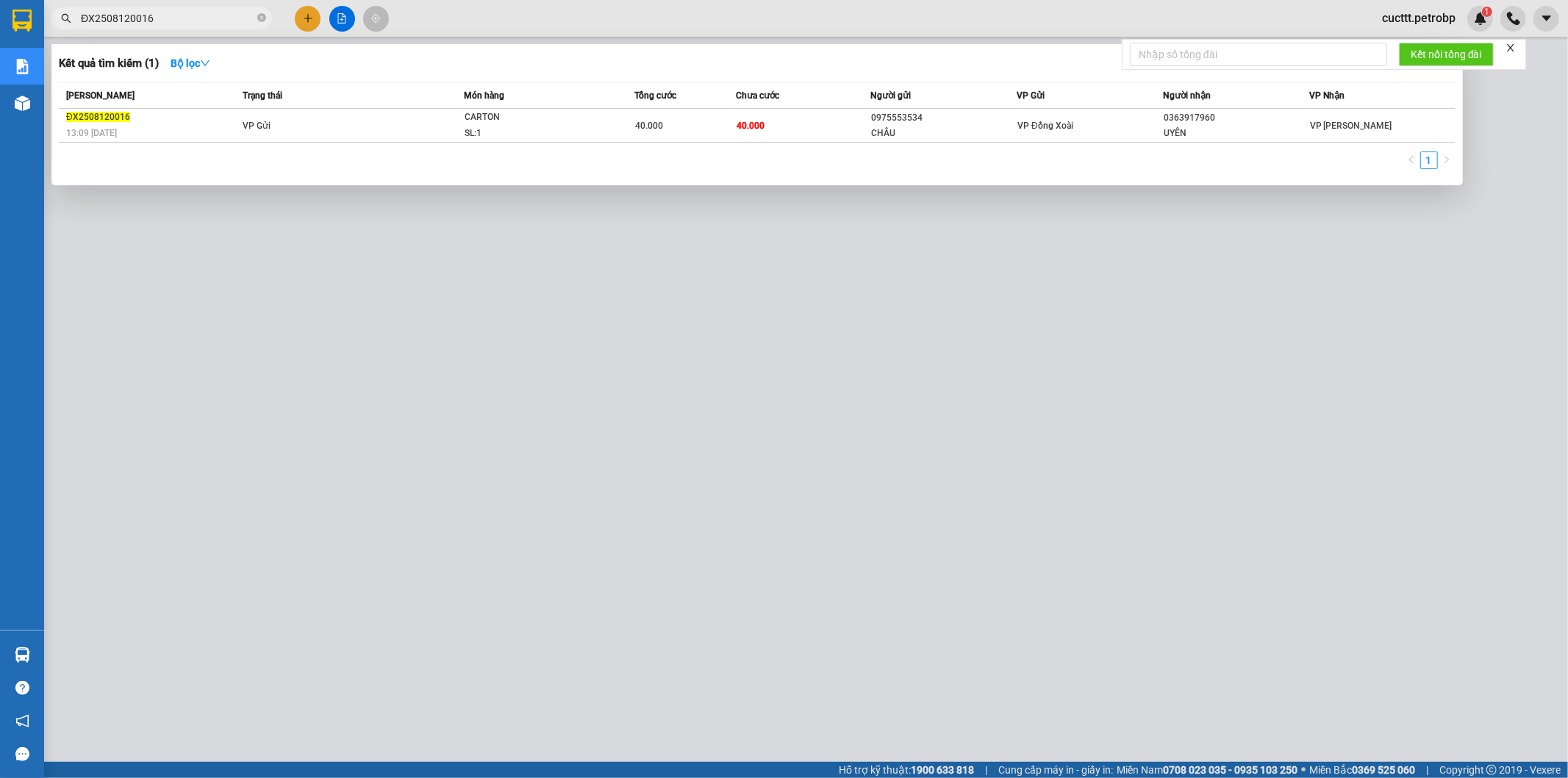
type input "ĐX2508120016"
click at [950, 405] on div at bounding box center [784, 389] width 1568 height 778
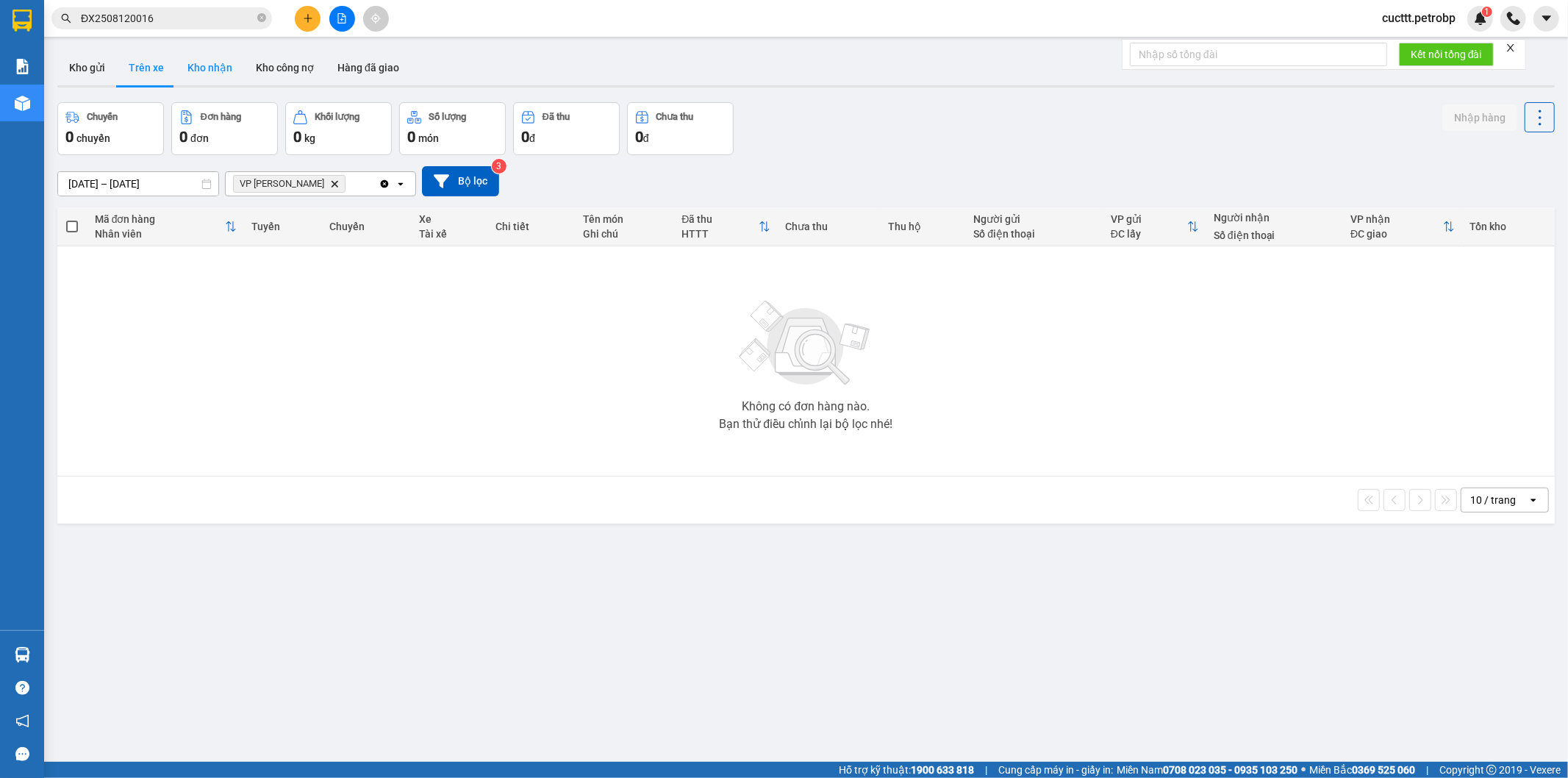
click at [220, 76] on button "Kho nhận" at bounding box center [210, 68] width 69 height 35
type input "[DATE] – [DATE]"
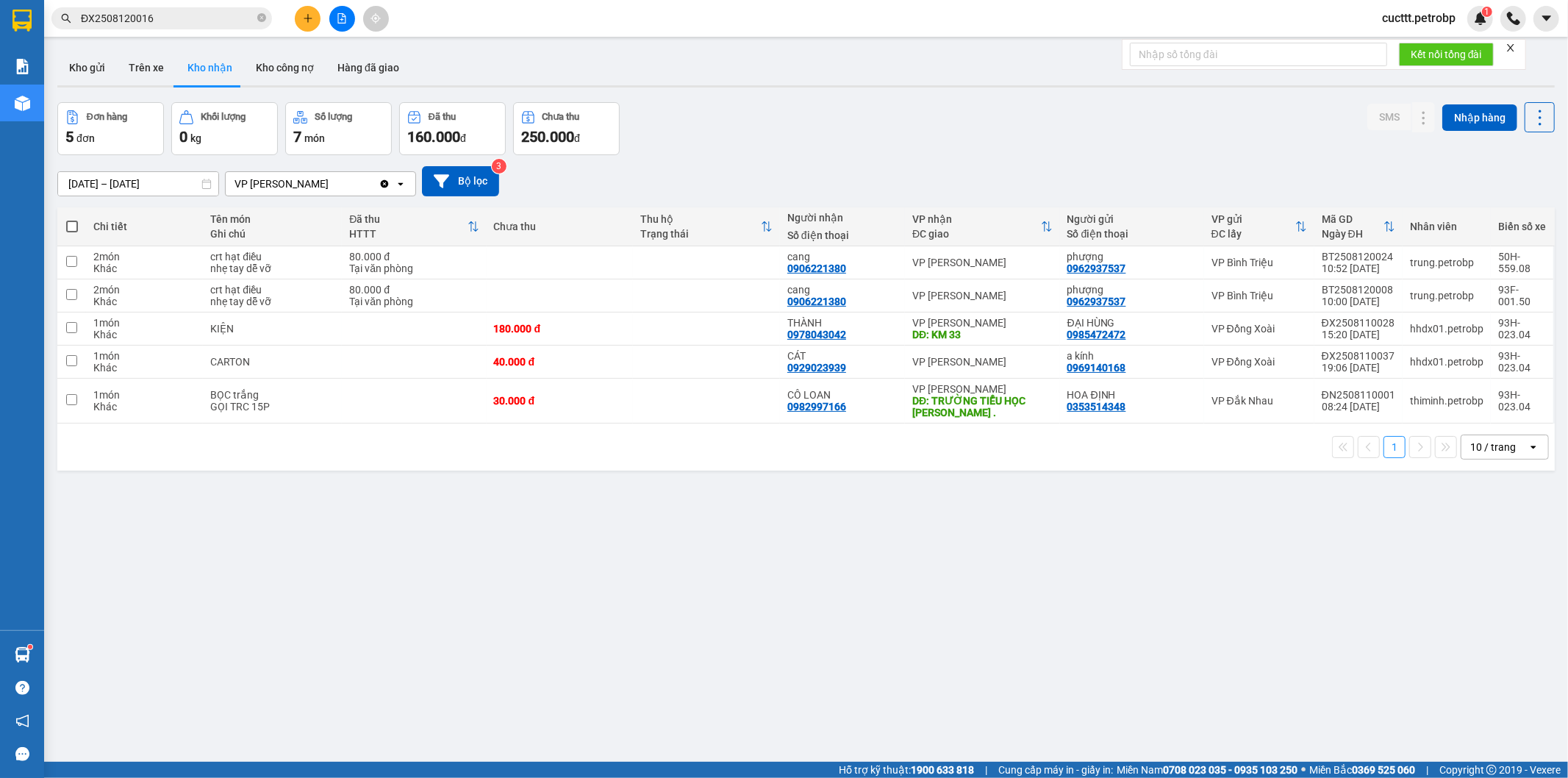
click at [183, 22] on input "ĐX2508120016" at bounding box center [167, 18] width 173 height 16
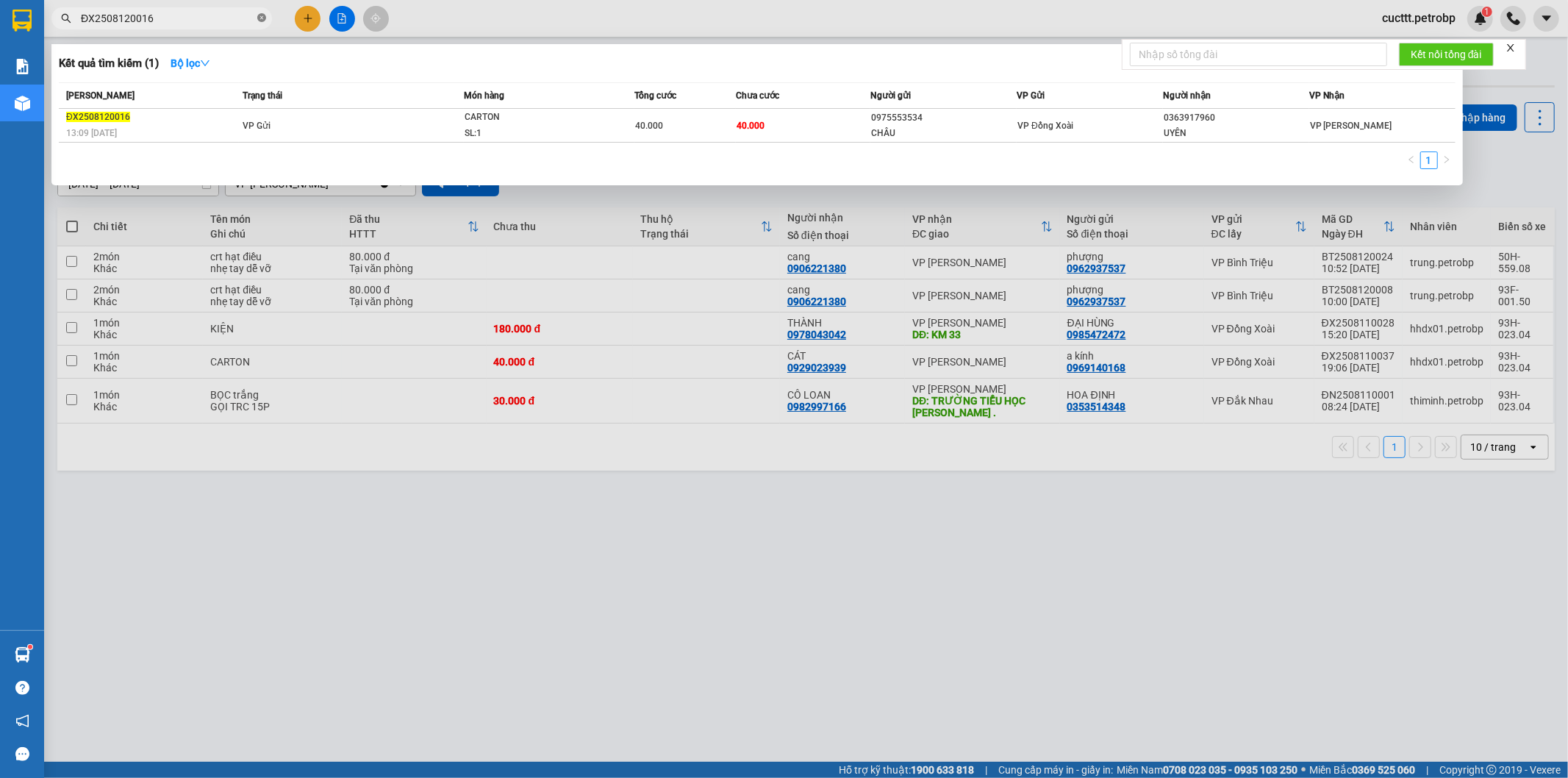
click at [260, 19] on icon "close-circle" at bounding box center [262, 18] width 9 height 9
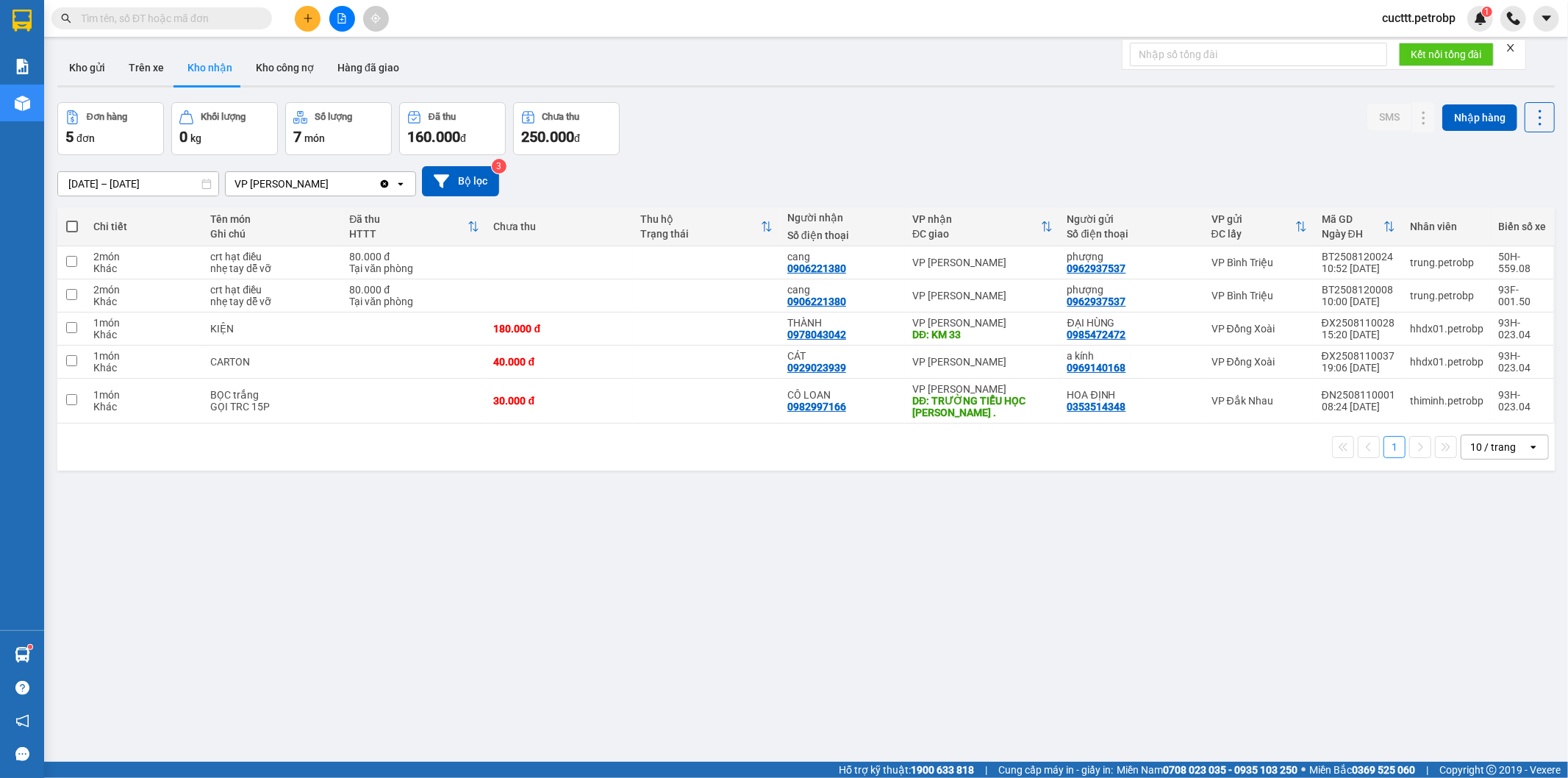
click at [232, 19] on input "text" at bounding box center [167, 18] width 173 height 16
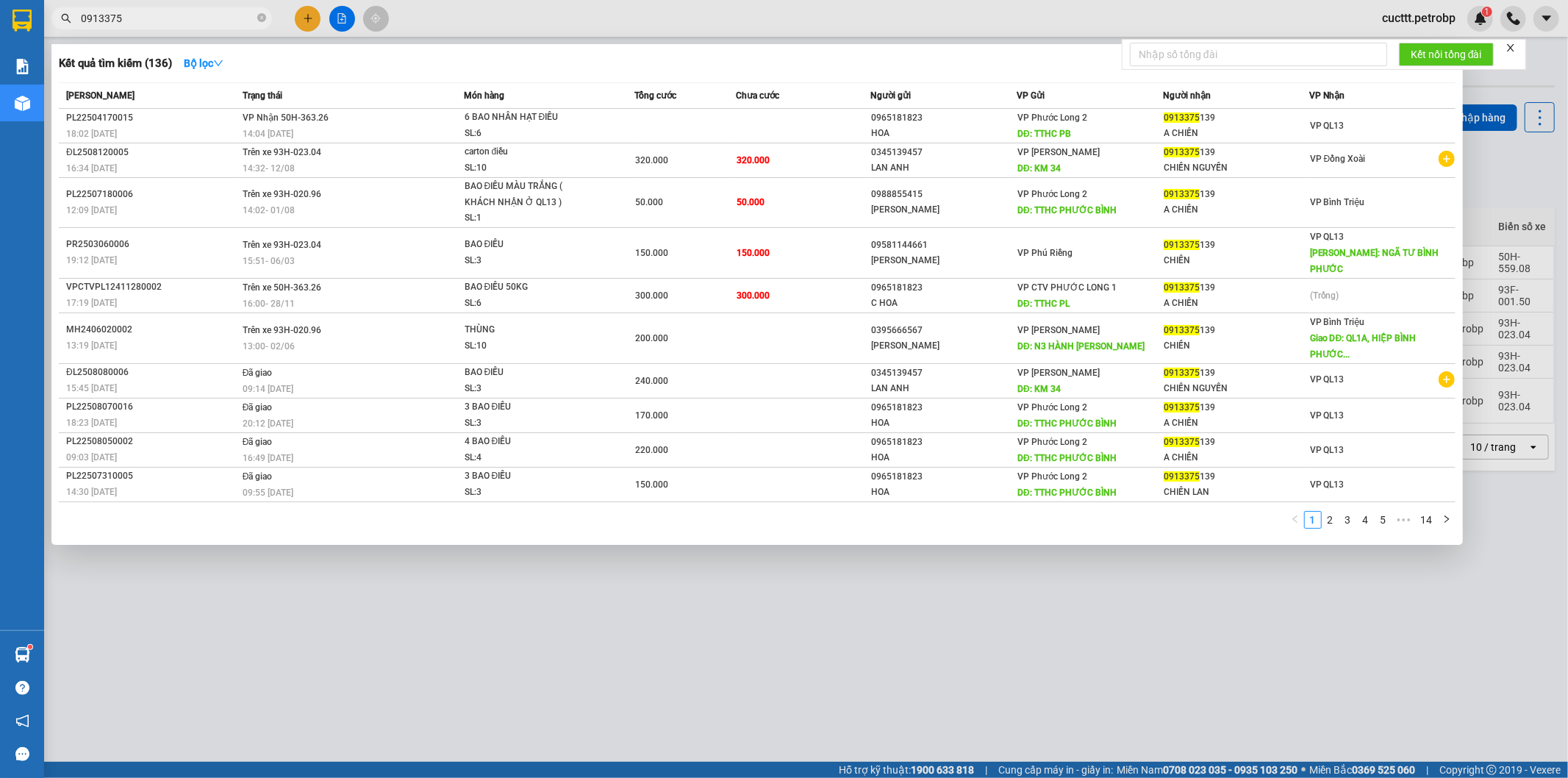
click at [164, 16] on input "0913375" at bounding box center [167, 18] width 173 height 16
type input "0913375139"
click at [1334, 511] on link "2" at bounding box center [1330, 519] width 16 height 16
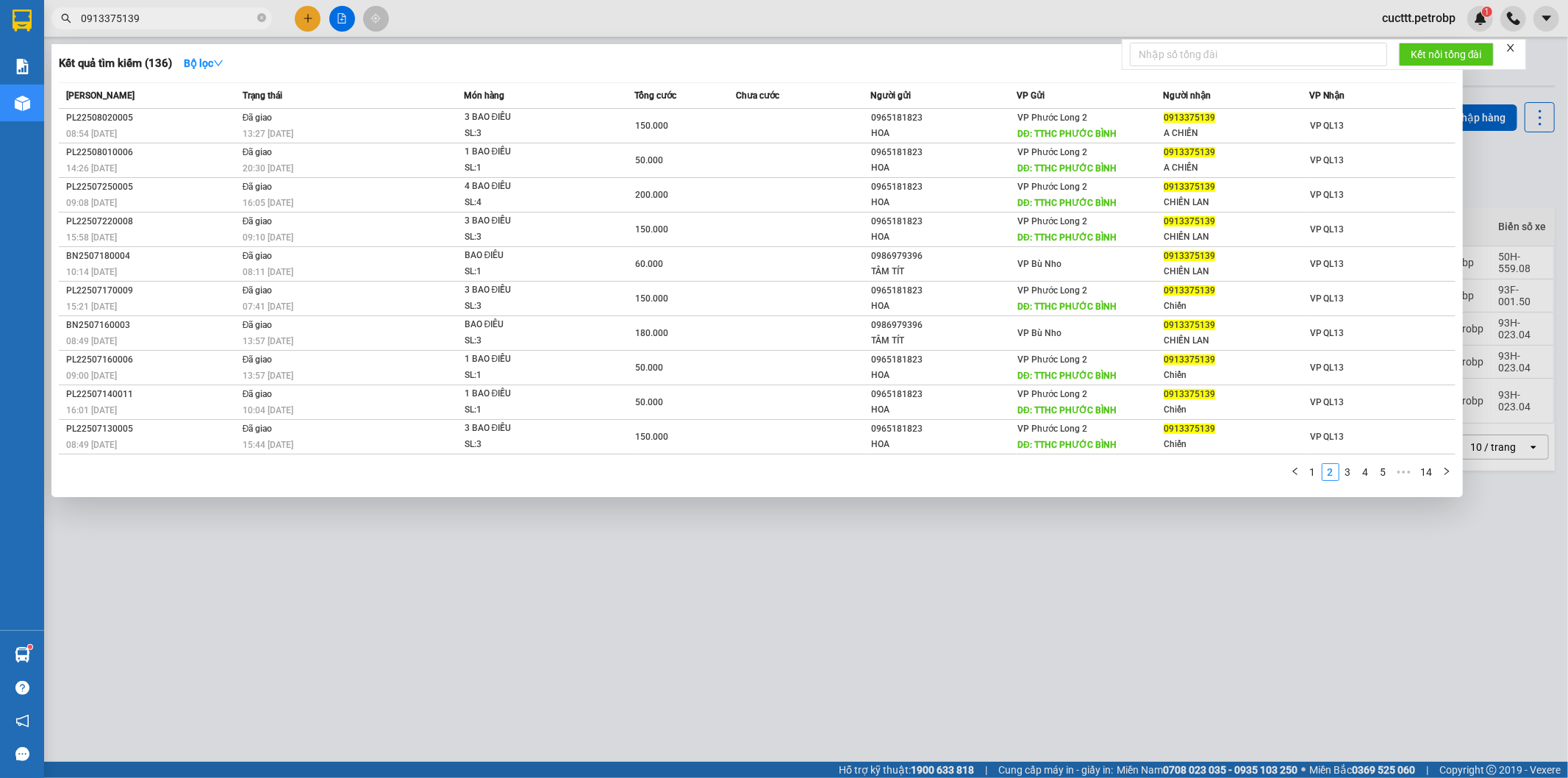
click at [1210, 586] on div at bounding box center [784, 389] width 1568 height 778
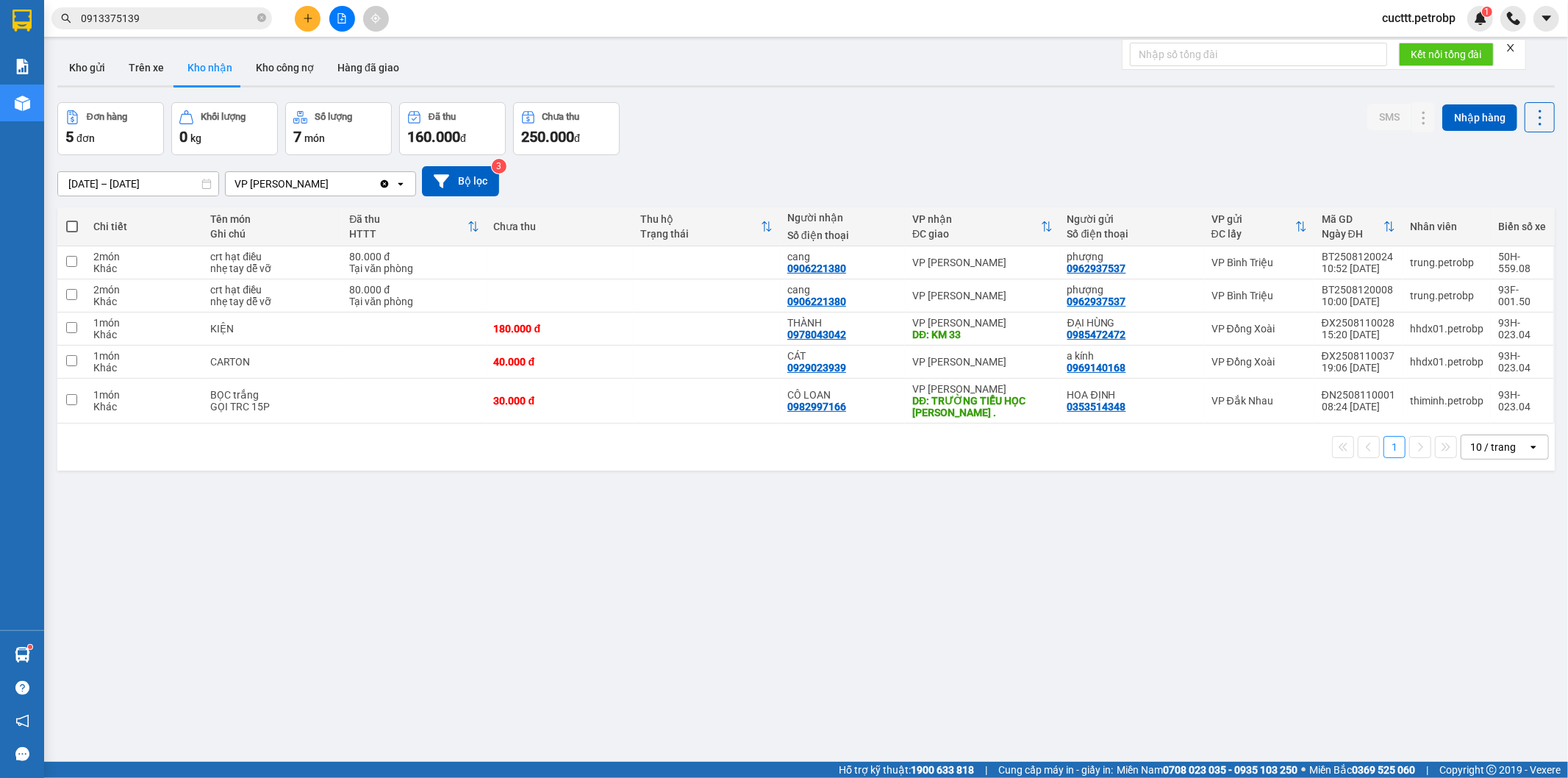
click at [170, 24] on input "0913375139" at bounding box center [167, 18] width 173 height 16
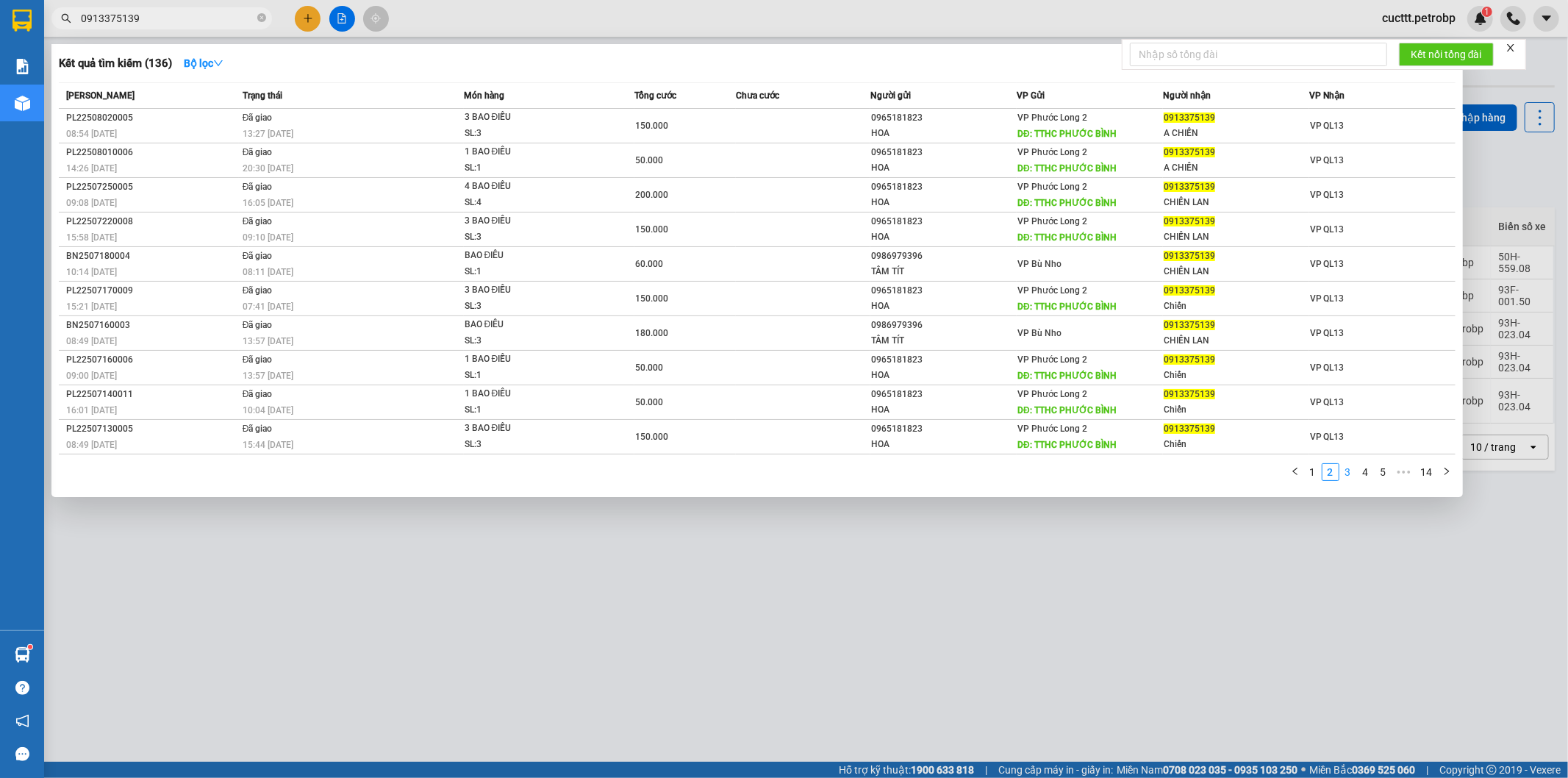
click at [1348, 474] on link "3" at bounding box center [1348, 471] width 16 height 16
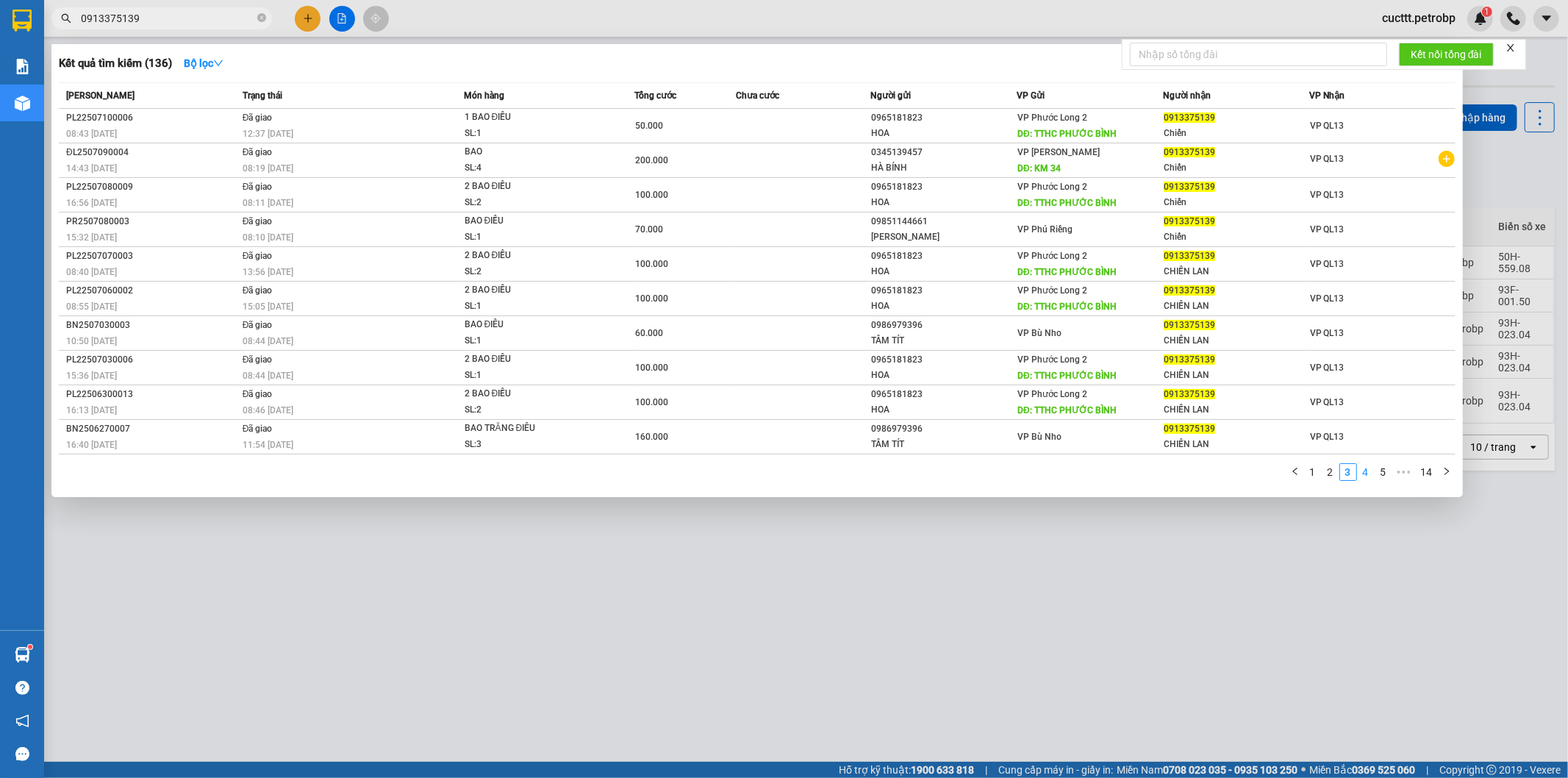
click at [1367, 480] on link "4" at bounding box center [1365, 471] width 16 height 16
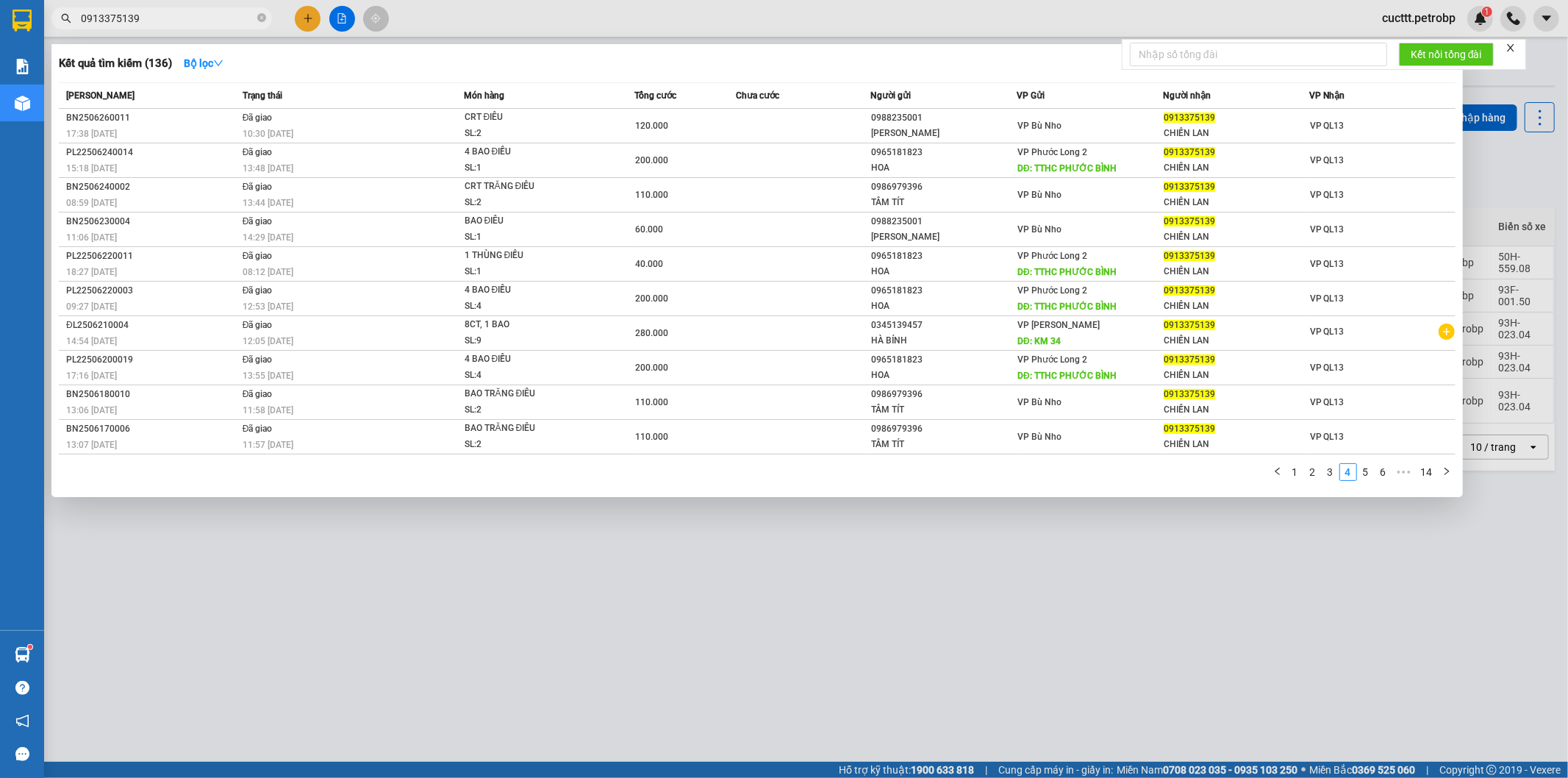
click at [1266, 543] on div at bounding box center [784, 389] width 1568 height 778
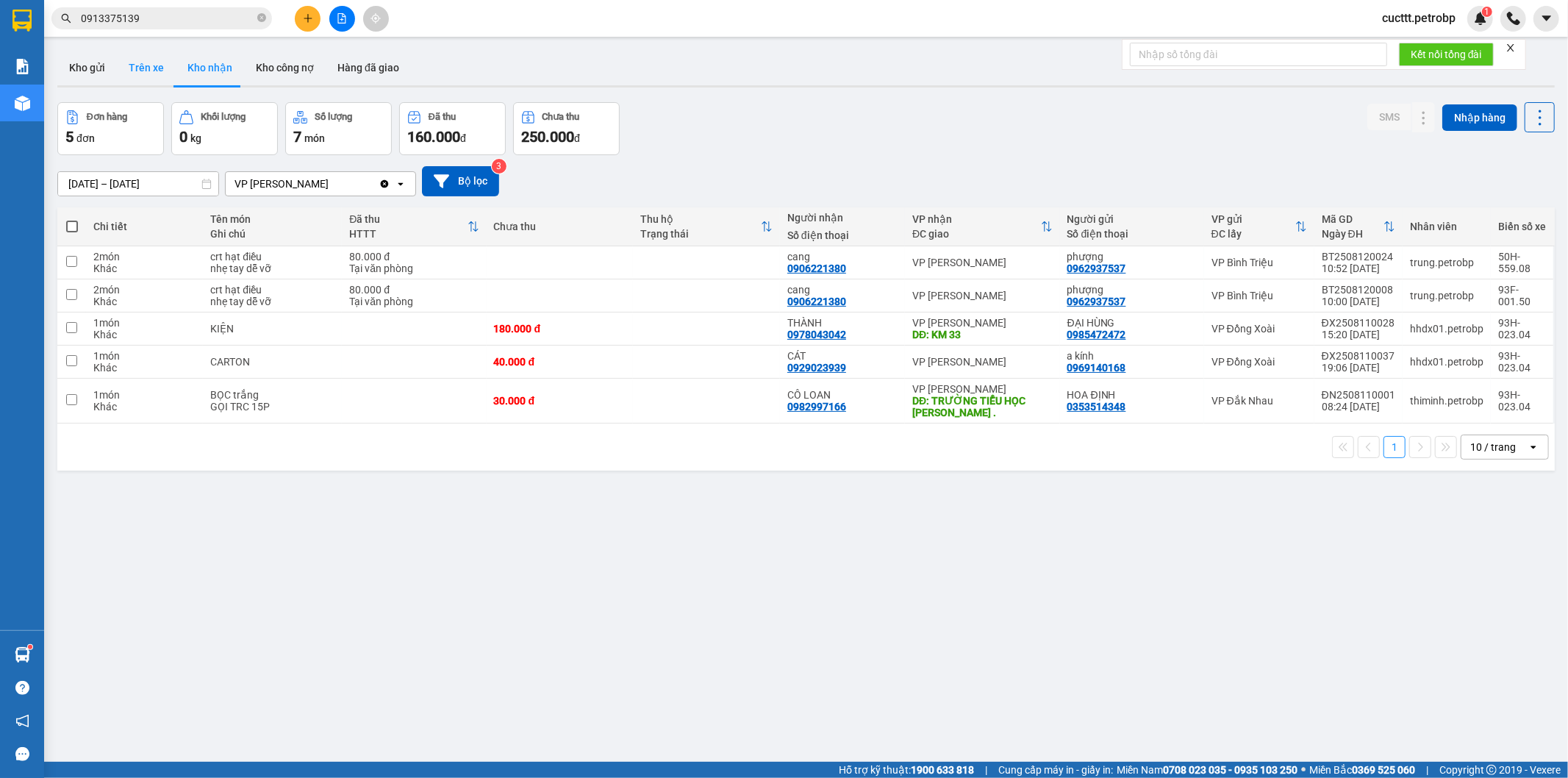
click at [143, 66] on button "Trên xe" at bounding box center [145, 68] width 58 height 35
type input "[DATE] – [DATE]"
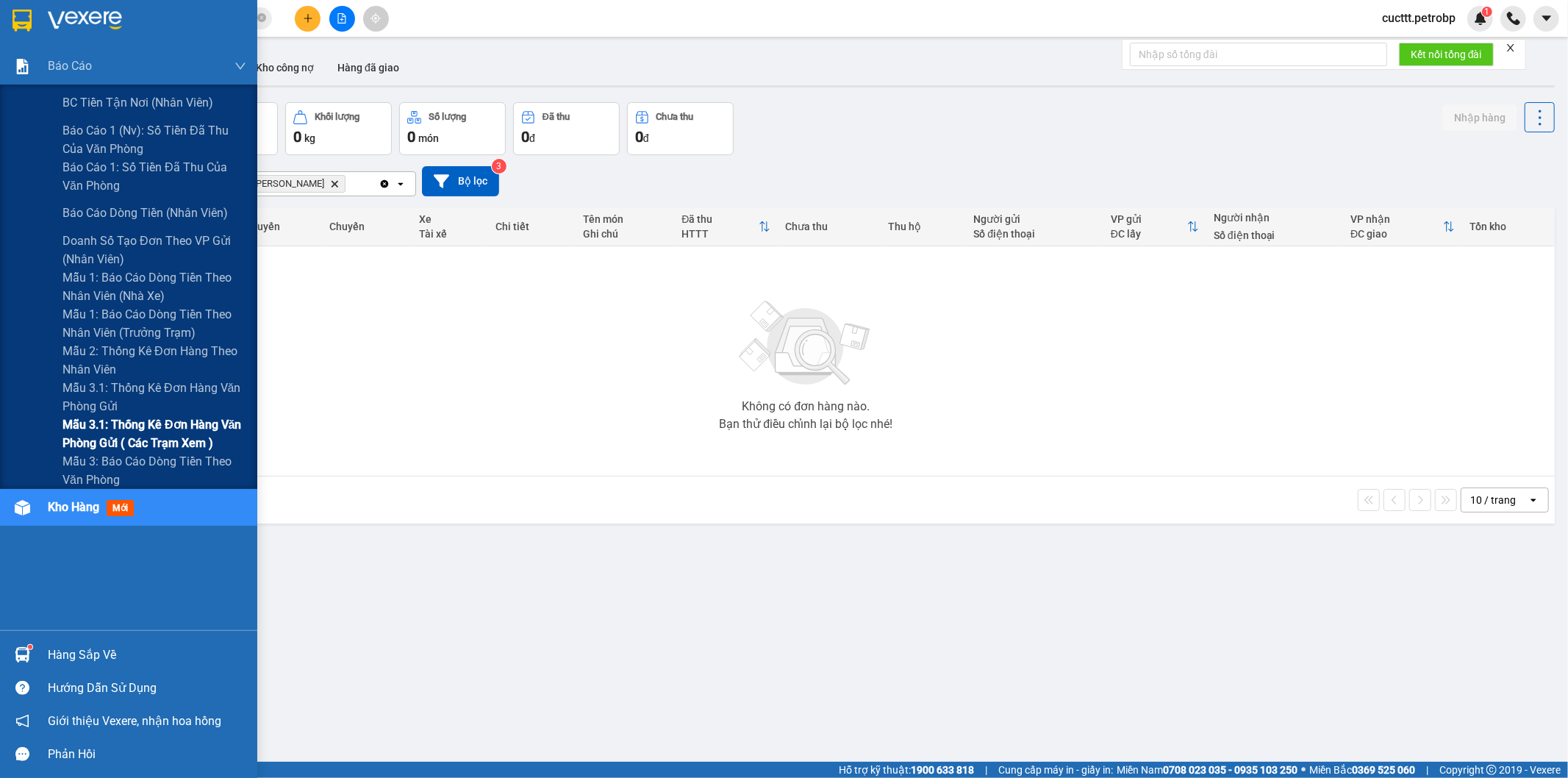
click at [178, 425] on span "Mẫu 3.1: Thống kê đơn hàng văn phòng gửi ( các trạm xem )" at bounding box center [154, 433] width 183 height 37
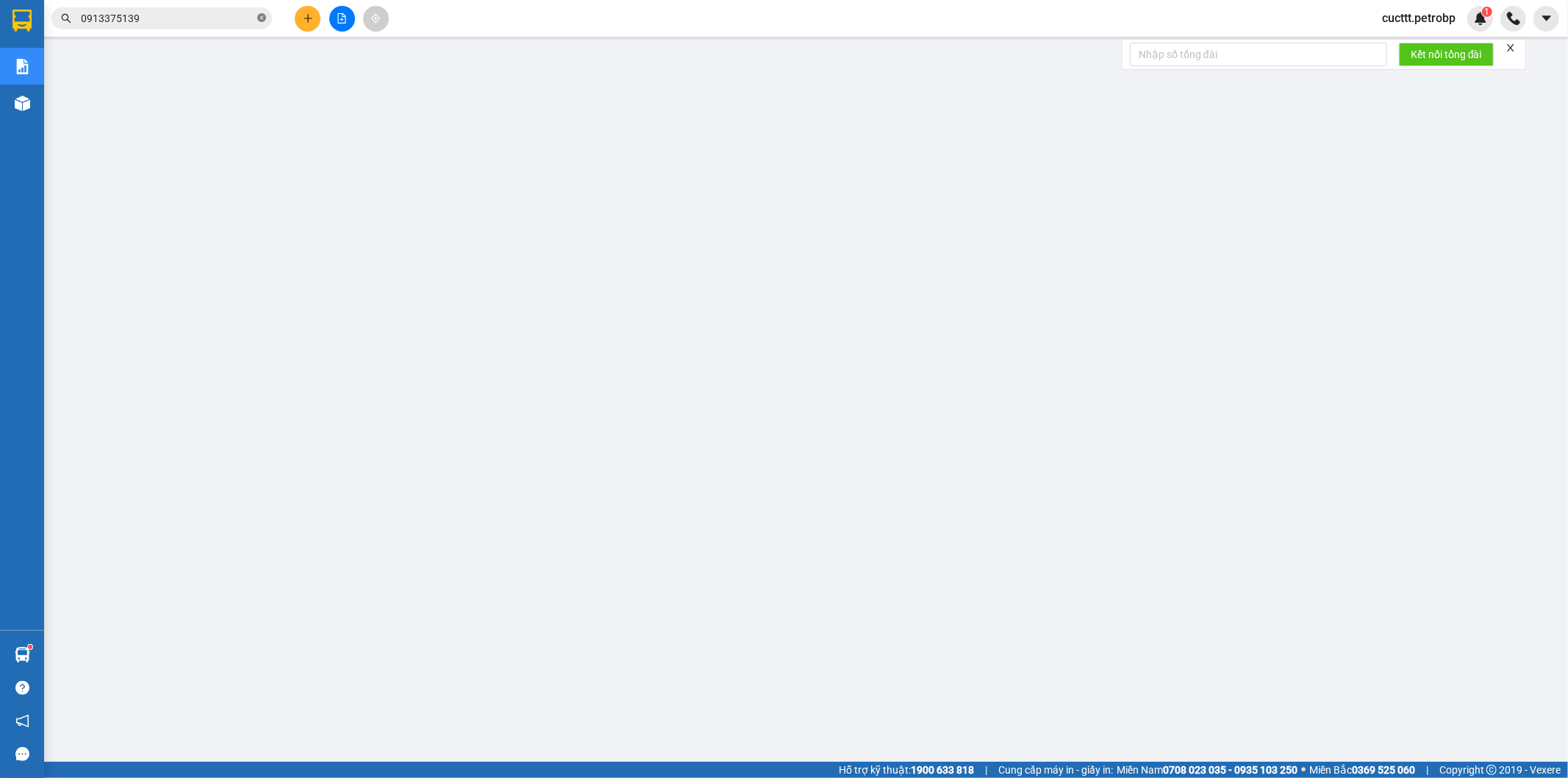
click at [265, 17] on icon "close-circle" at bounding box center [262, 18] width 9 height 9
click at [222, 18] on input "text" at bounding box center [167, 18] width 173 height 16
paste input "BT2508120053"
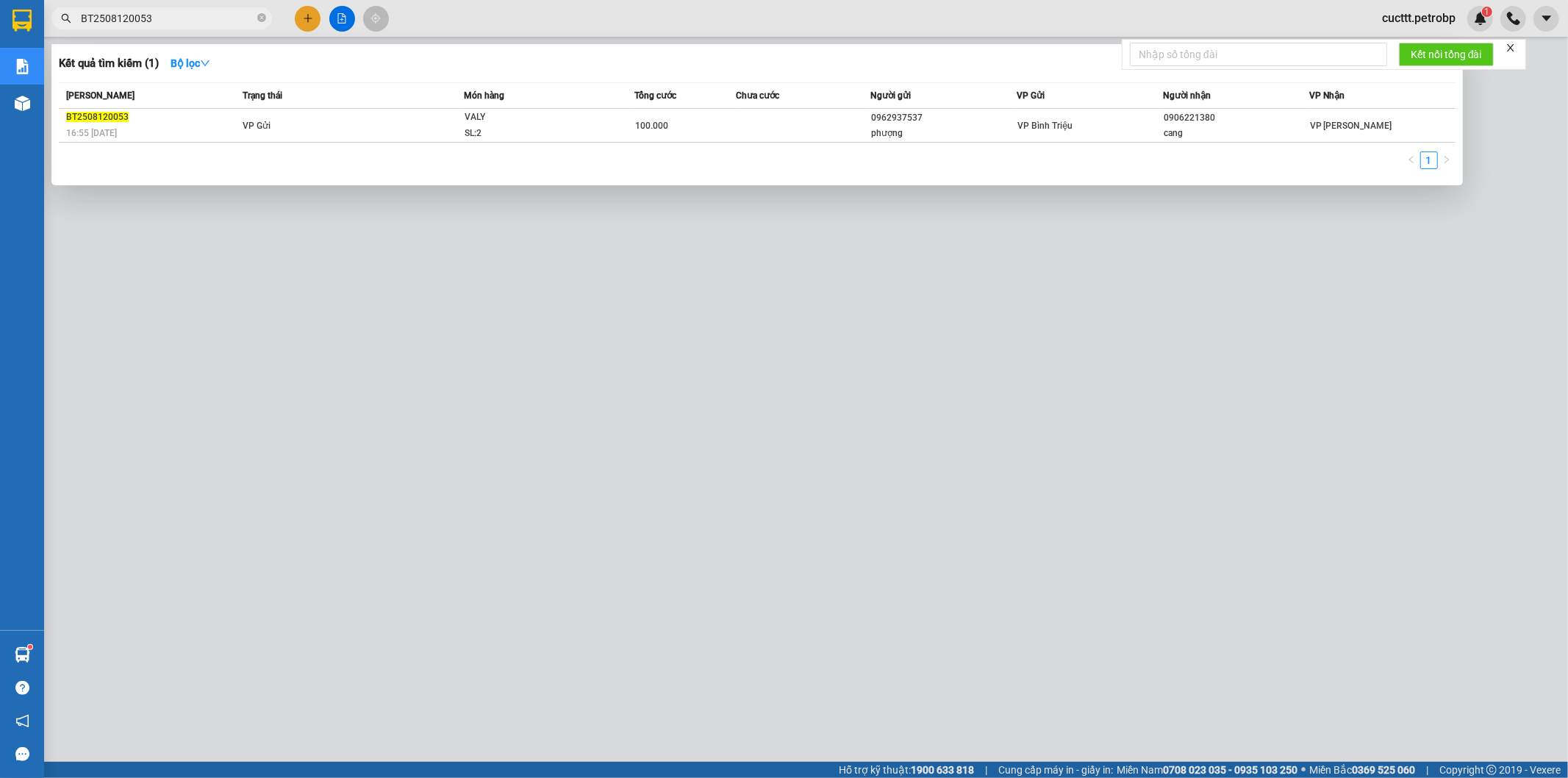
type input "BT2508120053"
click at [849, 333] on div at bounding box center [784, 389] width 1568 height 778
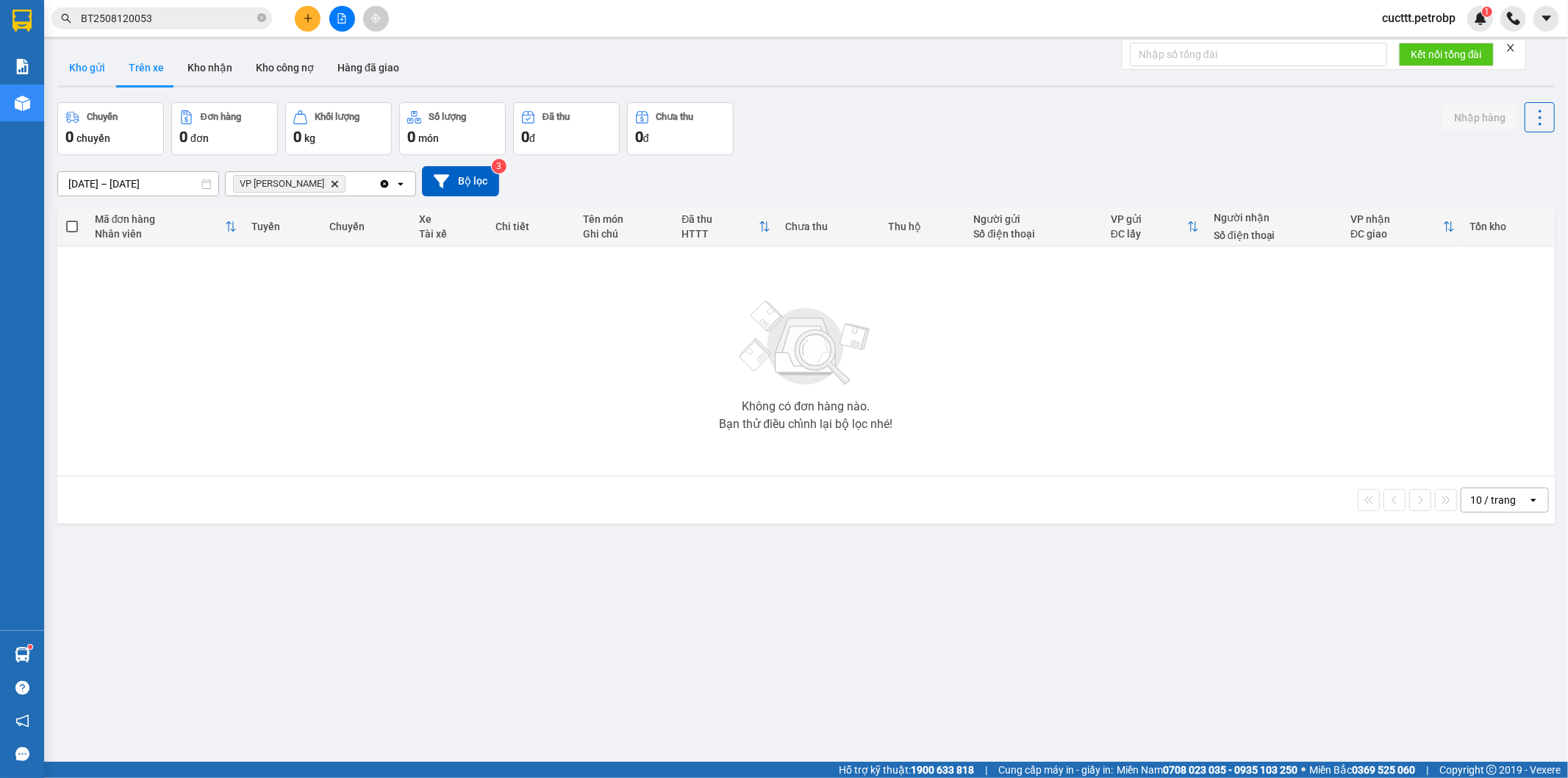
click at [90, 64] on button "Kho gửi" at bounding box center [87, 68] width 59 height 35
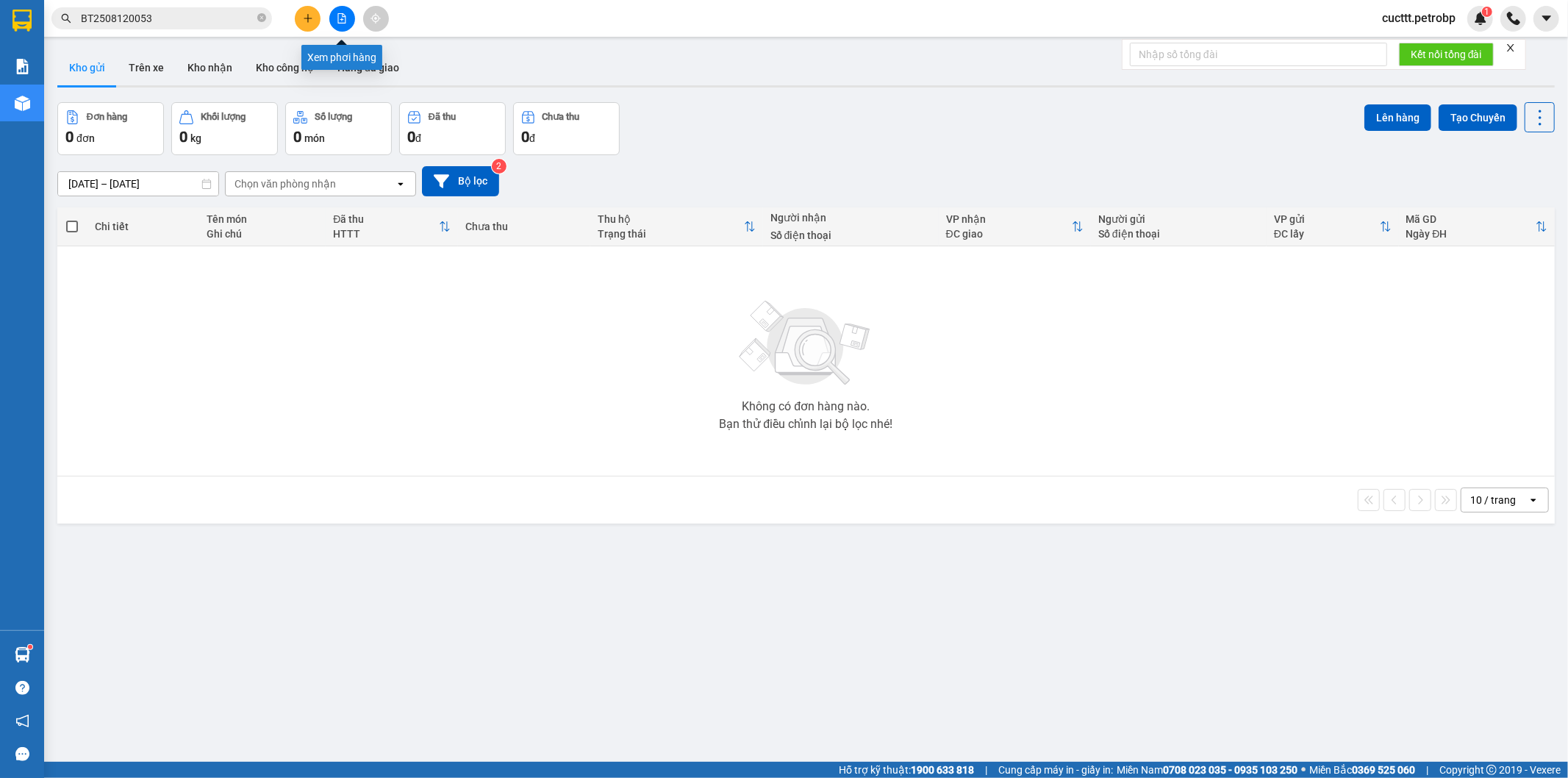
click at [335, 19] on button at bounding box center [343, 19] width 26 height 26
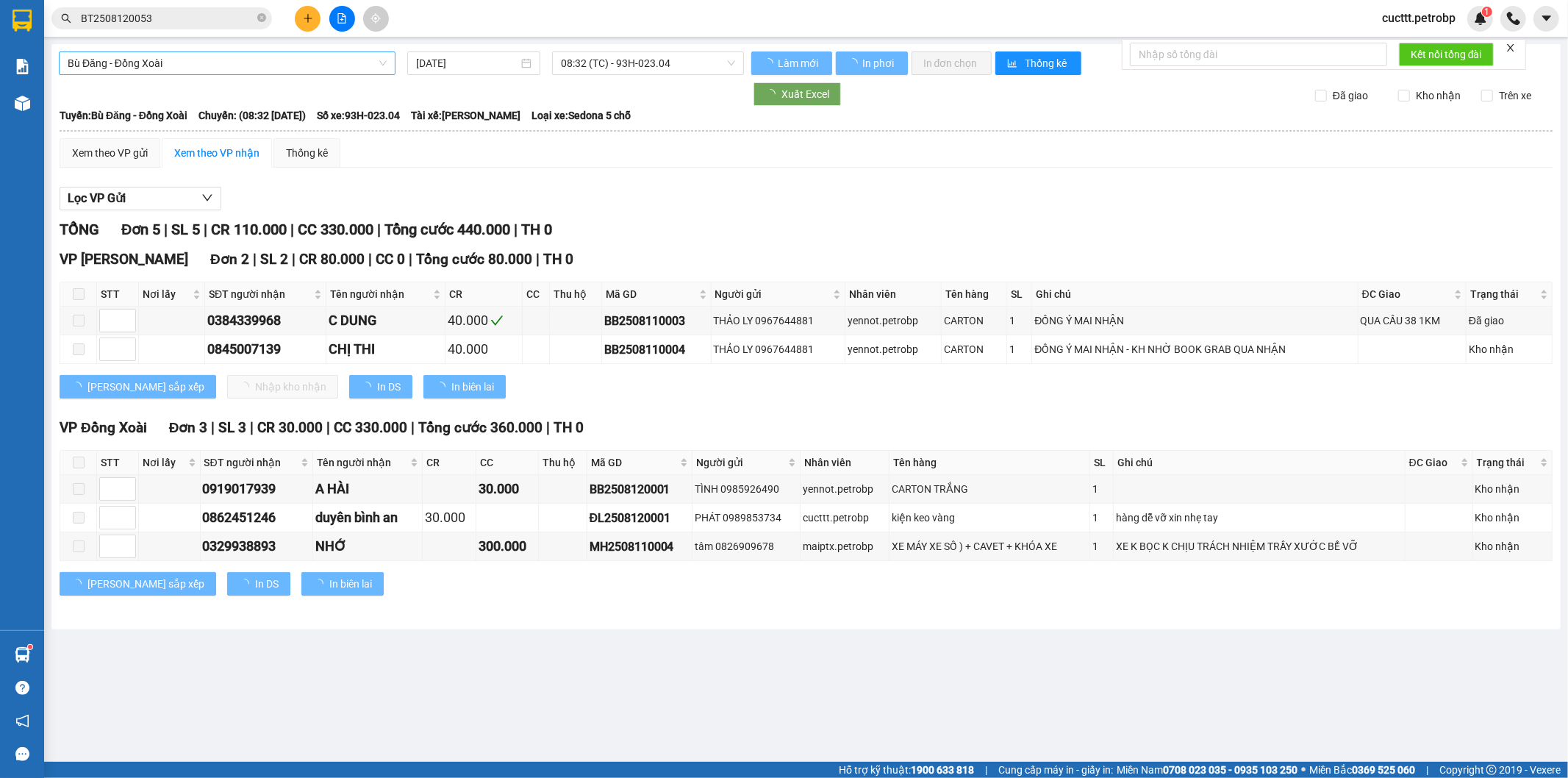
click at [224, 69] on span "Bù Đăng - Đồng Xoài" at bounding box center [227, 63] width 319 height 22
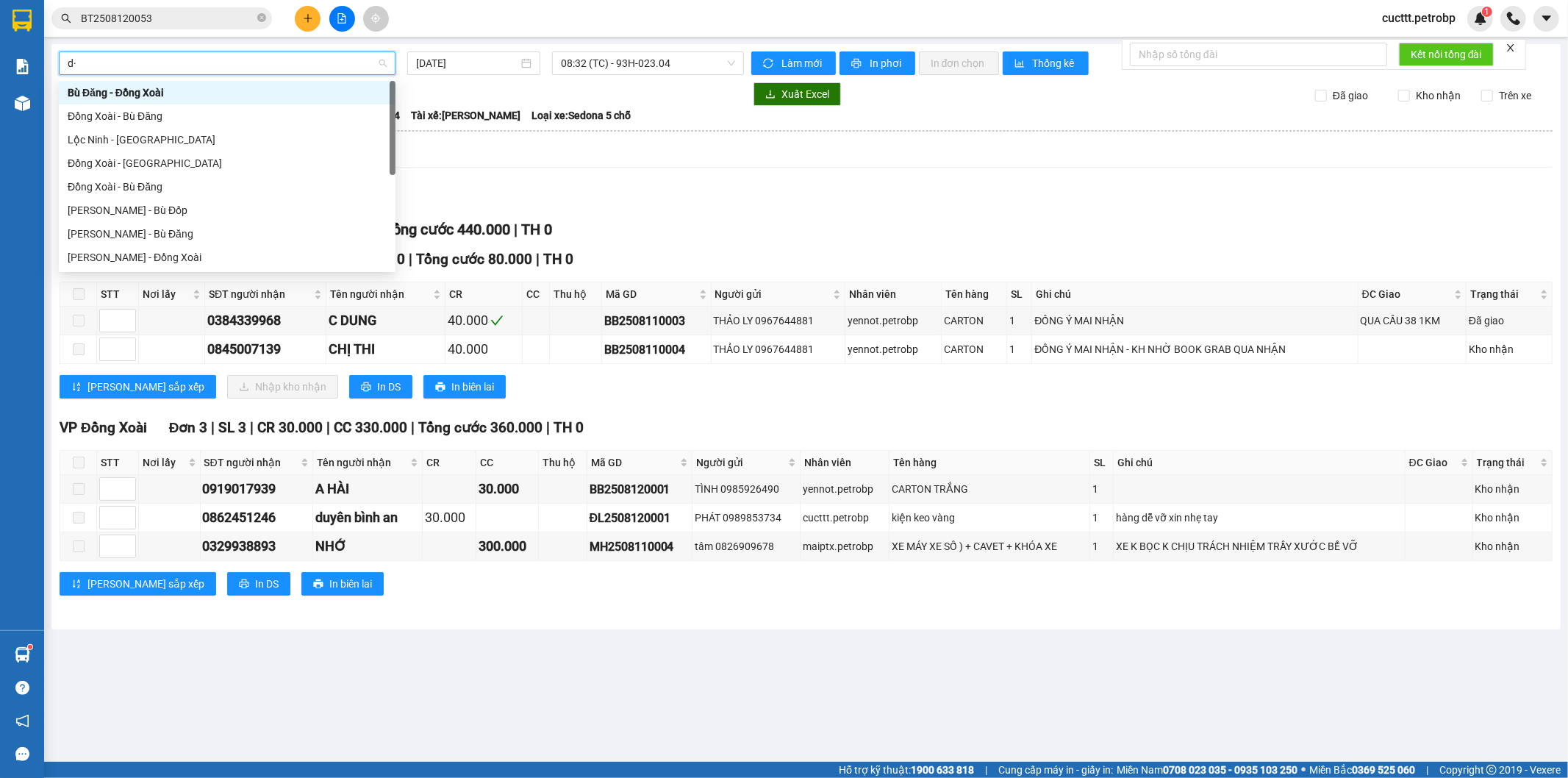
type input "d"
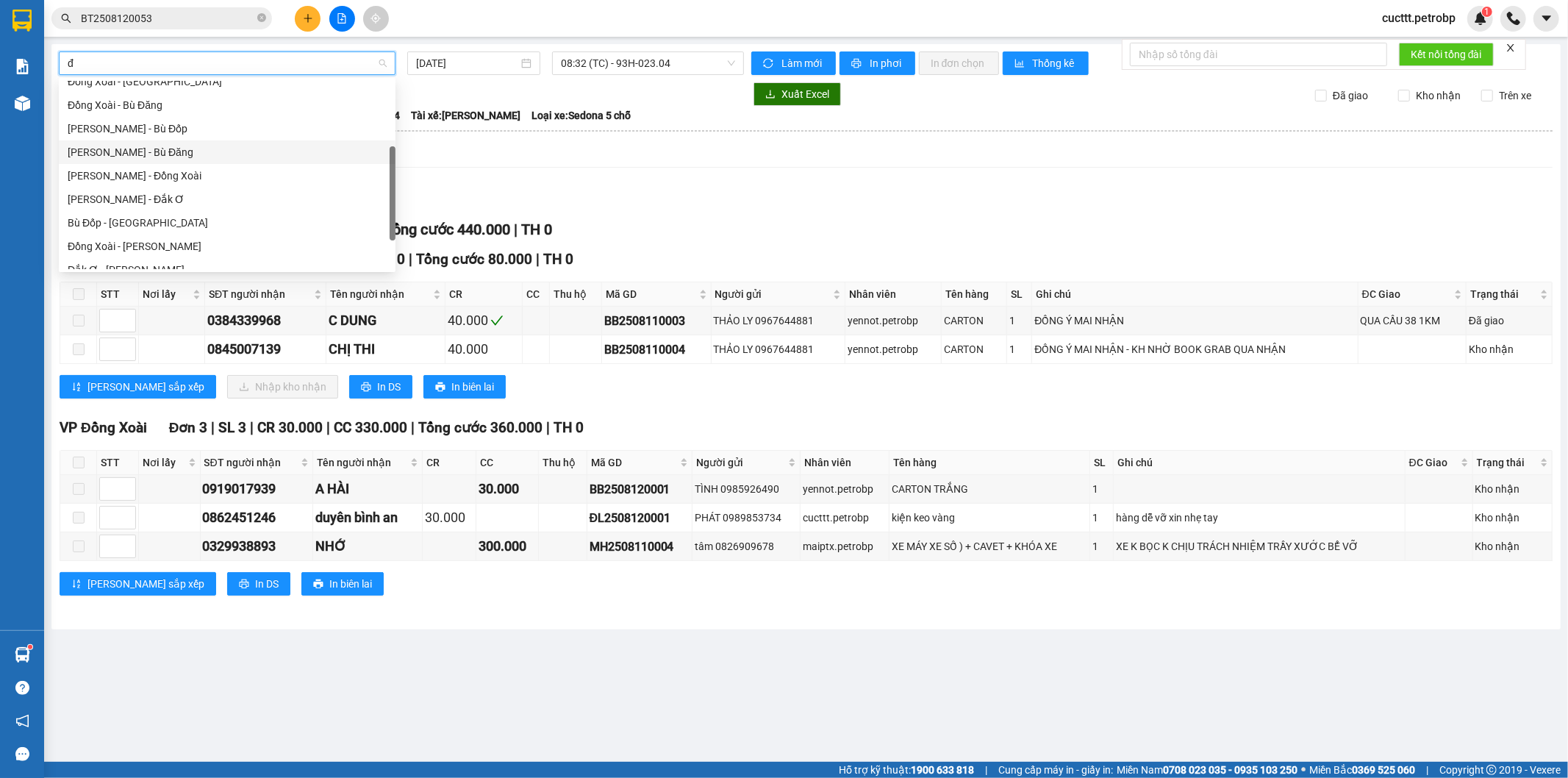
scroll to position [118, 0]
type input "đ"
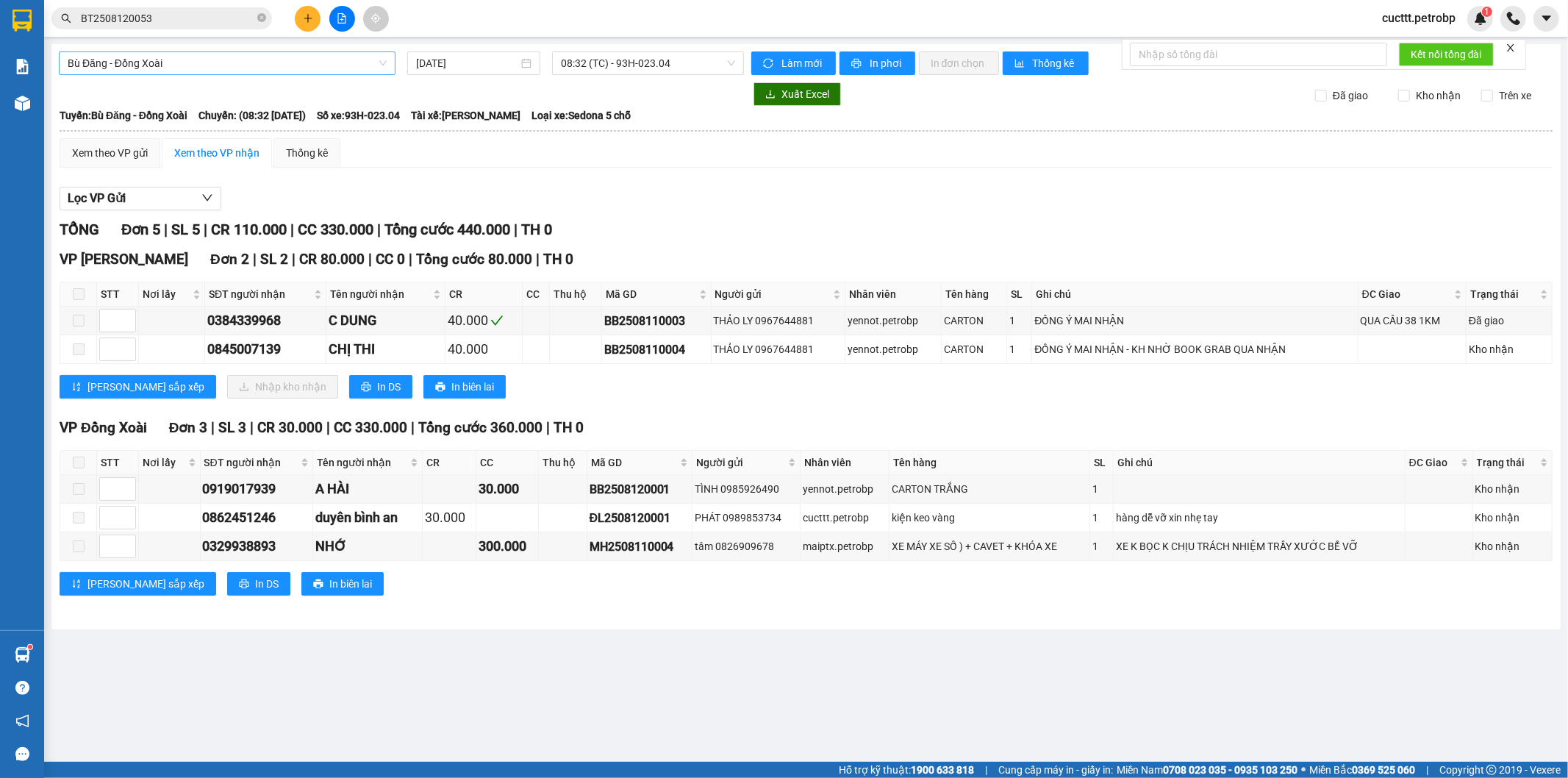
drag, startPoint x: 637, startPoint y: 173, endPoint x: 463, endPoint y: 387, distance: 275.8
click at [638, 173] on div "Xem theo VP gửi Xem theo VP nhận Thống kê Lọc VP Gửi TỔNG Đơn 5 | SL 5 | CR 11…" at bounding box center [806, 376] width 1493 height 476
click at [311, 660] on main "Bù Đăng - [GEOGRAPHIC_DATA] [DATE] 08:32 (TC) - 93H-023.04 Làm mới In phơi In đ…" at bounding box center [784, 381] width 1568 height 761
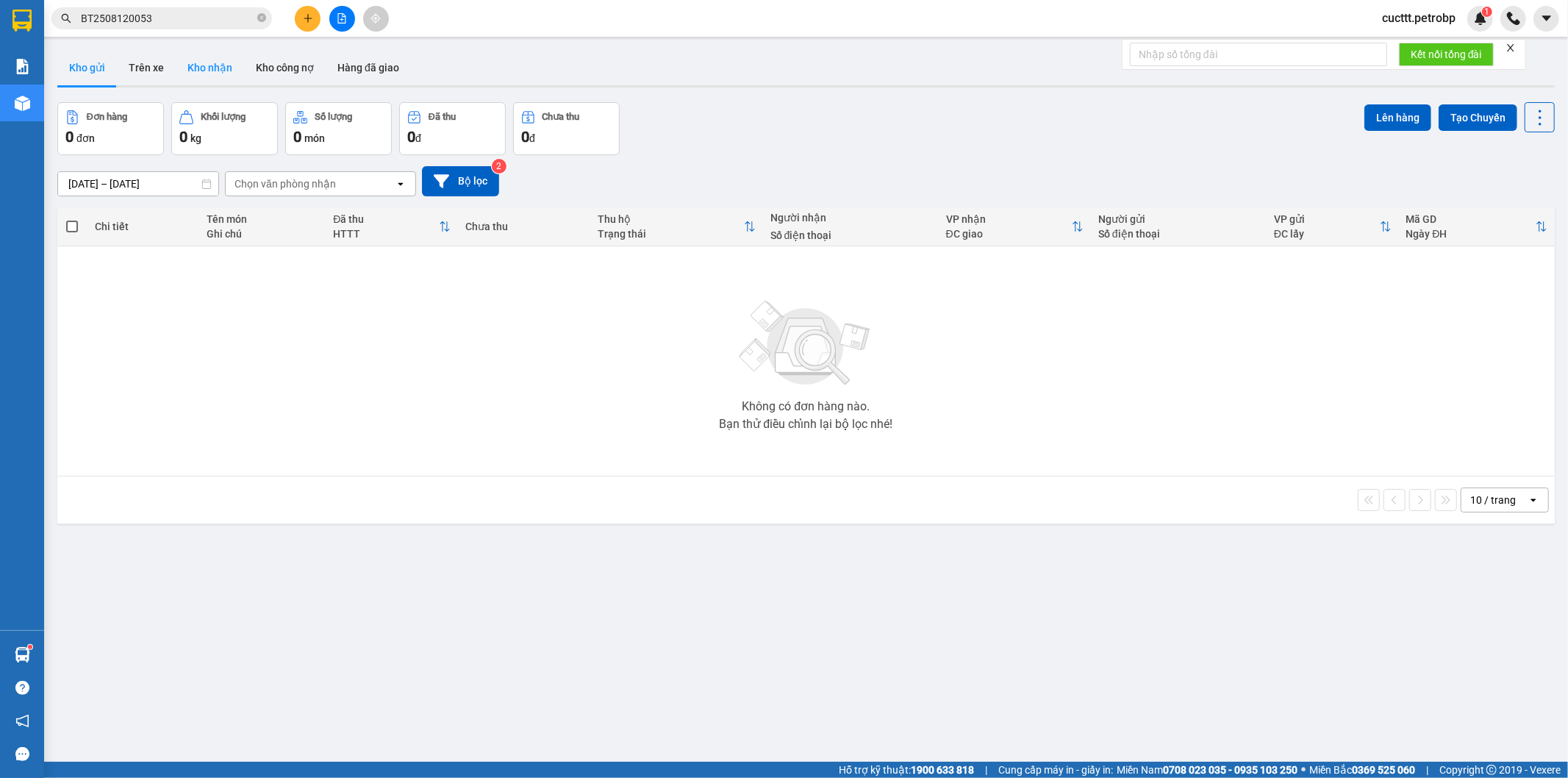
click at [200, 67] on button "Kho nhận" at bounding box center [210, 68] width 69 height 35
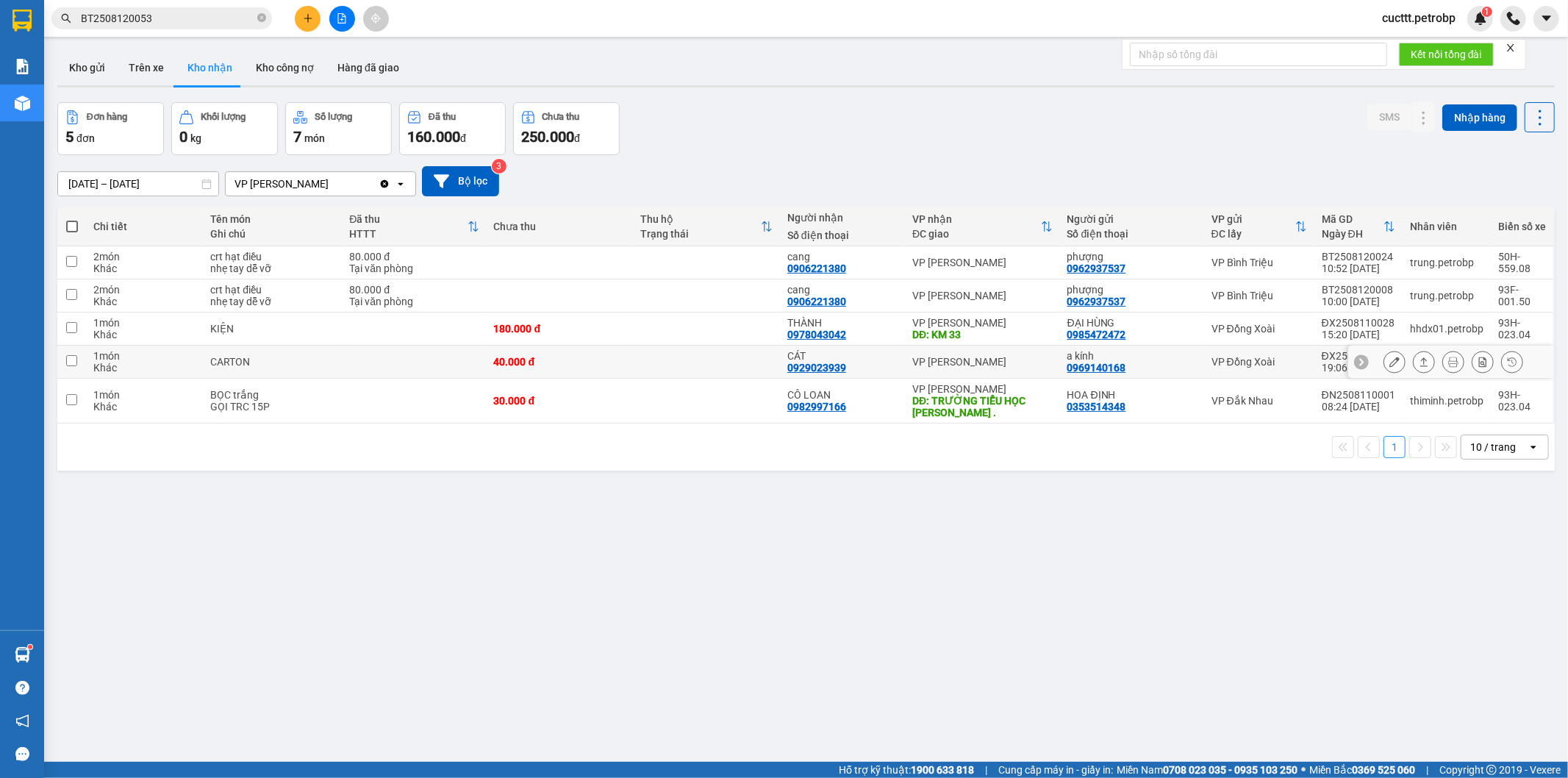
click at [792, 362] on div "0929023939" at bounding box center [816, 368] width 58 height 12
click at [1389, 362] on icon at bounding box center [1394, 361] width 10 height 10
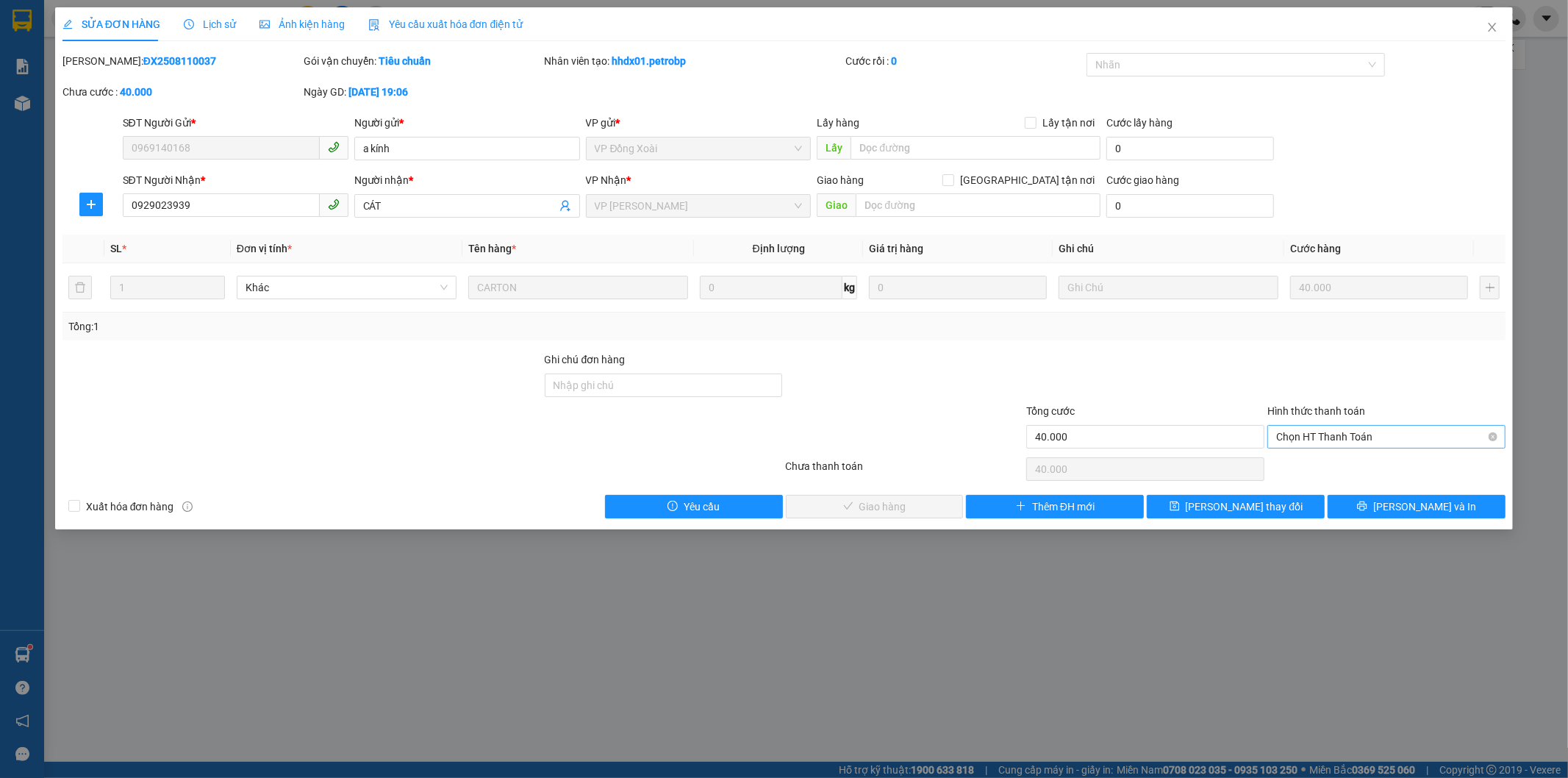
click at [1310, 438] on span "Chọn HT Thanh Toán" at bounding box center [1386, 437] width 220 height 22
click at [1301, 466] on div "Tại văn phòng" at bounding box center [1387, 466] width 220 height 16
type input "0"
click at [920, 506] on span "[PERSON_NAME] và Giao hàng" at bounding box center [884, 506] width 141 height 16
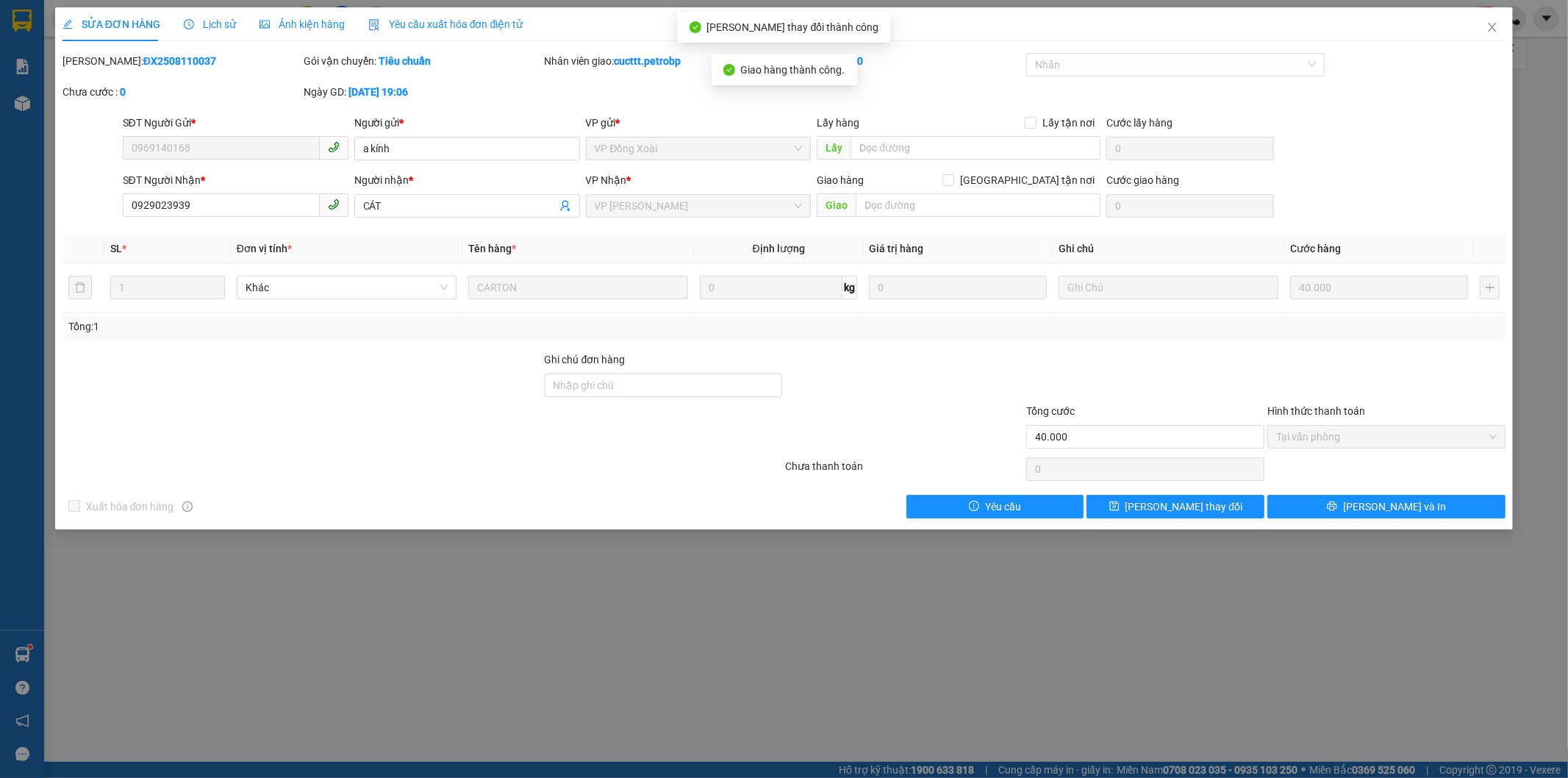
drag, startPoint x: 101, startPoint y: 57, endPoint x: 211, endPoint y: 78, distance: 112.0
click at [211, 78] on div "[PERSON_NAME]: ĐX2508110037" at bounding box center [182, 68] width 241 height 31
copy b "ĐX2508110037"
click at [1498, 23] on icon "close" at bounding box center [1492, 27] width 12 height 12
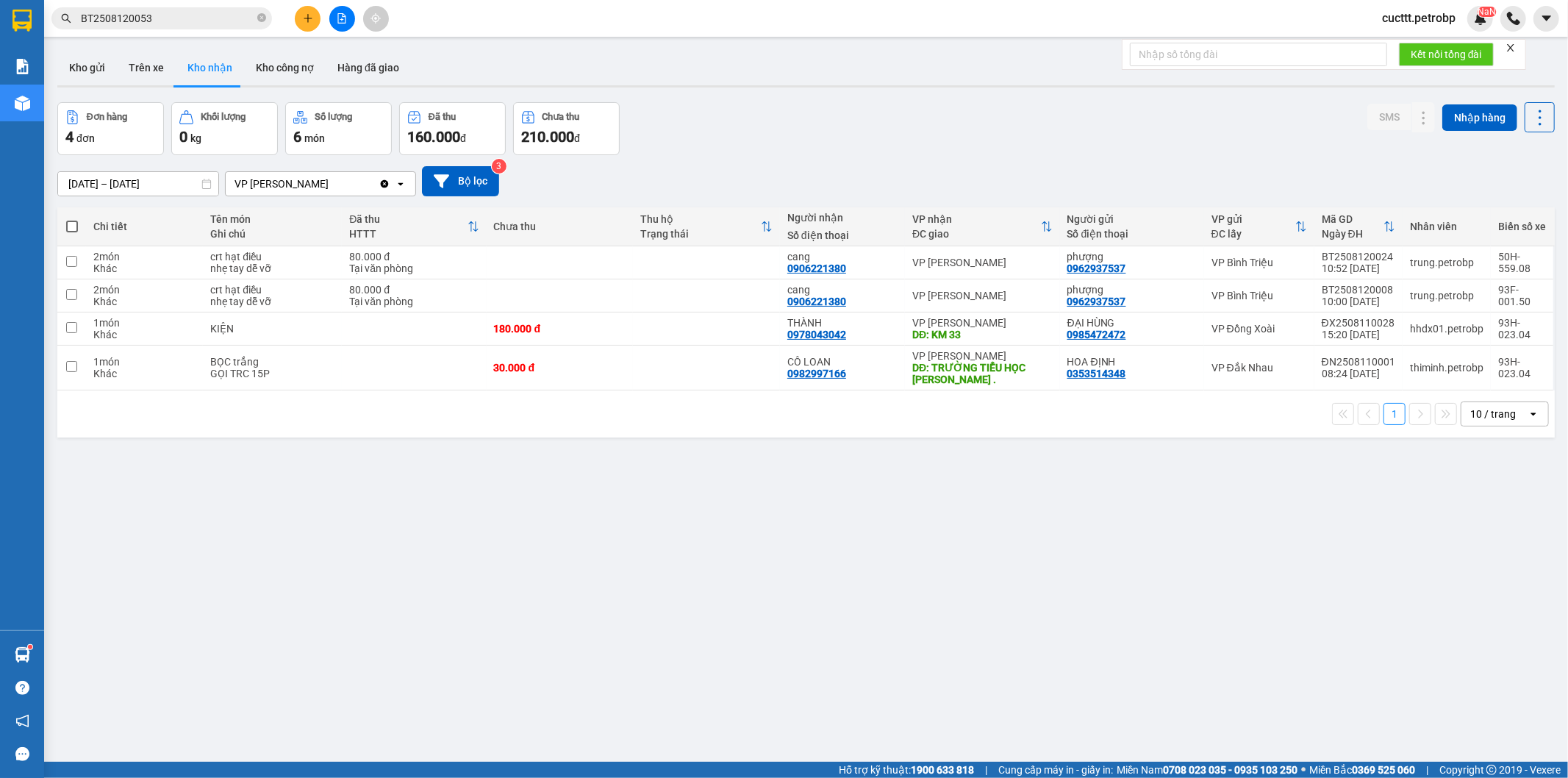
click at [240, 439] on div "ver 1.8.137 Kho gửi Trên xe Kho nhận Kho công nợ Hàng đã giao Đơn hàng 4 đơn Kh…" at bounding box center [807, 433] width 1510 height 778
click at [130, 69] on button "Trên xe" at bounding box center [145, 68] width 58 height 35
type input "[DATE] – [DATE]"
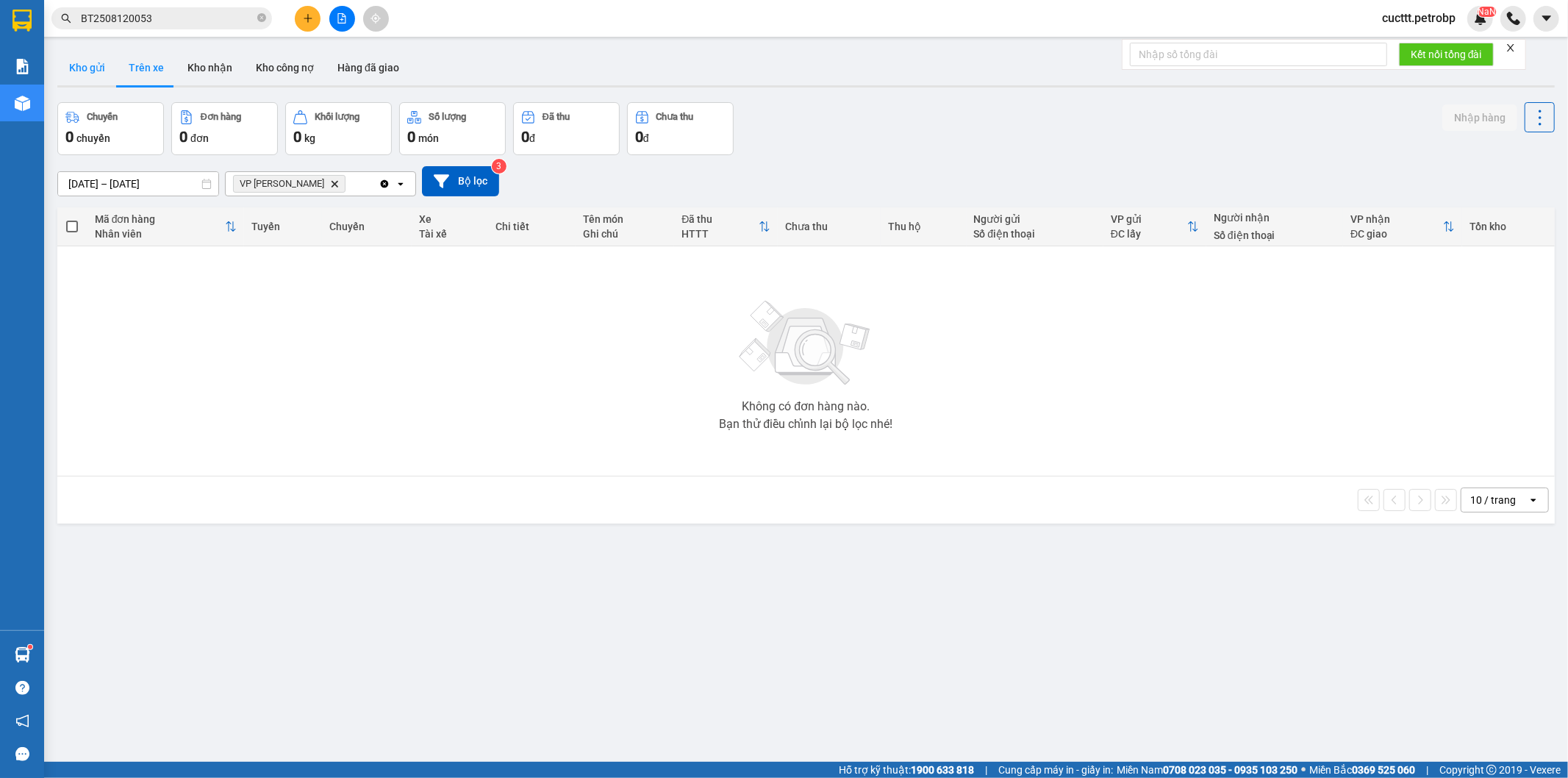
click at [93, 80] on button "Kho gửi" at bounding box center [87, 68] width 59 height 35
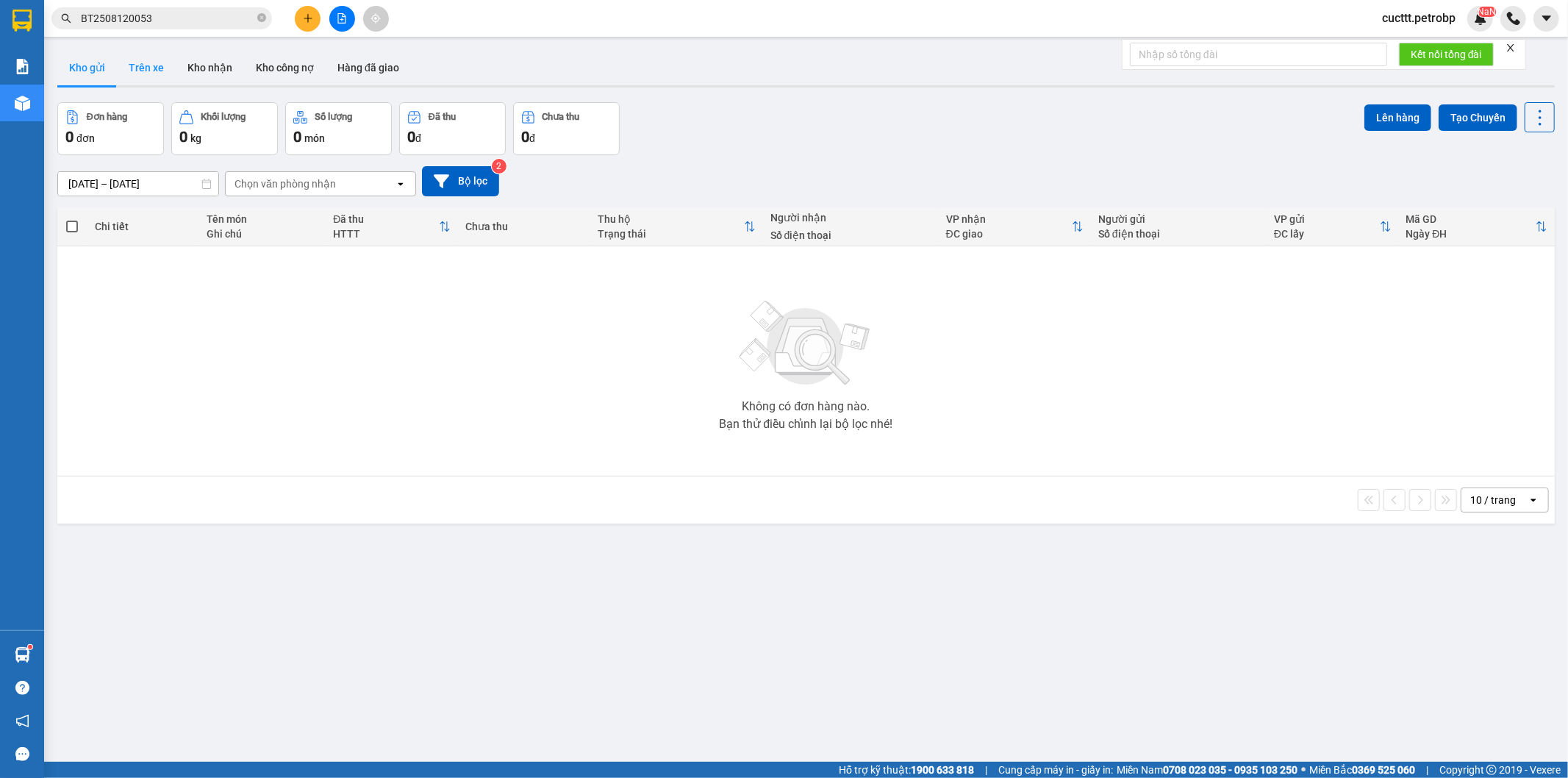
click at [152, 69] on button "Trên xe" at bounding box center [145, 68] width 58 height 35
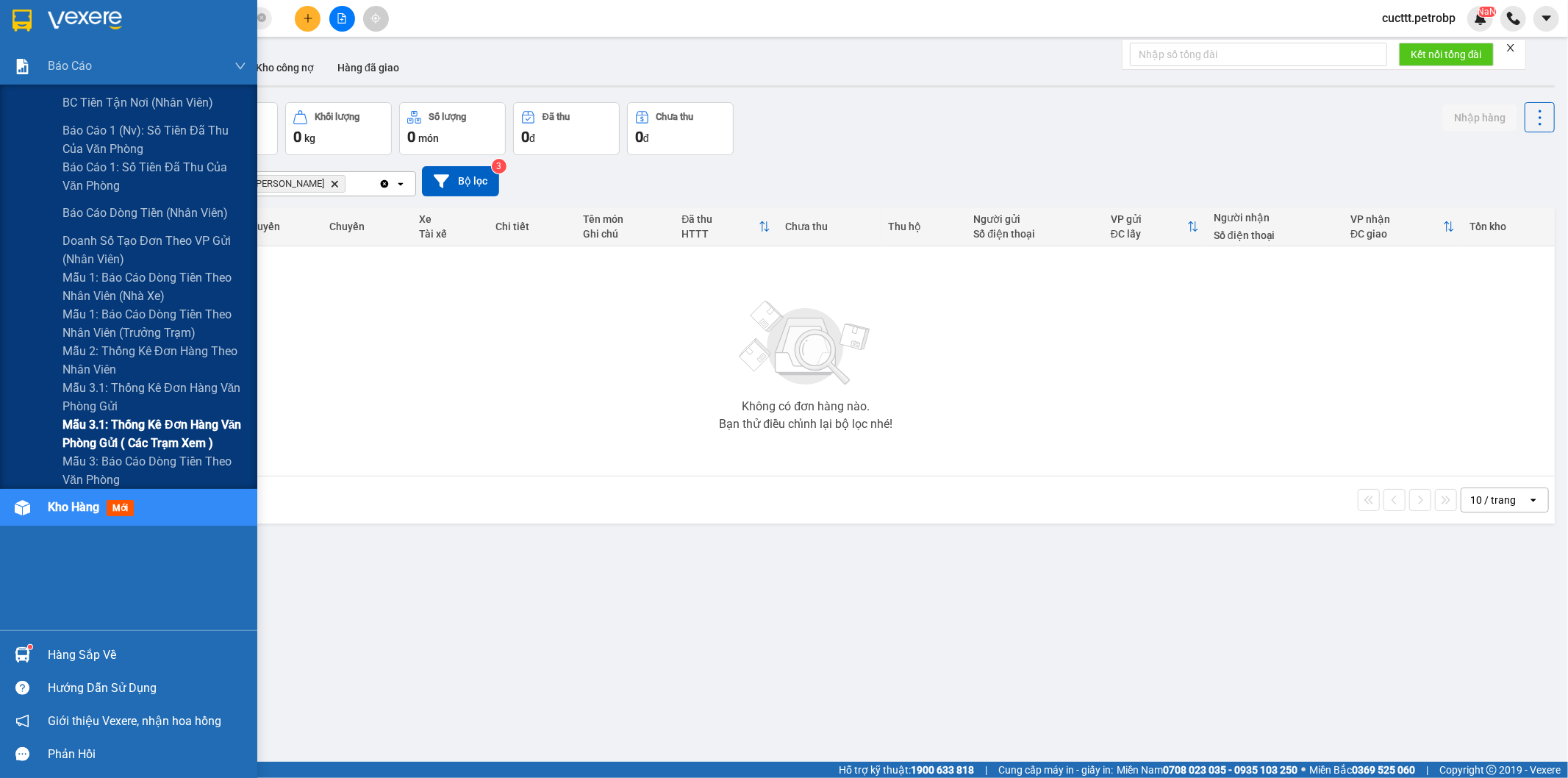
click at [206, 430] on span "Mẫu 3.1: Thống kê đơn hàng văn phòng gửi ( các trạm xem )" at bounding box center [154, 433] width 183 height 37
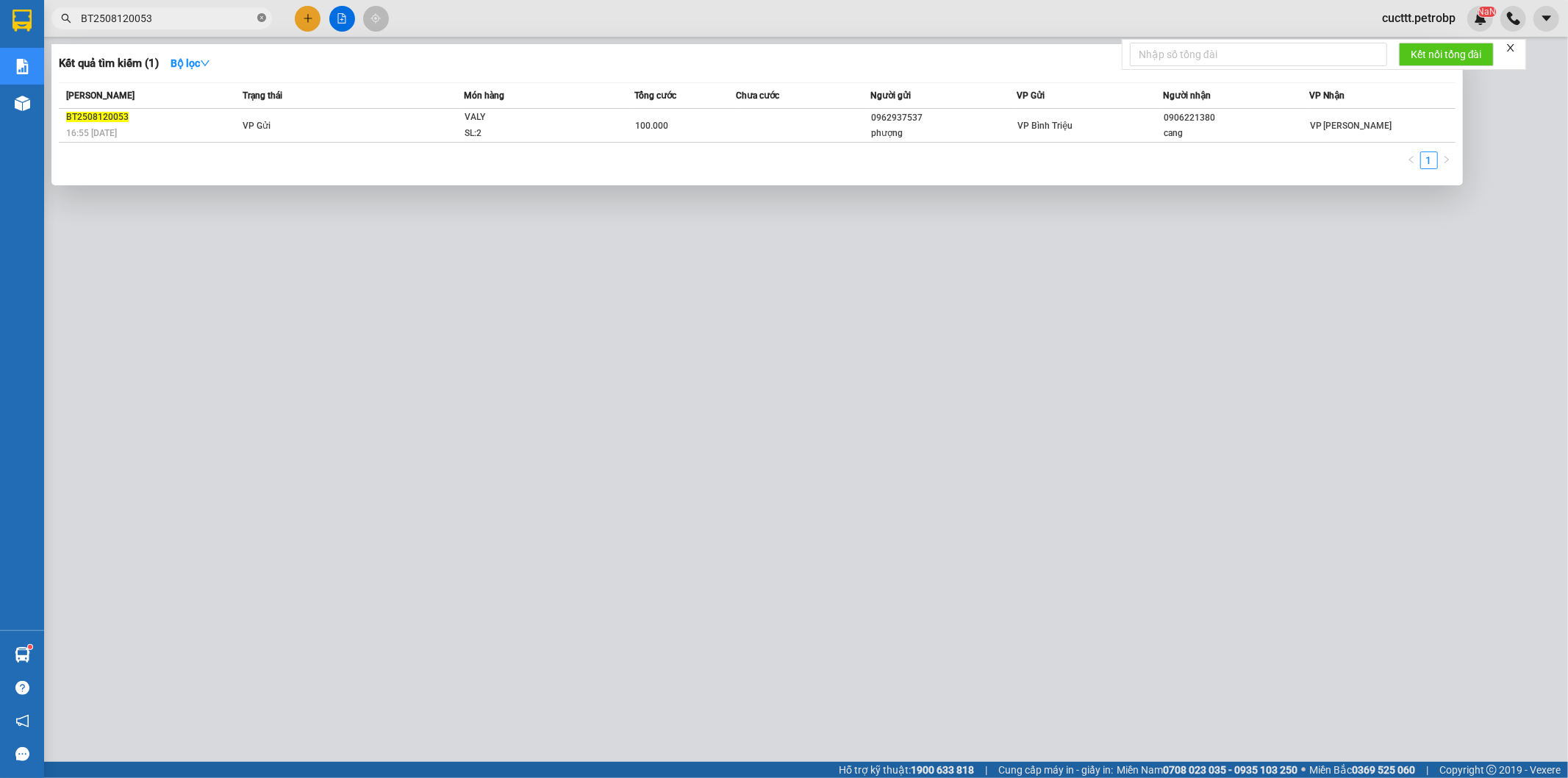
click at [260, 19] on icon "close-circle" at bounding box center [262, 18] width 9 height 9
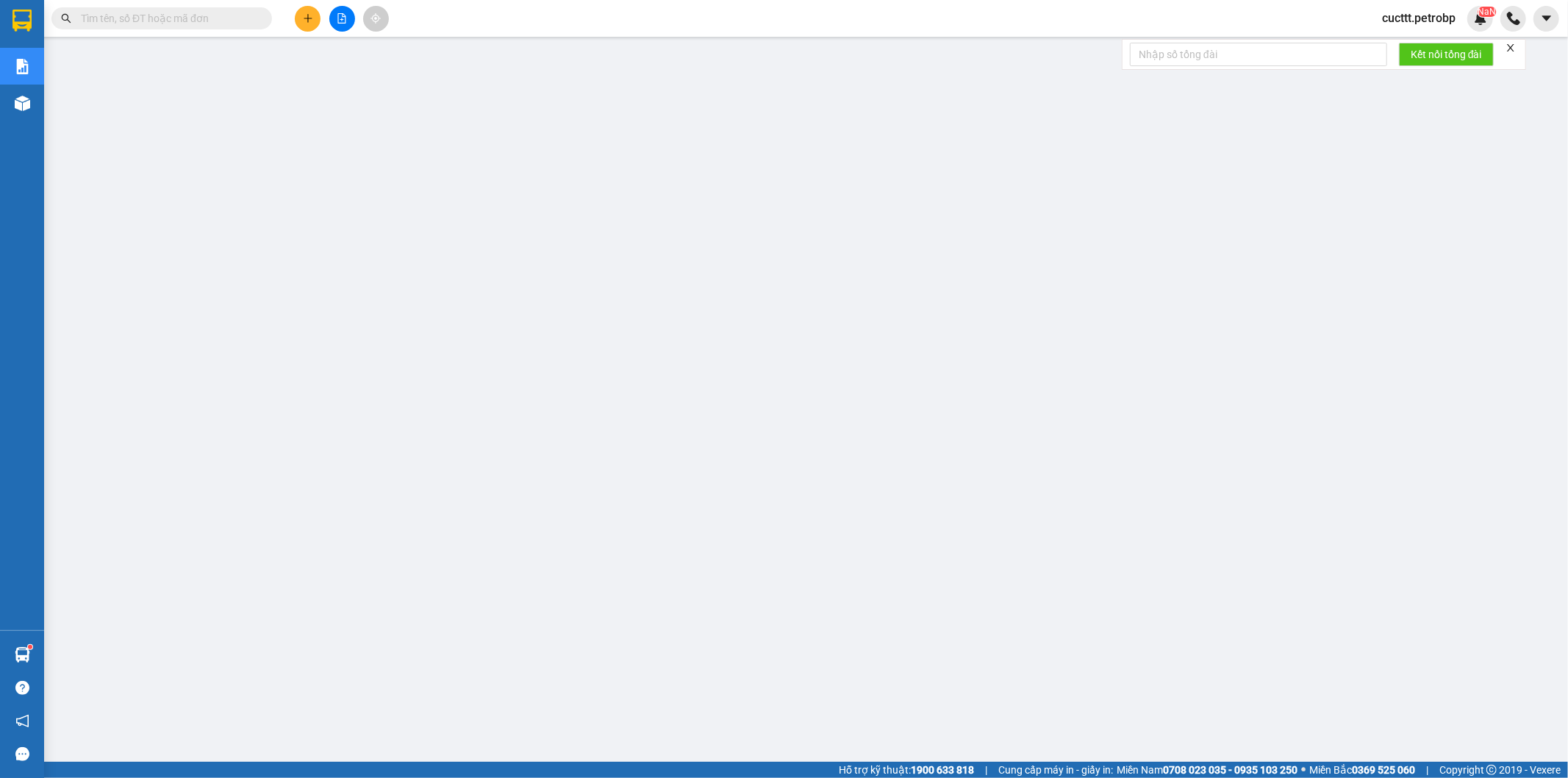
click at [226, 19] on input "text" at bounding box center [167, 18] width 173 height 16
paste input "BT2508120057"
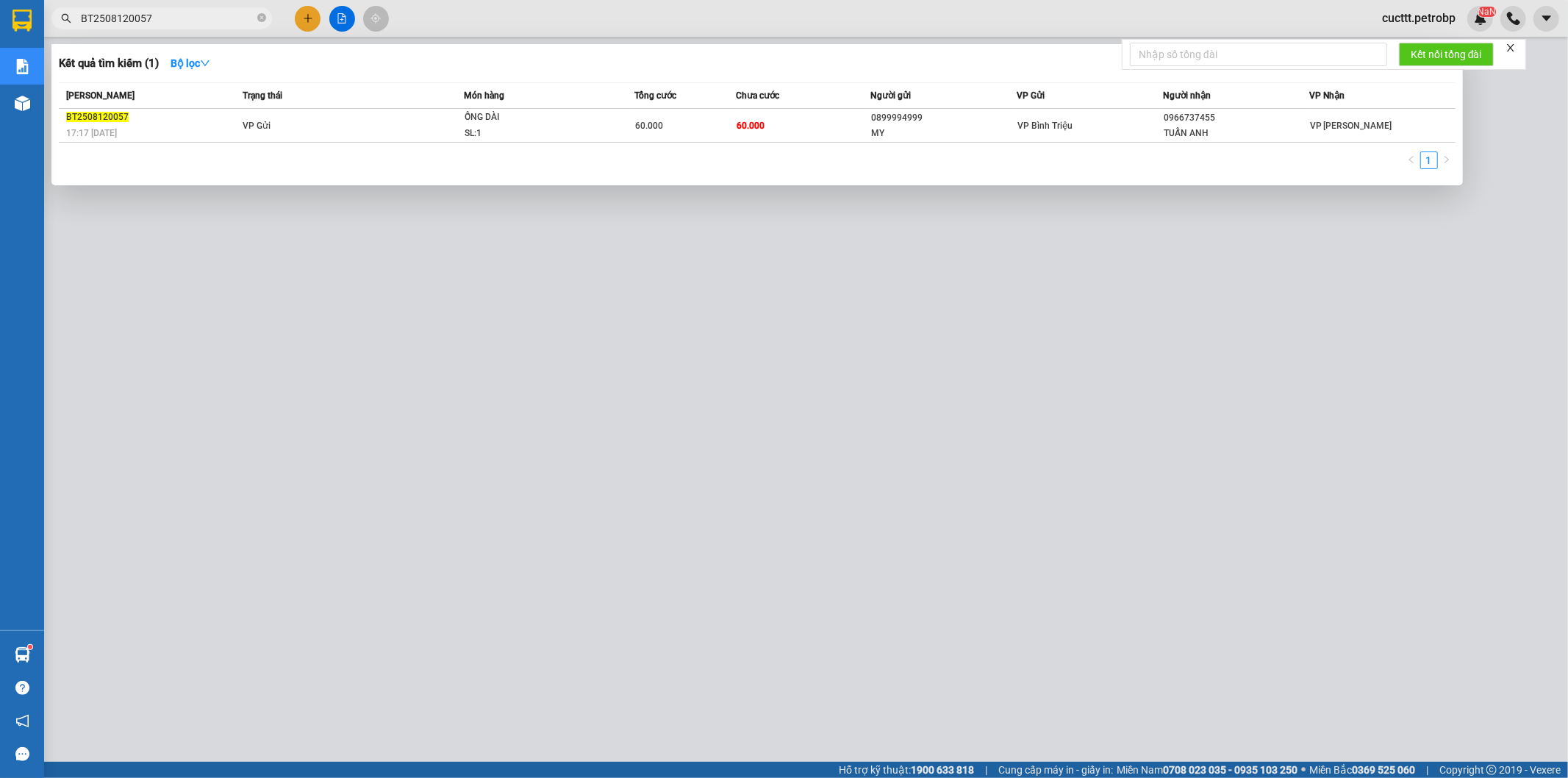
type input "BT2508120057"
click at [557, 400] on div at bounding box center [784, 389] width 1568 height 778
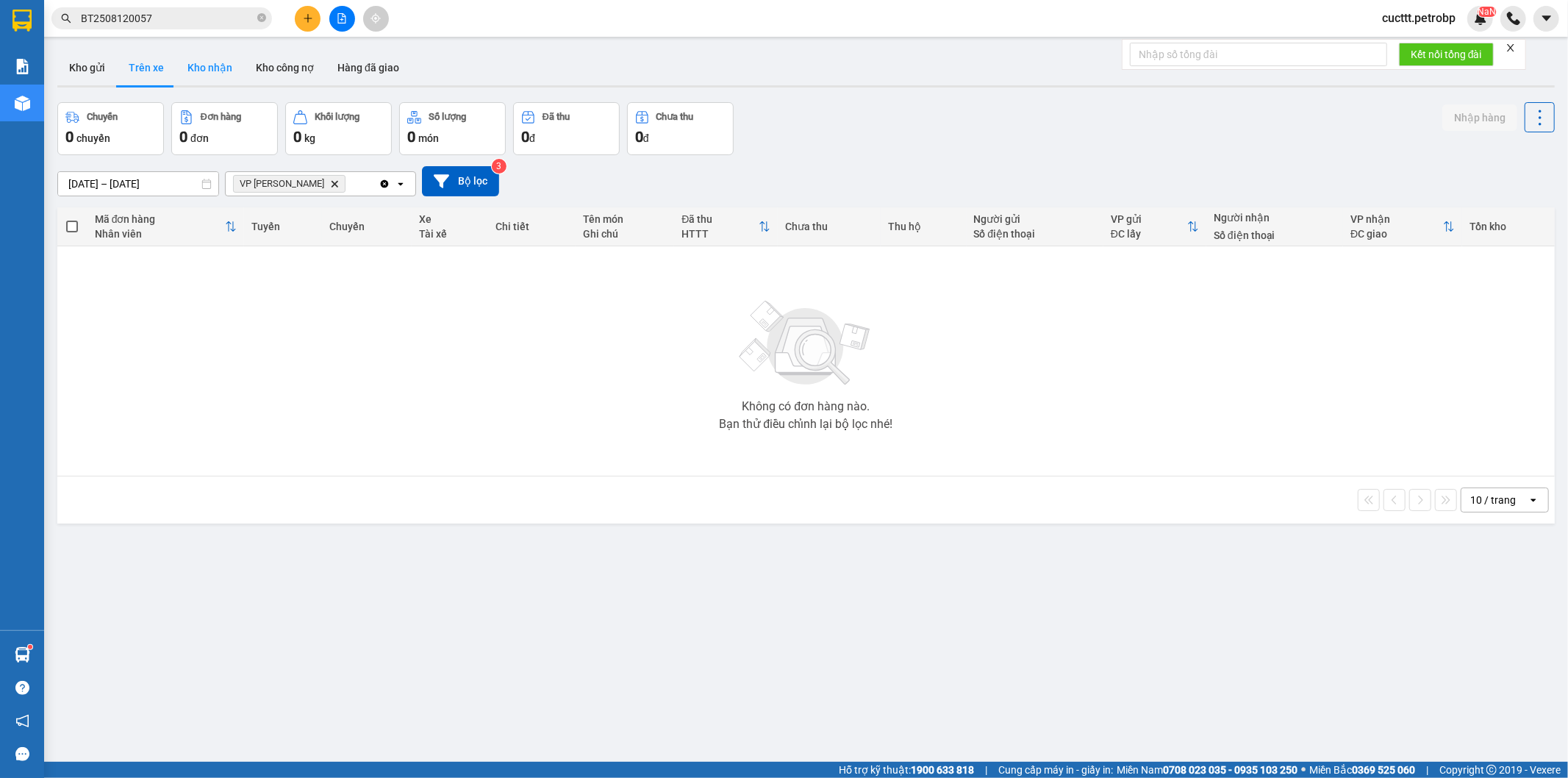
click at [202, 72] on button "Kho nhận" at bounding box center [210, 68] width 69 height 35
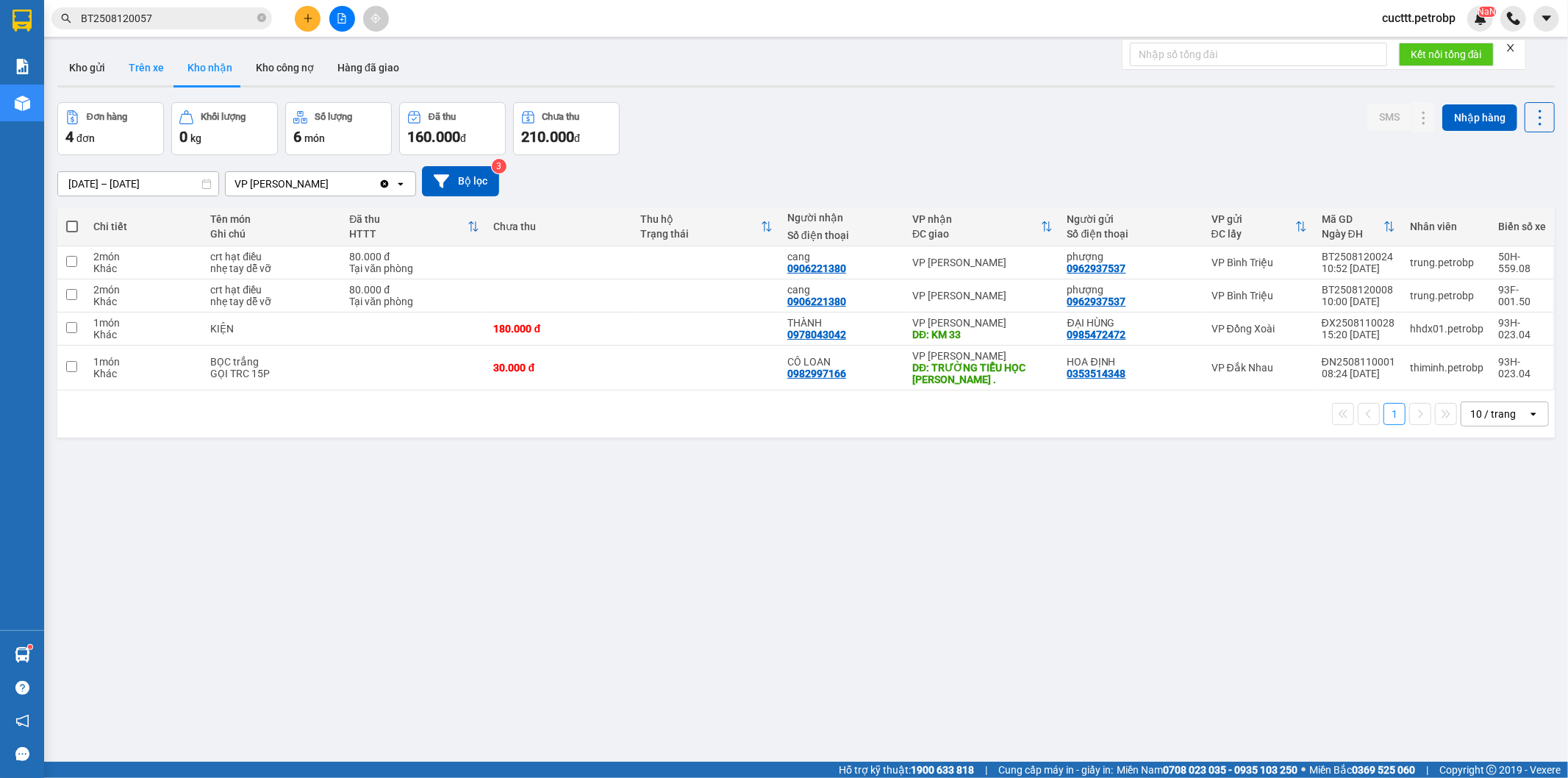
click at [125, 69] on button "Trên xe" at bounding box center [145, 68] width 58 height 35
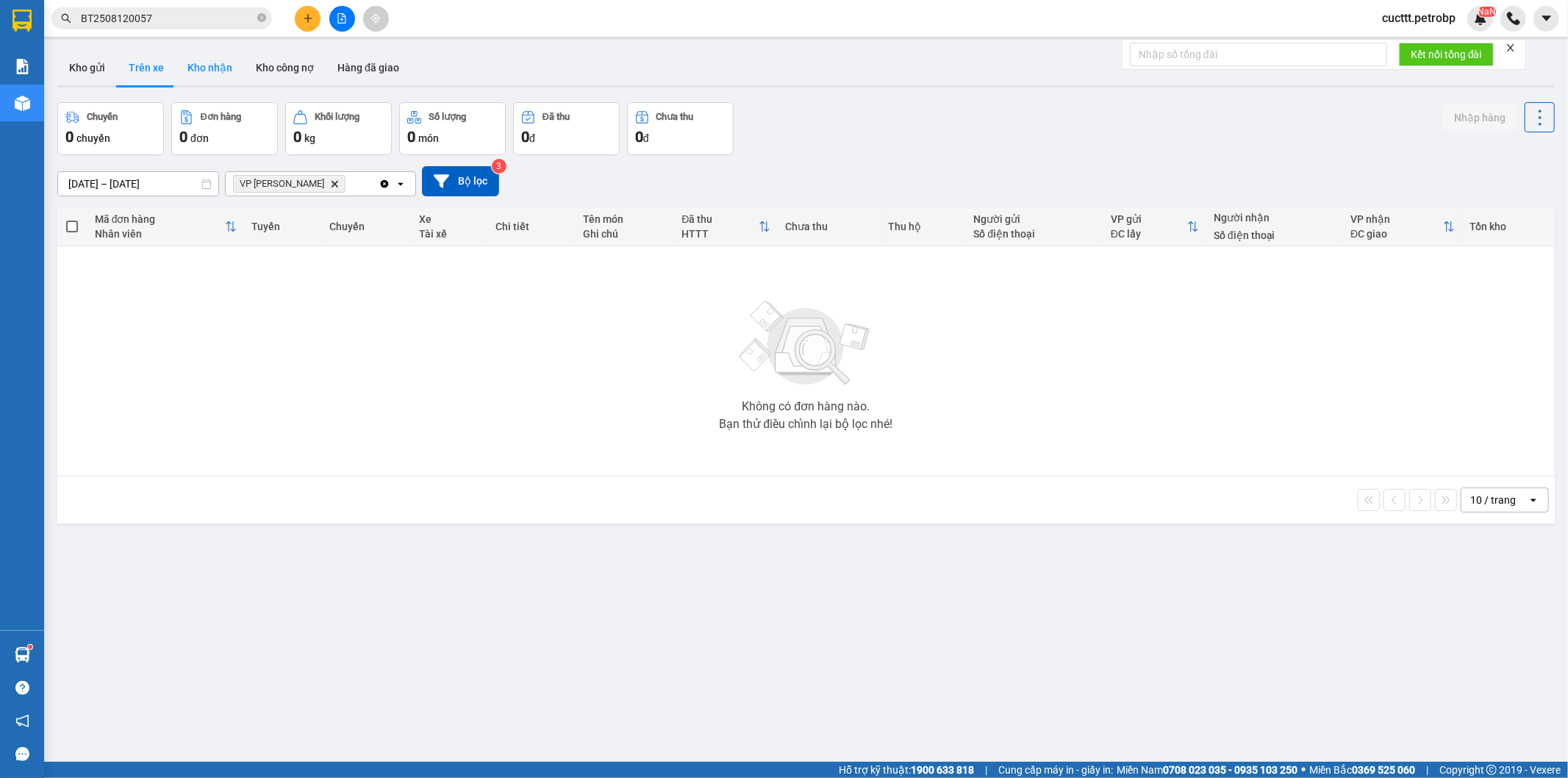
click at [211, 69] on button "Kho nhận" at bounding box center [210, 68] width 69 height 35
type input "[DATE] – [DATE]"
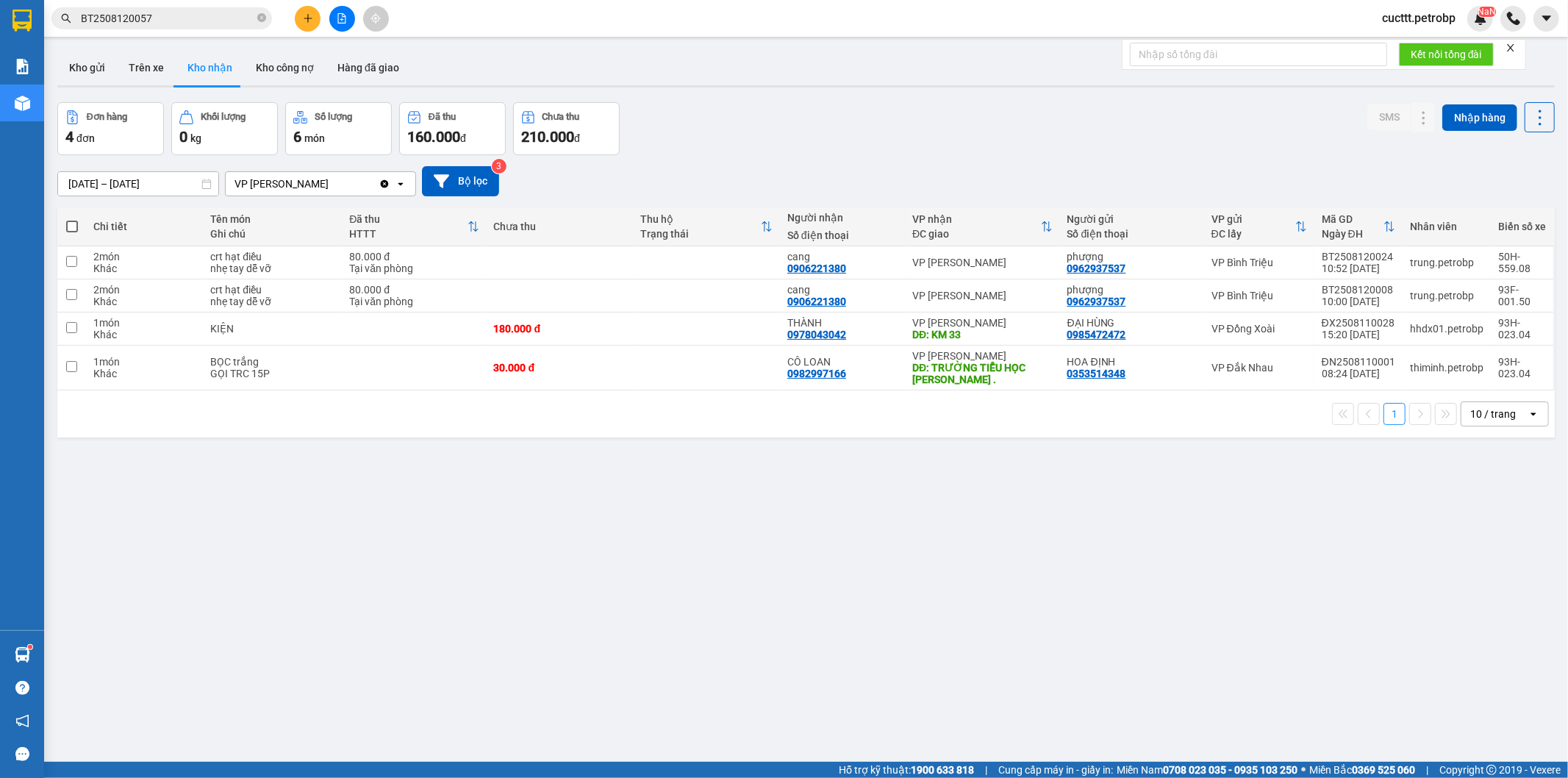
click at [256, 486] on div "ver 1.8.137 Kho gửi Trên xe Kho nhận Kho công nợ Hàng đã giao Đơn hàng 4 đơn Kh…" at bounding box center [807, 433] width 1510 height 778
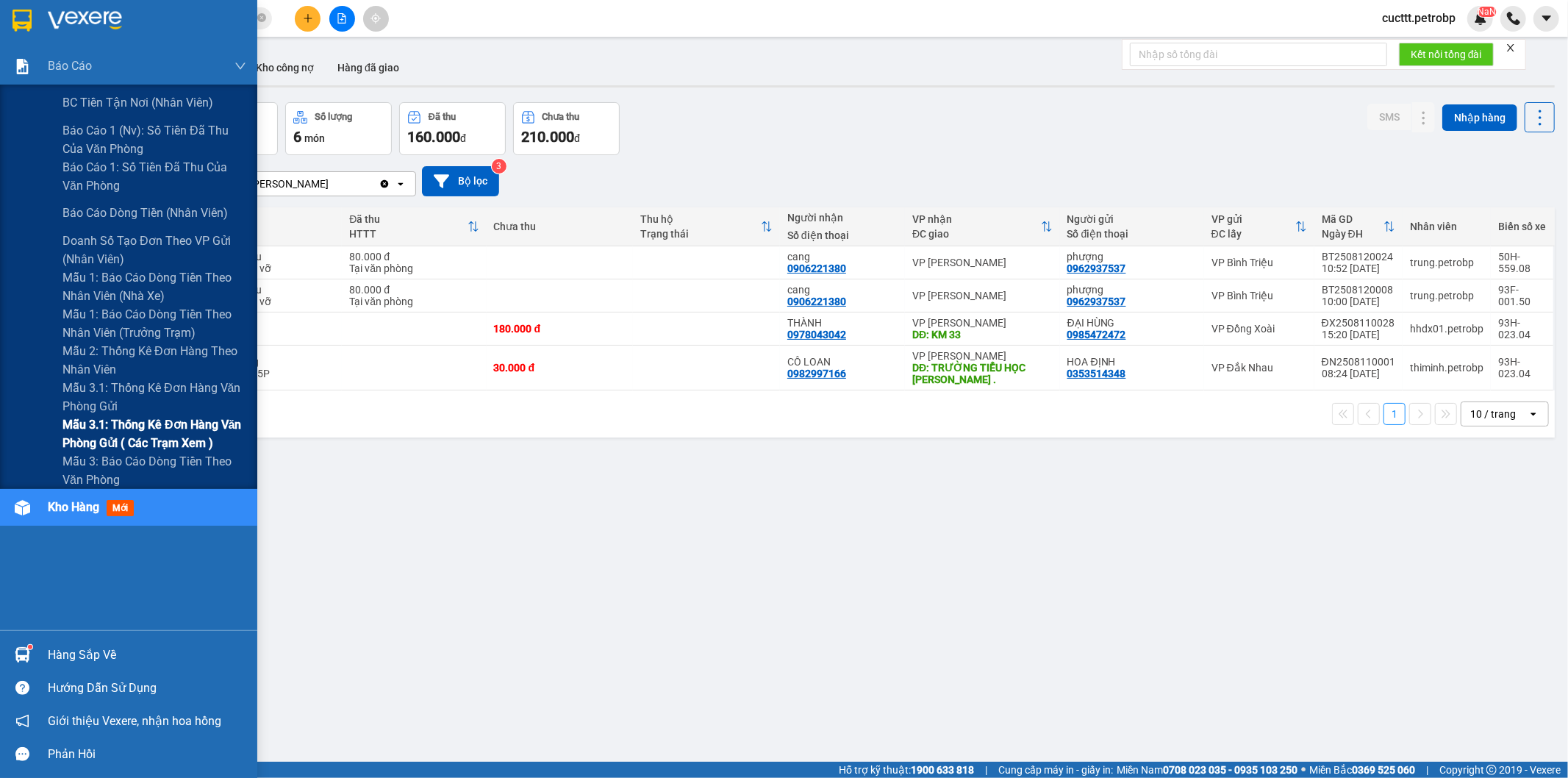
click at [118, 420] on span "Mẫu 3.1: Thống kê đơn hàng văn phòng gửi ( các trạm xem )" at bounding box center [154, 433] width 183 height 37
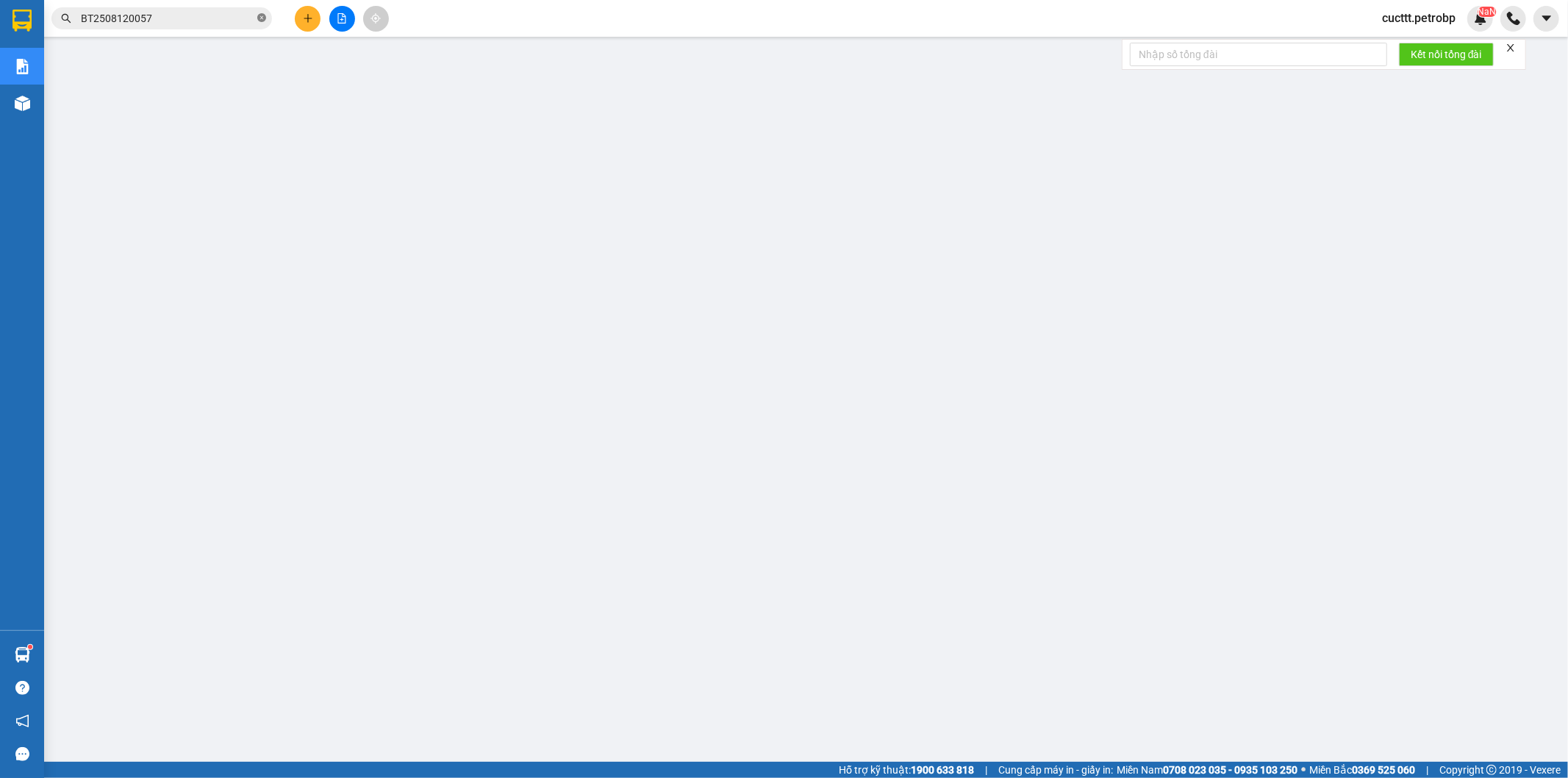
click at [261, 16] on icon "close-circle" at bounding box center [262, 18] width 9 height 9
click at [233, 19] on input "text" at bounding box center [167, 18] width 173 height 16
paste input "ĐL2508120004"
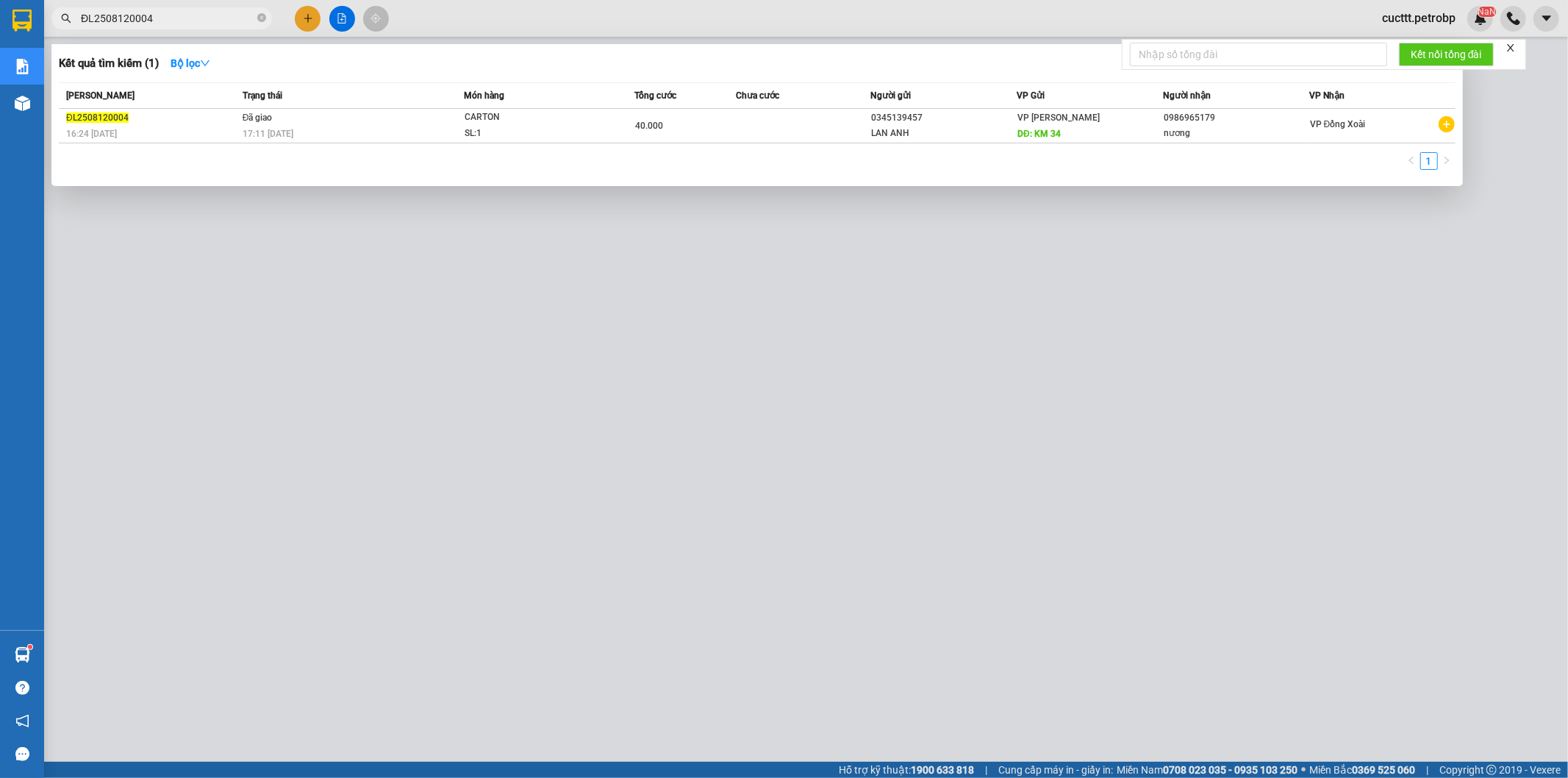
type input "ĐL2508120004"
click at [710, 319] on div at bounding box center [784, 389] width 1568 height 778
